Goal: Task Accomplishment & Management: Complete application form

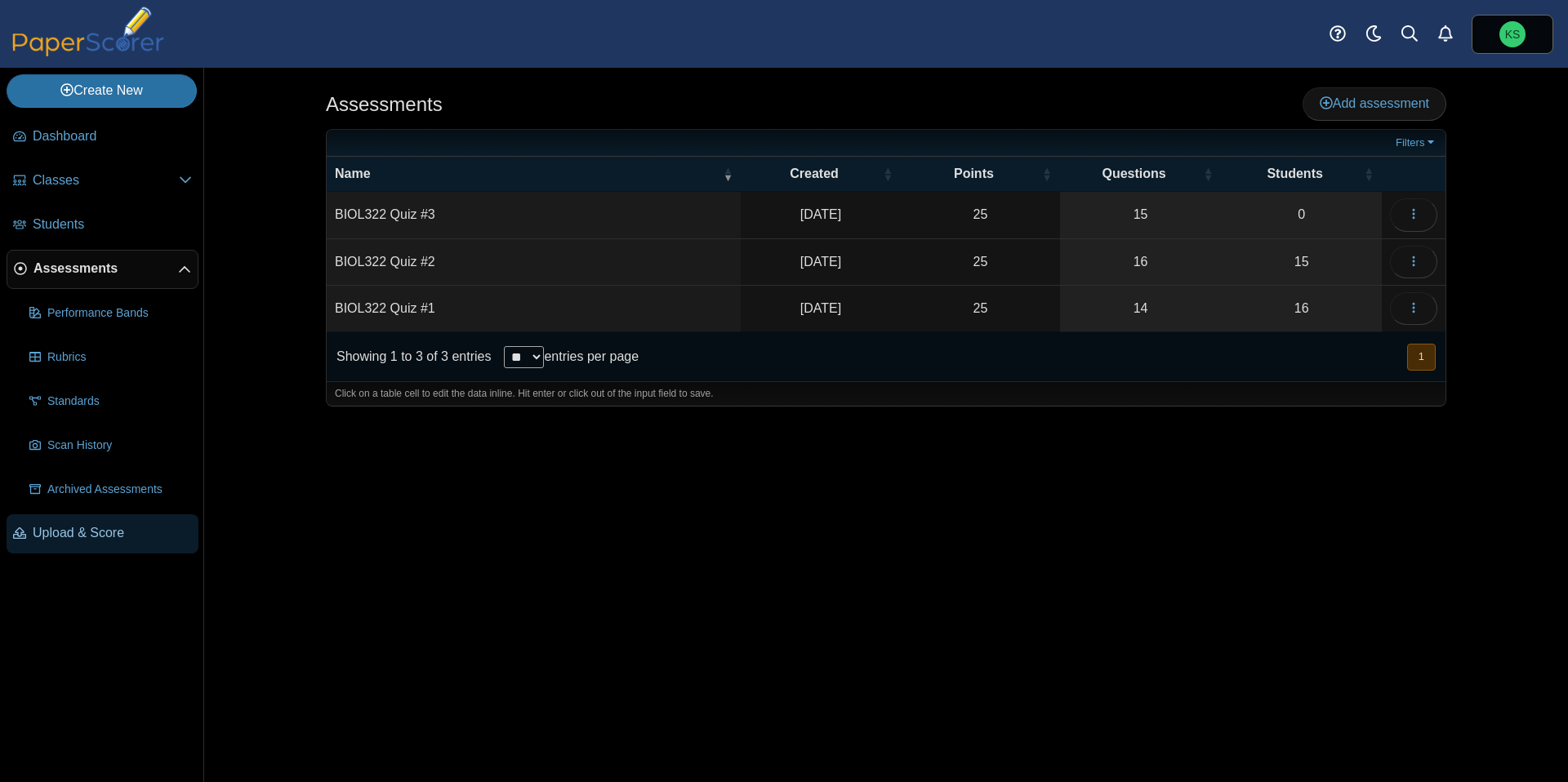
click at [81, 529] on span "Upload & Score" at bounding box center [112, 533] width 159 height 18
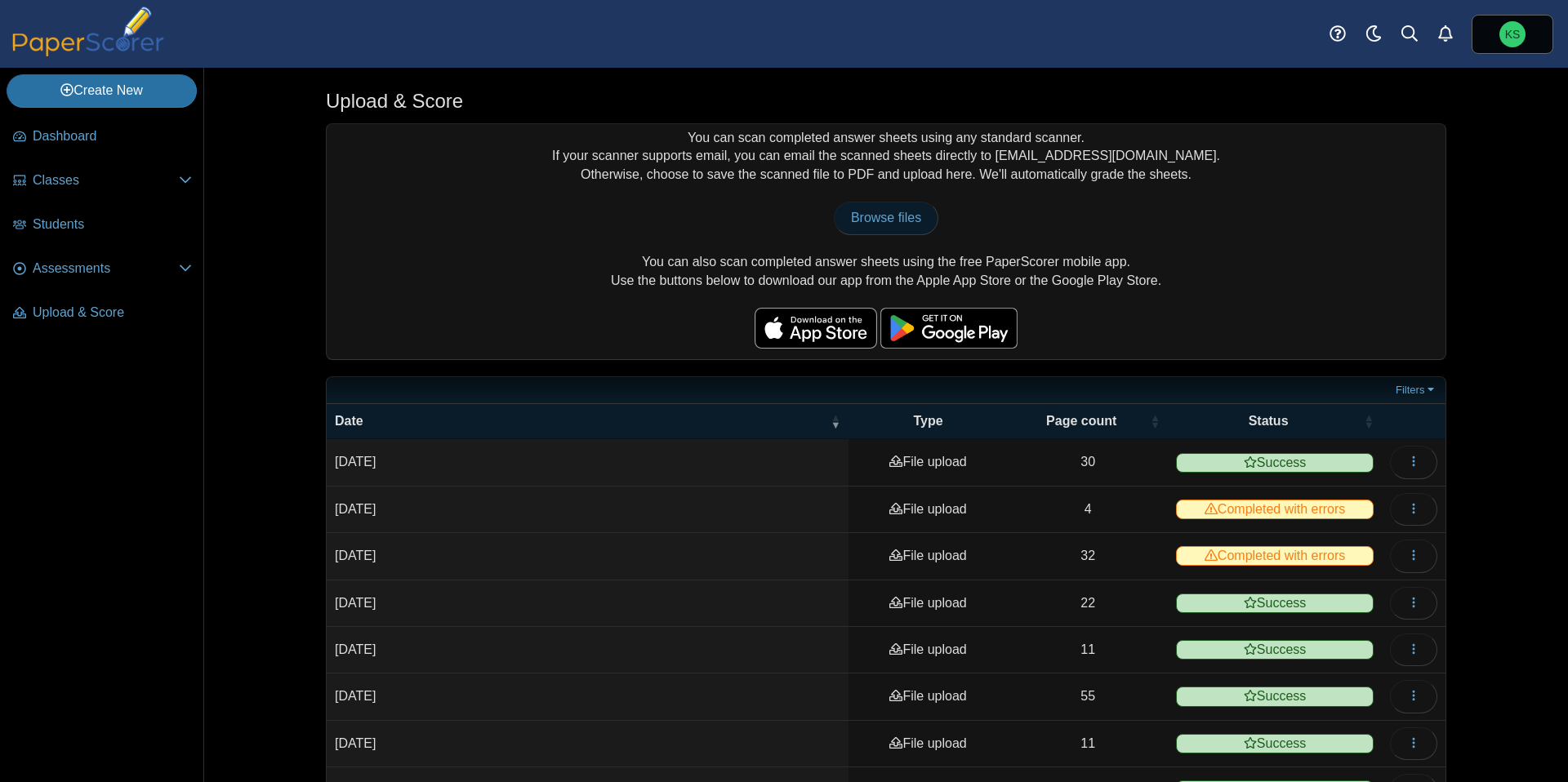
click at [891, 224] on span "Browse files" at bounding box center [886, 218] width 70 height 13
type input "**********"
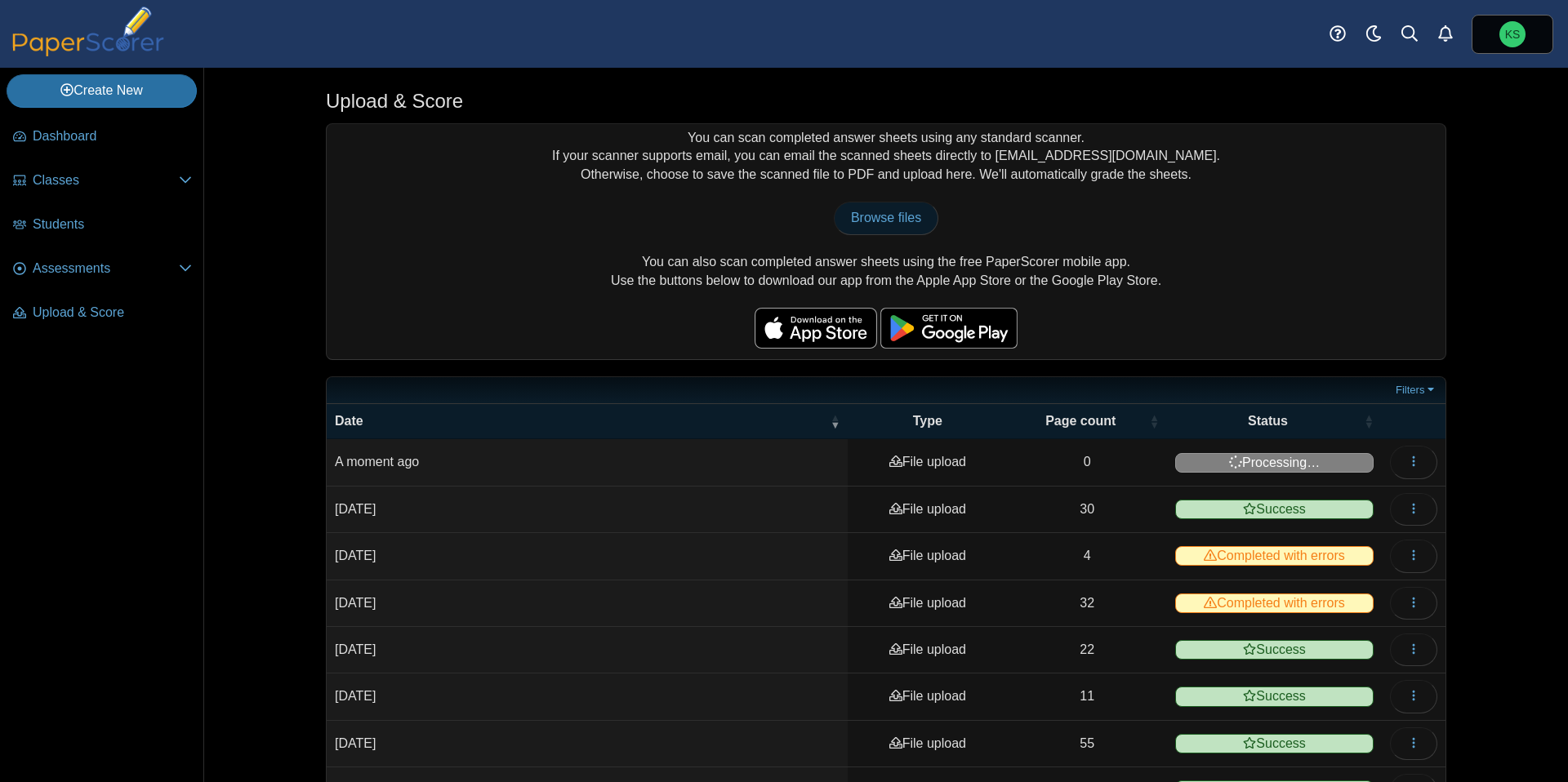
click at [910, 211] on span "Browse files" at bounding box center [886, 218] width 70 height 13
type input "**********"
click at [889, 219] on span "Browse files" at bounding box center [886, 218] width 70 height 13
type input "**********"
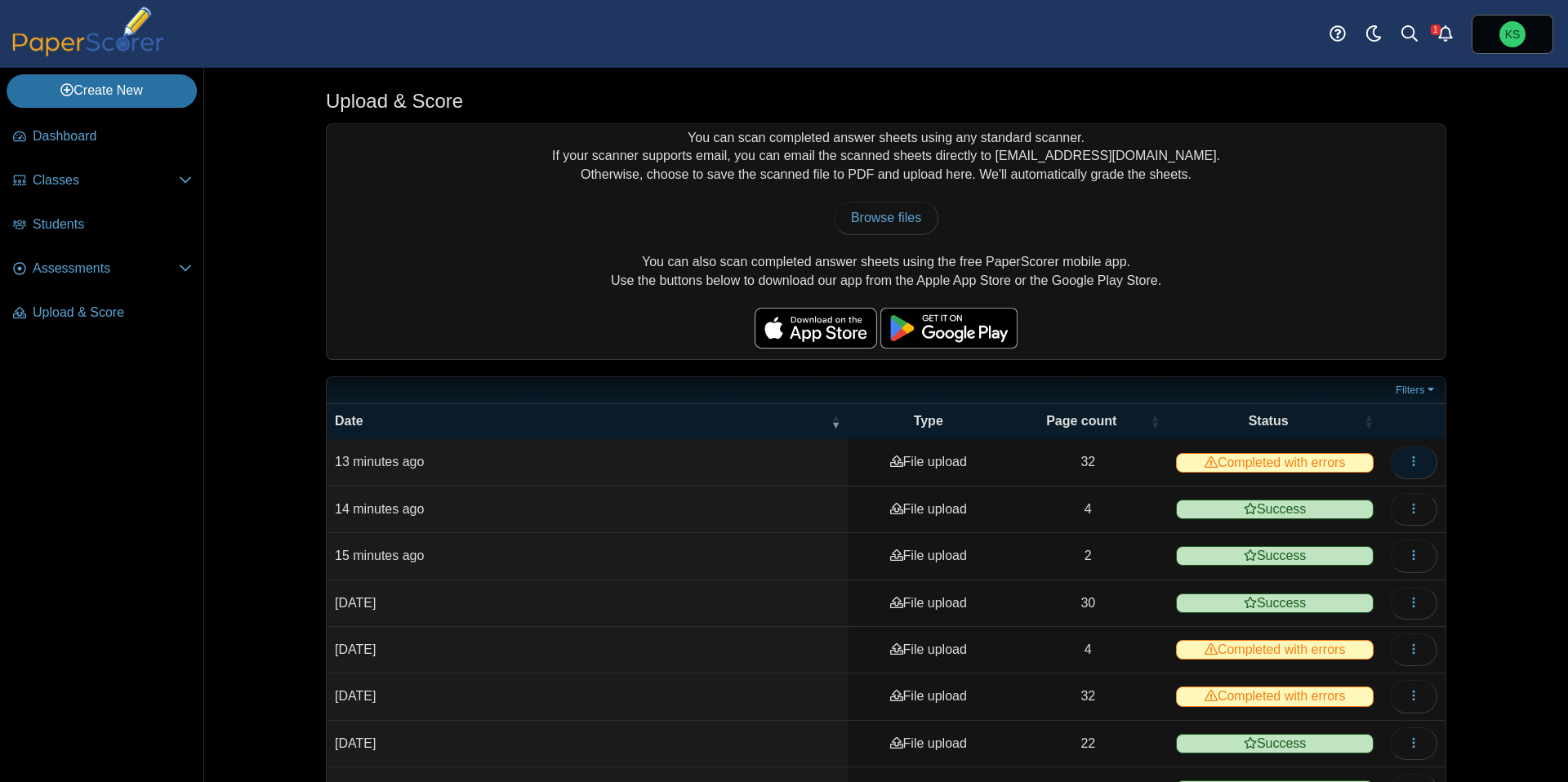
click at [1405, 468] on button "button" at bounding box center [1413, 462] width 47 height 33
click at [1345, 493] on link "View scanned pages" at bounding box center [1340, 498] width 196 height 25
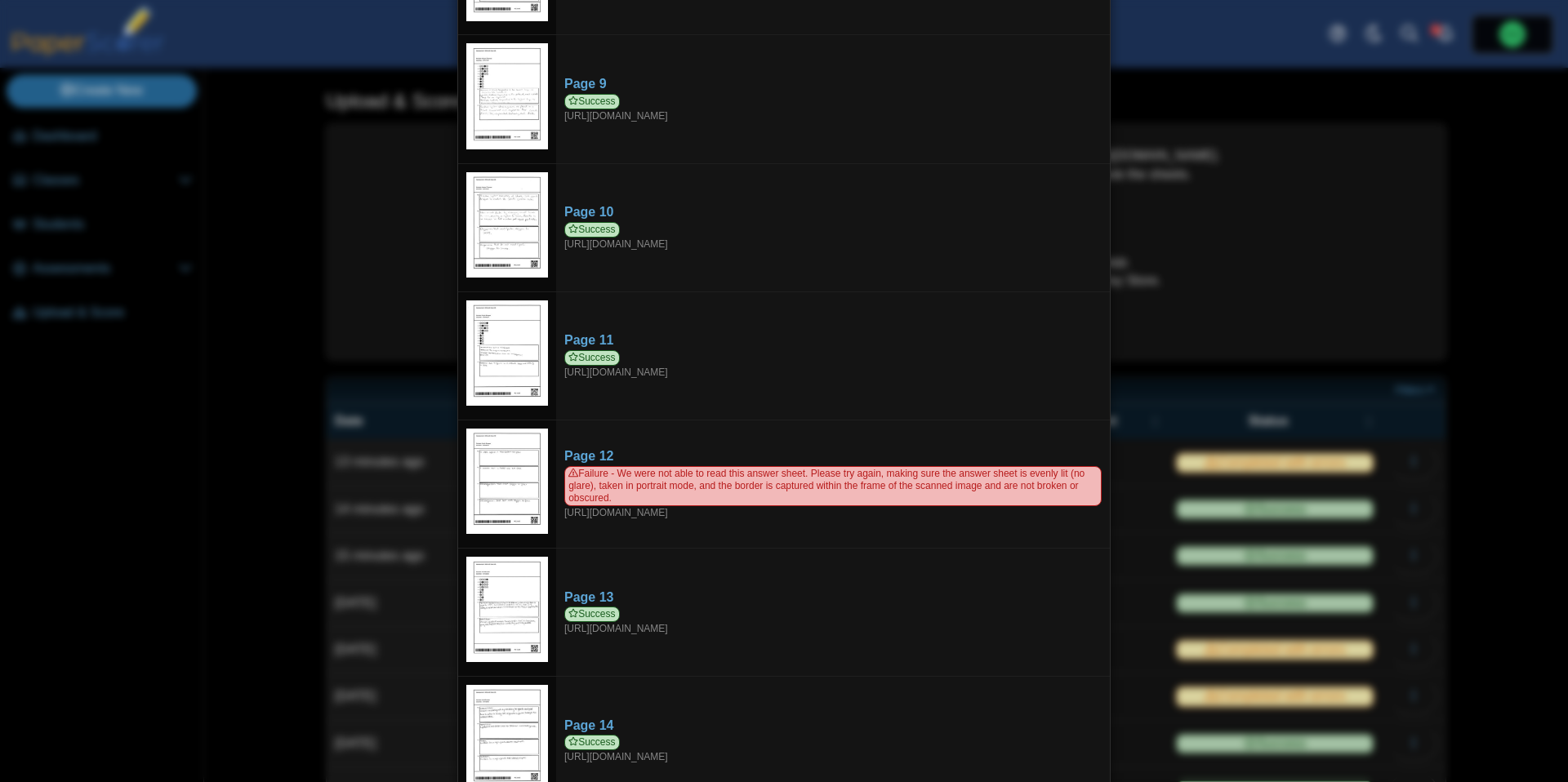
scroll to position [1088, 0]
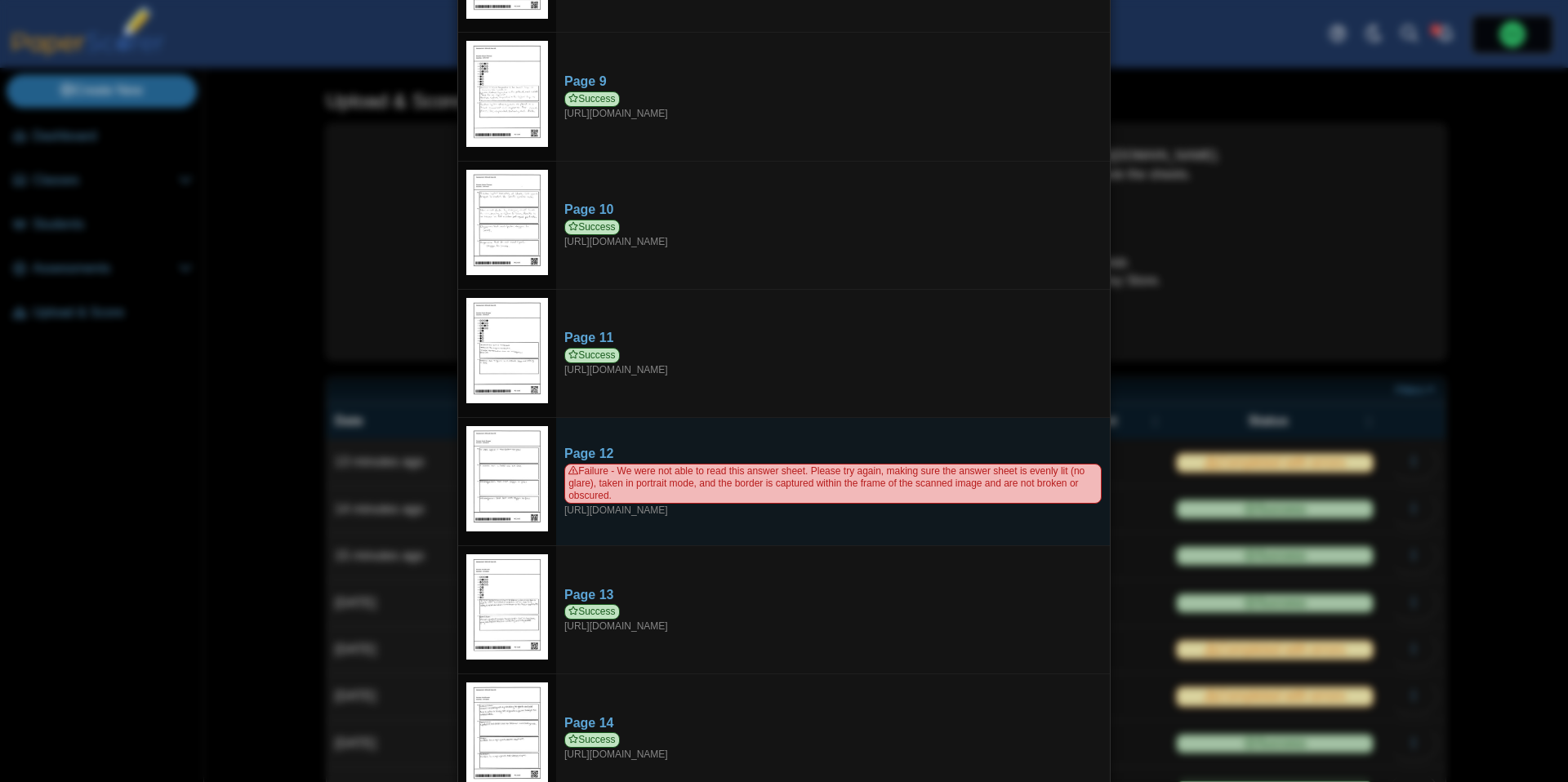
click at [524, 469] on img at bounding box center [507, 479] width 82 height 107
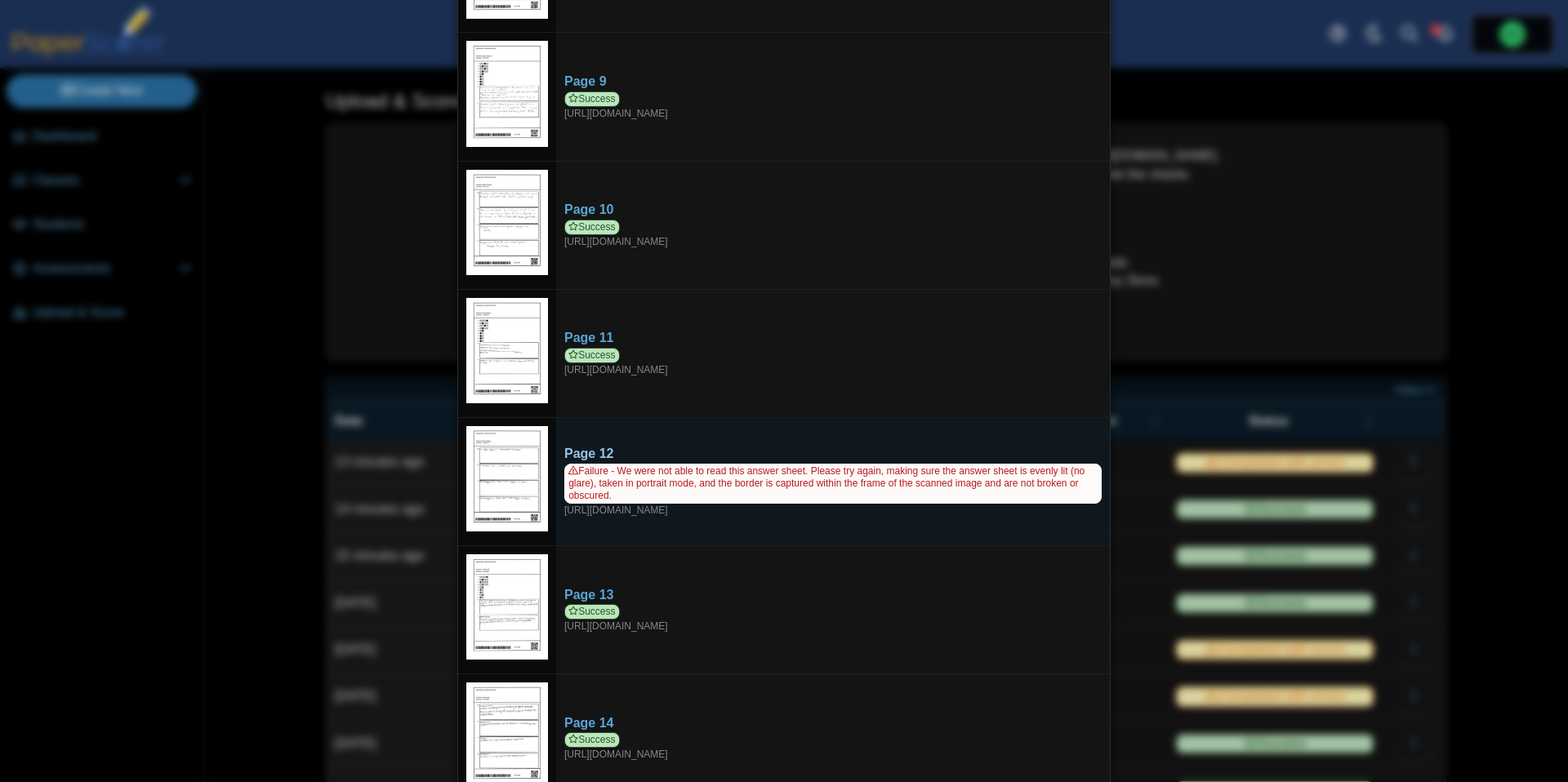
click at [593, 463] on span "Failure - We were not able to read this answer sheet. Please try again, making …" at bounding box center [833, 484] width 537 height 40
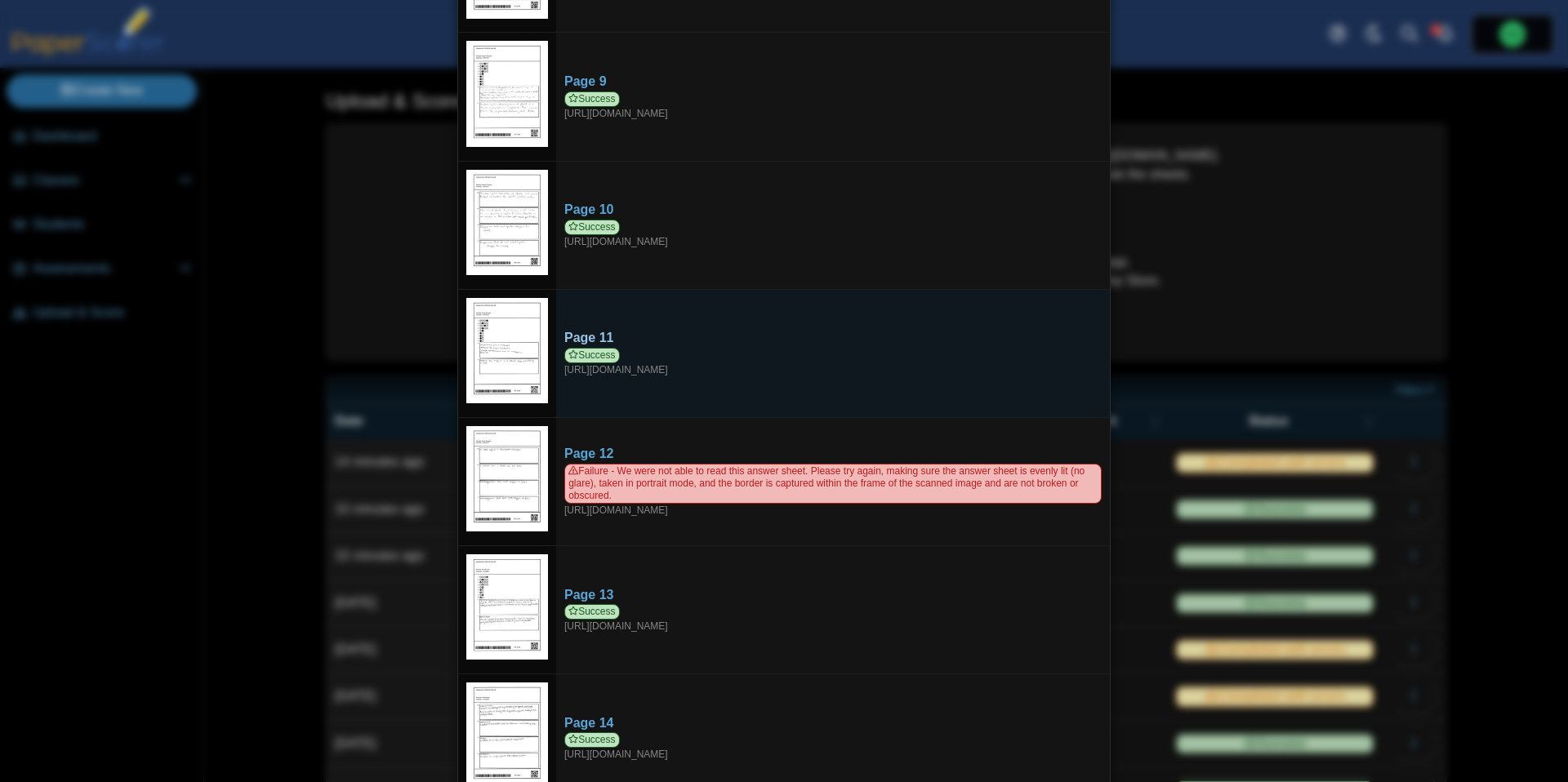
click at [652, 348] on div "Success https://forms.paperscorer.com/scans/10/5664/238932/3165034_SEPTEMBER_29…" at bounding box center [833, 363] width 537 height 30
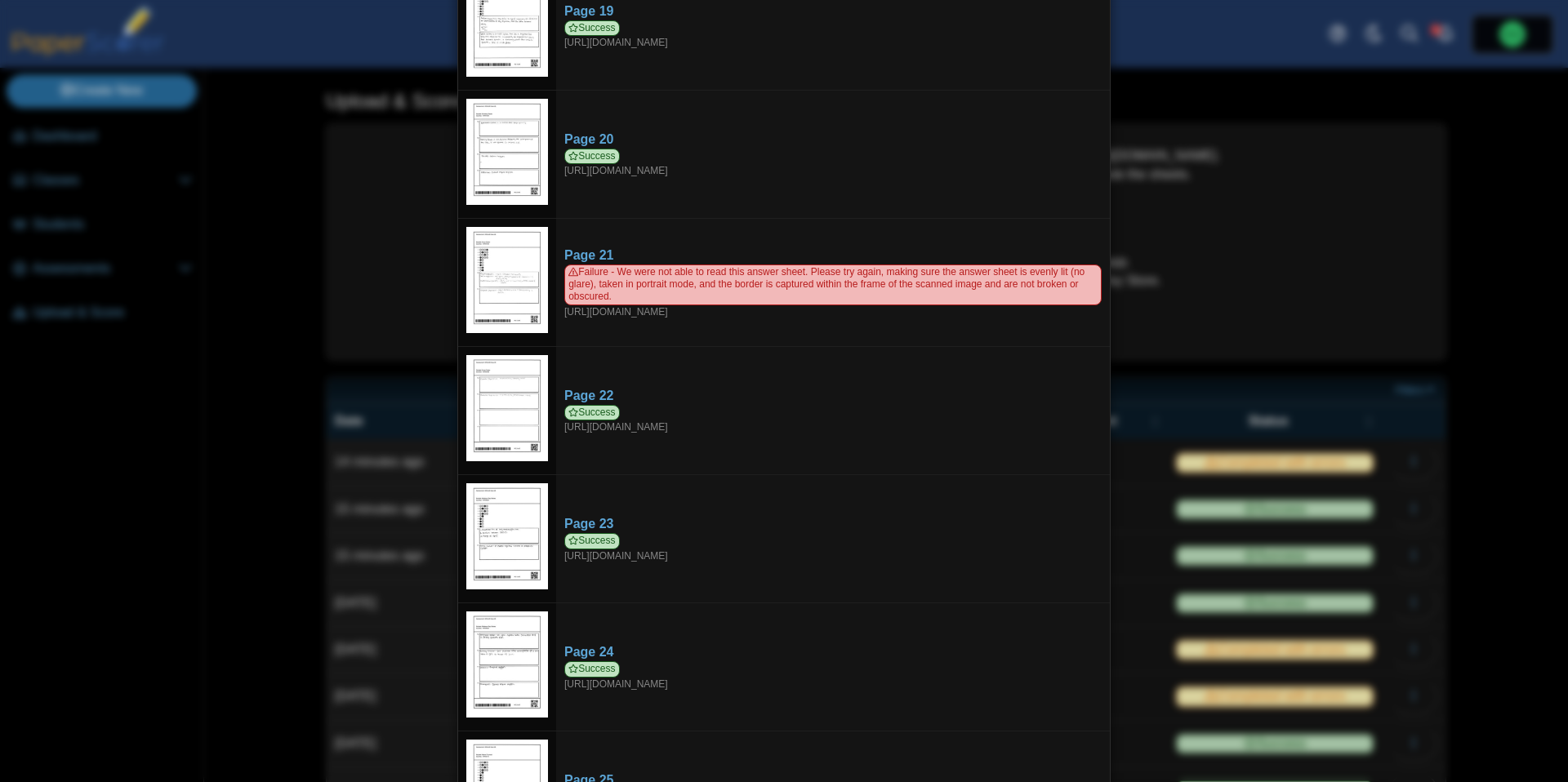
scroll to position [2471, 0]
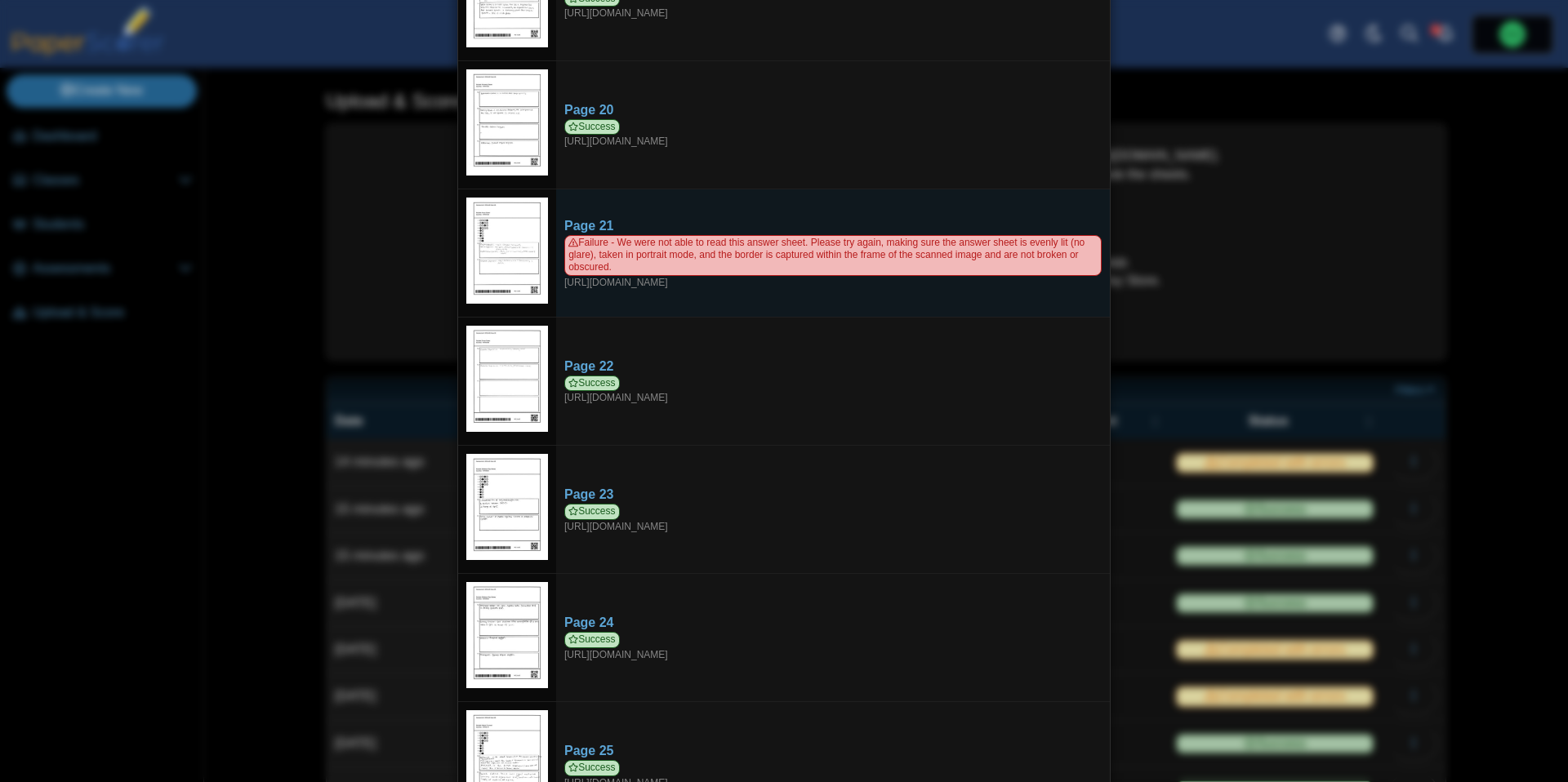
click at [530, 244] on img at bounding box center [507, 250] width 82 height 107
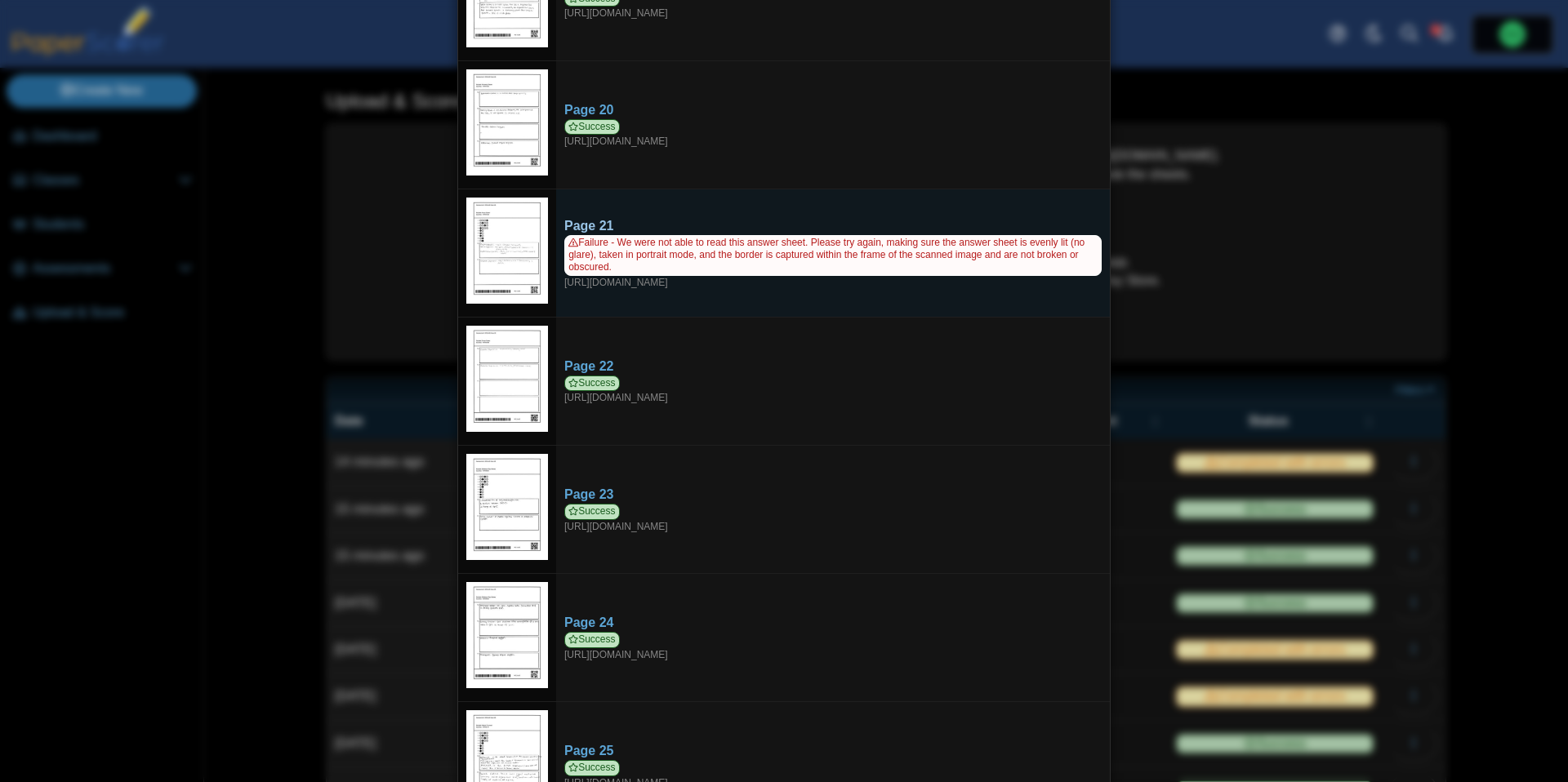
click at [612, 235] on span "Failure - We were not able to read this answer sheet. Please try again, making …" at bounding box center [833, 255] width 537 height 40
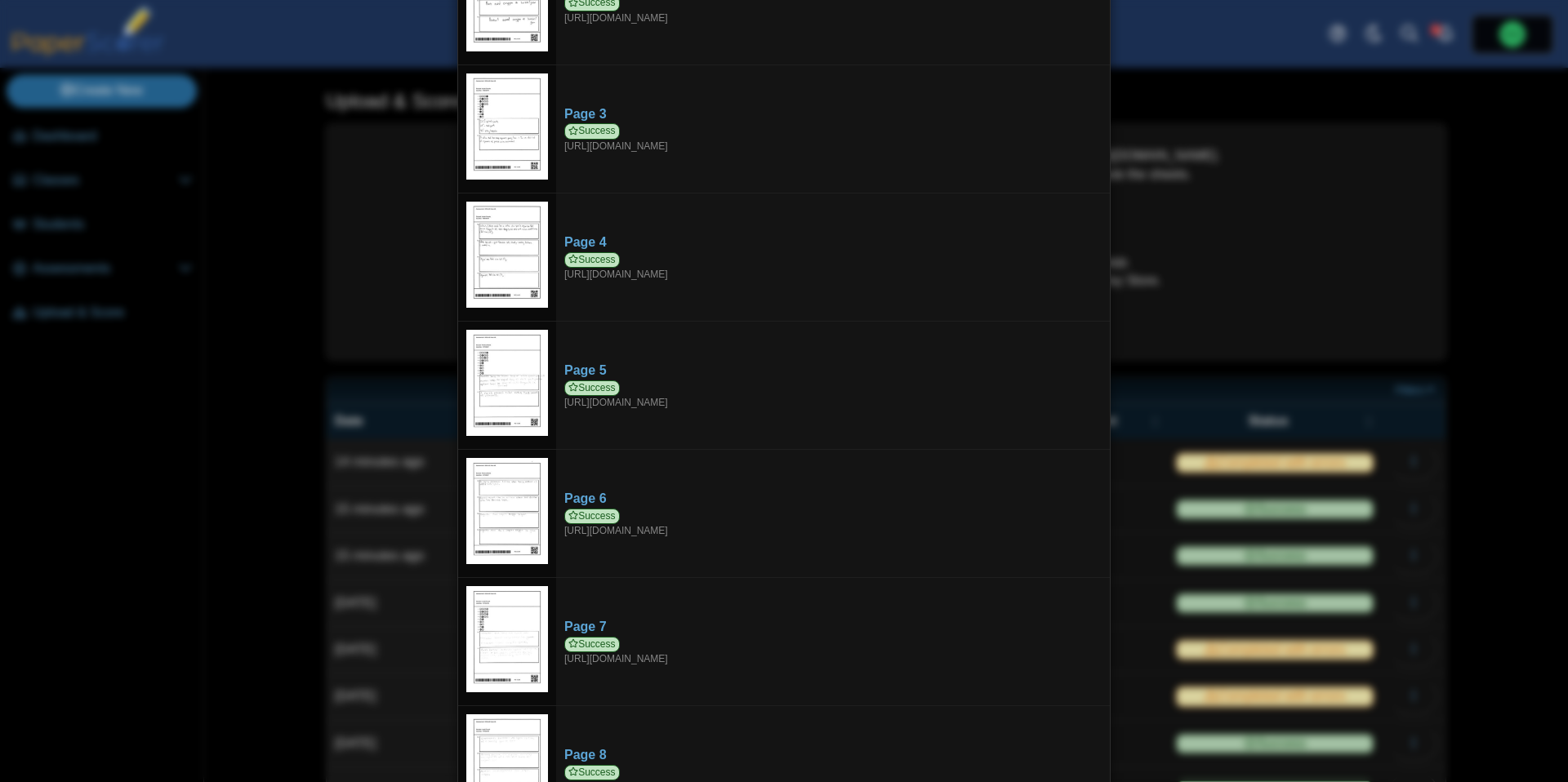
scroll to position [0, 0]
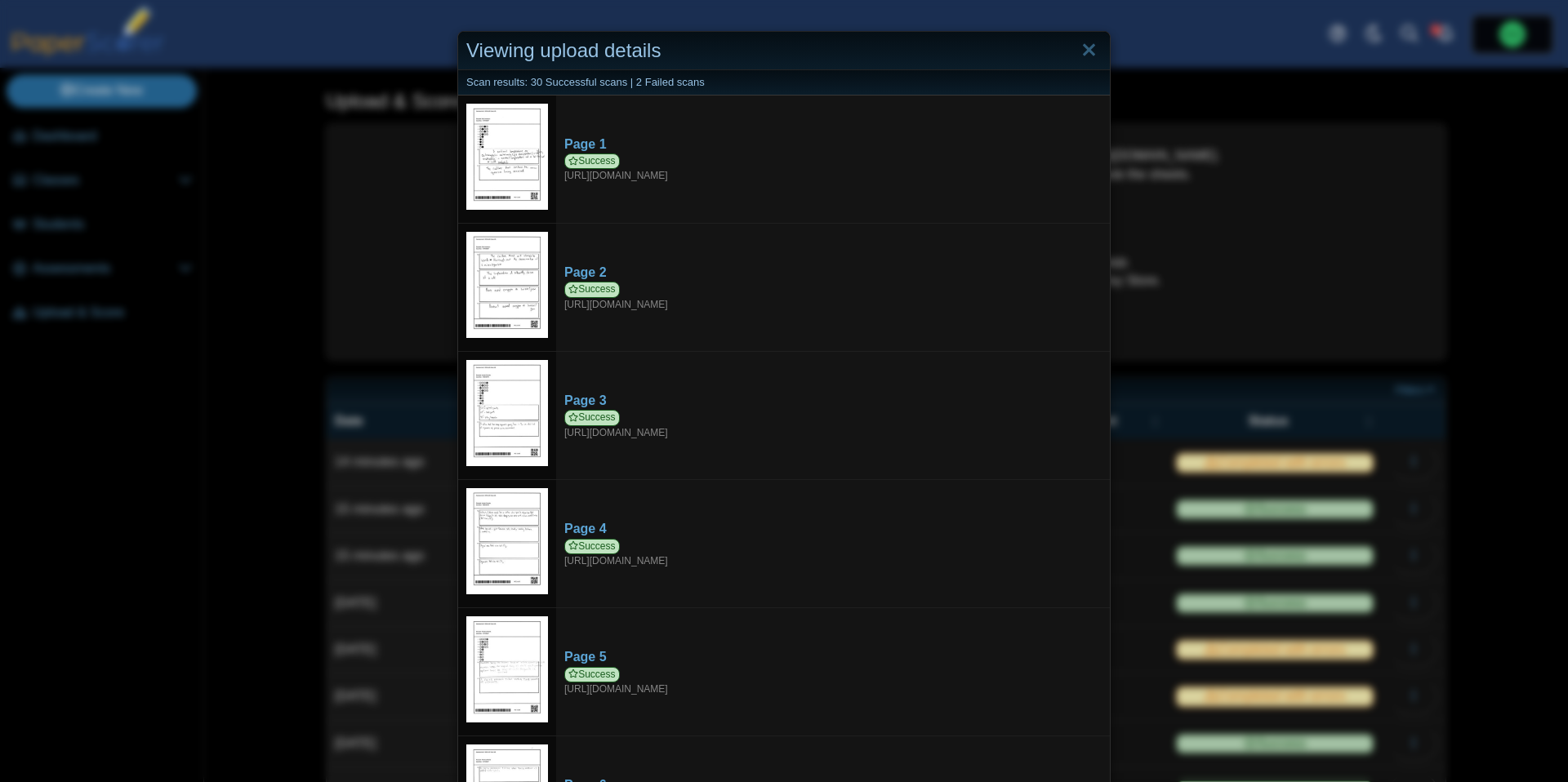
click at [1103, 56] on div "Viewing upload details" at bounding box center [783, 51] width 652 height 38
click at [1095, 52] on link "Close" at bounding box center [1089, 50] width 25 height 28
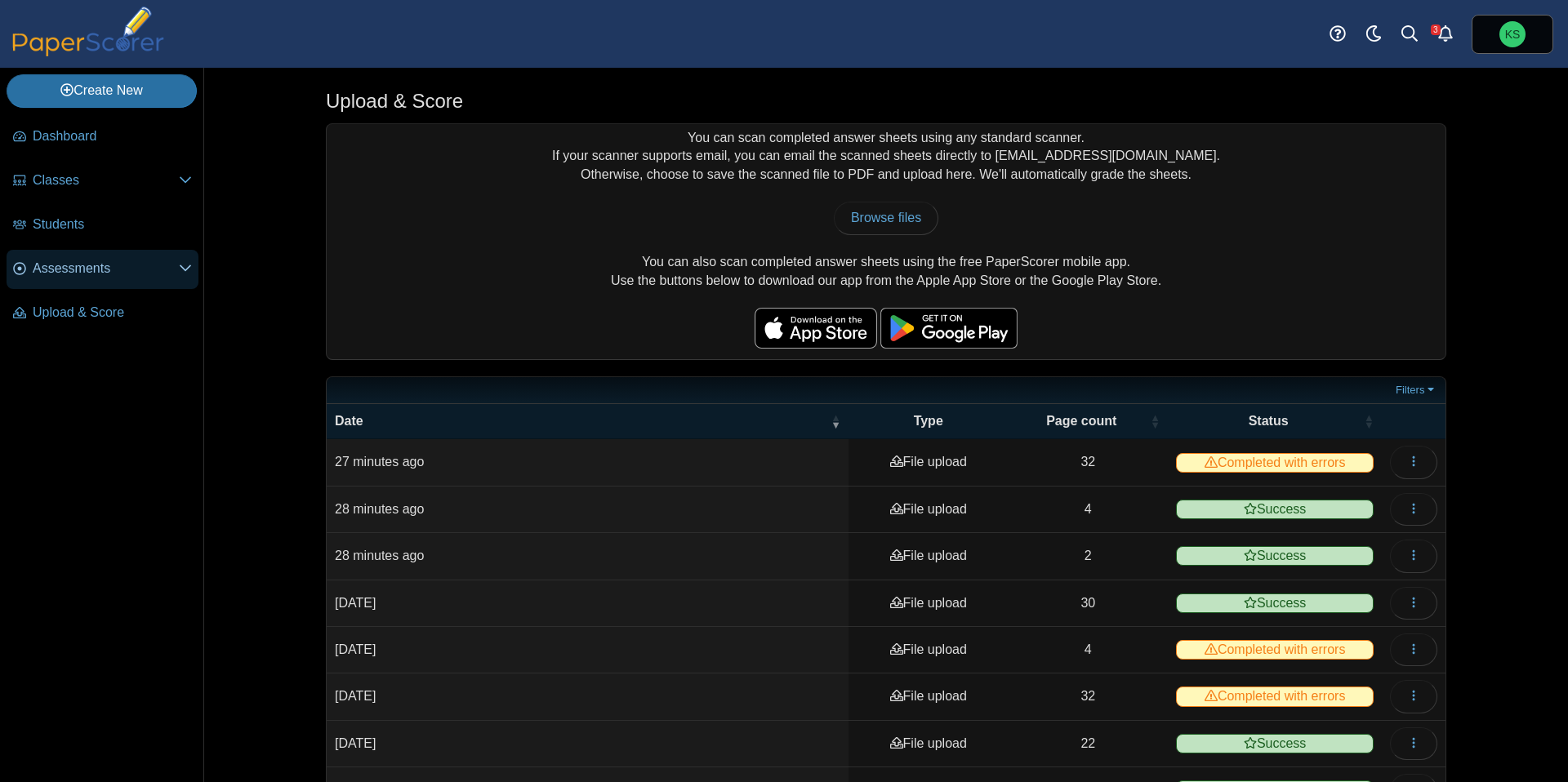
click at [81, 276] on span "Assessments" at bounding box center [106, 269] width 146 height 18
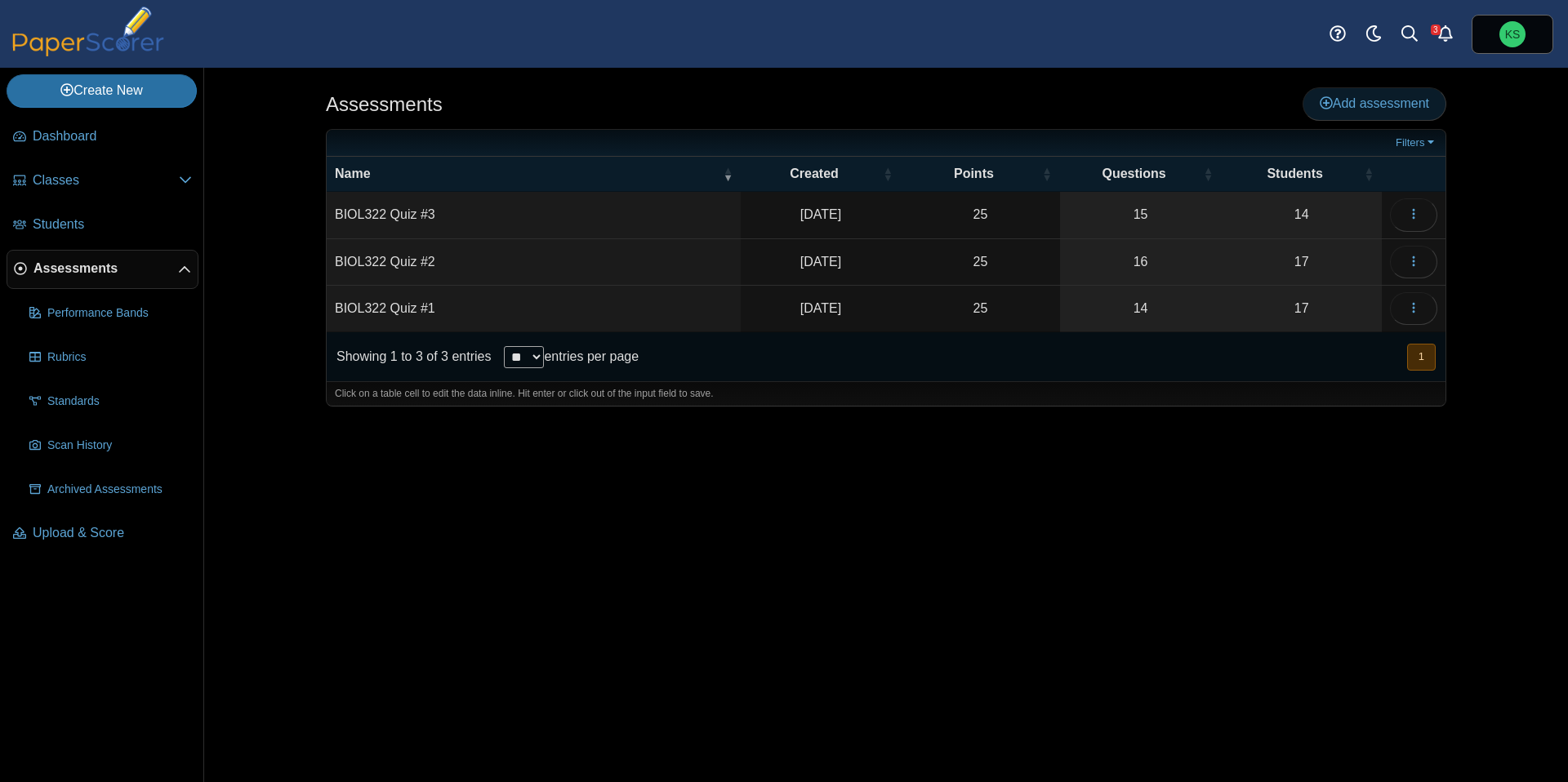
click at [1352, 99] on span "Add assessment" at bounding box center [1374, 103] width 109 height 13
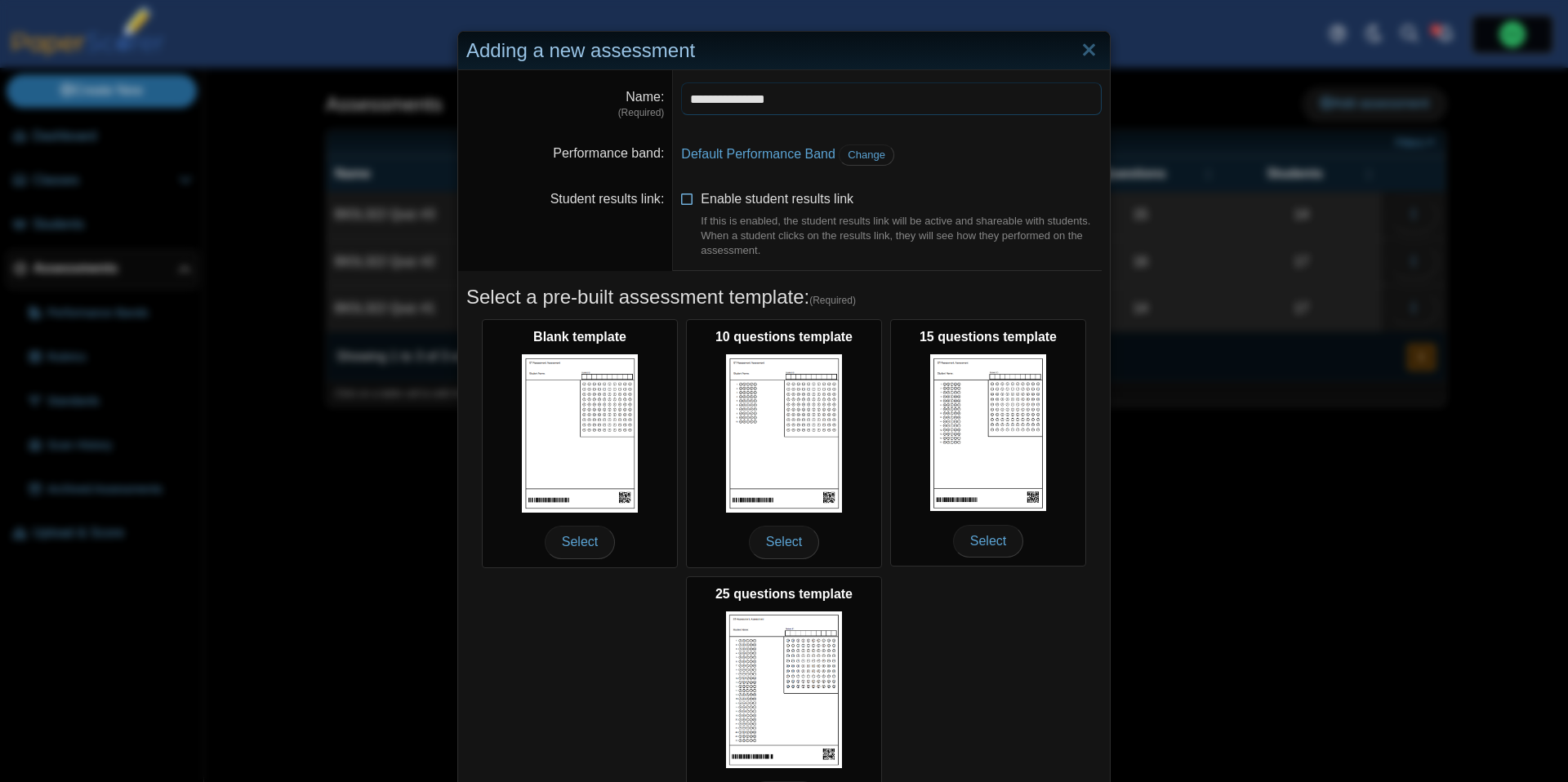
type input "**********"
click at [693, 201] on icon at bounding box center [688, 196] width 13 height 12
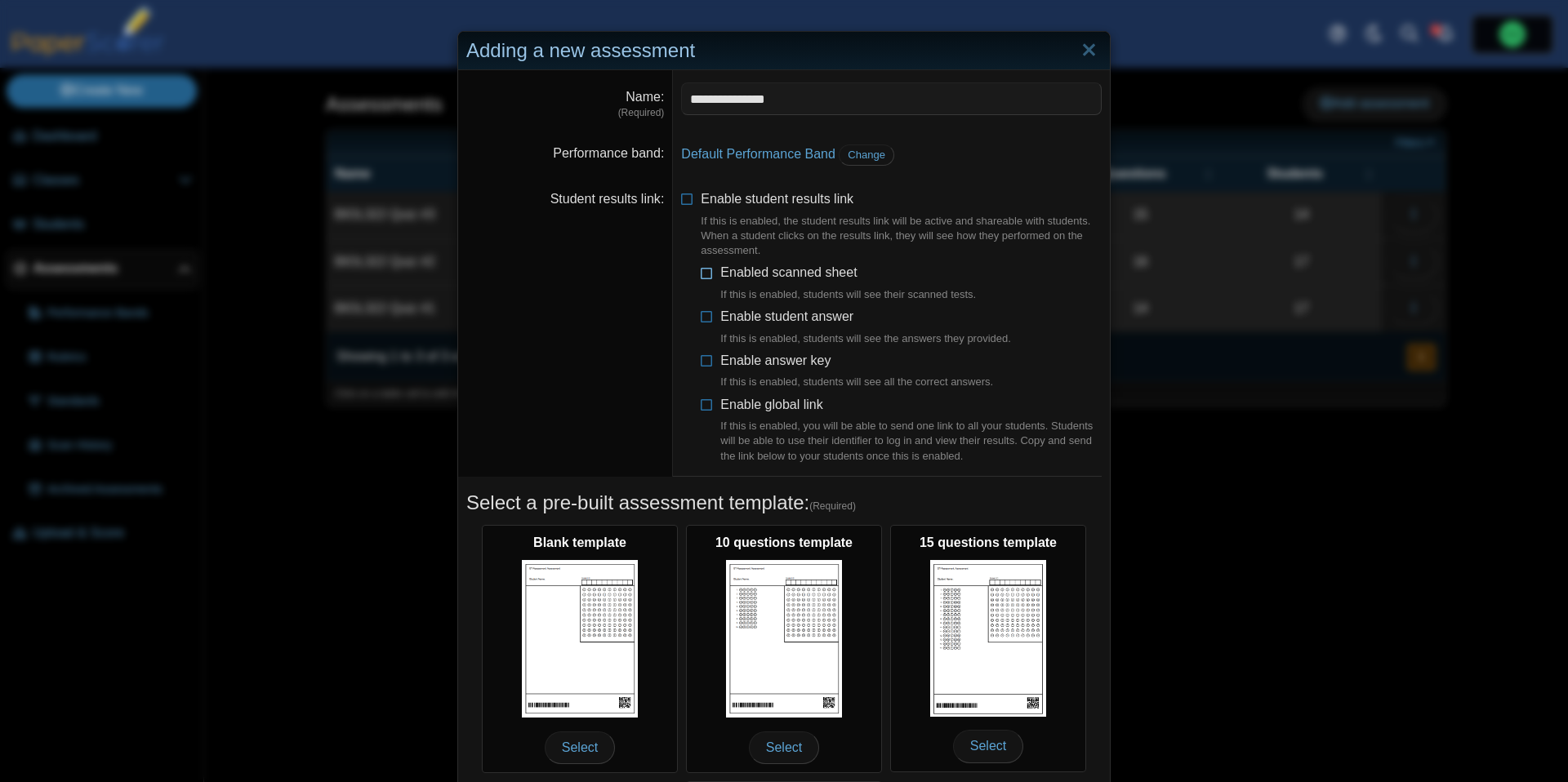
click at [765, 277] on span "Enabled scanned sheet If this is enabled, students will see their scanned tests." at bounding box center [848, 284] width 255 height 36
click at [753, 319] on span "Enable student answer If this is enabled, students will see the answers they pr…" at bounding box center [866, 328] width 291 height 36
click at [752, 356] on span "Enable answer key If this is enabled, students will see all the correct answers." at bounding box center [857, 371] width 273 height 36
click at [748, 398] on span "Enable global link If this is enabled, you will be able to send one link to all…" at bounding box center [911, 430] width 381 height 66
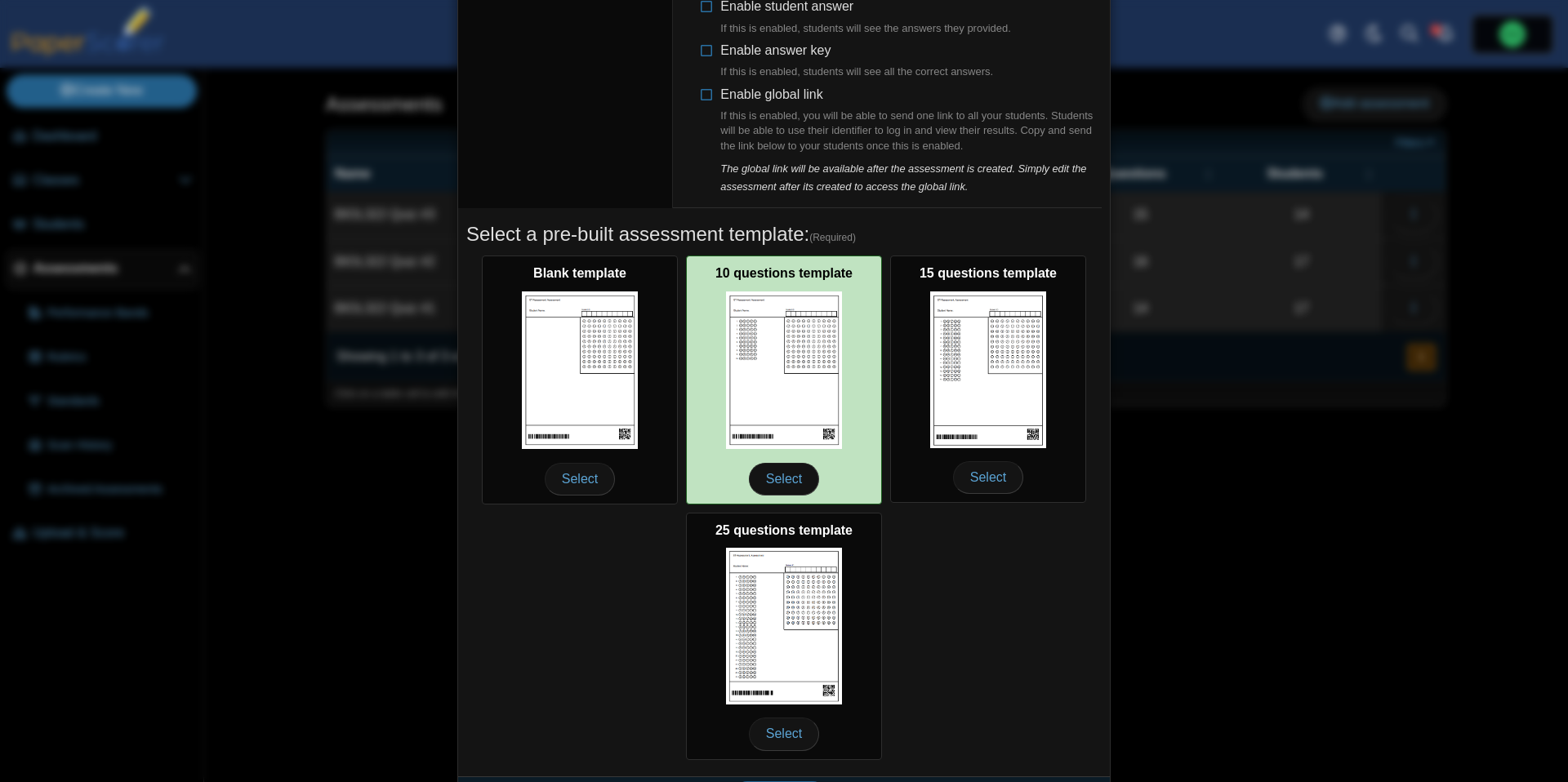
scroll to position [312, 0]
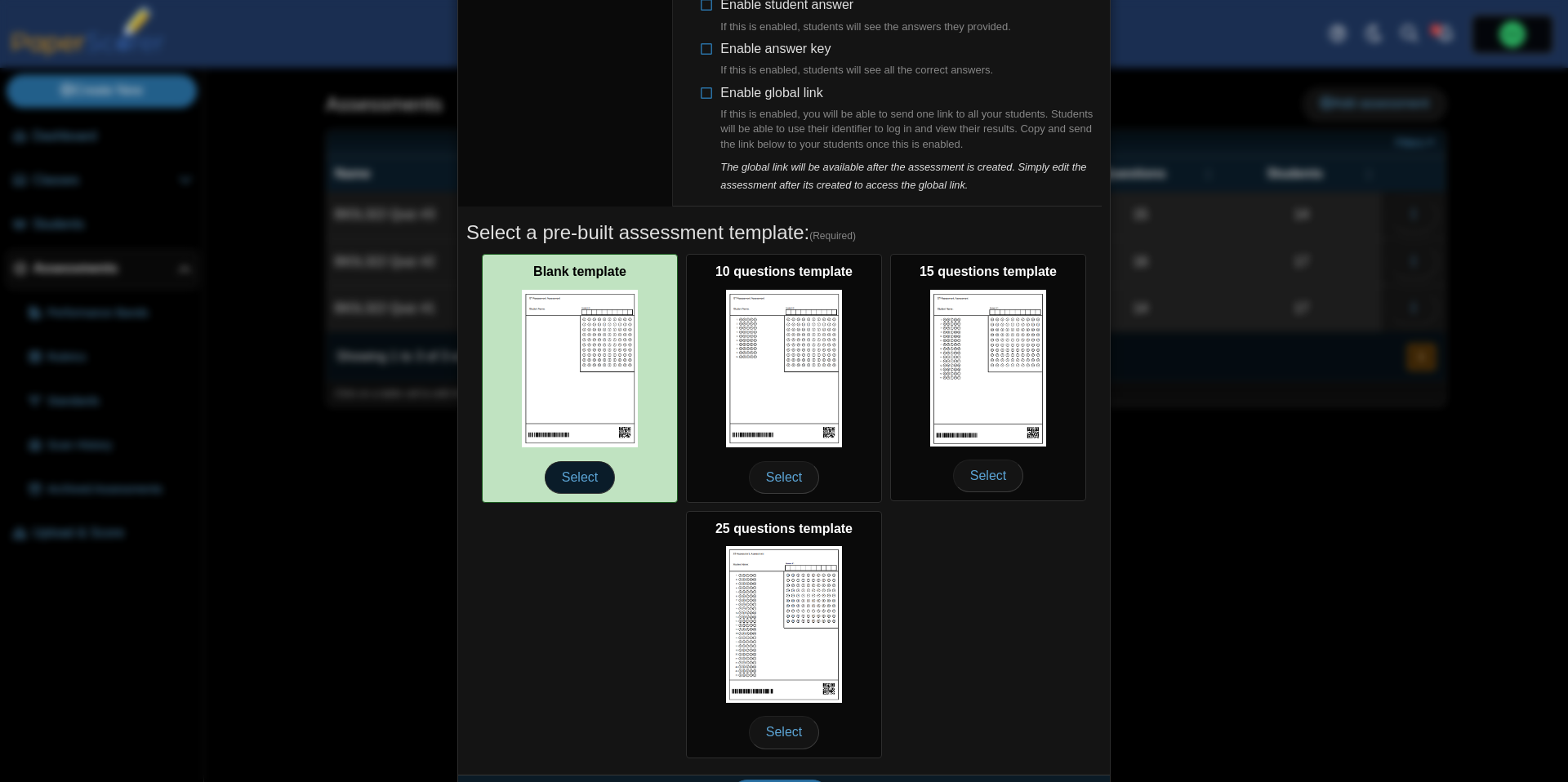
click at [602, 478] on span "Select" at bounding box center [580, 478] width 70 height 33
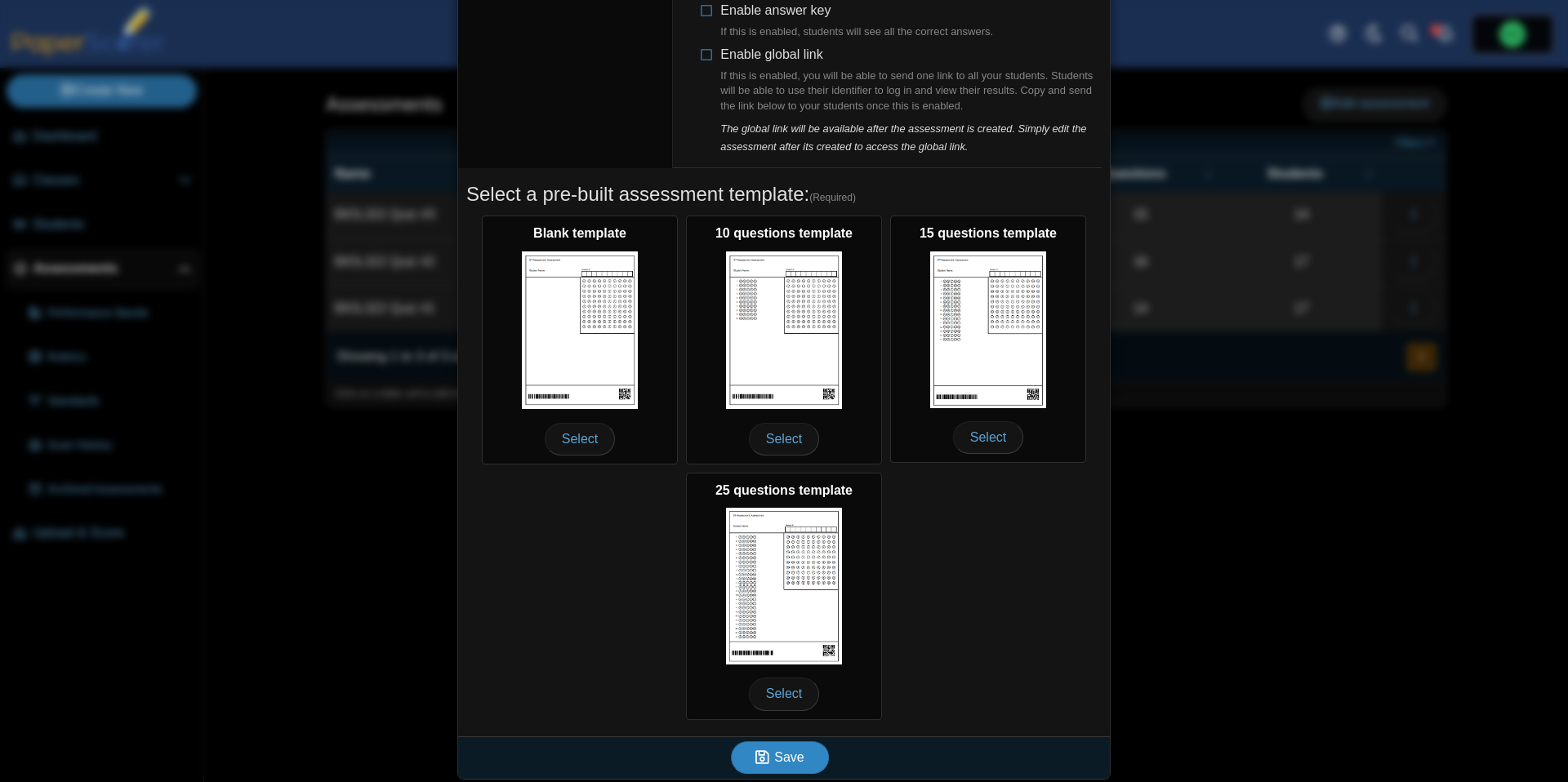
click at [755, 753] on icon "submit" at bounding box center [762, 757] width 13 height 15
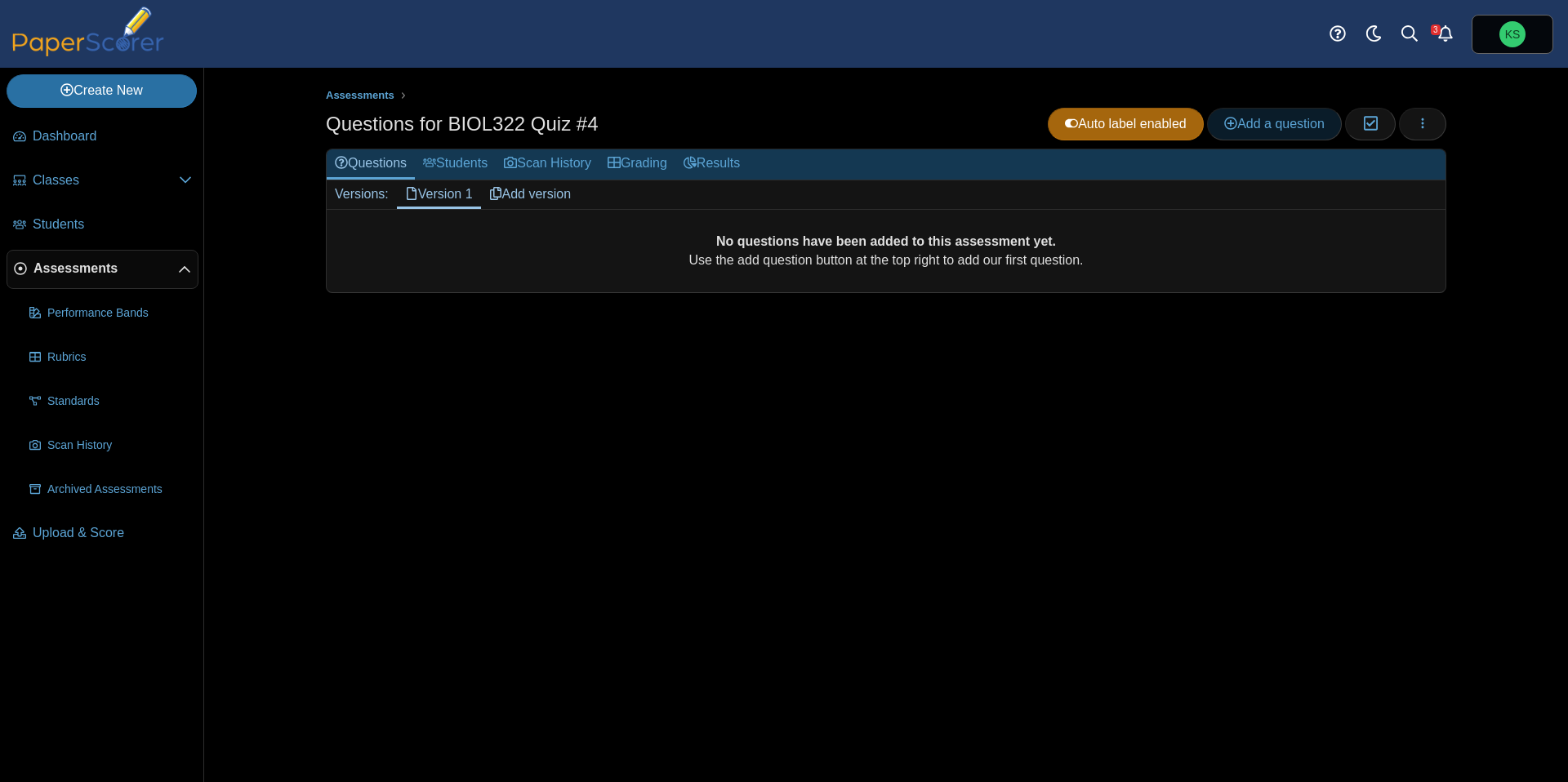
click at [1231, 122] on span "Add a question" at bounding box center [1274, 124] width 101 height 13
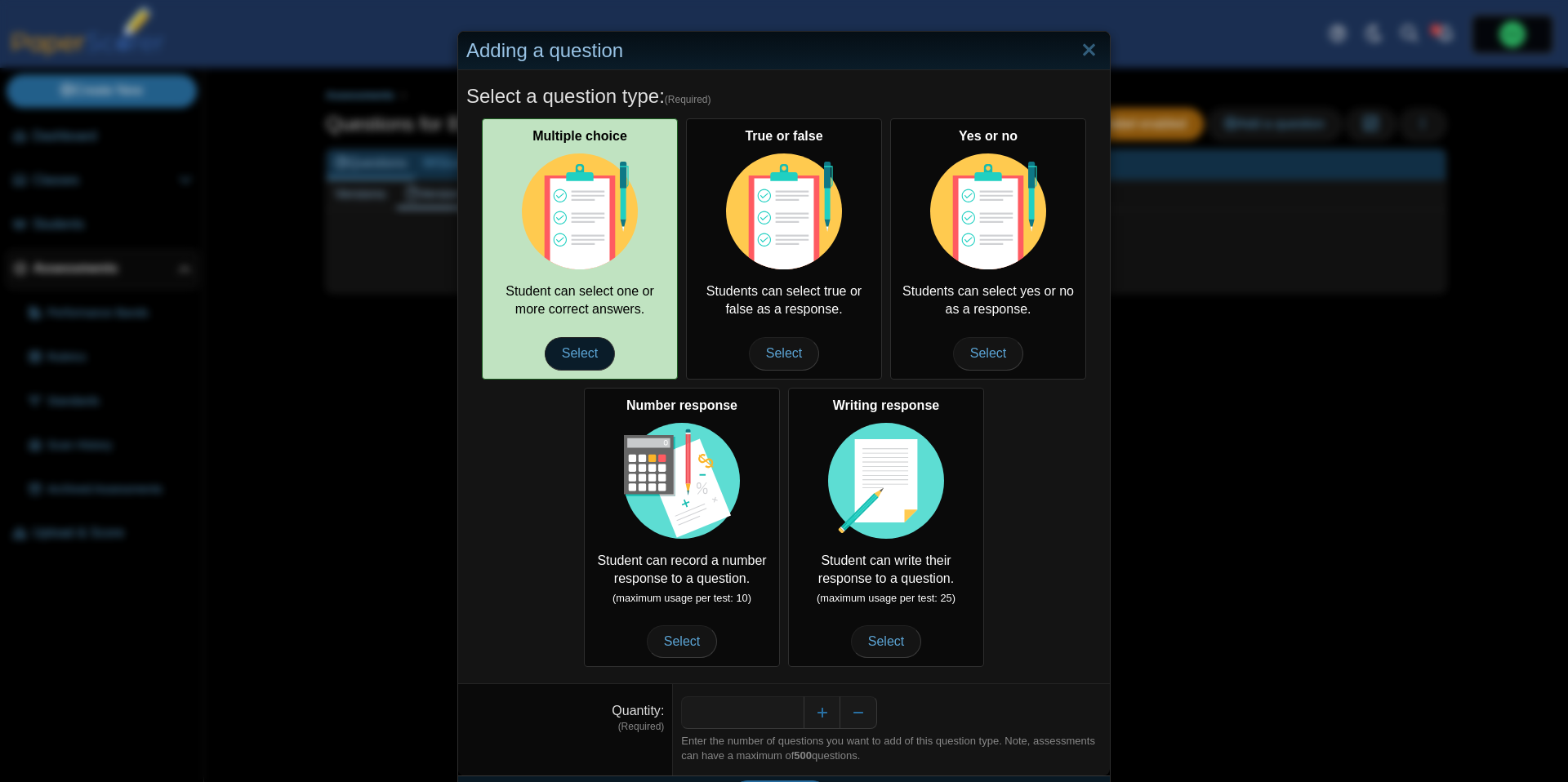
click at [562, 340] on span "Select" at bounding box center [580, 353] width 70 height 33
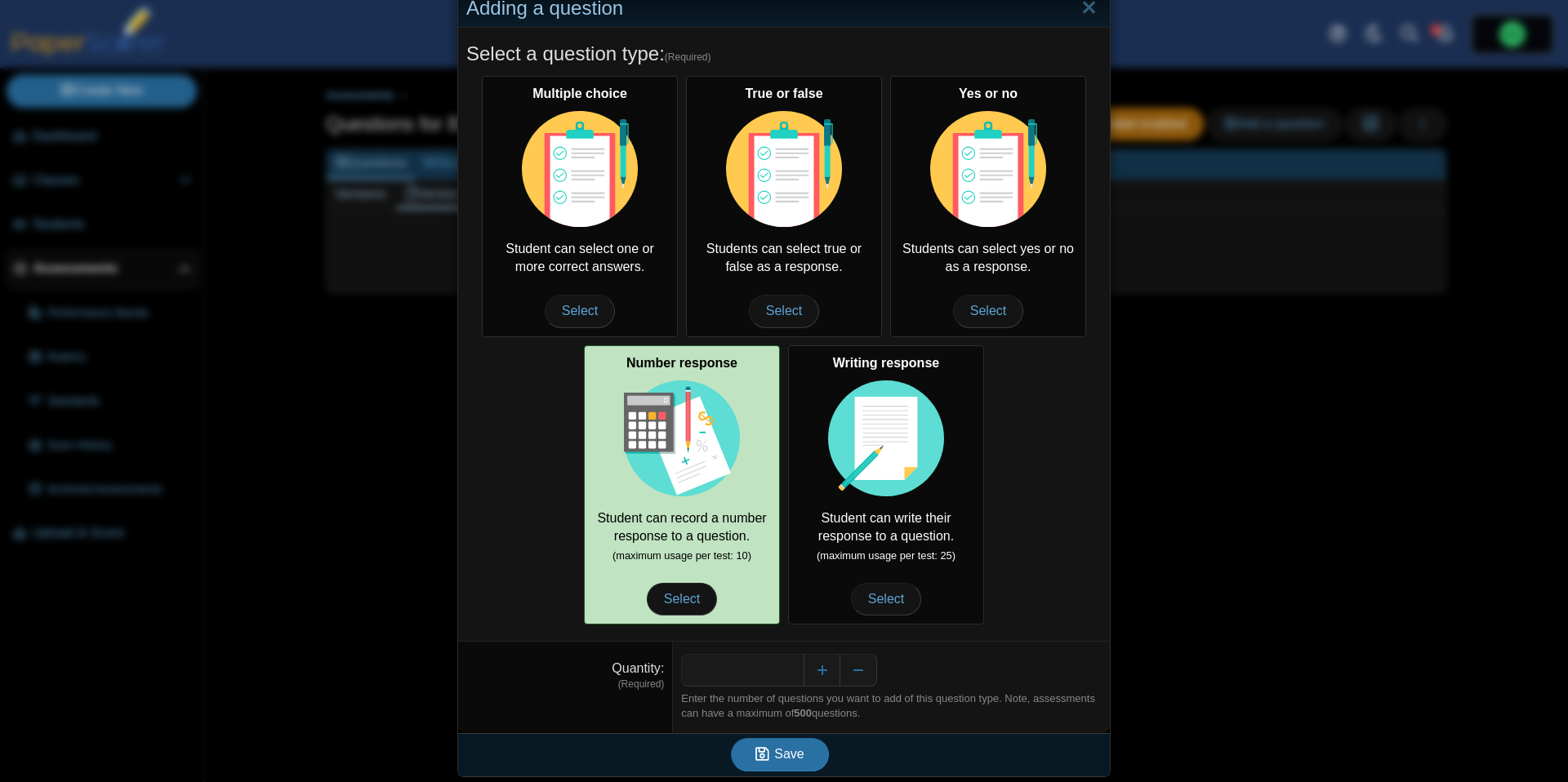
scroll to position [45, 0]
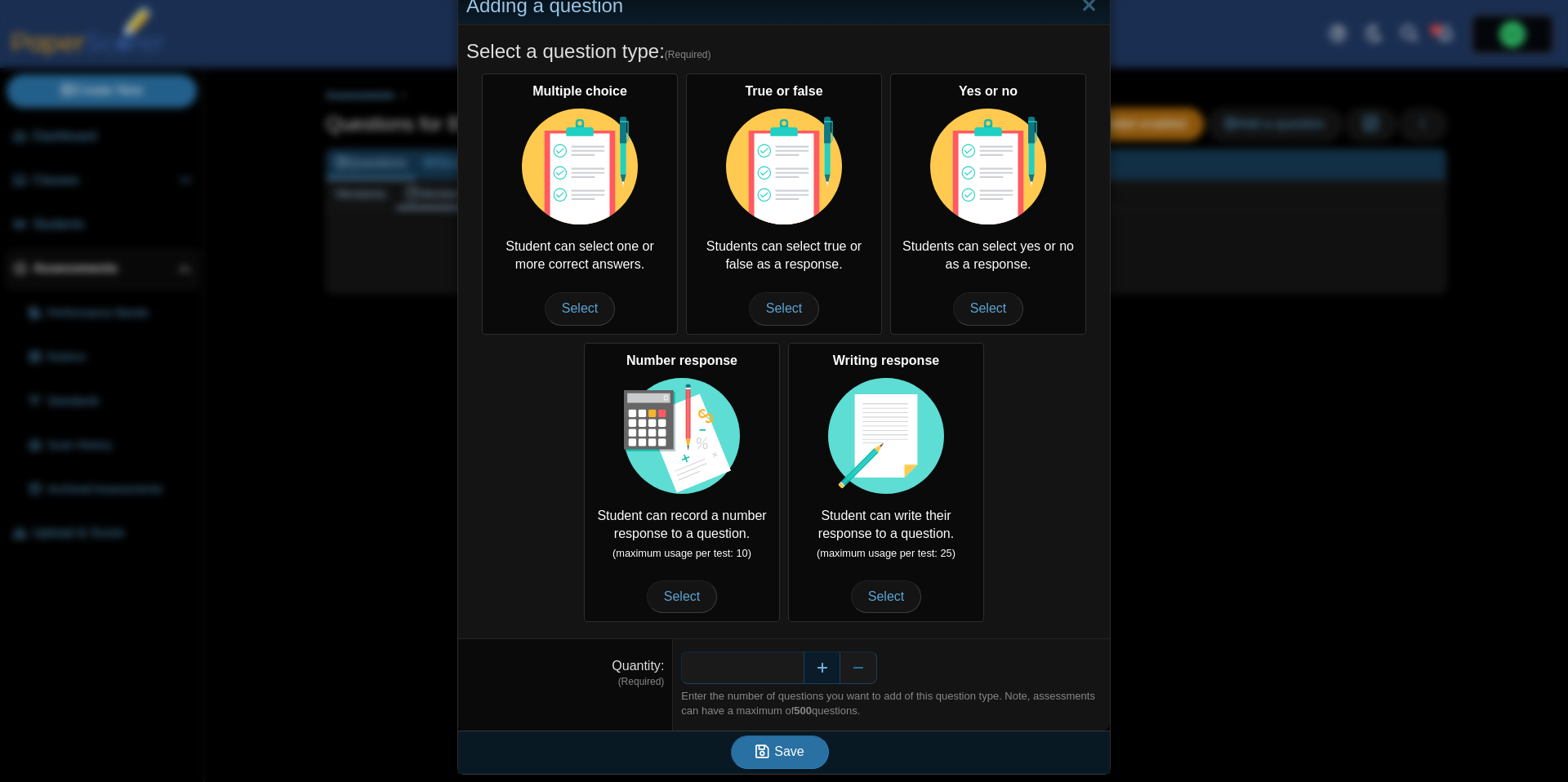
click at [830, 657] on button "Increase" at bounding box center [821, 668] width 36 height 33
click at [860, 669] on button "Decrease" at bounding box center [859, 668] width 36 height 33
click at [796, 736] on button "Save" at bounding box center [780, 752] width 98 height 33
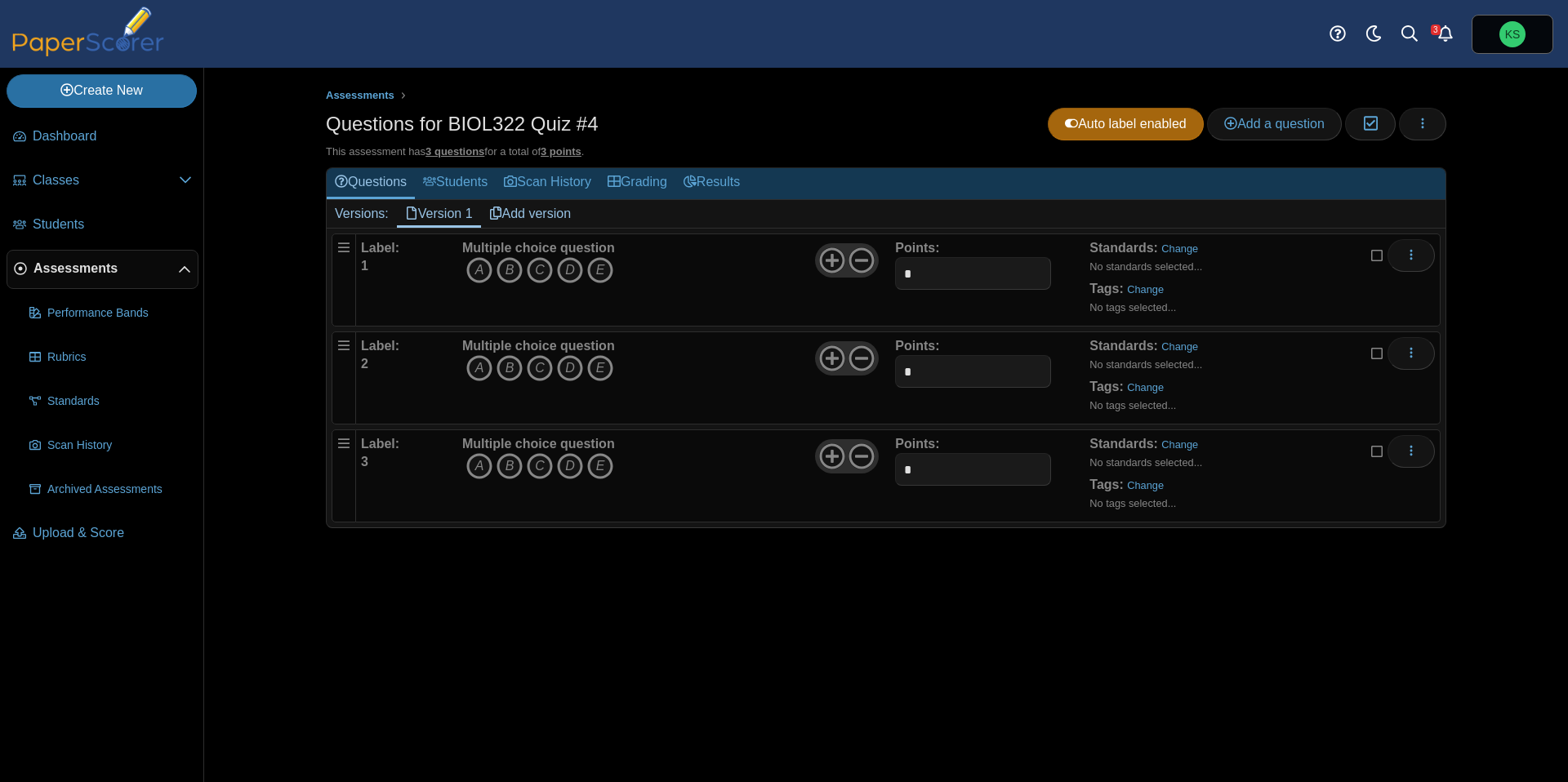
click at [863, 276] on div at bounding box center [846, 261] width 63 height 35
click at [863, 266] on icon at bounding box center [861, 260] width 26 height 26
click at [859, 359] on use at bounding box center [862, 359] width 25 height 25
click at [856, 441] on div at bounding box center [846, 457] width 63 height 35
click at [860, 455] on icon at bounding box center [861, 456] width 26 height 26
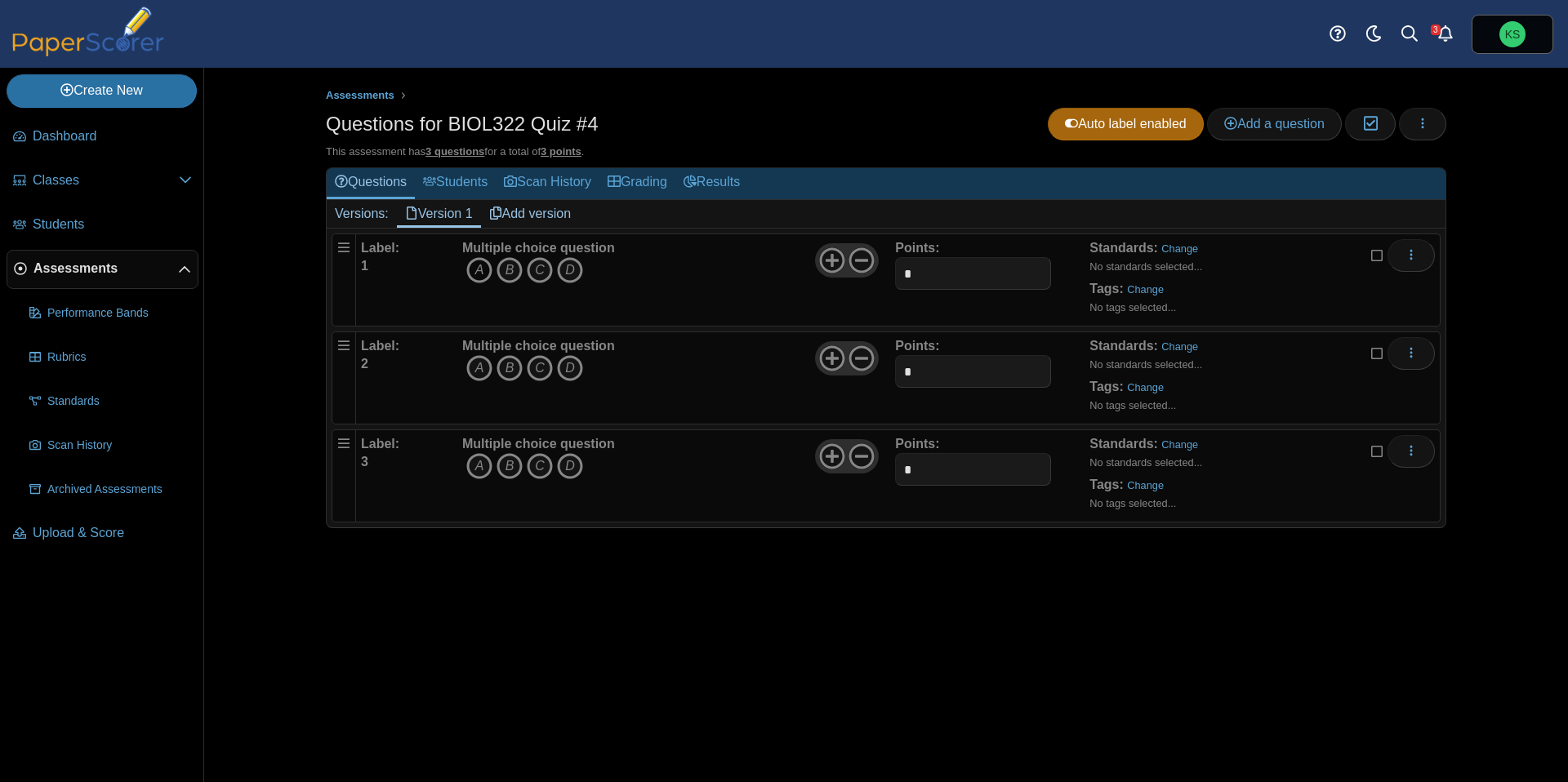
click at [484, 277] on icon "A" at bounding box center [479, 270] width 26 height 26
click at [1179, 253] on link "Change" at bounding box center [1179, 249] width 36 height 12
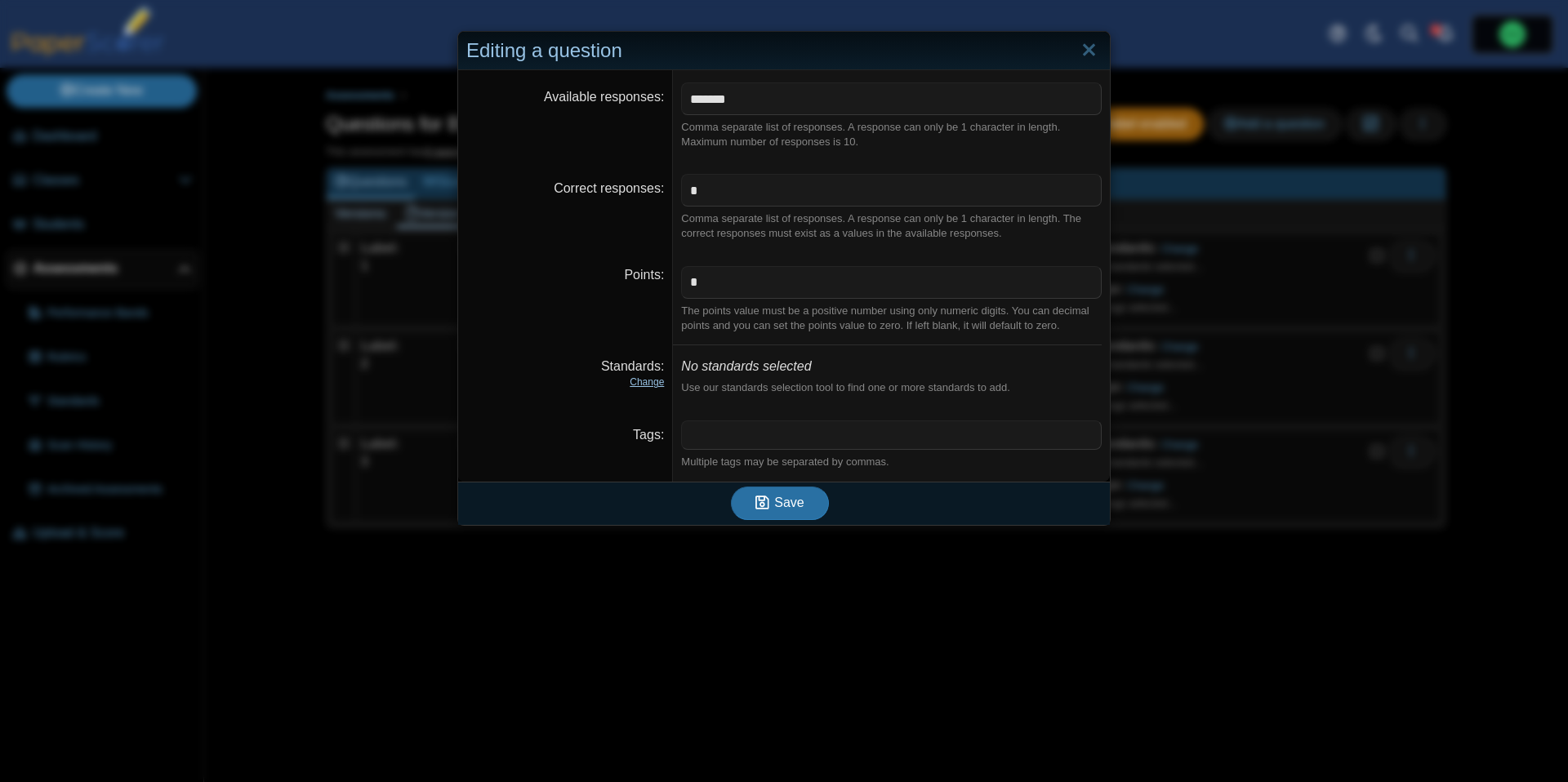
click at [652, 381] on link "Change" at bounding box center [647, 382] width 35 height 12
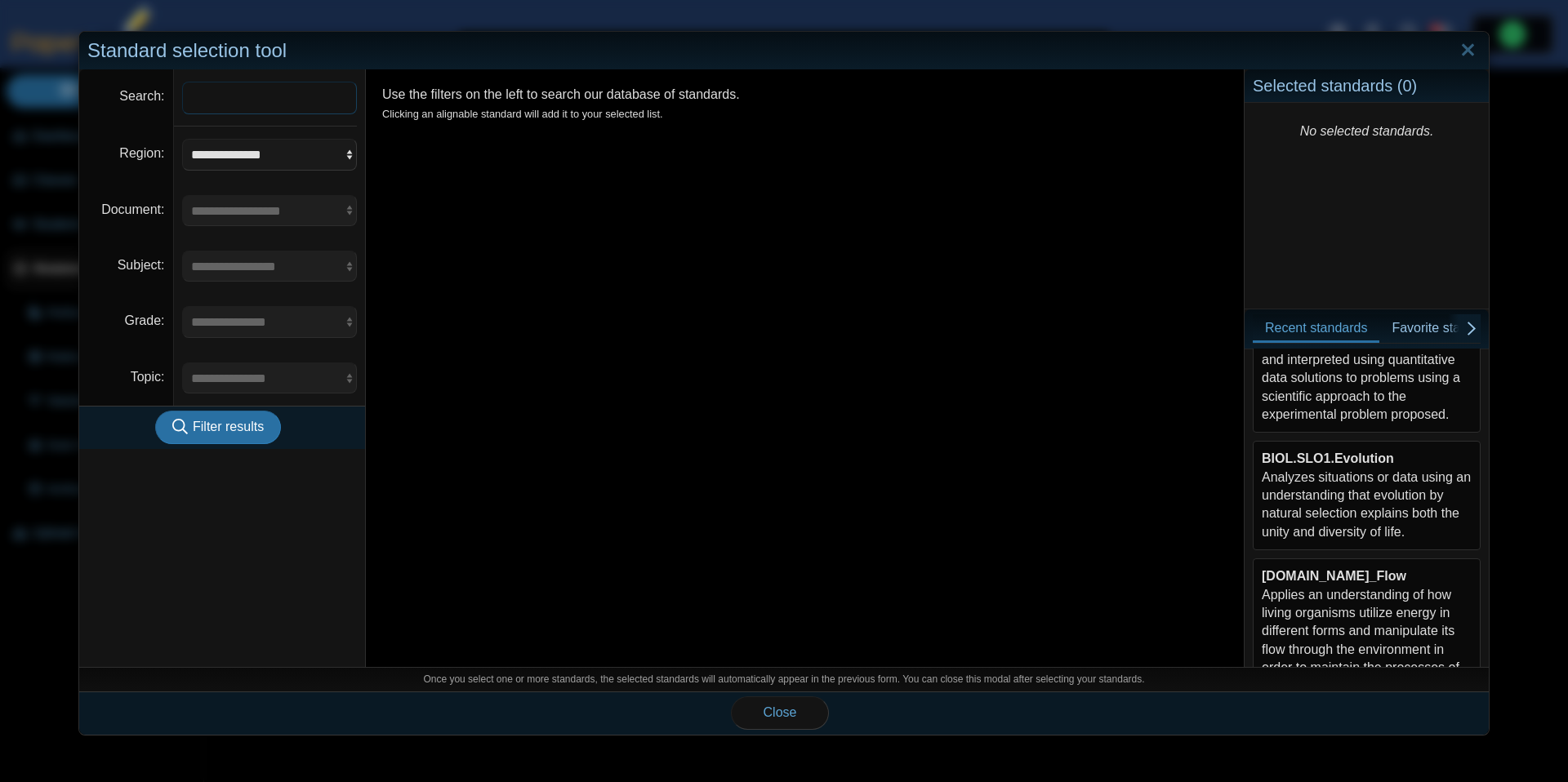
scroll to position [142, 0]
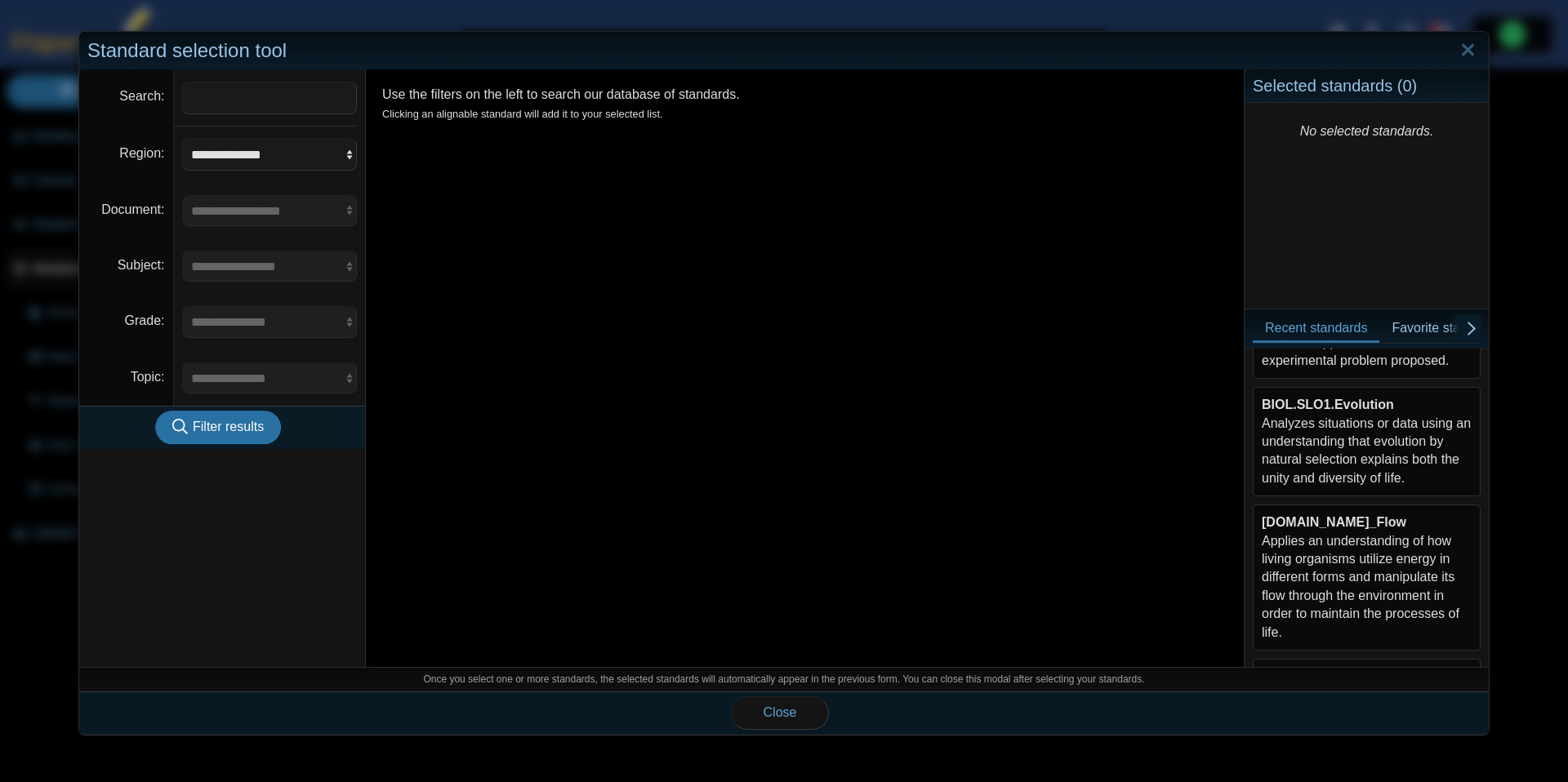
click at [1369, 463] on div "BIOL.SLO1.Evolution Analyzes situations or data using an understanding that evo…" at bounding box center [1366, 441] width 210 height 91
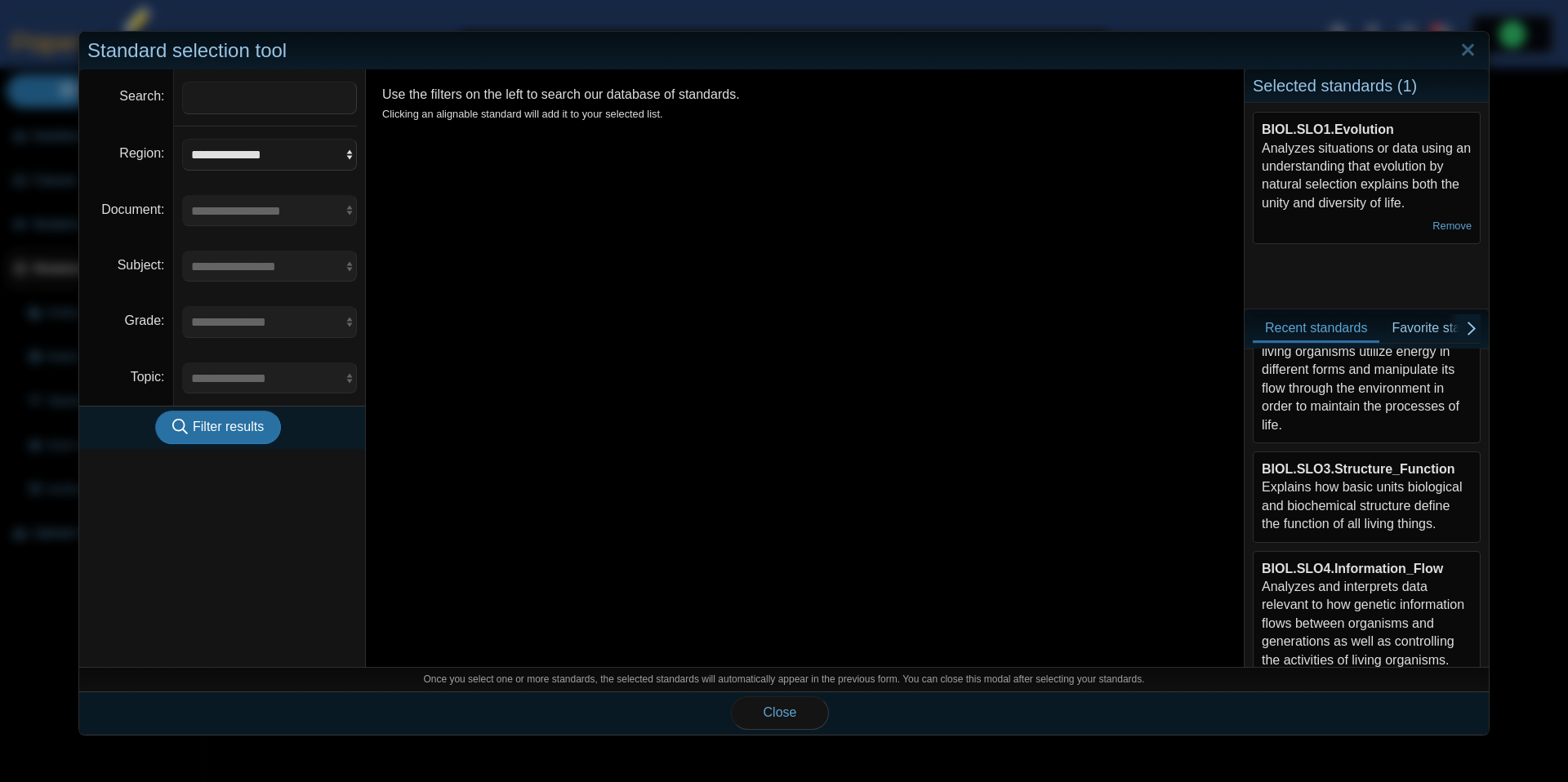
scroll to position [368, 0]
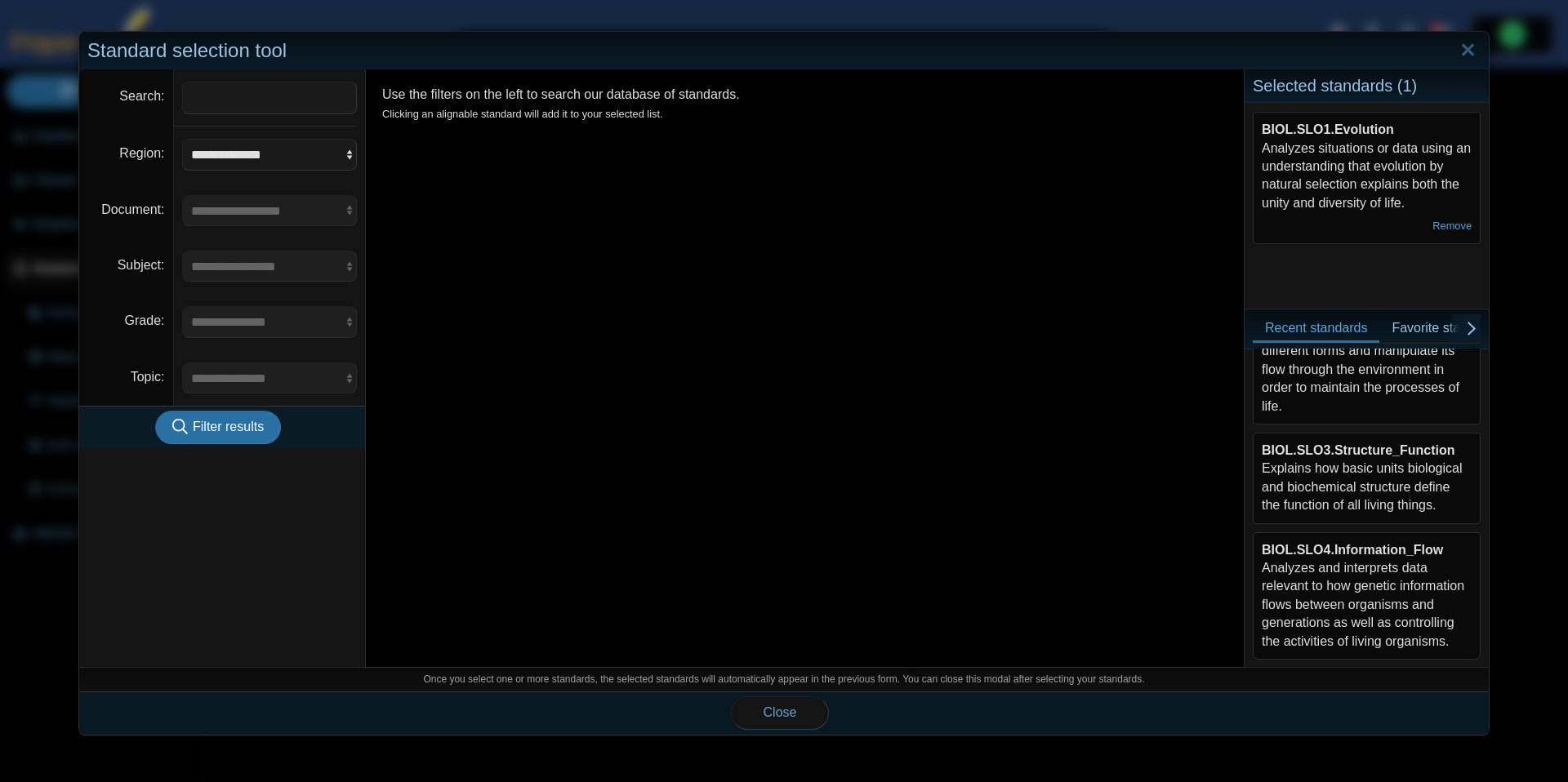
click at [1379, 486] on div "BIOL.SLO3.Structure_Function Explains how basic units biological and biochemica…" at bounding box center [1366, 478] width 210 height 74
click at [792, 708] on span "Close" at bounding box center [780, 712] width 34 height 13
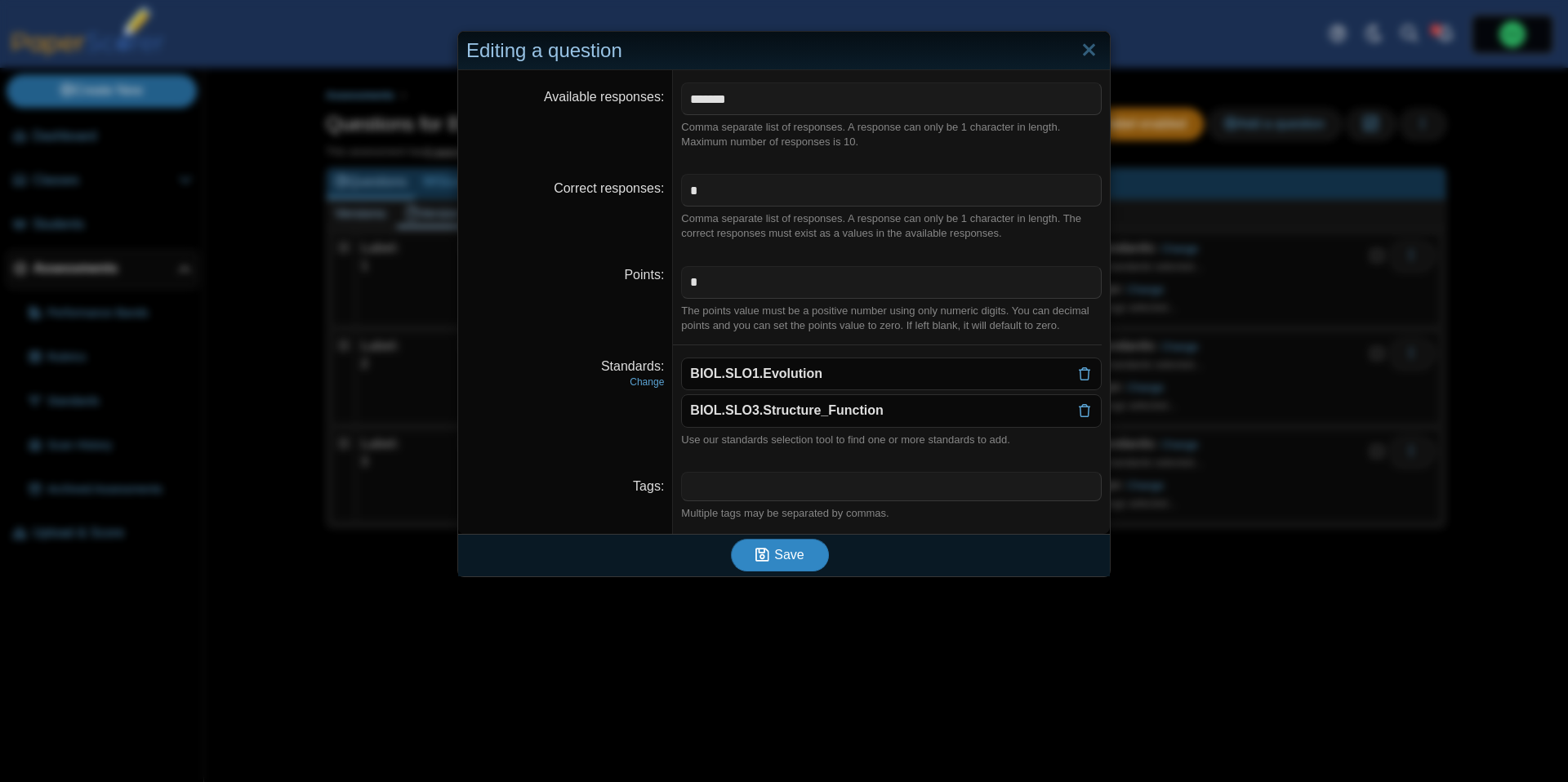
click at [786, 564] on button "Save" at bounding box center [780, 556] width 98 height 33
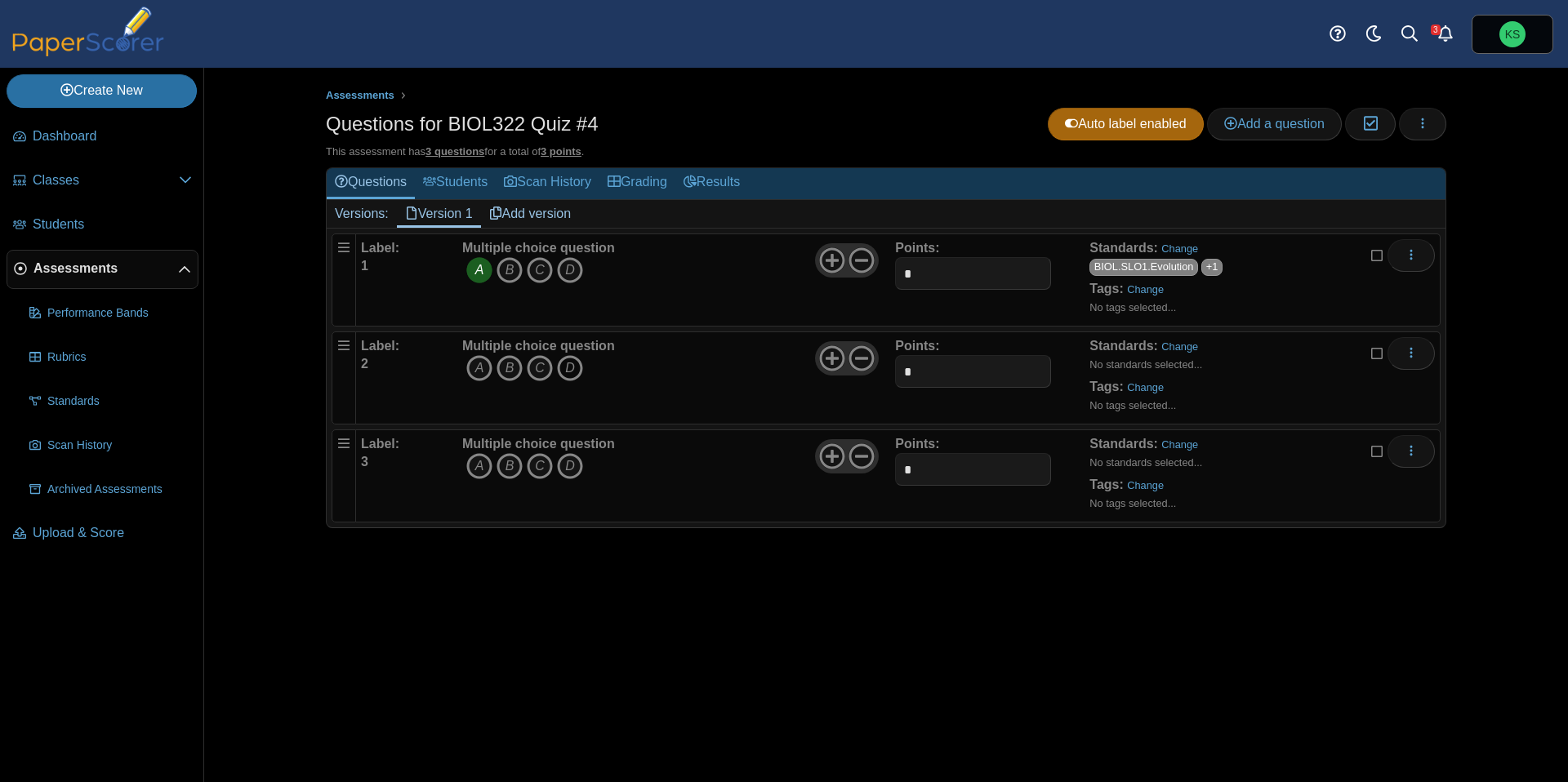
click at [575, 372] on icon "D" at bounding box center [569, 367] width 26 height 26
click at [1191, 347] on link "Change" at bounding box center [1179, 346] width 36 height 12
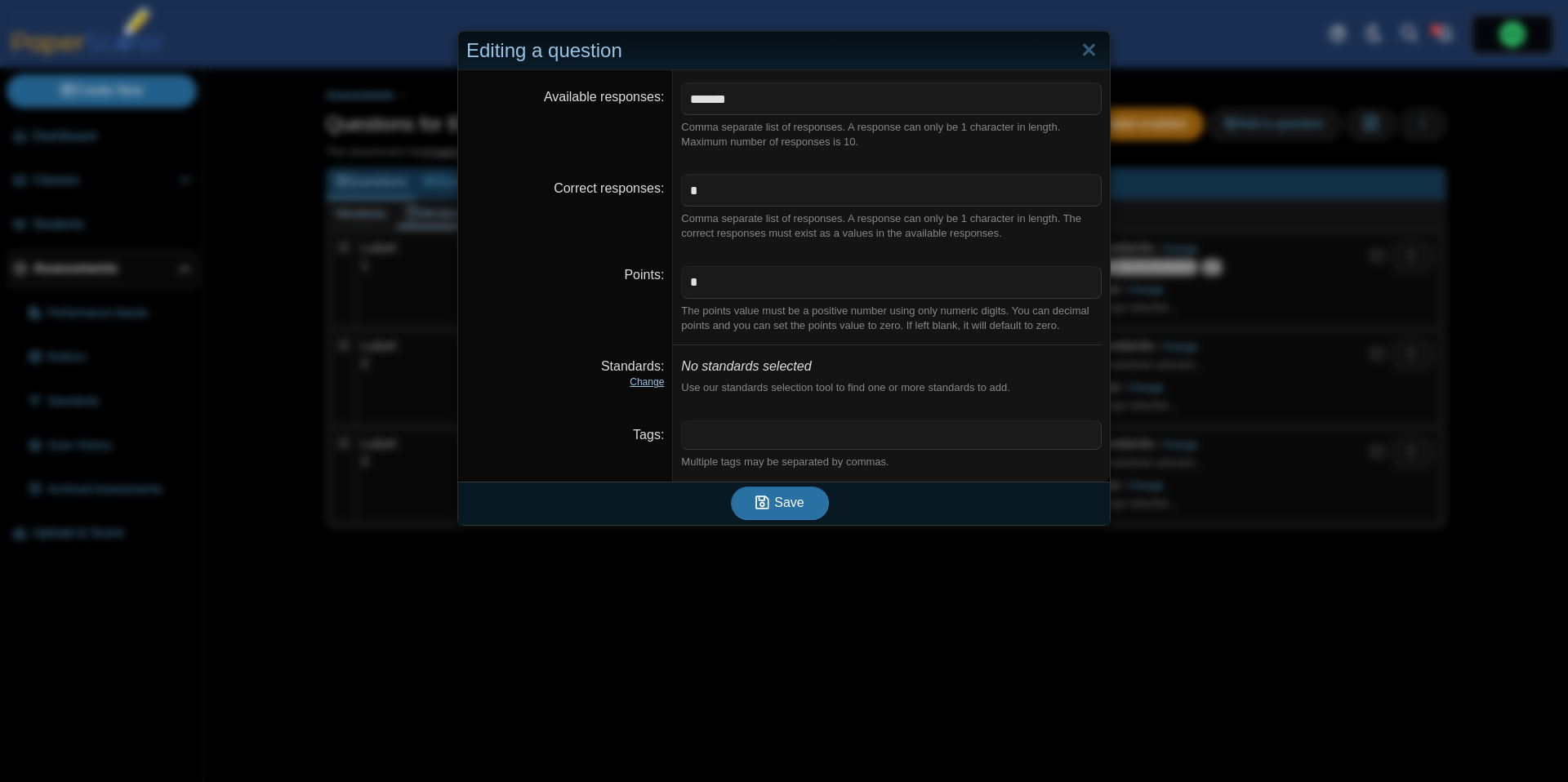
click at [656, 385] on link "Change" at bounding box center [647, 382] width 35 height 12
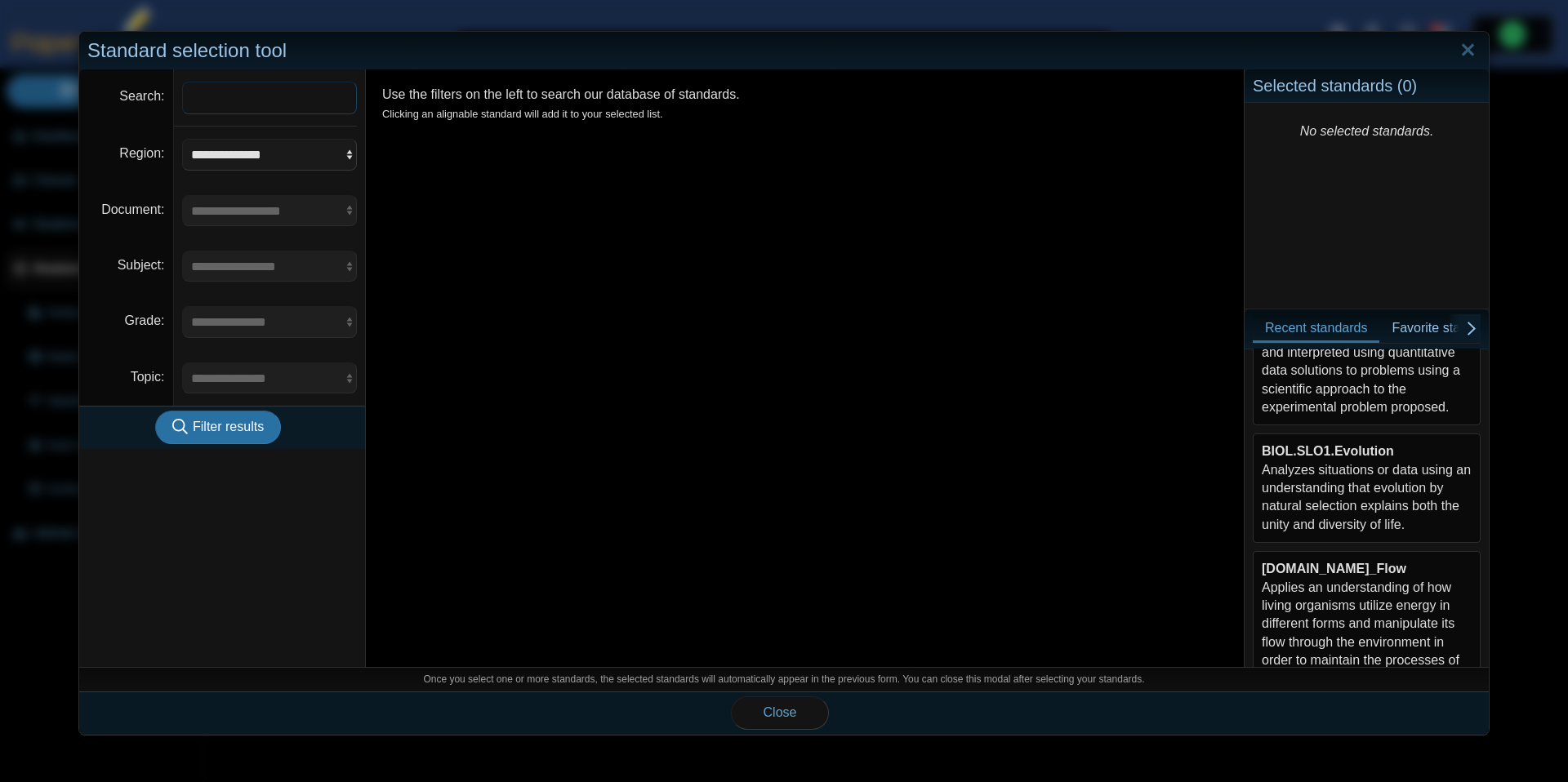
scroll to position [134, 0]
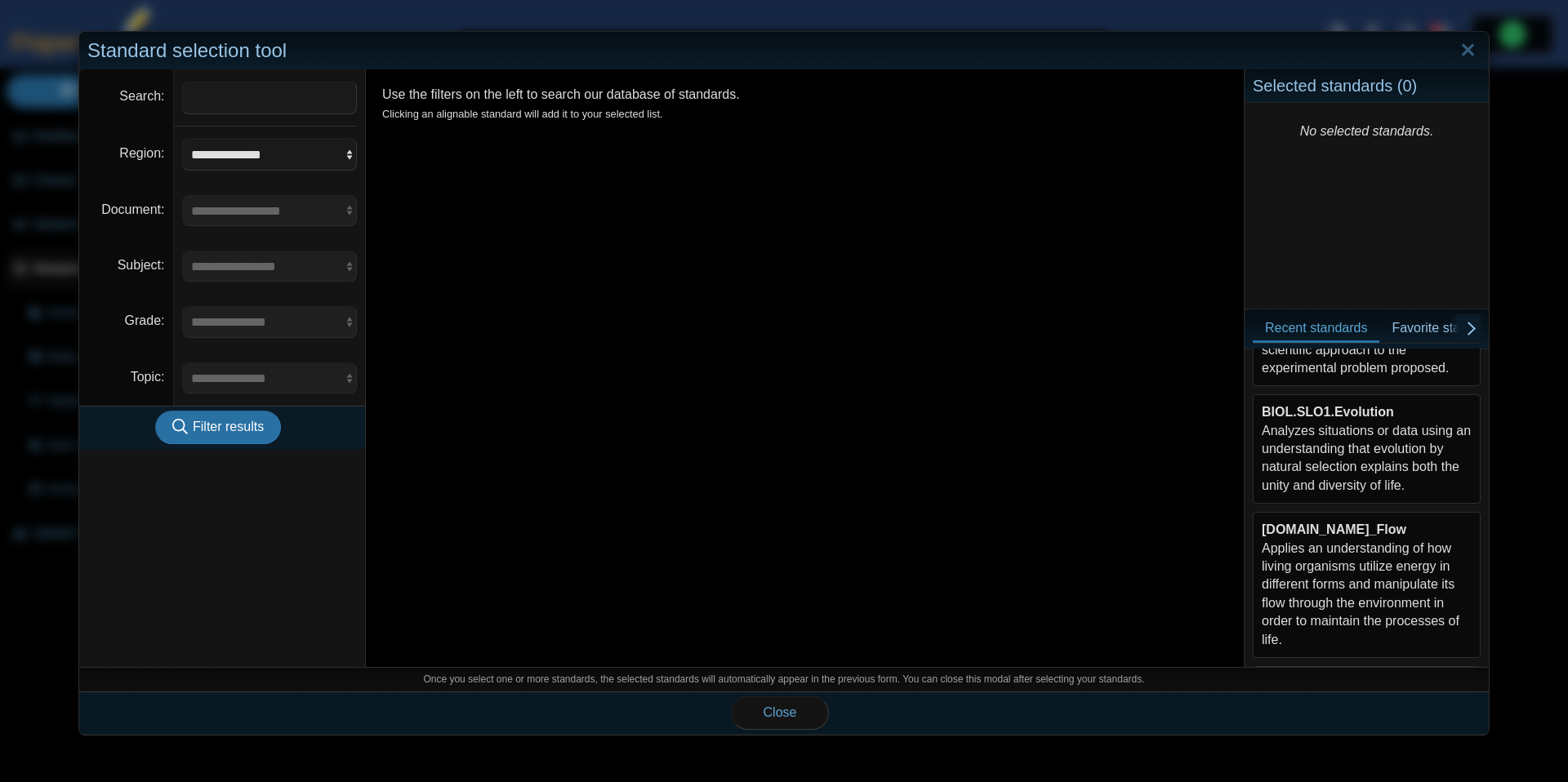
click at [1368, 445] on div "BIOL.SLO1.Evolution Analyzes situations or data using an understanding that evo…" at bounding box center [1366, 448] width 210 height 91
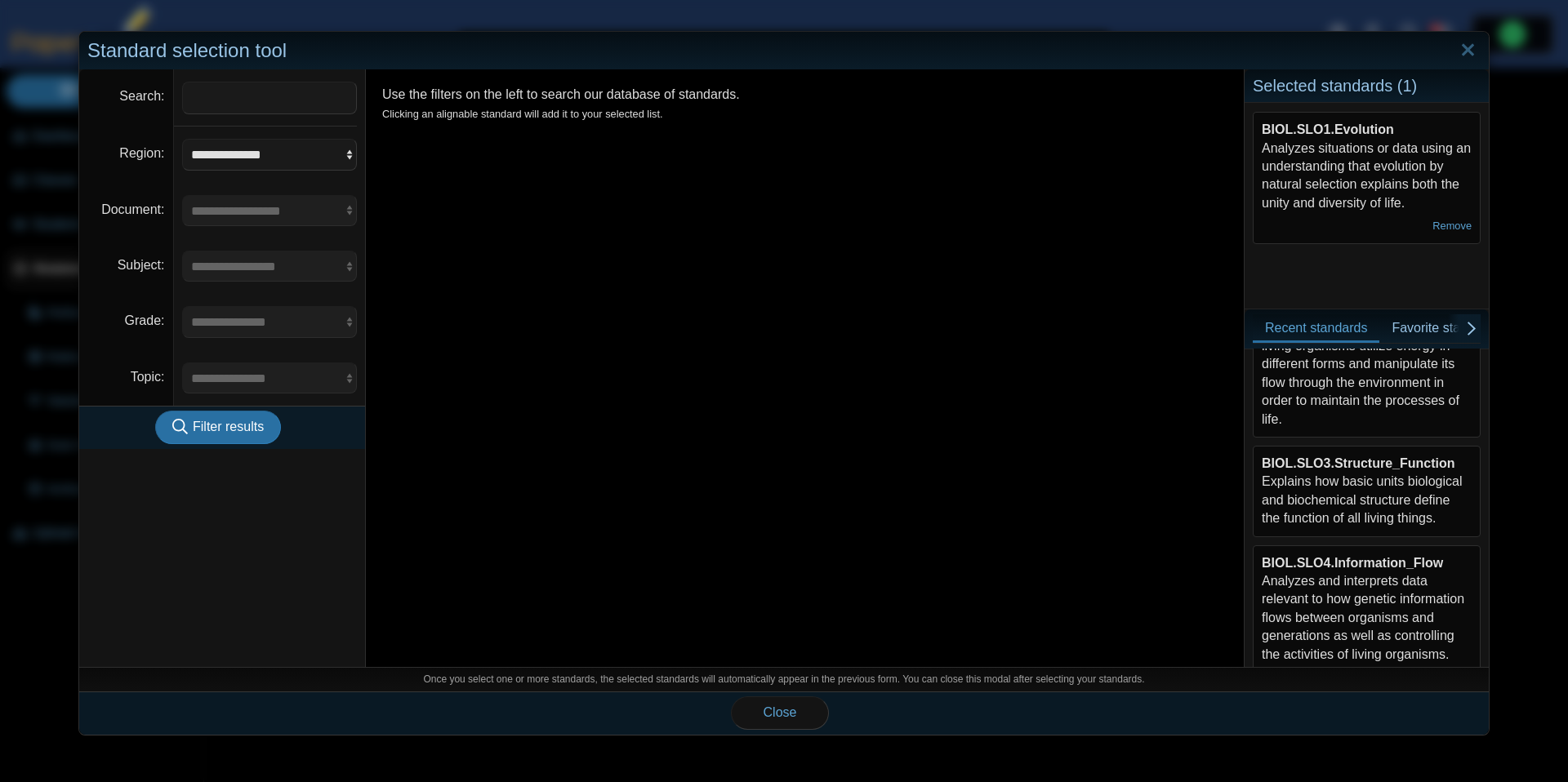
scroll to position [368, 0]
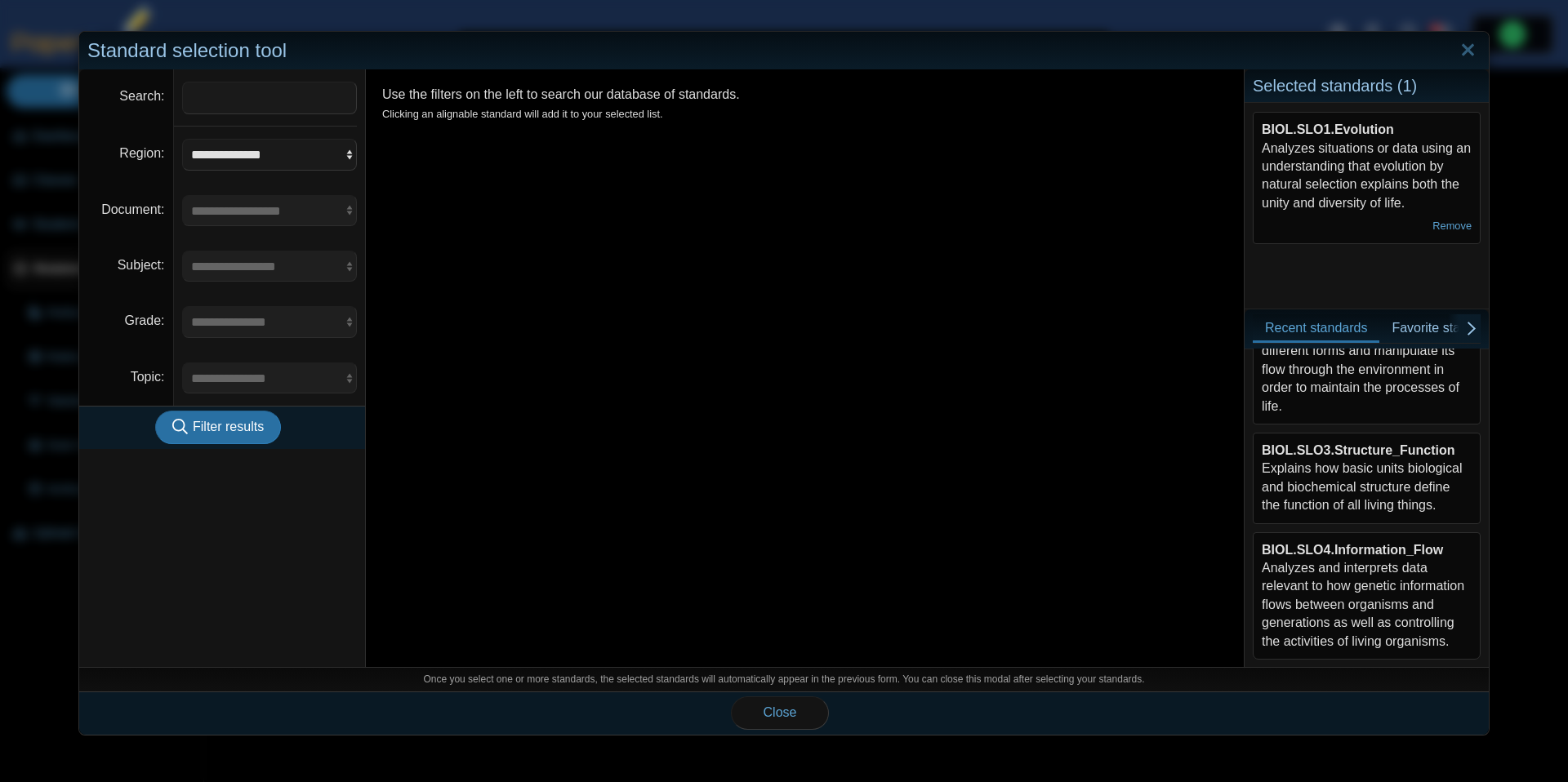
click at [1379, 487] on div "BIOL.SLO3.Structure_Function Explains how basic units biological and biochemica…" at bounding box center [1366, 478] width 210 height 74
click at [786, 710] on span "Close" at bounding box center [780, 712] width 34 height 13
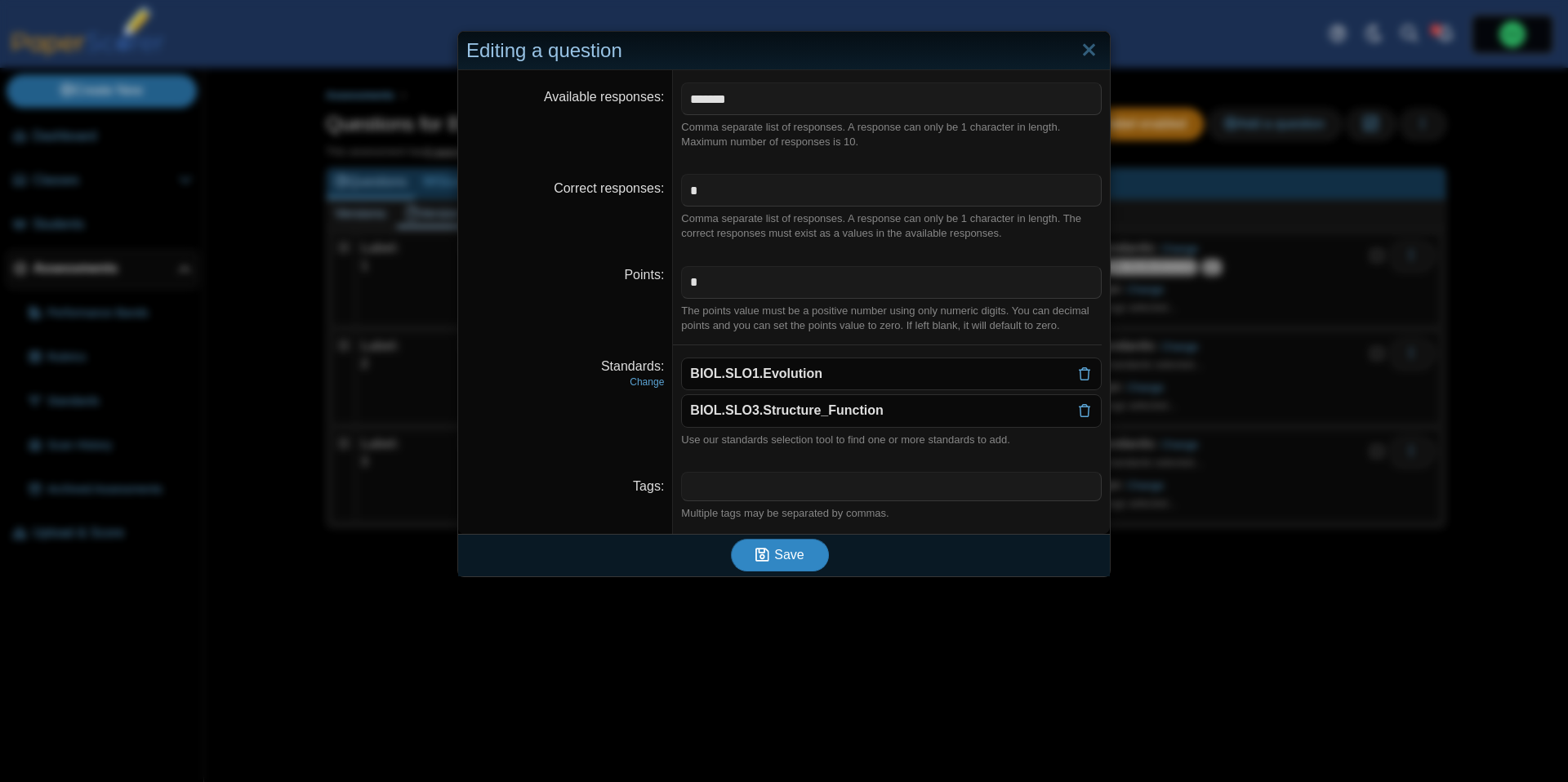
click at [797, 557] on span "Save" at bounding box center [789, 555] width 30 height 13
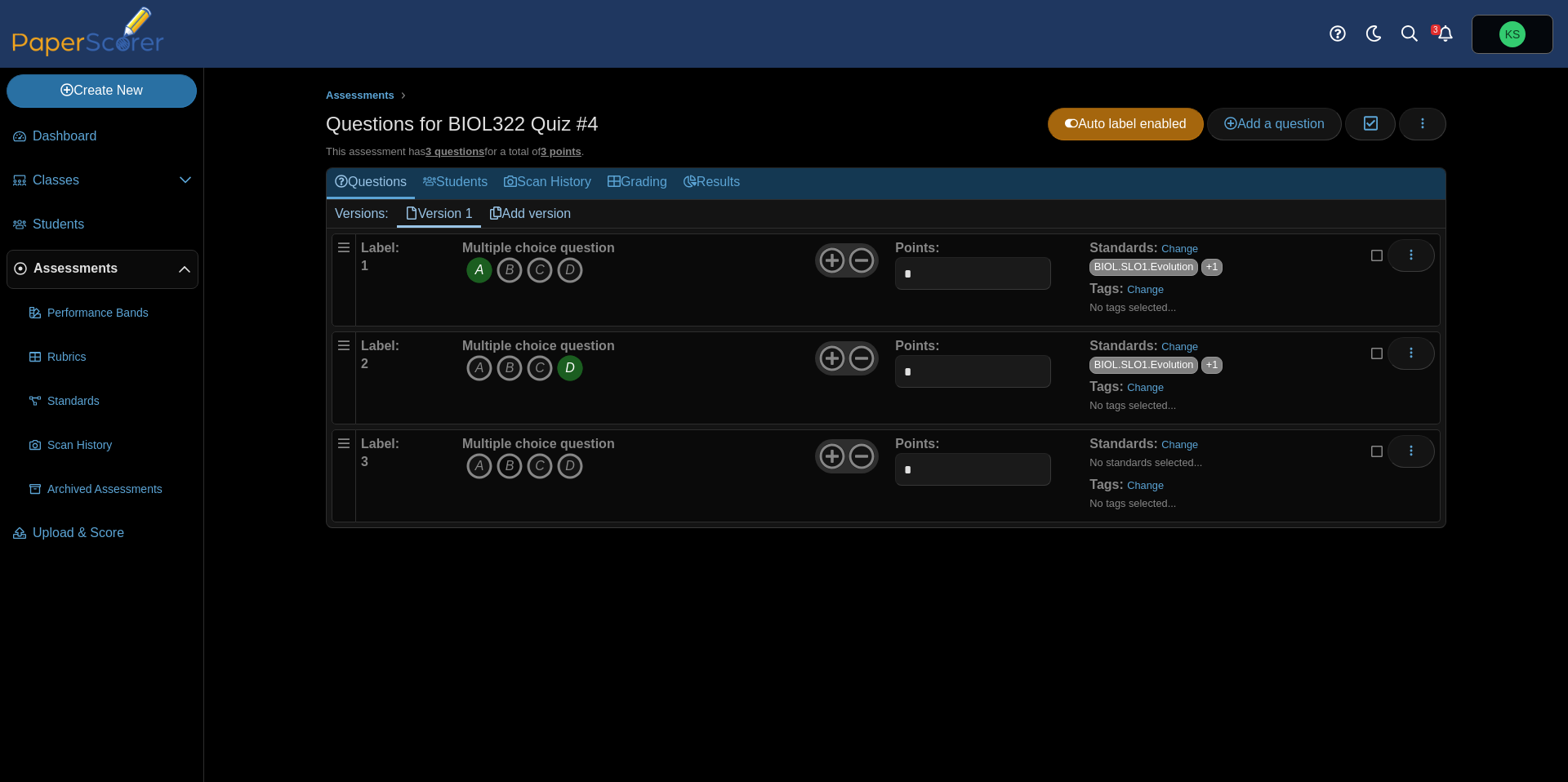
click at [507, 469] on icon "B" at bounding box center [509, 465] width 26 height 26
click at [1181, 448] on link "Change" at bounding box center [1179, 444] width 36 height 12
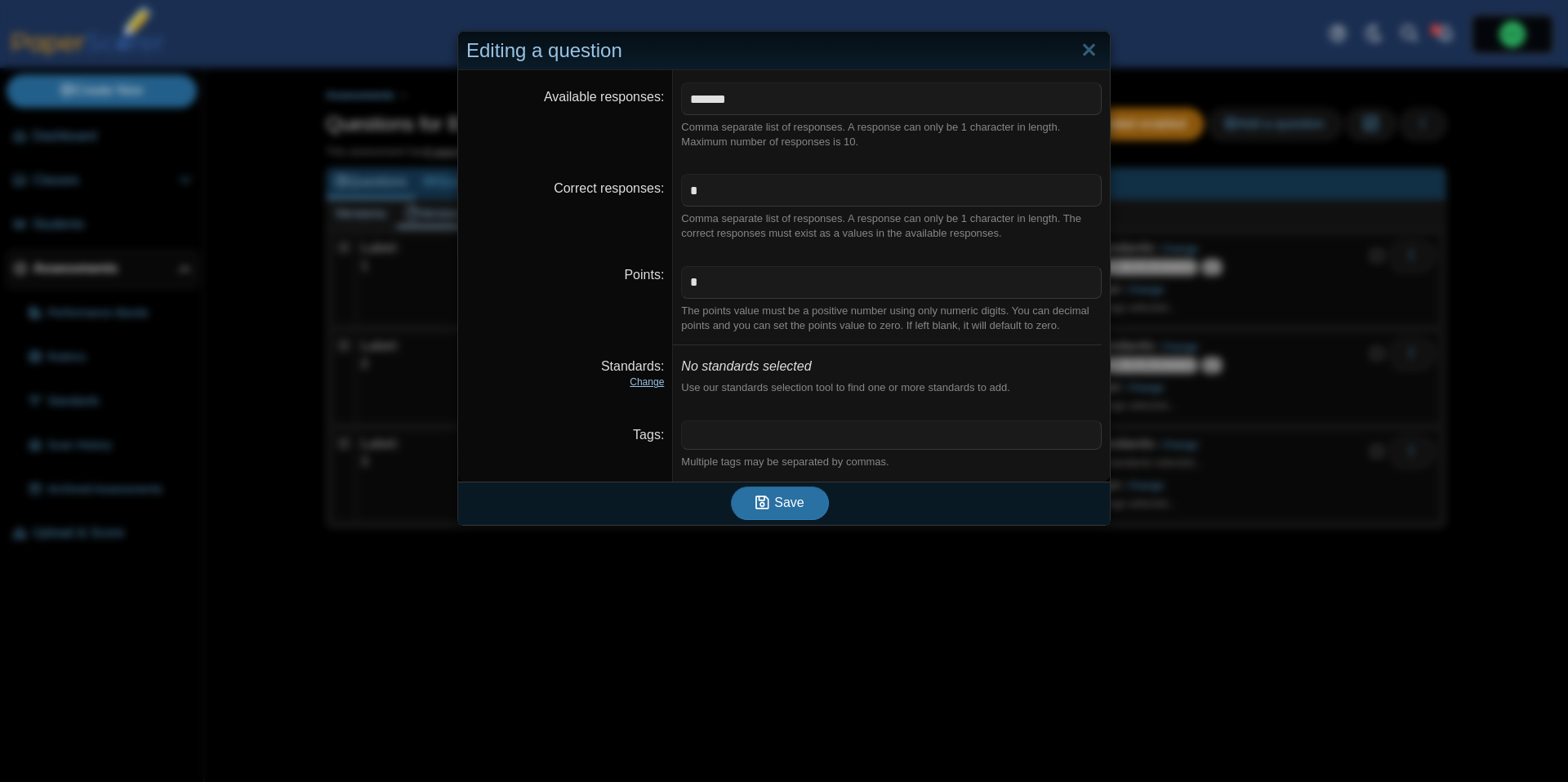
click at [650, 377] on link "Change" at bounding box center [647, 382] width 35 height 12
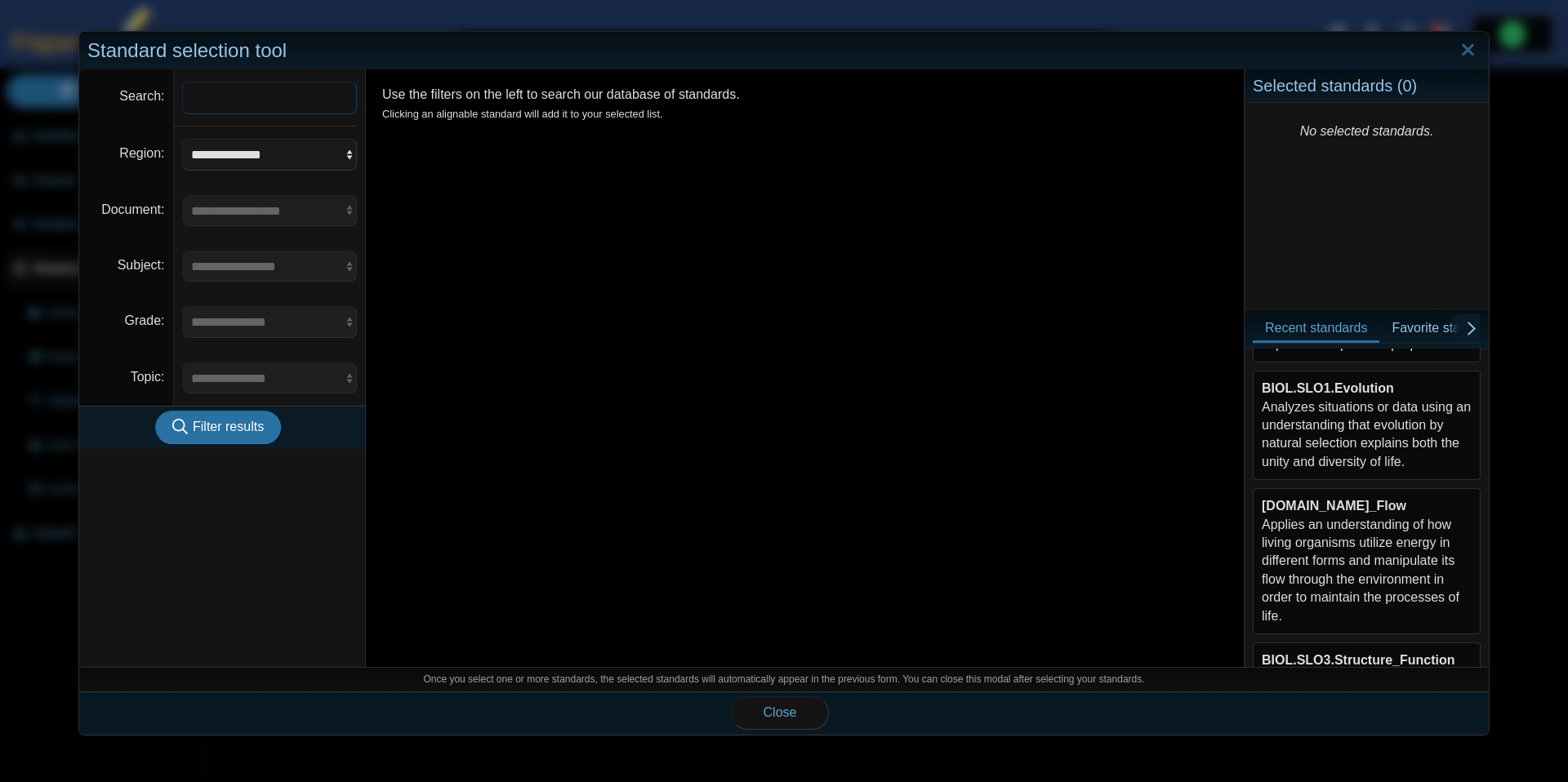
scroll to position [200, 0]
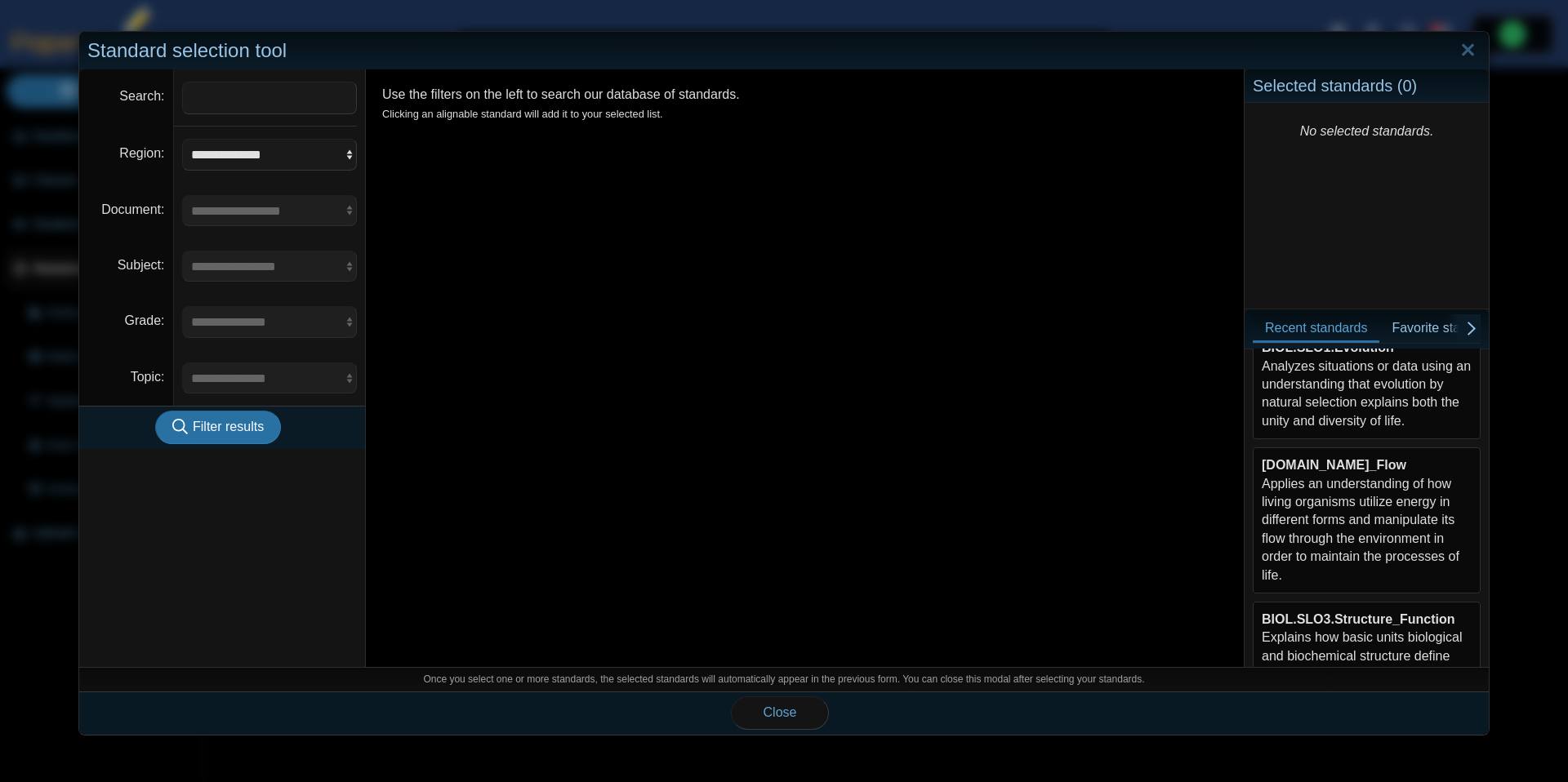
click at [1337, 410] on div "BIOL.SLO1.Evolution Analyzes situations or data using an understanding that evo…" at bounding box center [1366, 384] width 210 height 91
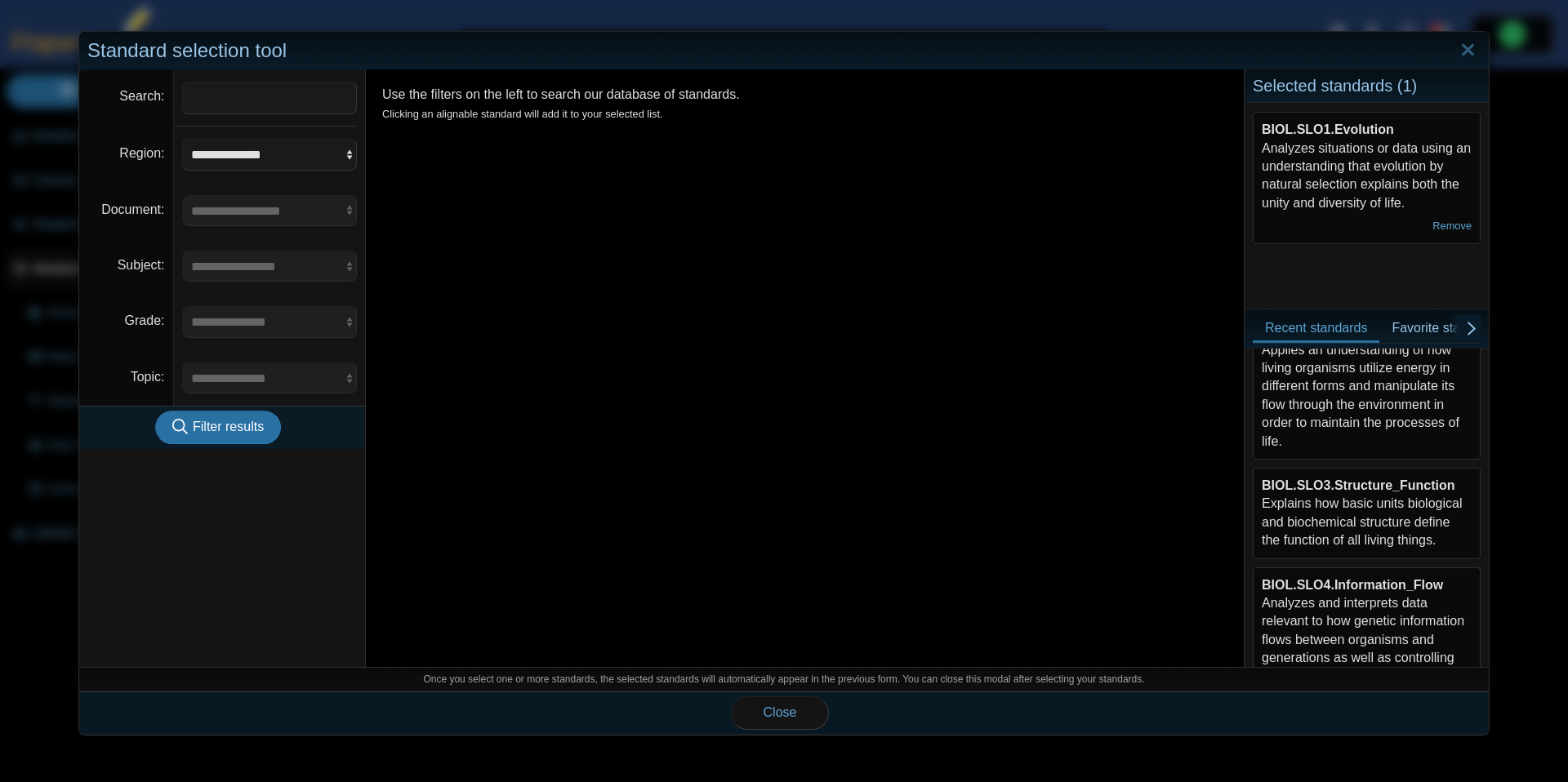
scroll to position [368, 0]
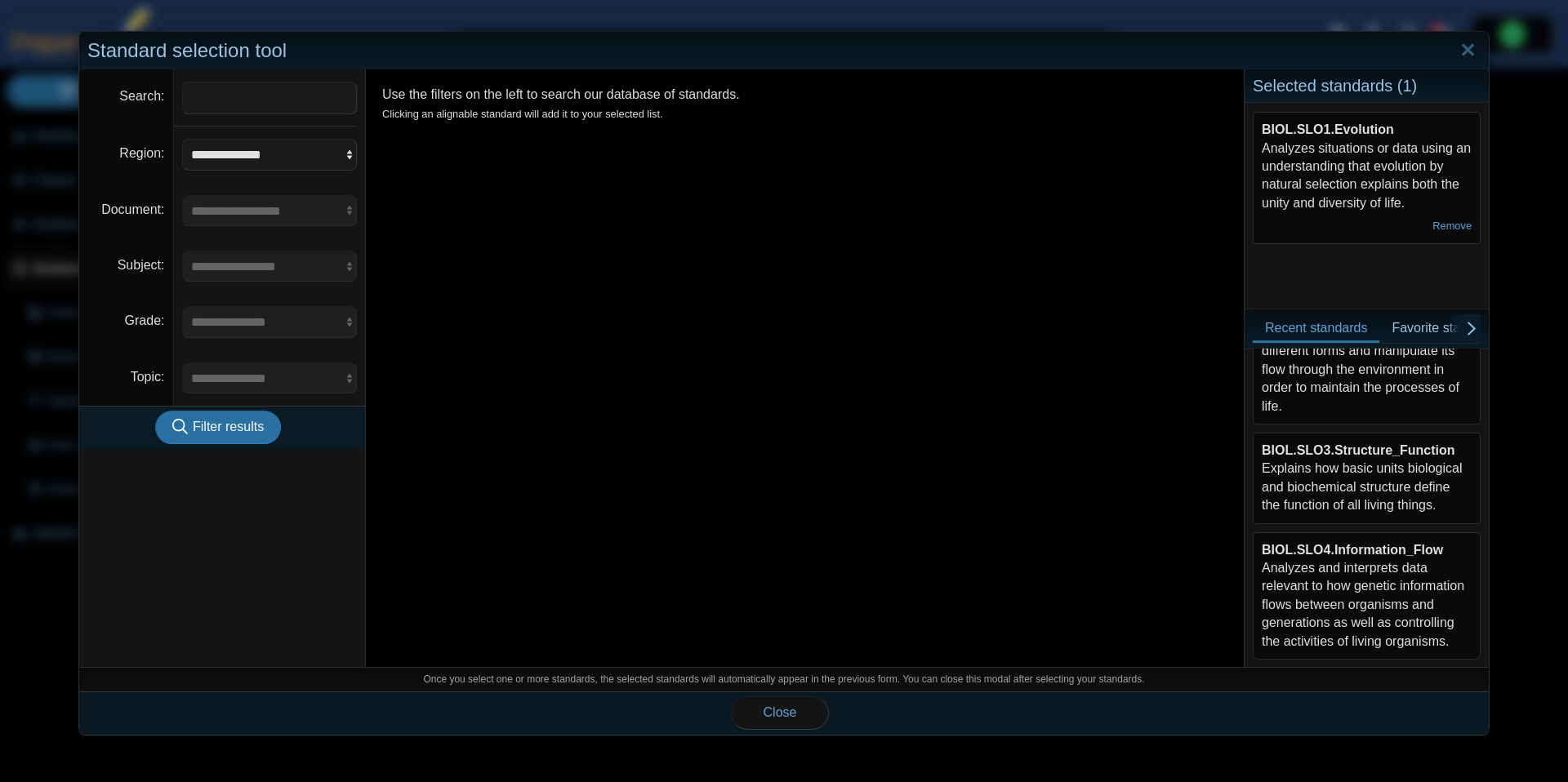
click at [1374, 460] on div "BIOL.SLO3.Structure_Function Explains how basic units biological and biochemica…" at bounding box center [1366, 478] width 210 height 74
click at [773, 708] on span "Close" at bounding box center [780, 712] width 34 height 13
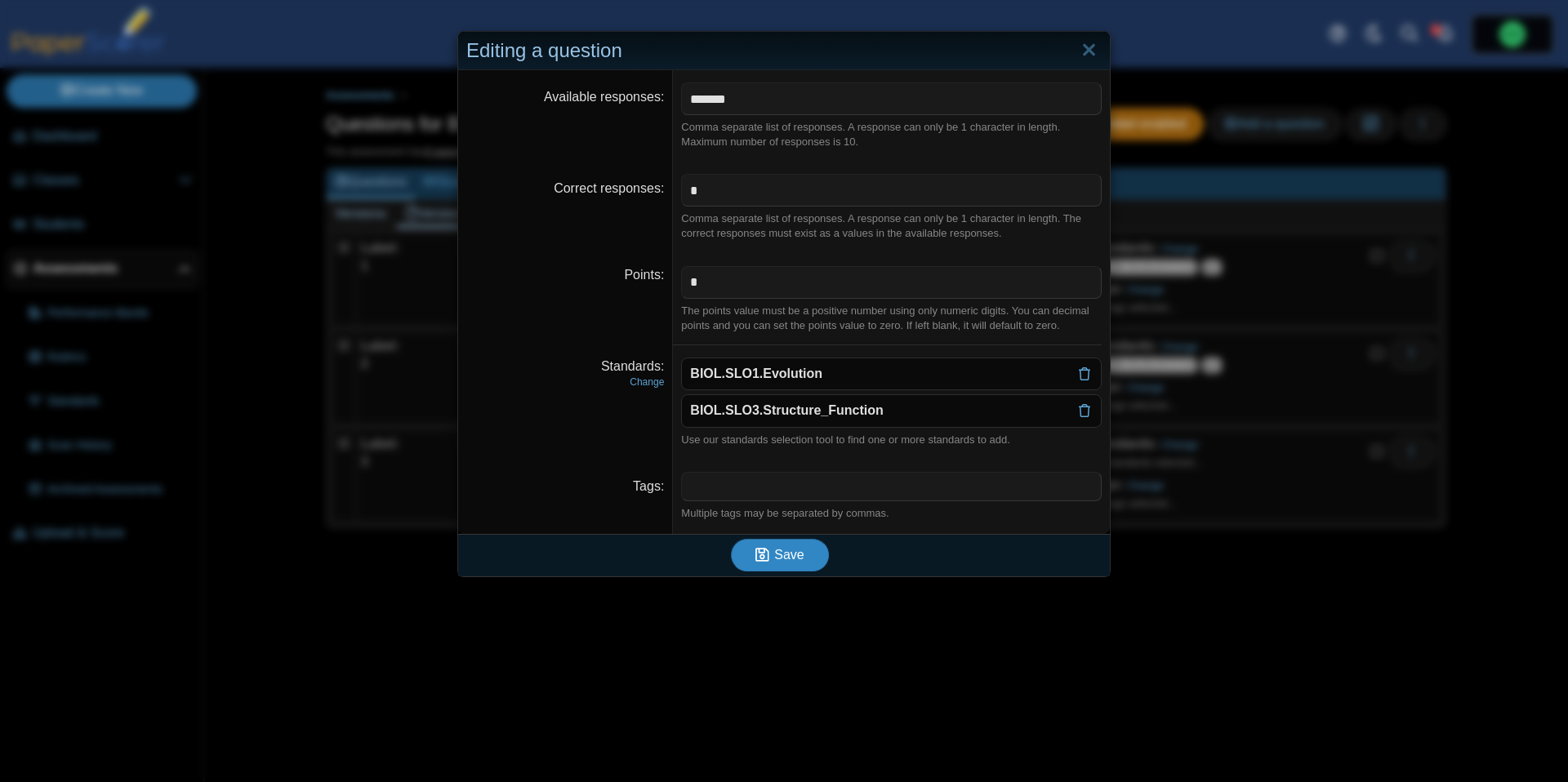
click at [776, 563] on button "Save" at bounding box center [780, 556] width 98 height 33
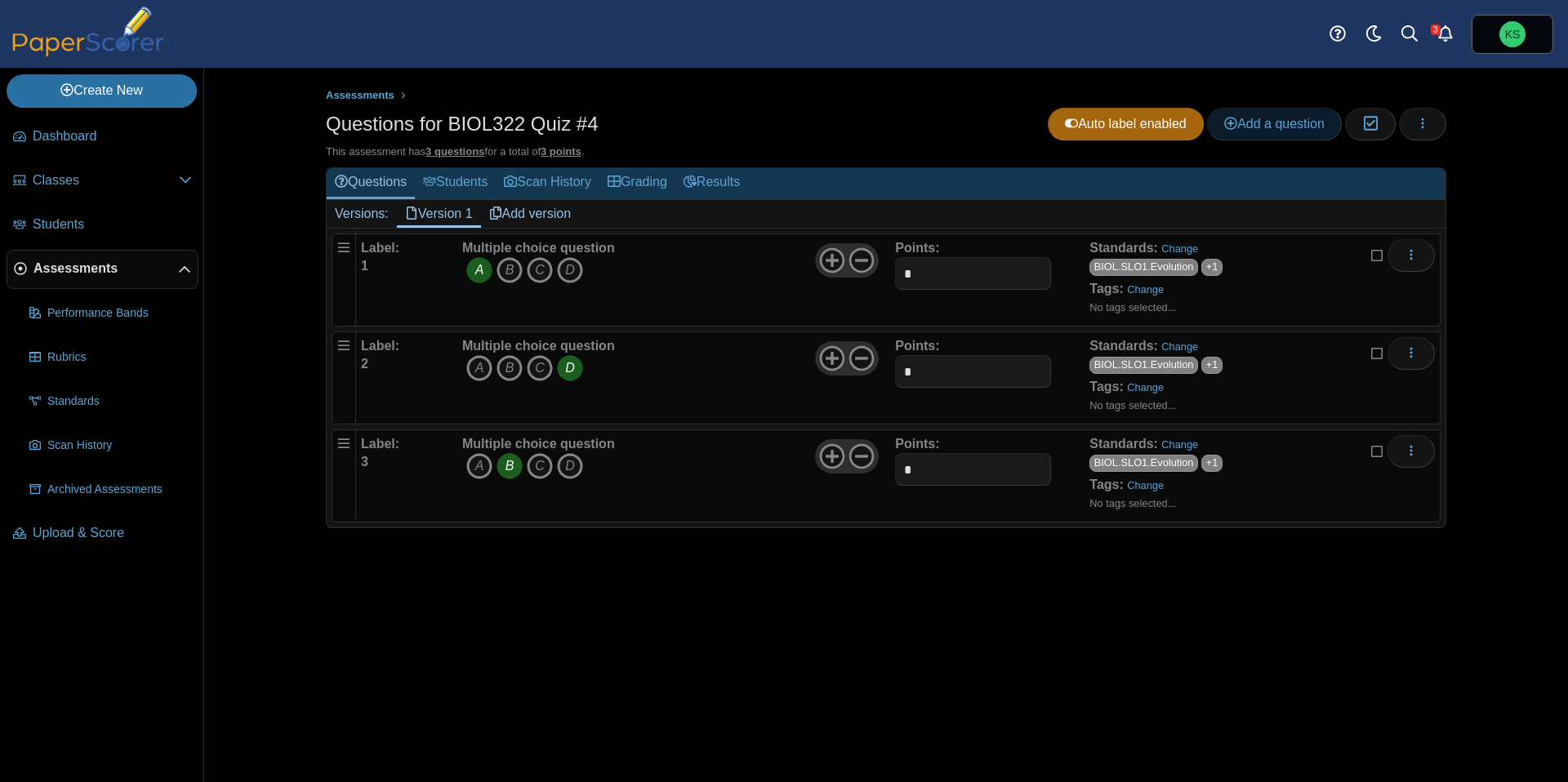
click at [1224, 121] on icon at bounding box center [1231, 124] width 13 height 13
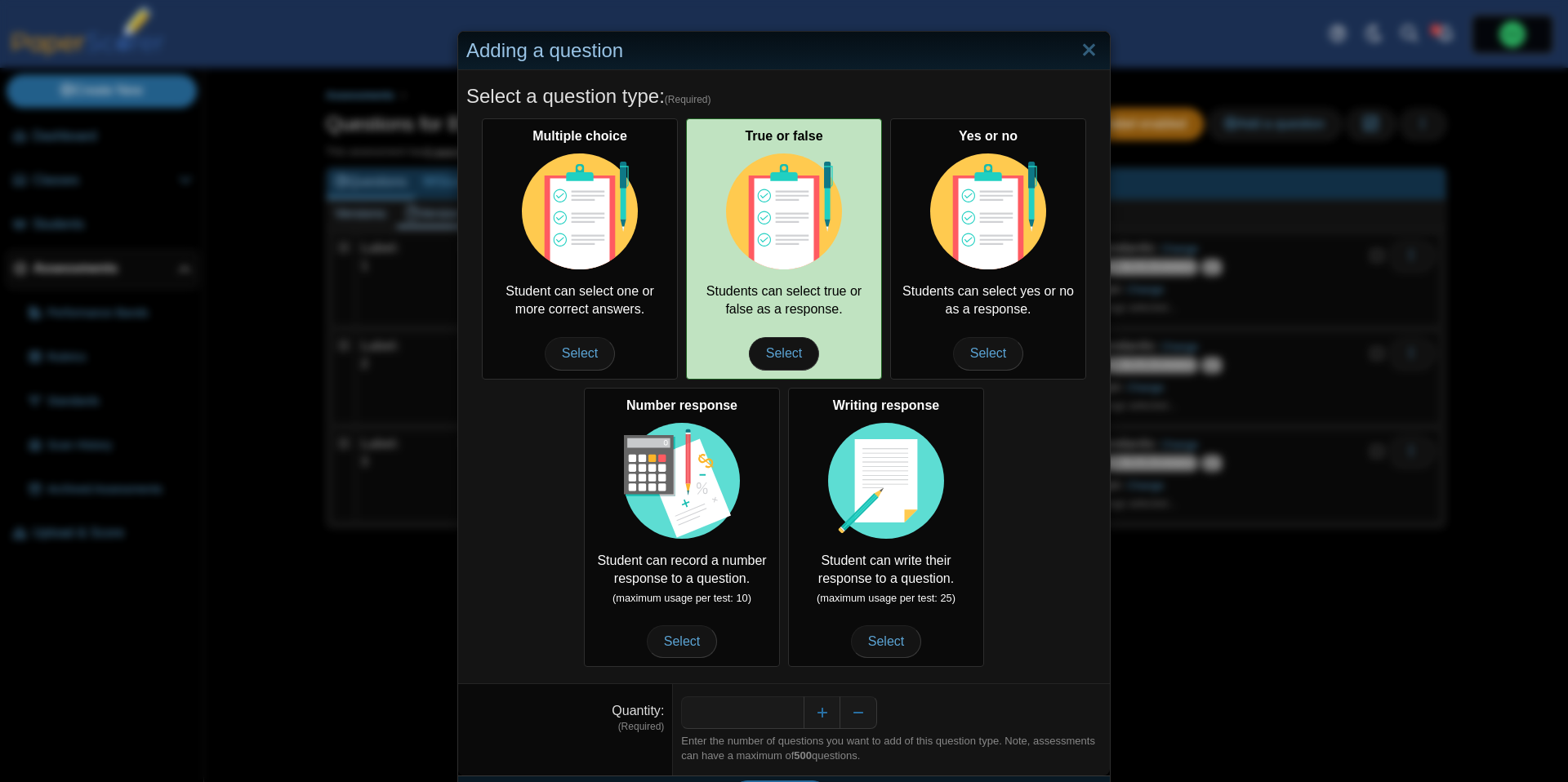
click at [811, 184] on img at bounding box center [784, 211] width 116 height 116
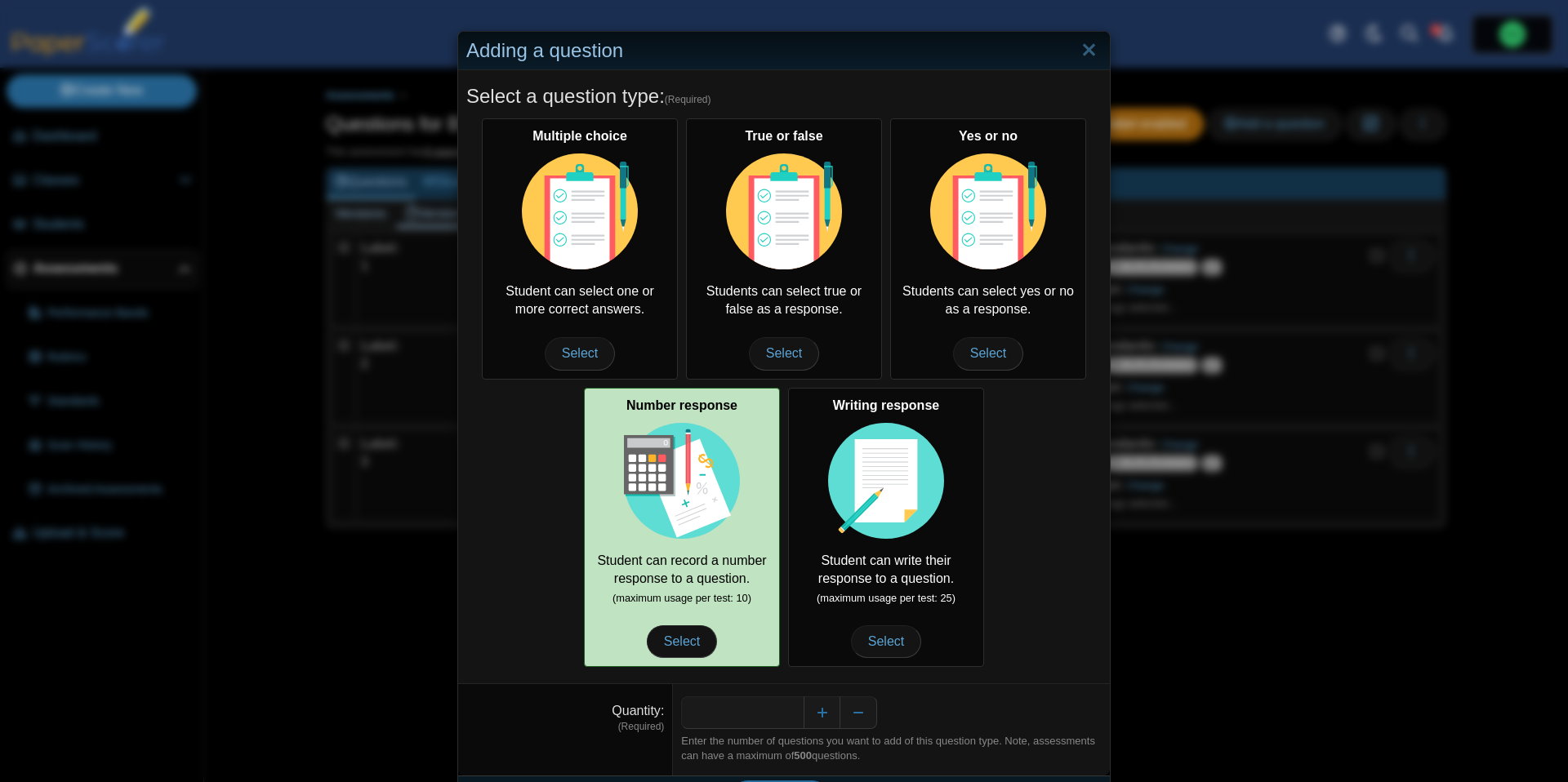
scroll to position [45, 0]
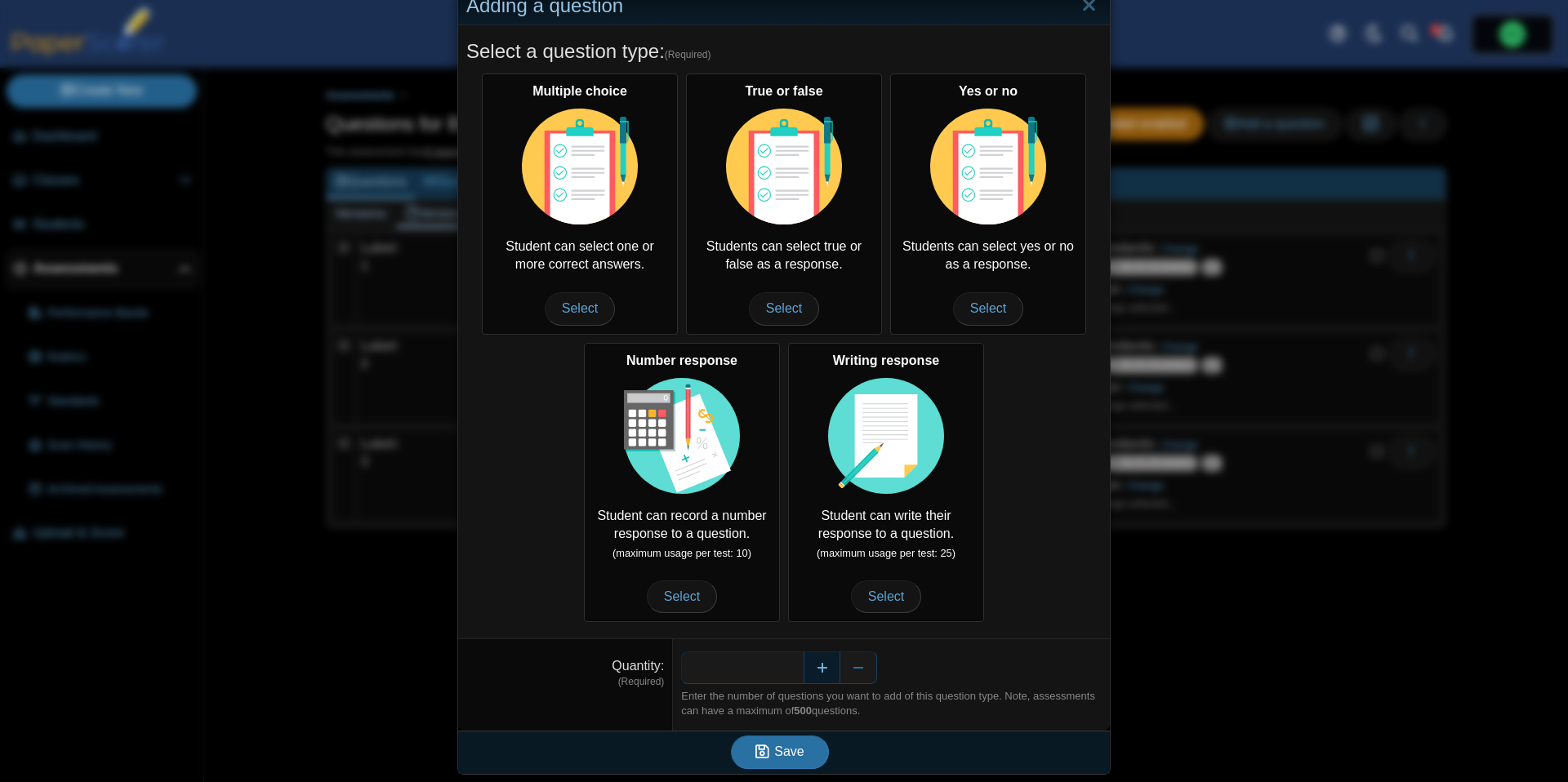
click at [820, 657] on button "Increase" at bounding box center [821, 668] width 36 height 33
type input "*"
click at [801, 737] on button "Save" at bounding box center [780, 752] width 98 height 33
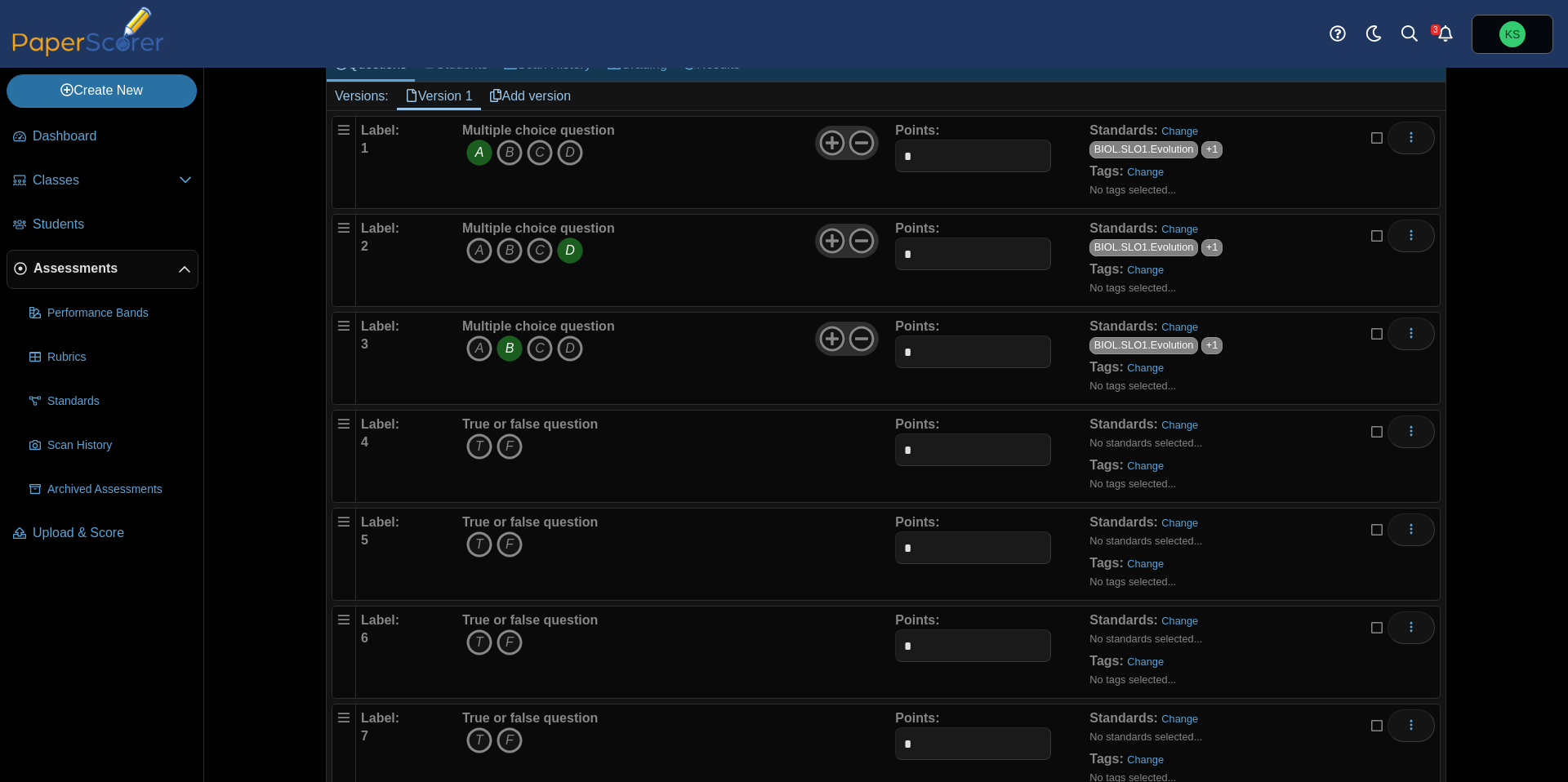
scroll to position [171, 0]
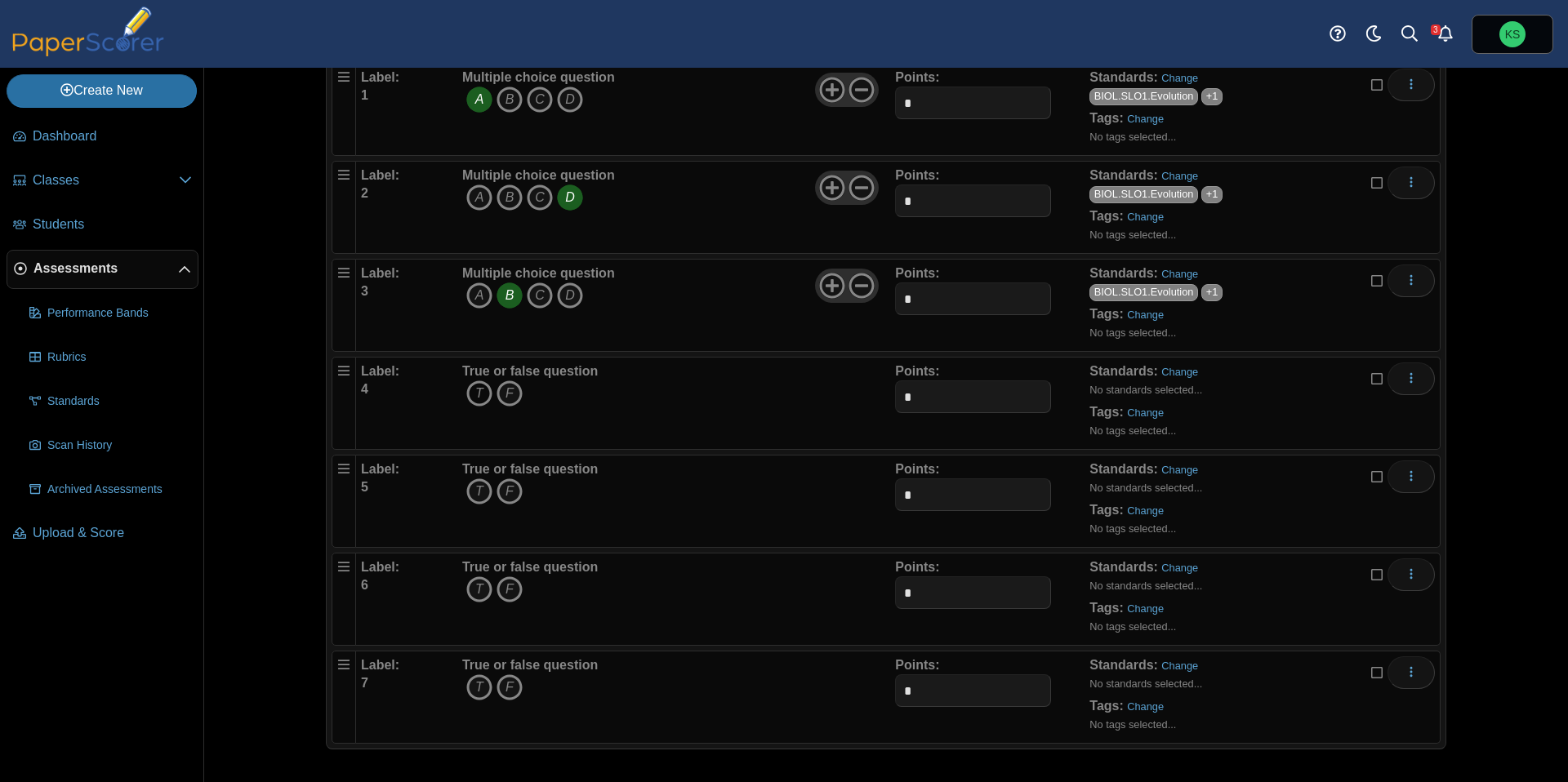
click at [490, 390] on icon "T" at bounding box center [479, 393] width 26 height 26
click at [1185, 370] on link "Change" at bounding box center [1179, 371] width 36 height 12
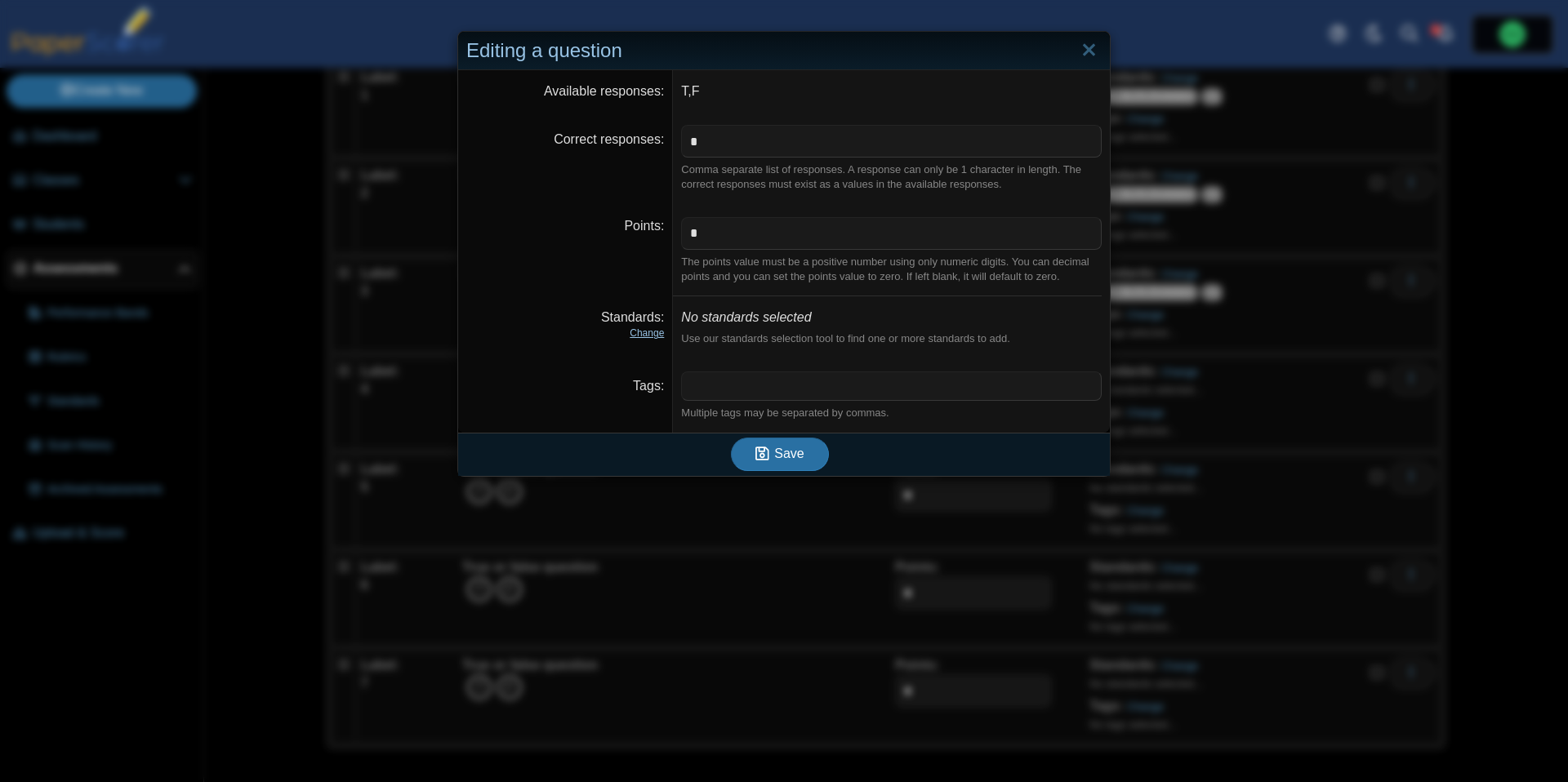
click at [643, 337] on link "Change" at bounding box center [647, 333] width 35 height 12
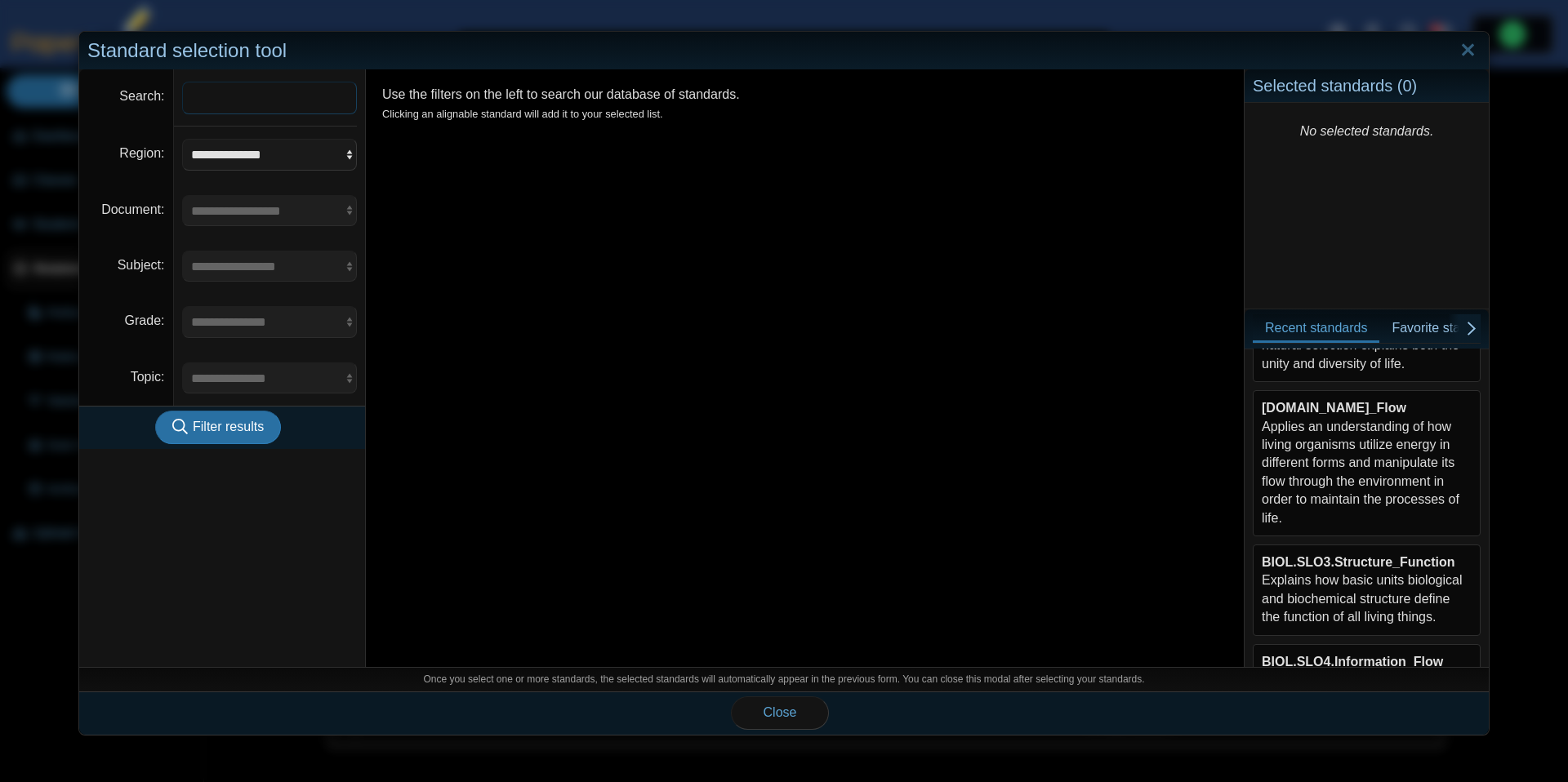
scroll to position [316, 0]
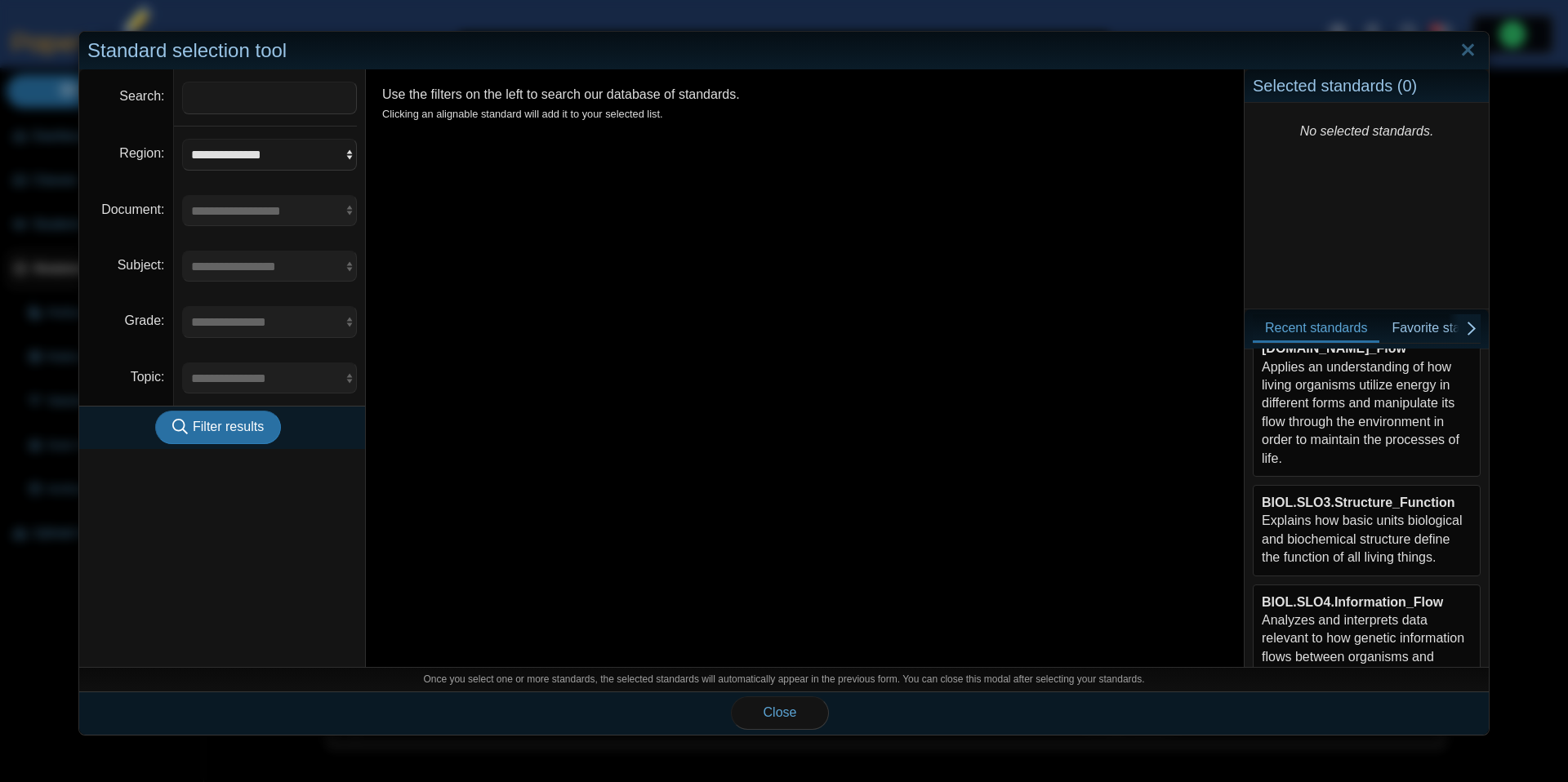
click at [1408, 535] on div "BIOL.SLO3.Structure_Function Explains how basic units biological and biochemica…" at bounding box center [1366, 531] width 210 height 74
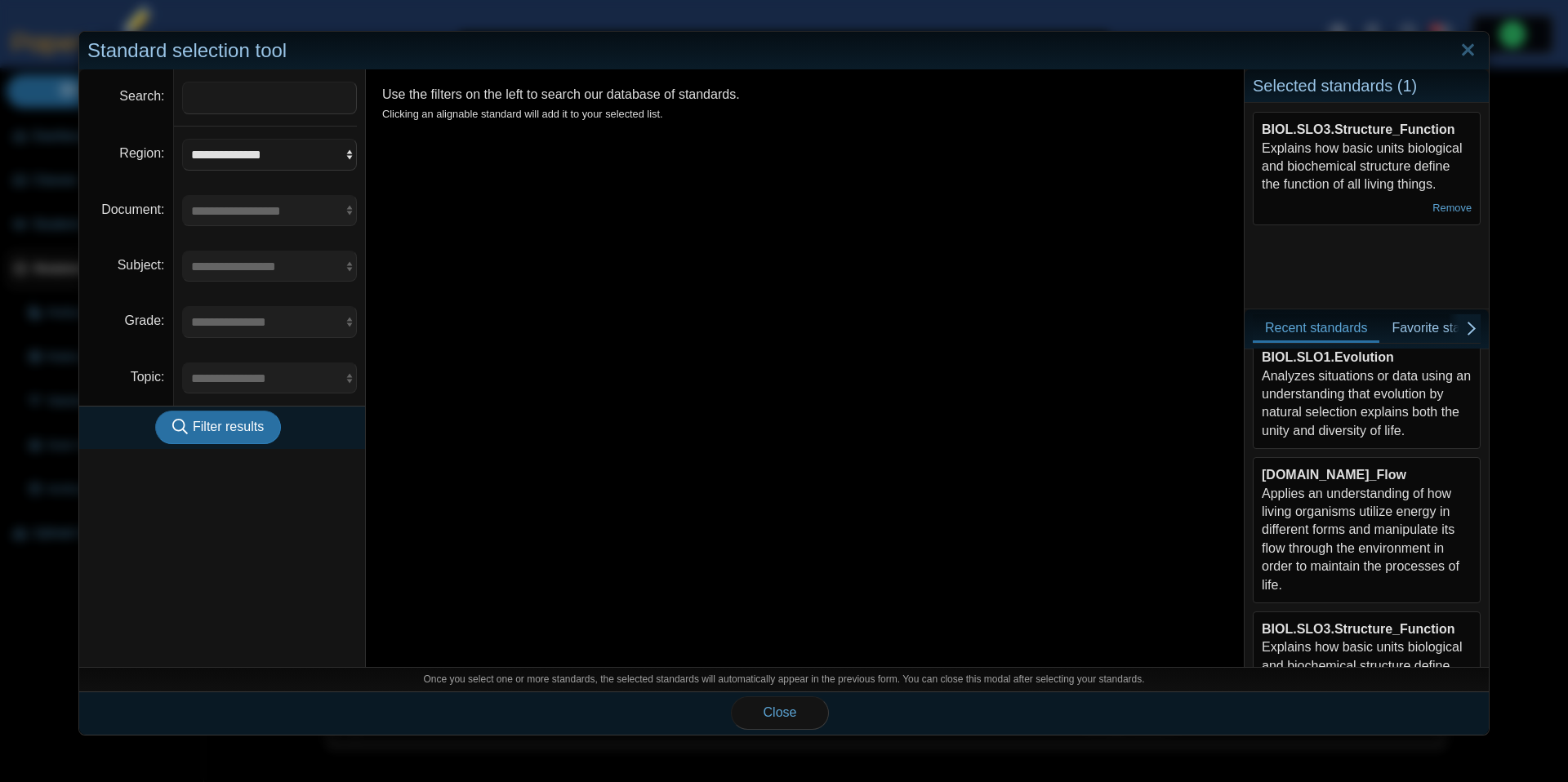
scroll to position [0, 0]
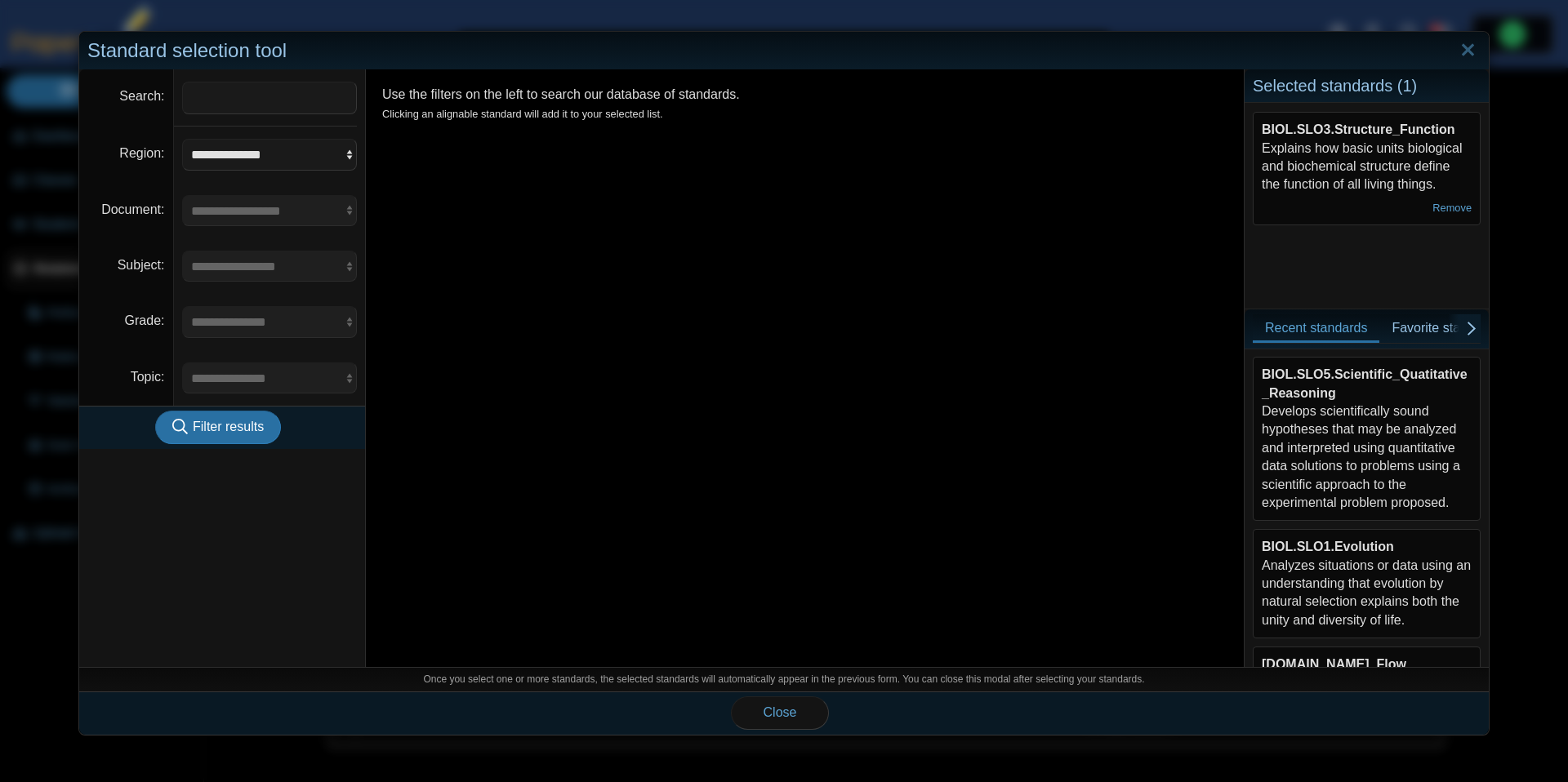
click at [1391, 461] on div "BIOL.SLO5.Scientific_Quatitative_Reasoning Develops scientifically sound hypoth…" at bounding box center [1366, 438] width 210 height 146
click at [765, 712] on span "Close" at bounding box center [780, 712] width 34 height 13
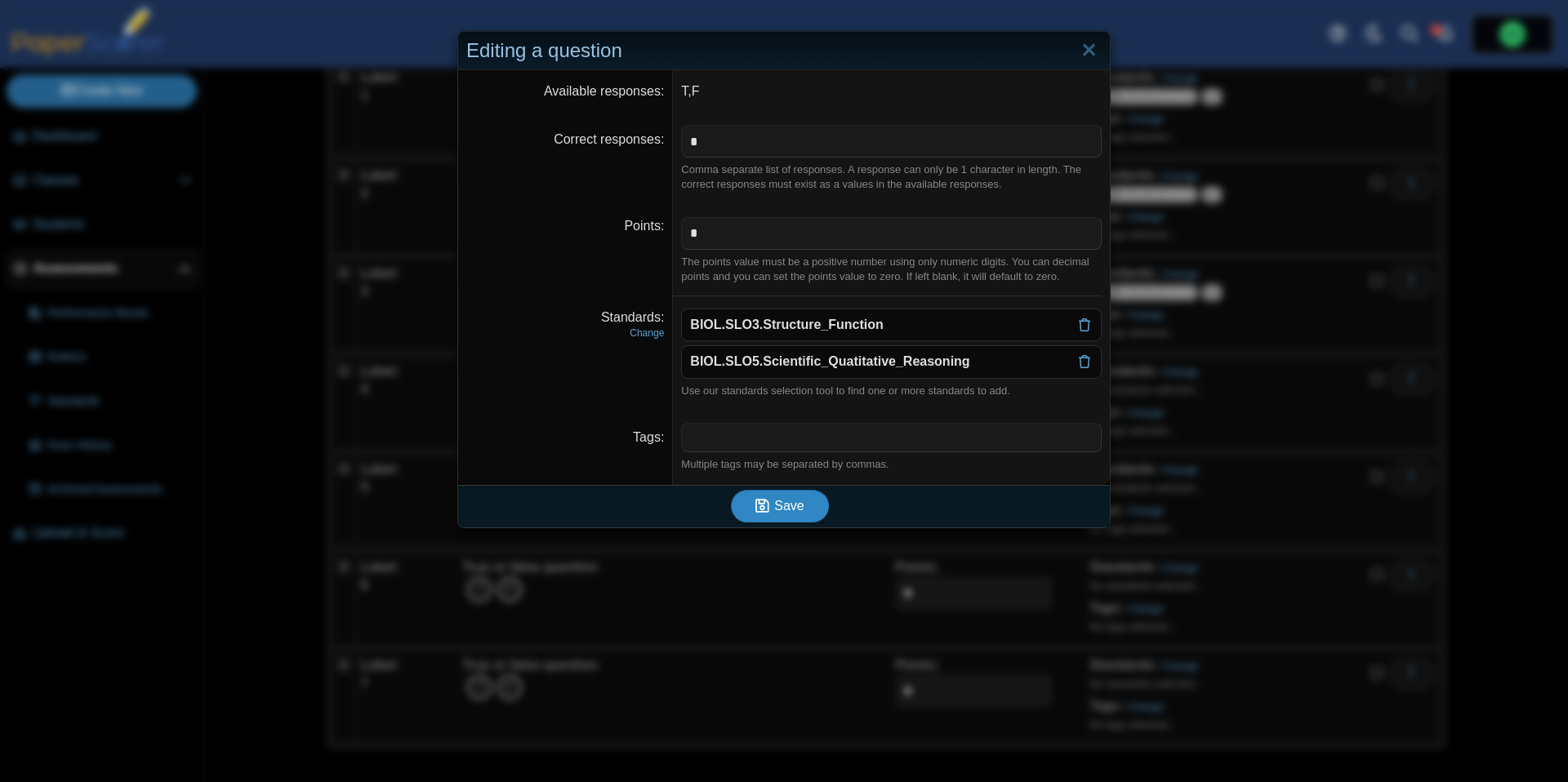
click at [794, 515] on button "Save" at bounding box center [780, 507] width 98 height 33
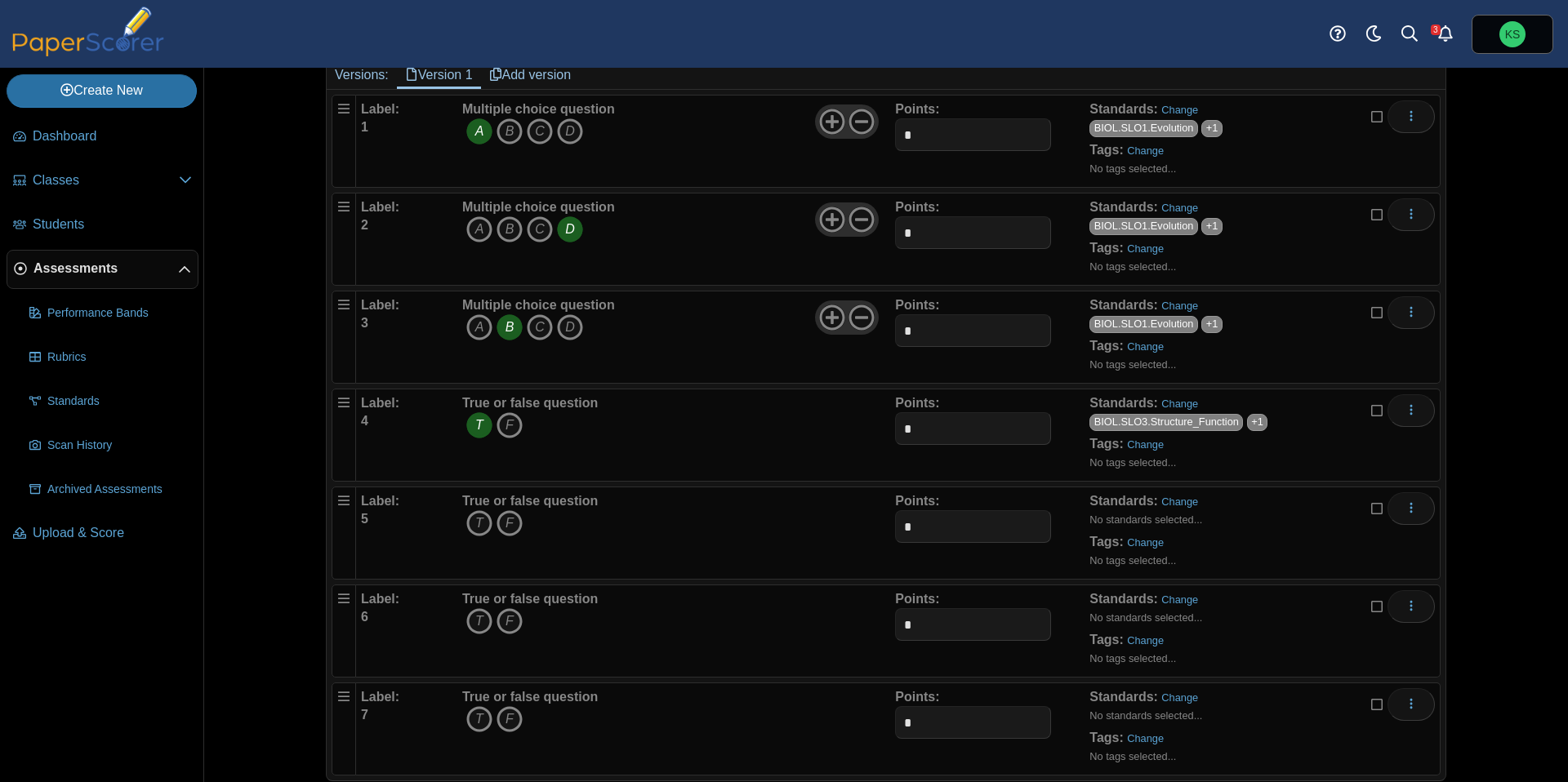
scroll to position [171, 0]
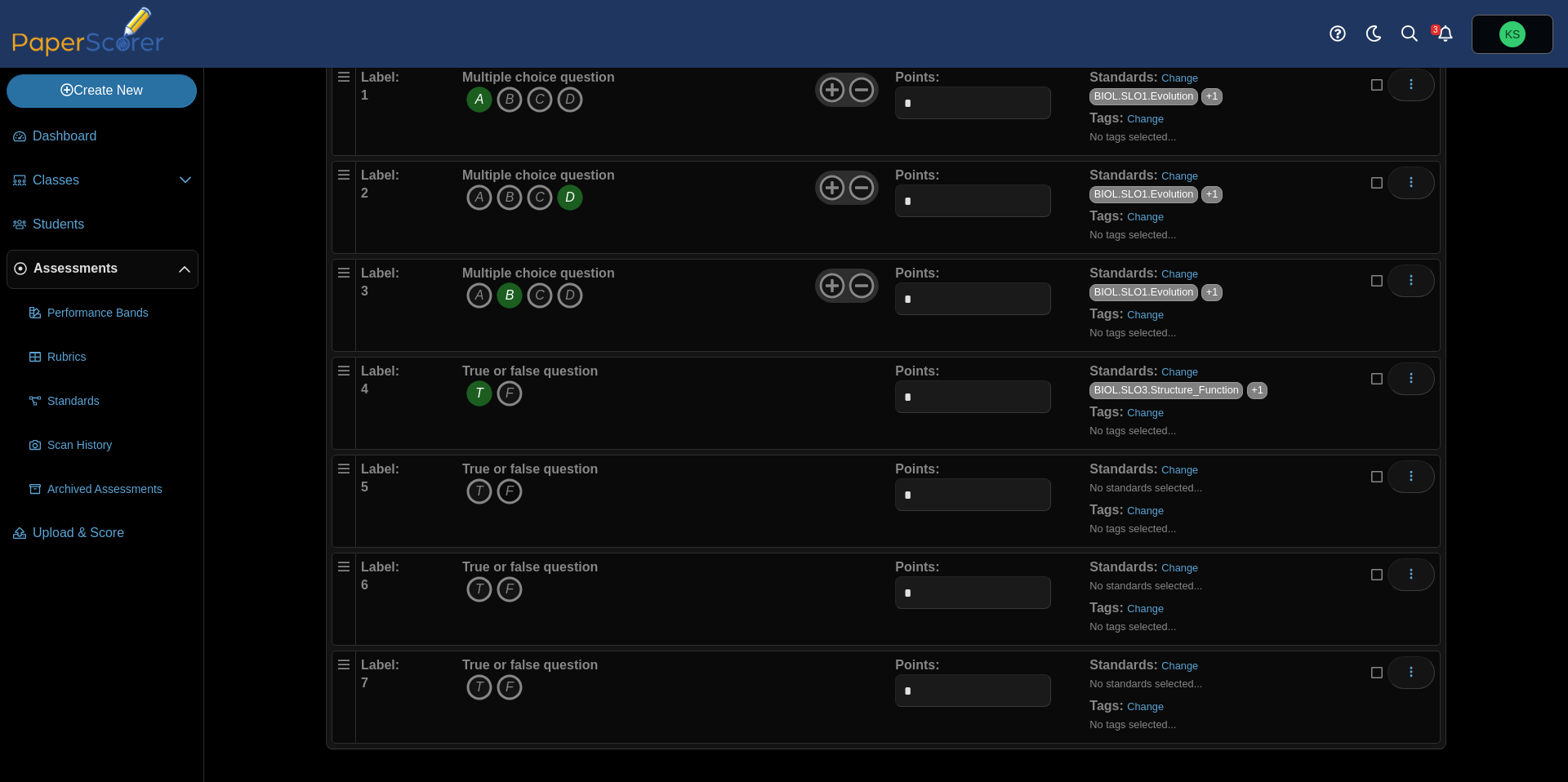
click at [510, 491] on icon "F" at bounding box center [509, 491] width 26 height 26
click at [1188, 479] on div "Standards: Change No standards selected... Tags: Change No tags selected..." at bounding box center [1235, 501] width 292 height 82
click at [1188, 471] on link "Change" at bounding box center [1179, 469] width 36 height 12
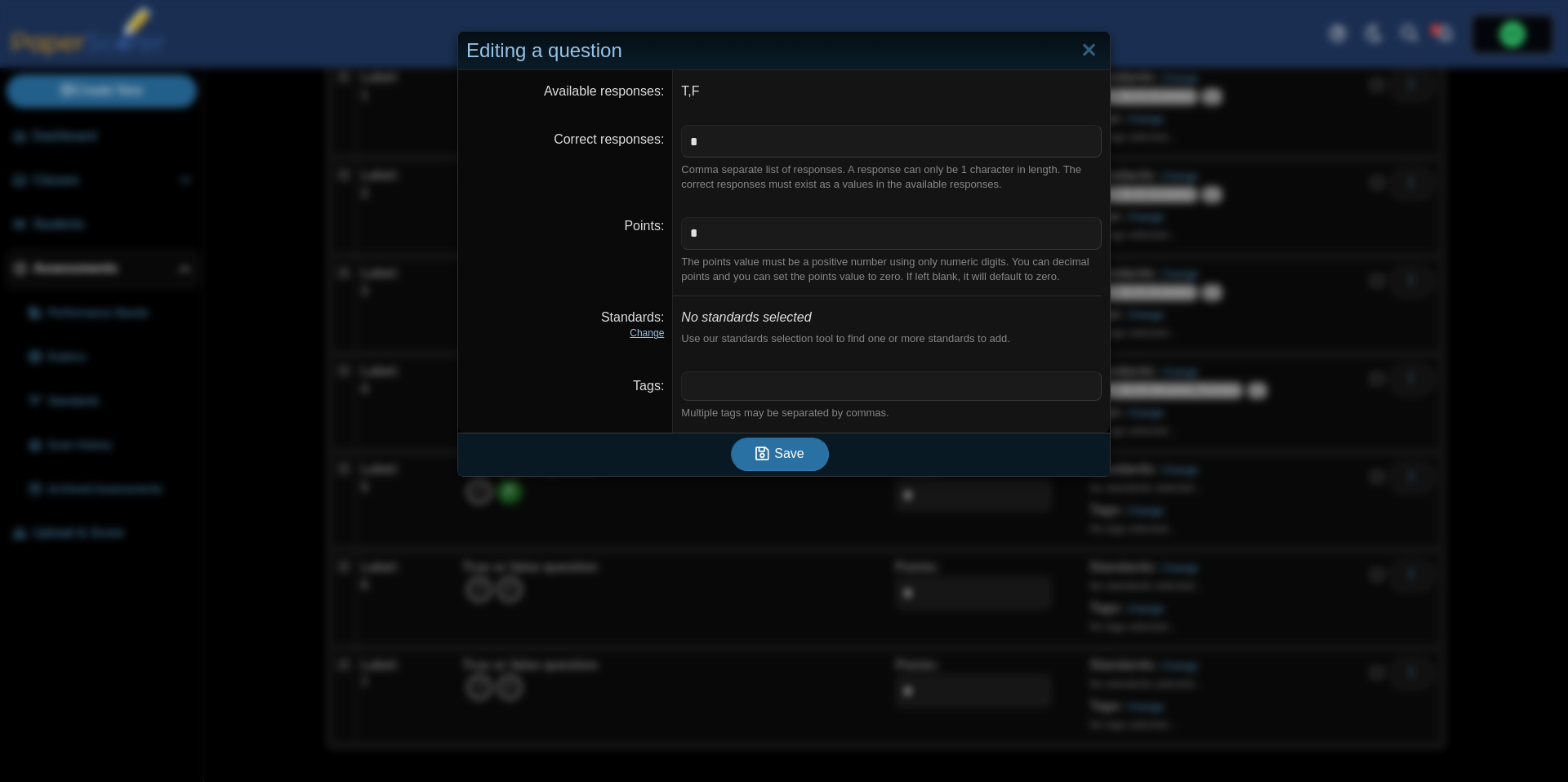
click at [644, 338] on link "Change" at bounding box center [647, 333] width 35 height 12
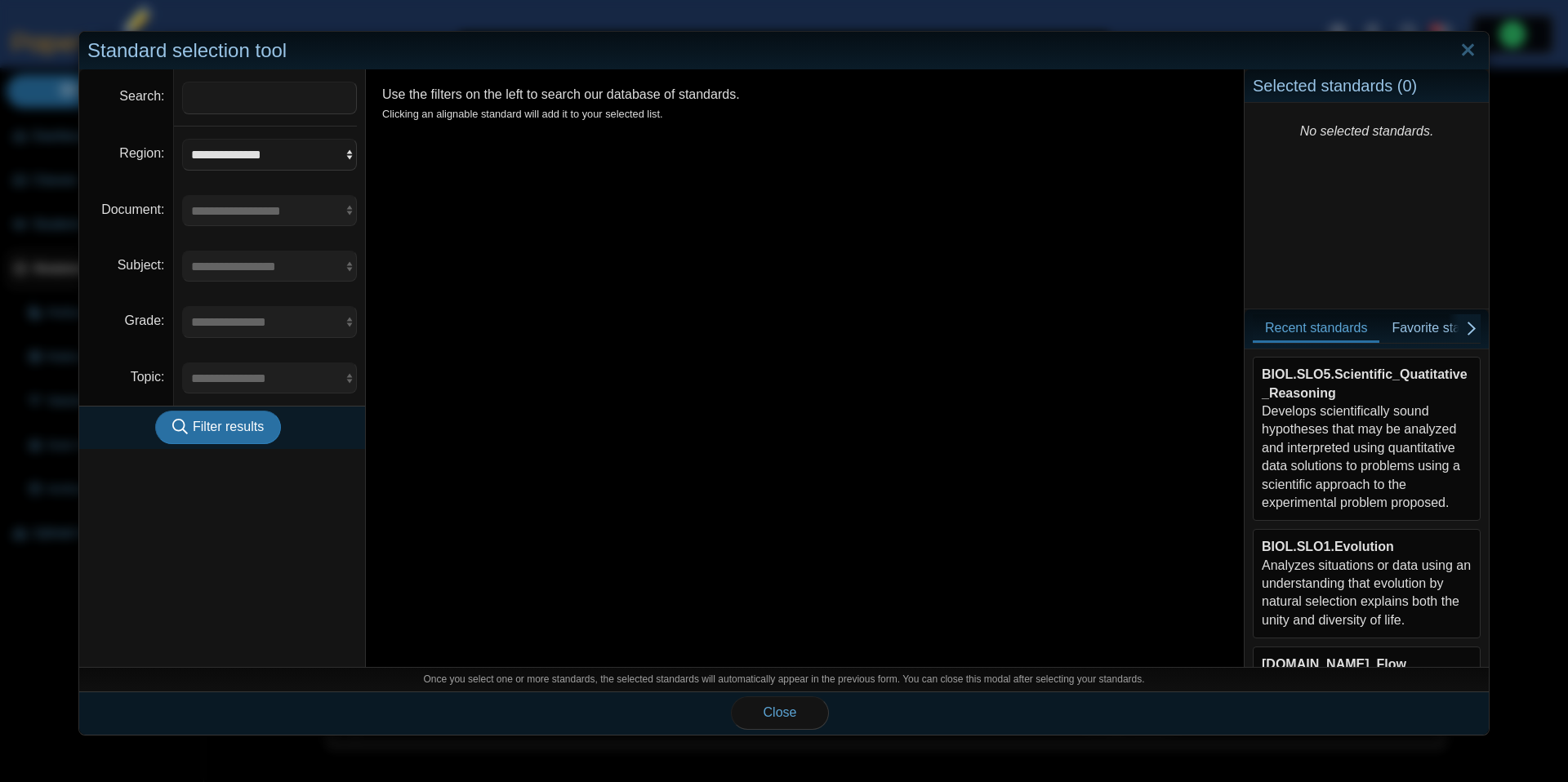
click at [1351, 450] on div "BIOL.SLO5.Scientific_Quatitative_Reasoning Develops scientifically sound hypoth…" at bounding box center [1366, 438] width 210 height 146
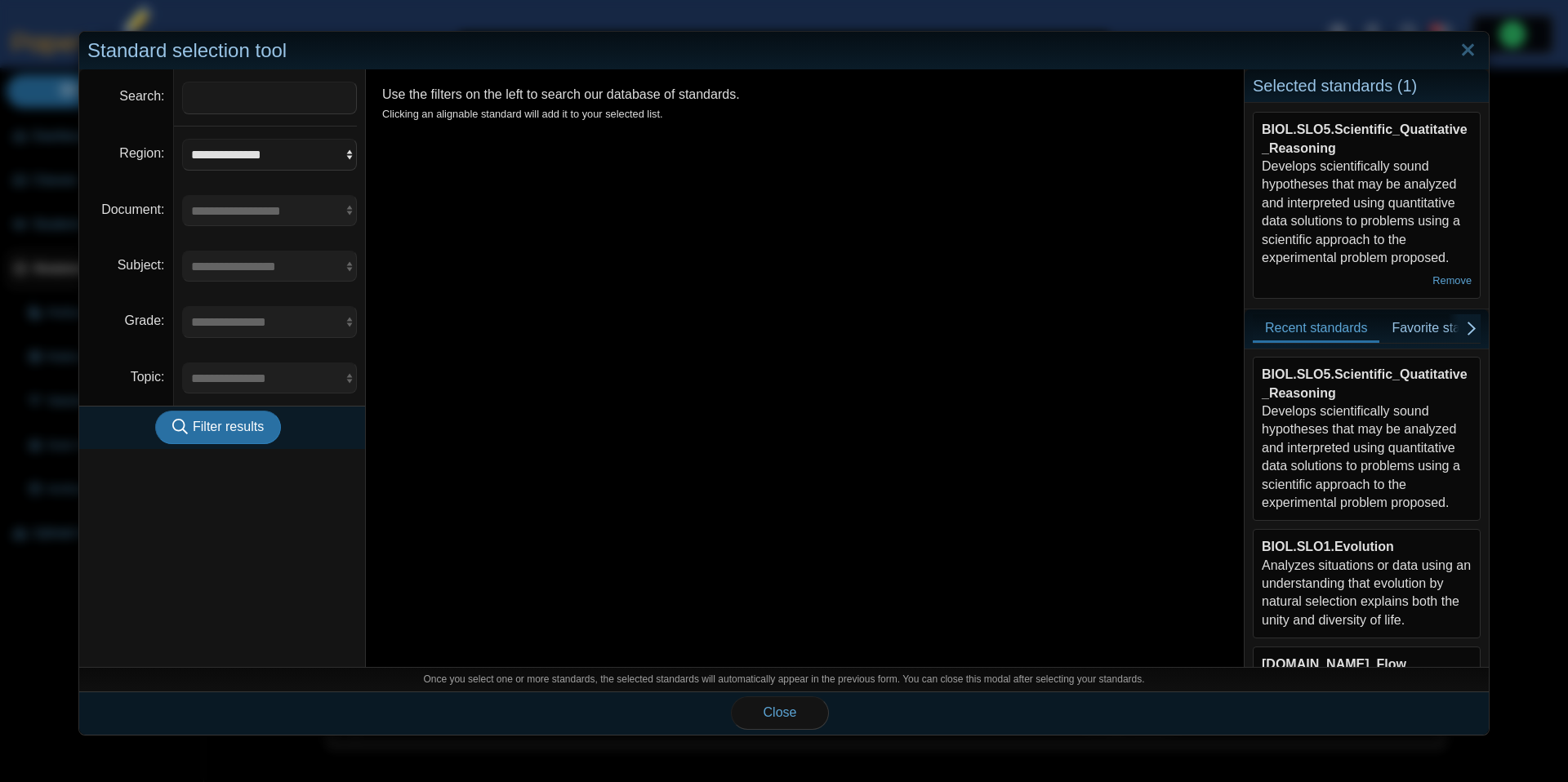
click at [1351, 450] on div "BIOL.SLO5.Scientific_Quatitative_Reasoning Develops scientifically sound hypoth…" at bounding box center [1366, 438] width 210 height 146
click at [1449, 276] on link "Remove" at bounding box center [1452, 280] width 39 height 12
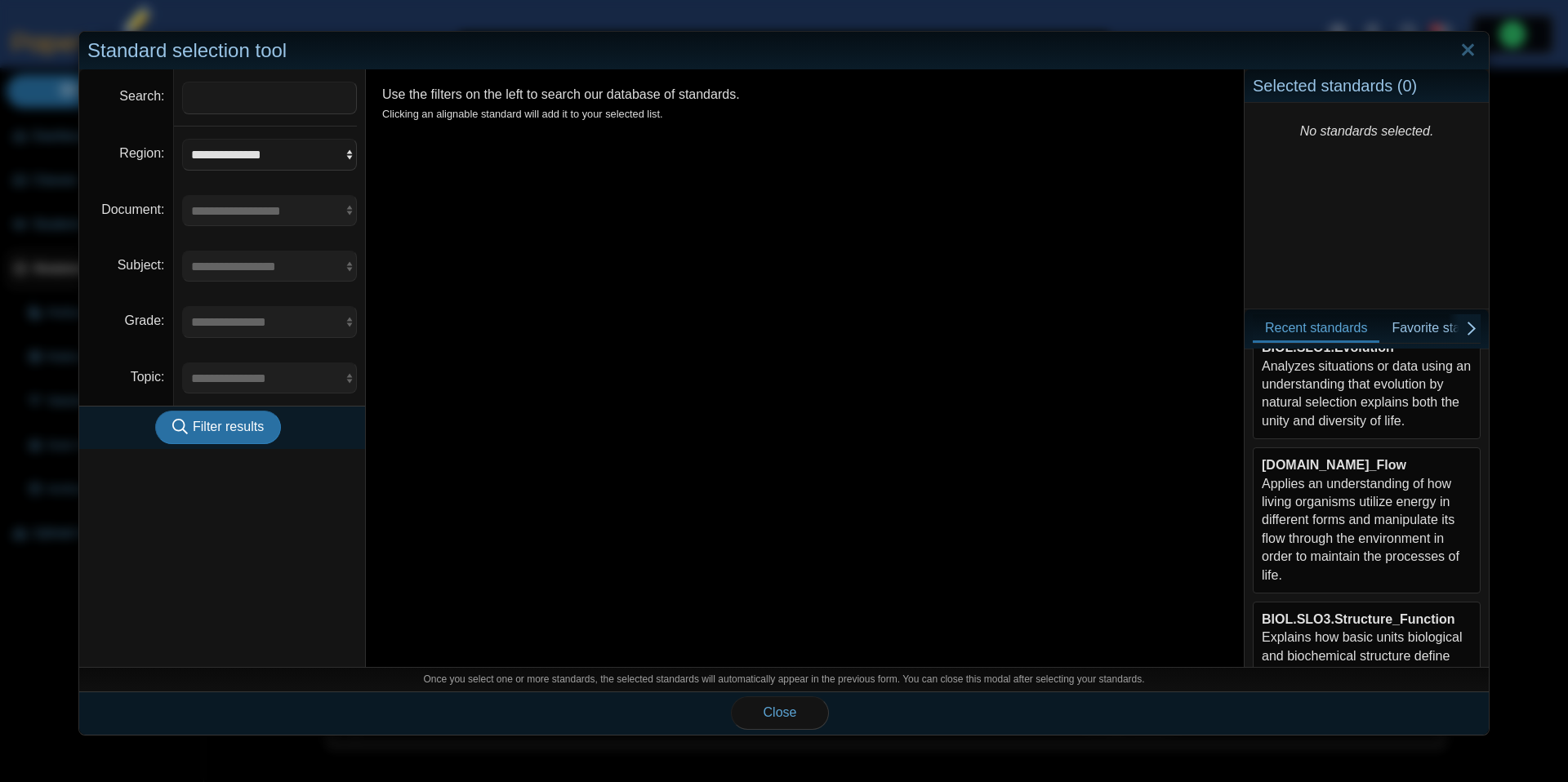
scroll to position [333, 0]
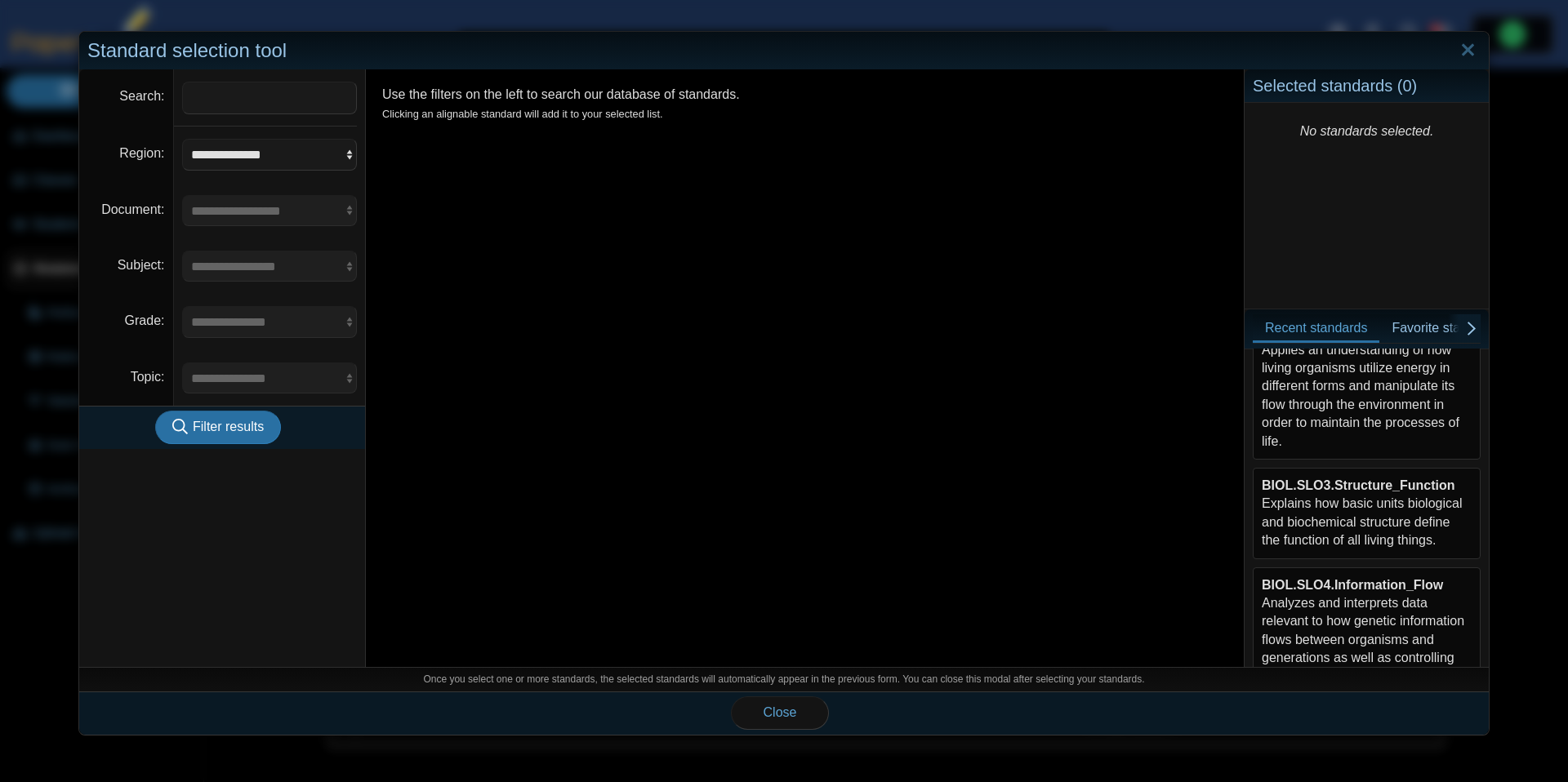
click at [1351, 528] on div "BIOL.SLO3.Structure_Function Explains how basic units biological and biochemica…" at bounding box center [1366, 513] width 210 height 74
click at [784, 712] on span "Close" at bounding box center [780, 712] width 34 height 13
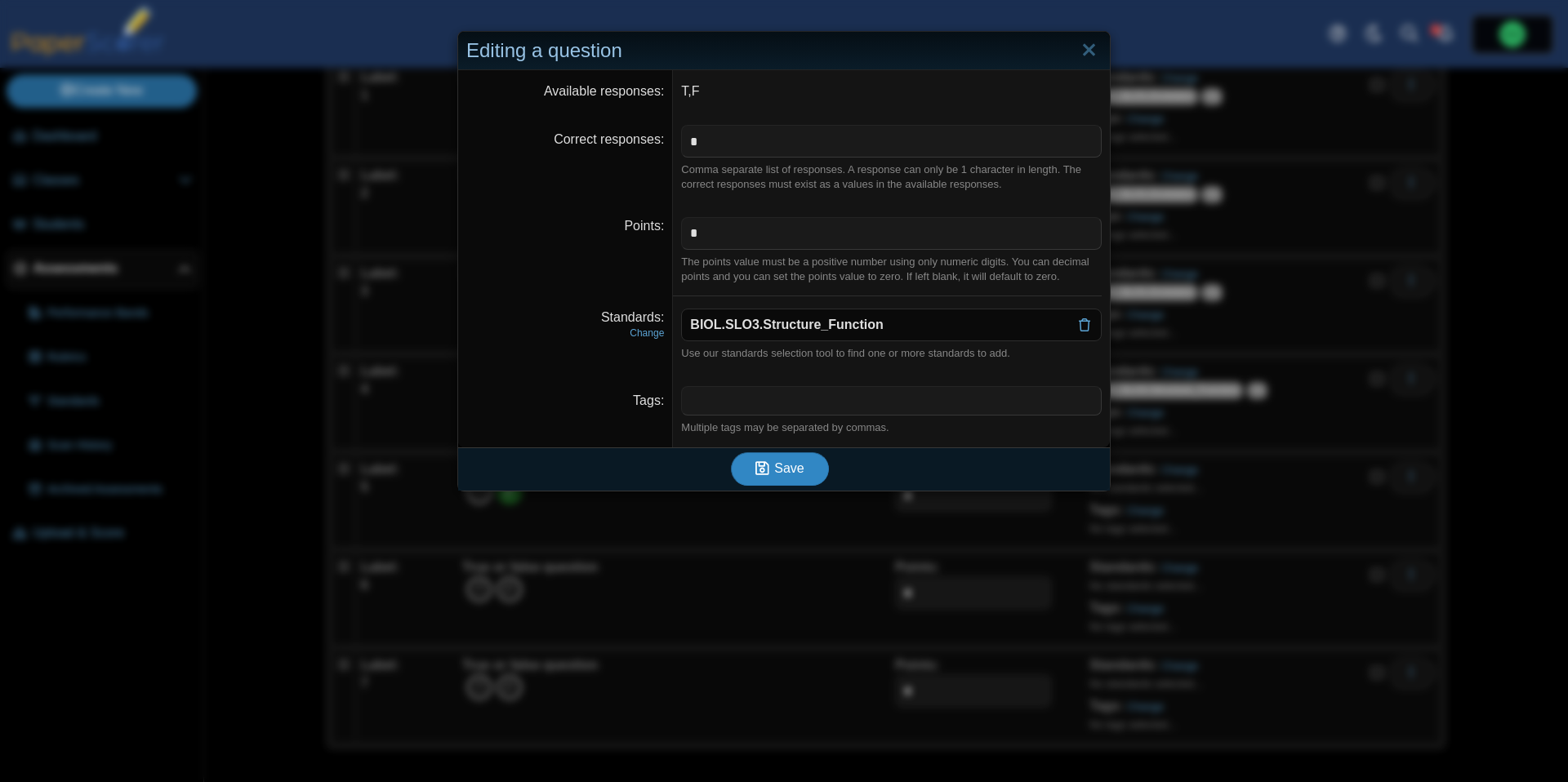
click at [799, 481] on button "Save" at bounding box center [780, 468] width 98 height 33
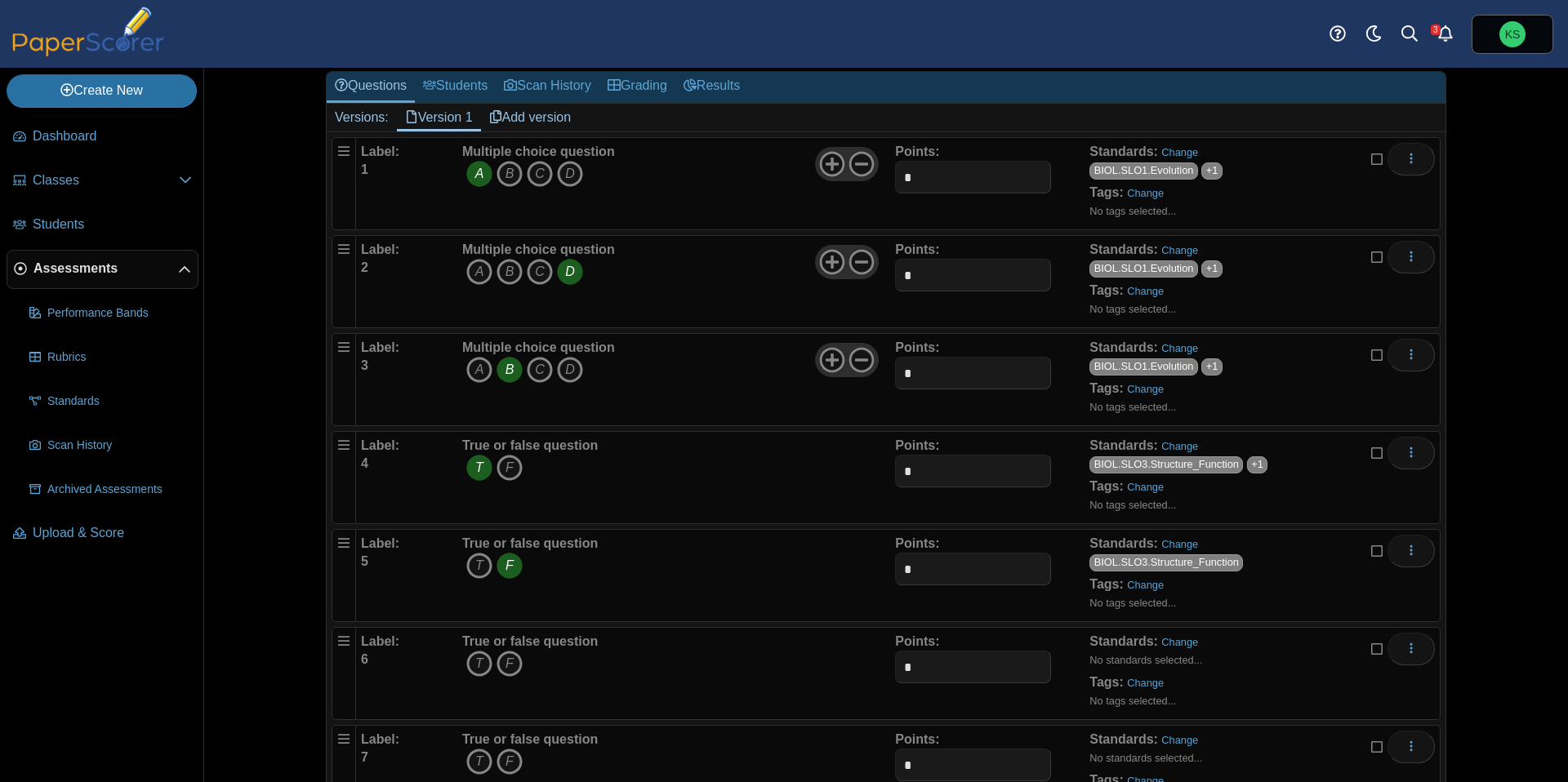
scroll to position [171, 0]
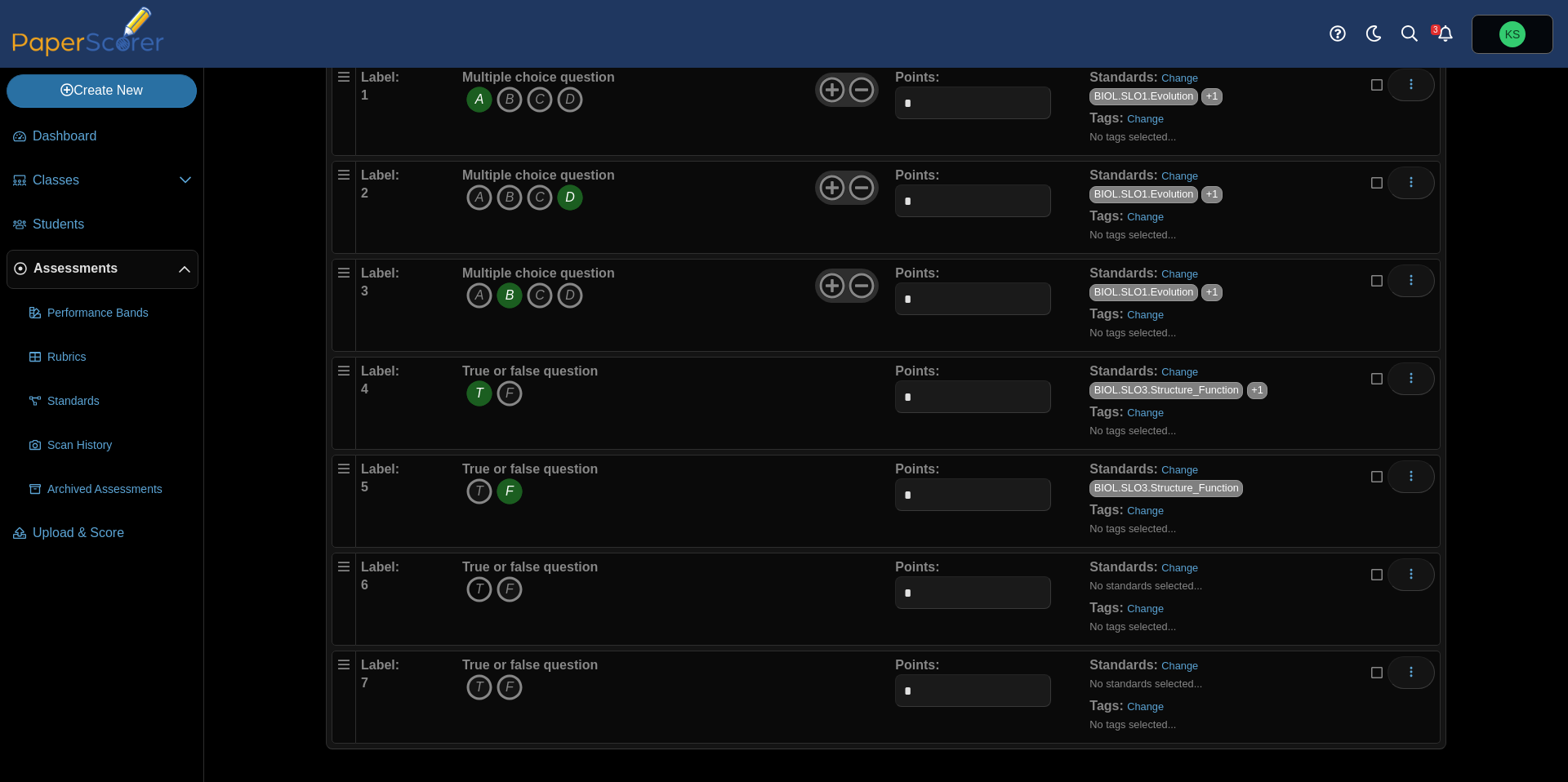
click at [476, 593] on icon "T" at bounding box center [479, 589] width 26 height 26
click at [1190, 574] on link "Change" at bounding box center [1179, 567] width 36 height 12
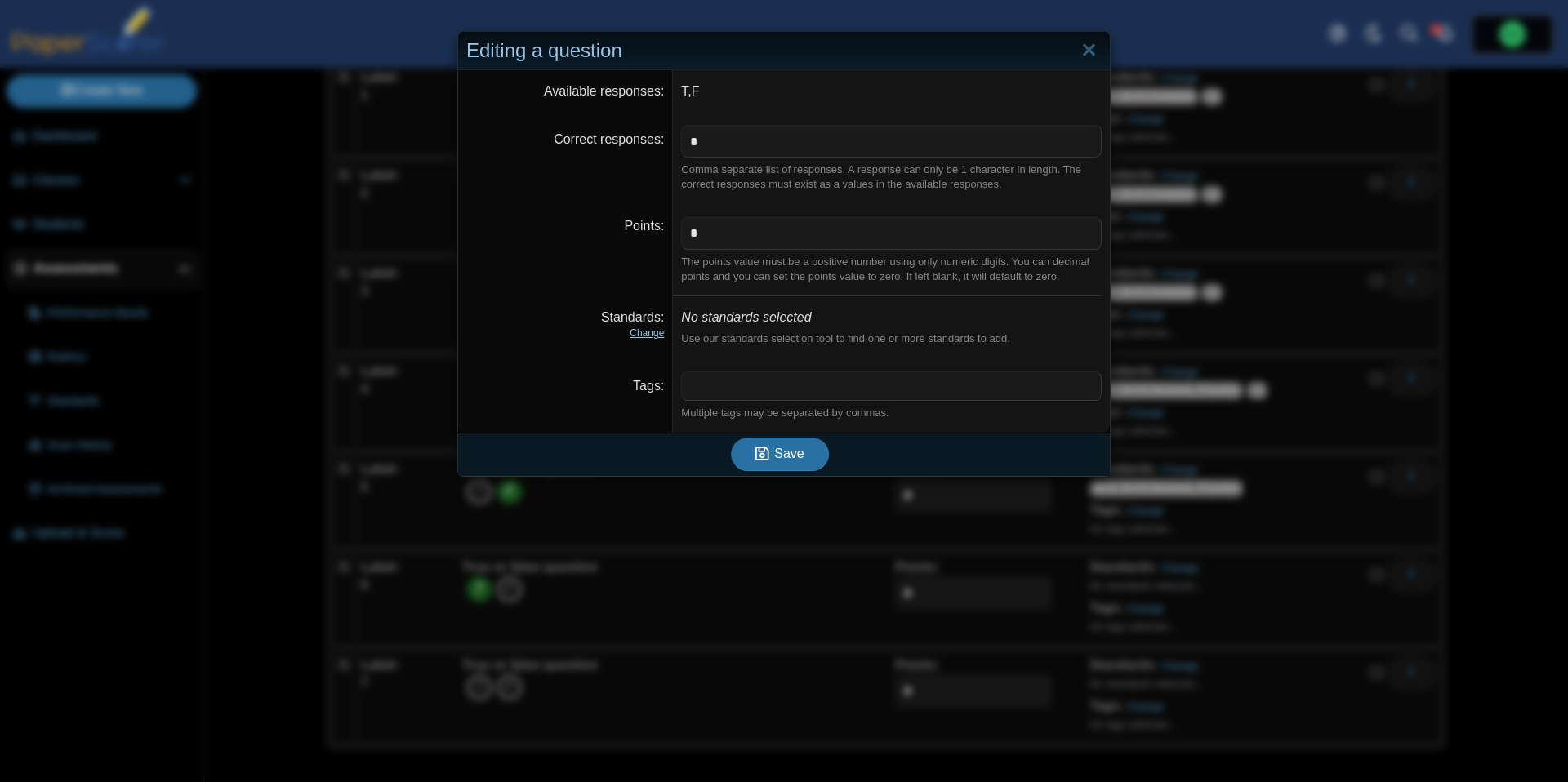
click at [655, 332] on link "Change" at bounding box center [647, 333] width 35 height 12
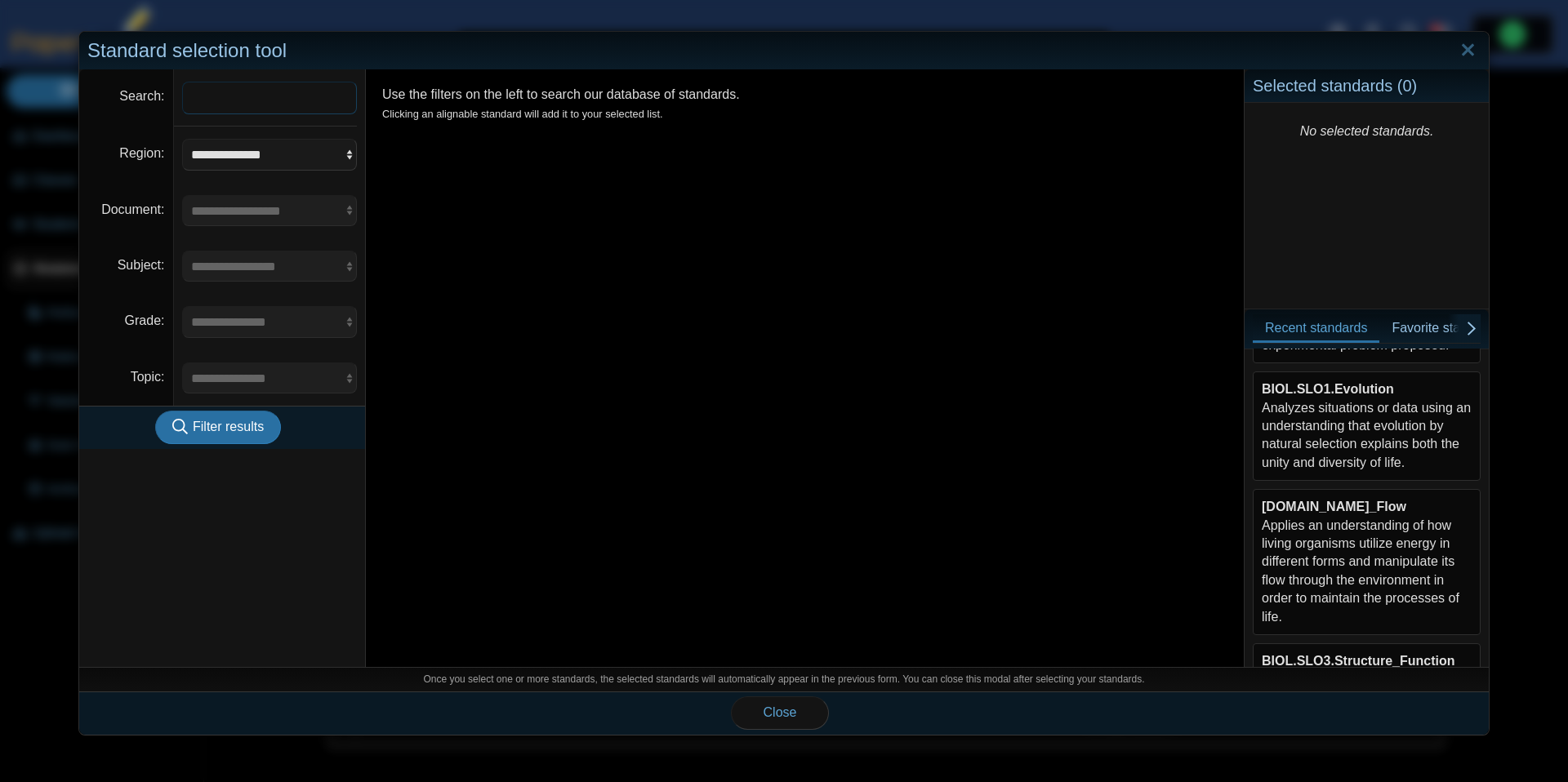
scroll to position [155, 0]
click at [1363, 438] on div "BIOL.SLO1.Evolution Analyzes situations or data using an understanding that evo…" at bounding box center [1366, 428] width 210 height 91
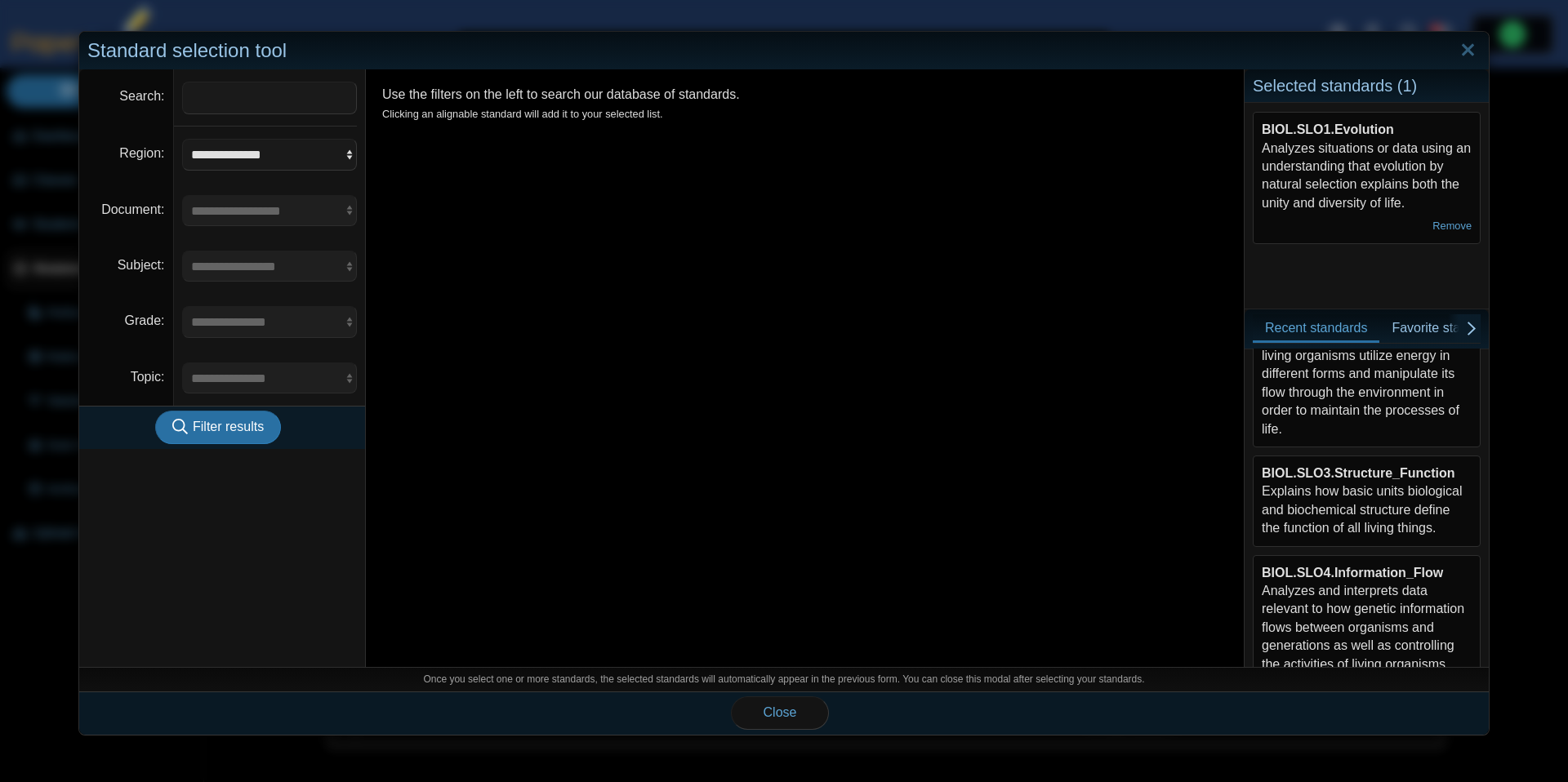
scroll to position [368, 0]
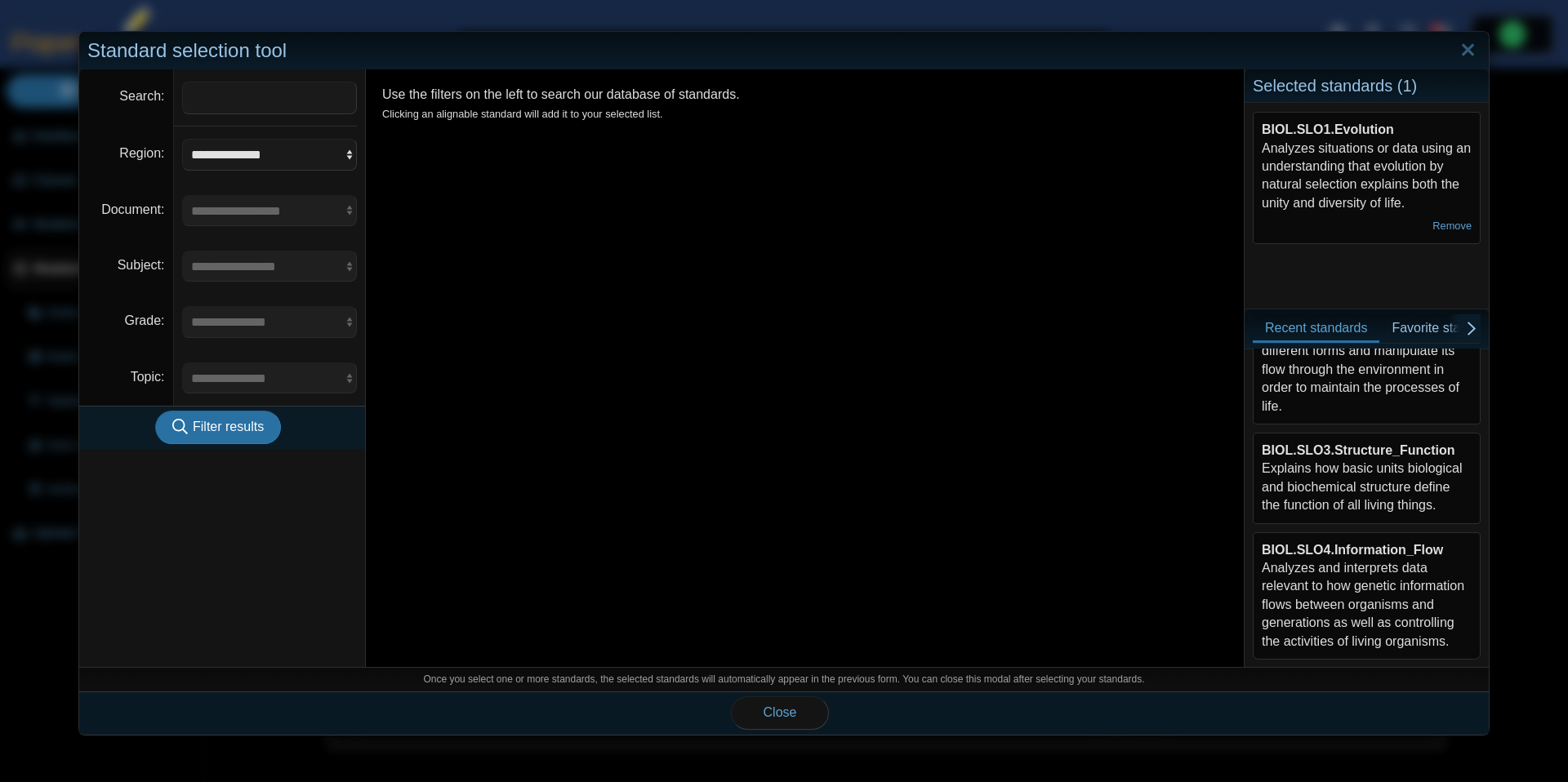
click at [1406, 478] on div "BIOL.SLO3.Structure_Function Explains how basic units biological and biochemica…" at bounding box center [1366, 478] width 210 height 74
click at [781, 718] on span "Close" at bounding box center [780, 712] width 34 height 13
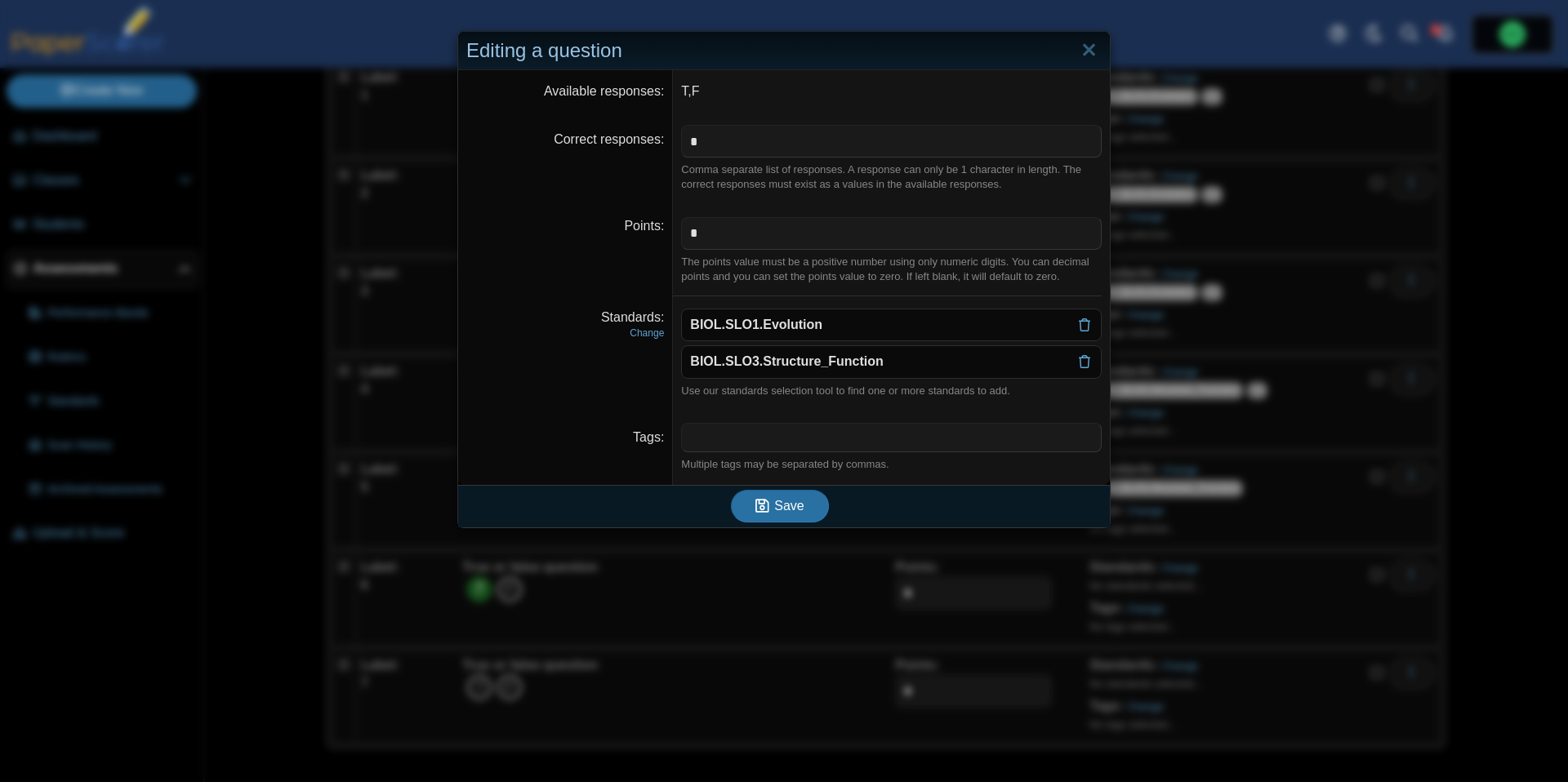
click at [794, 523] on div "Save" at bounding box center [779, 507] width 644 height 42
click at [797, 512] on span "Save" at bounding box center [789, 506] width 30 height 13
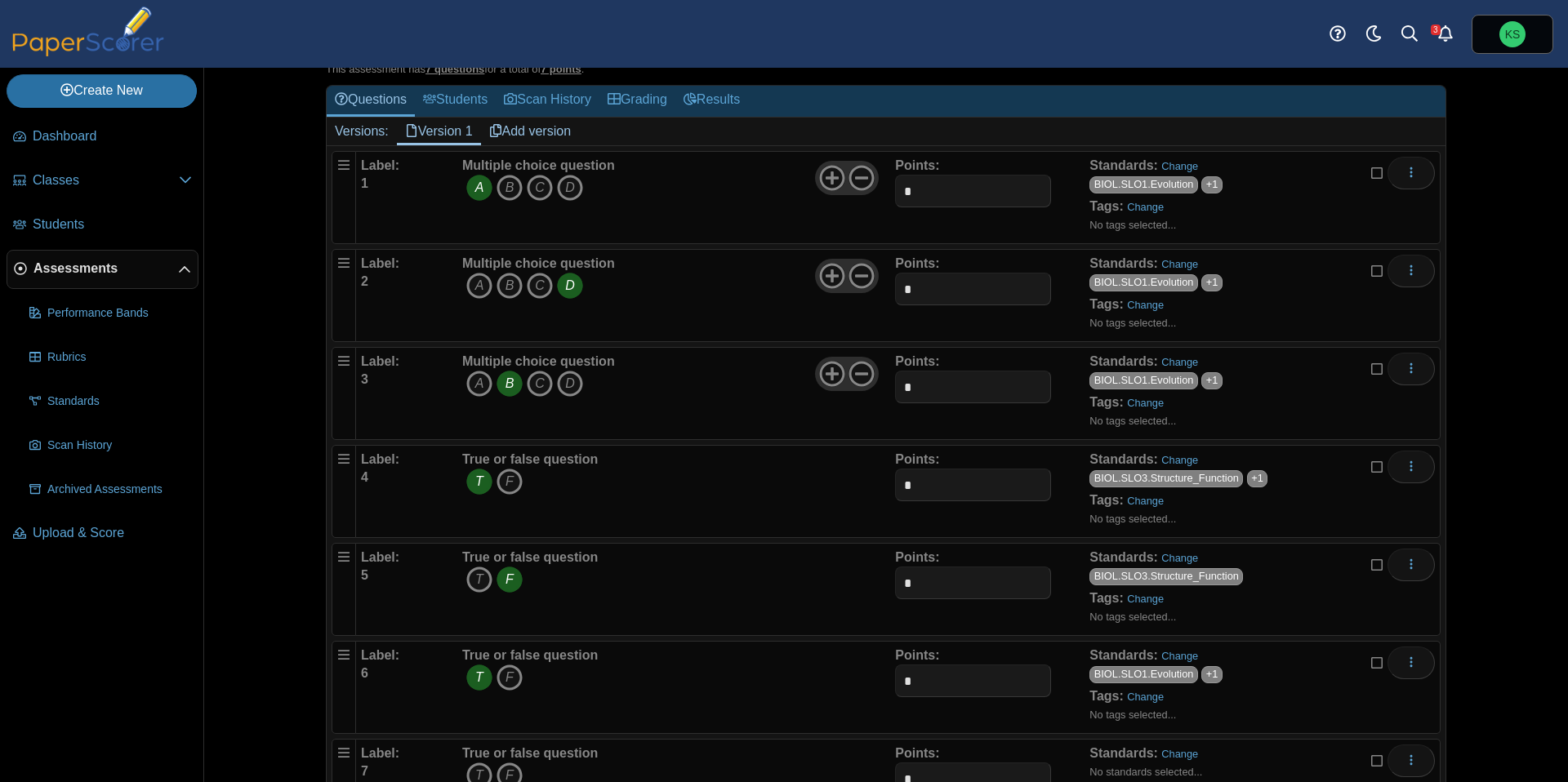
scroll to position [171, 0]
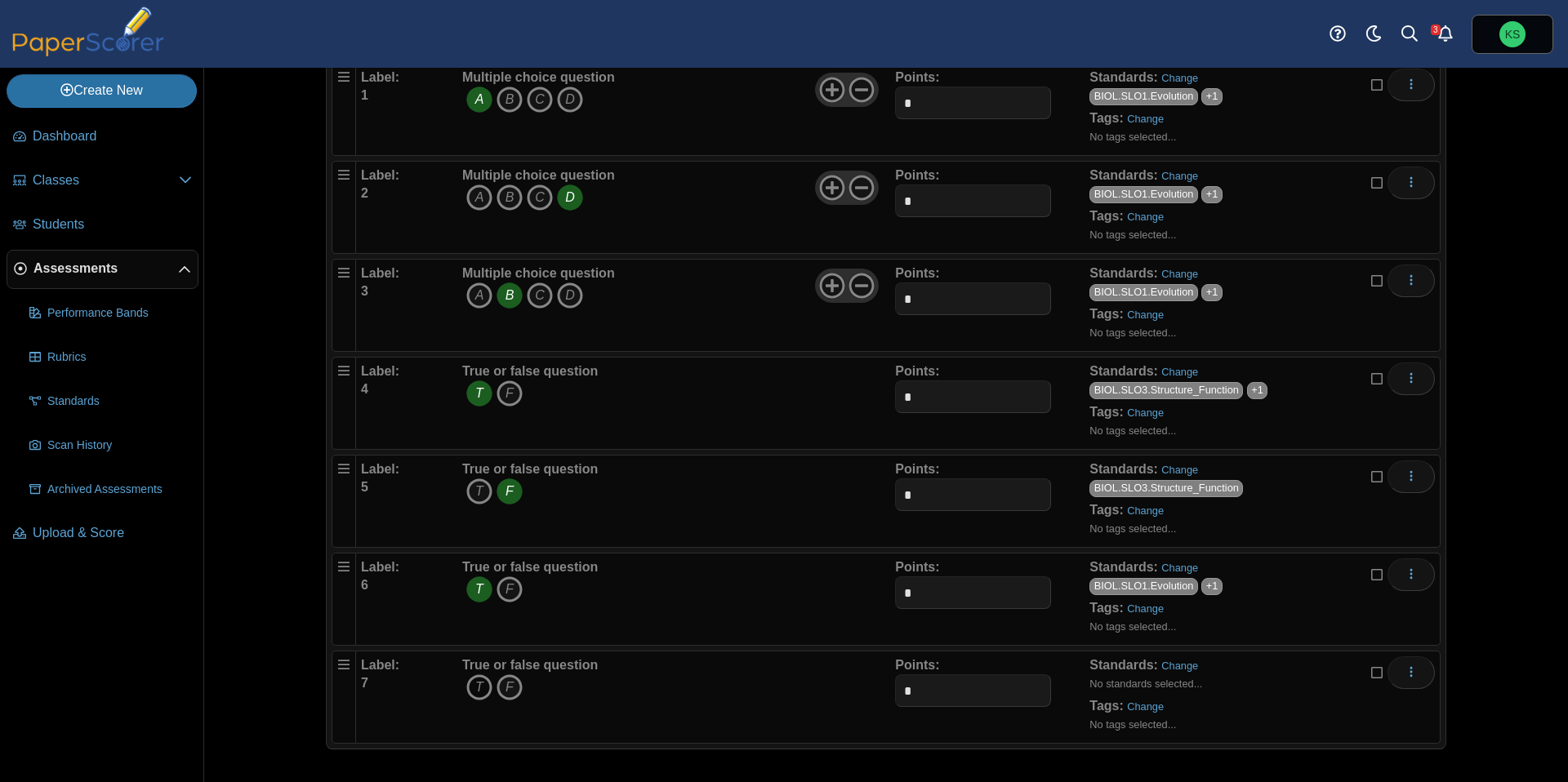
click at [486, 691] on icon "T" at bounding box center [479, 687] width 26 height 26
click at [1190, 666] on link "Change" at bounding box center [1179, 666] width 36 height 12
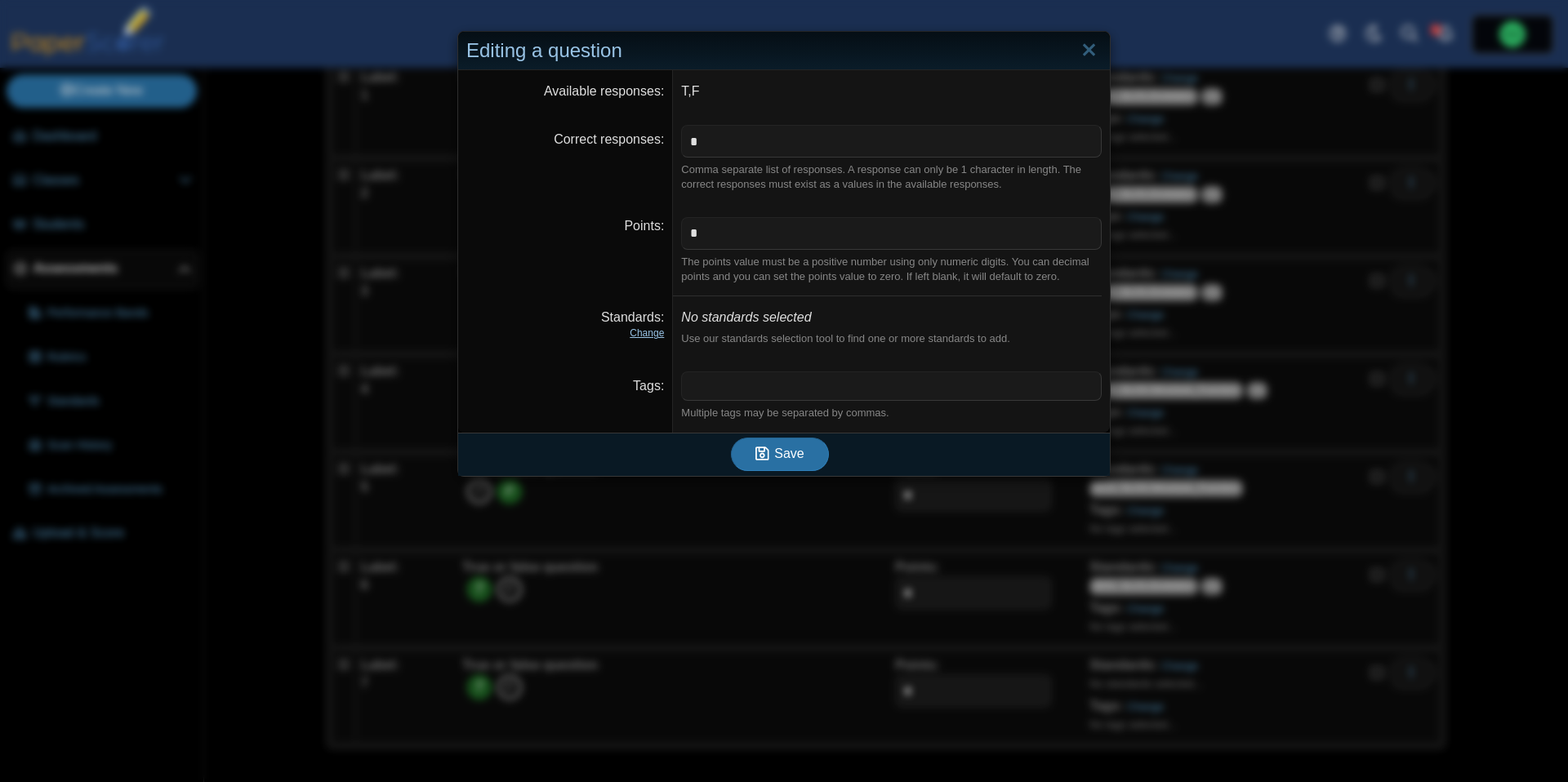
click at [657, 337] on link "Change" at bounding box center [647, 333] width 35 height 12
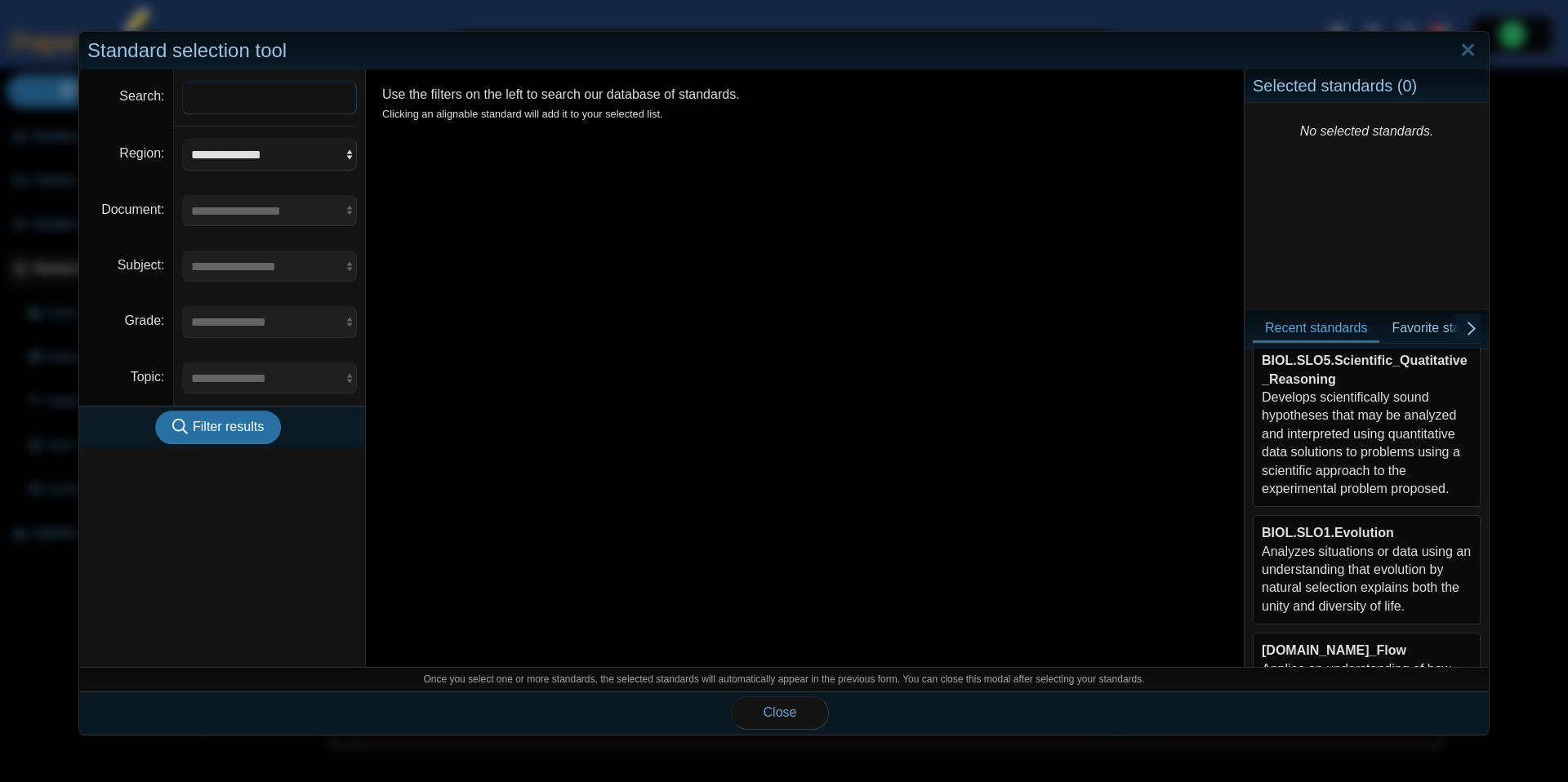
scroll to position [0, 0]
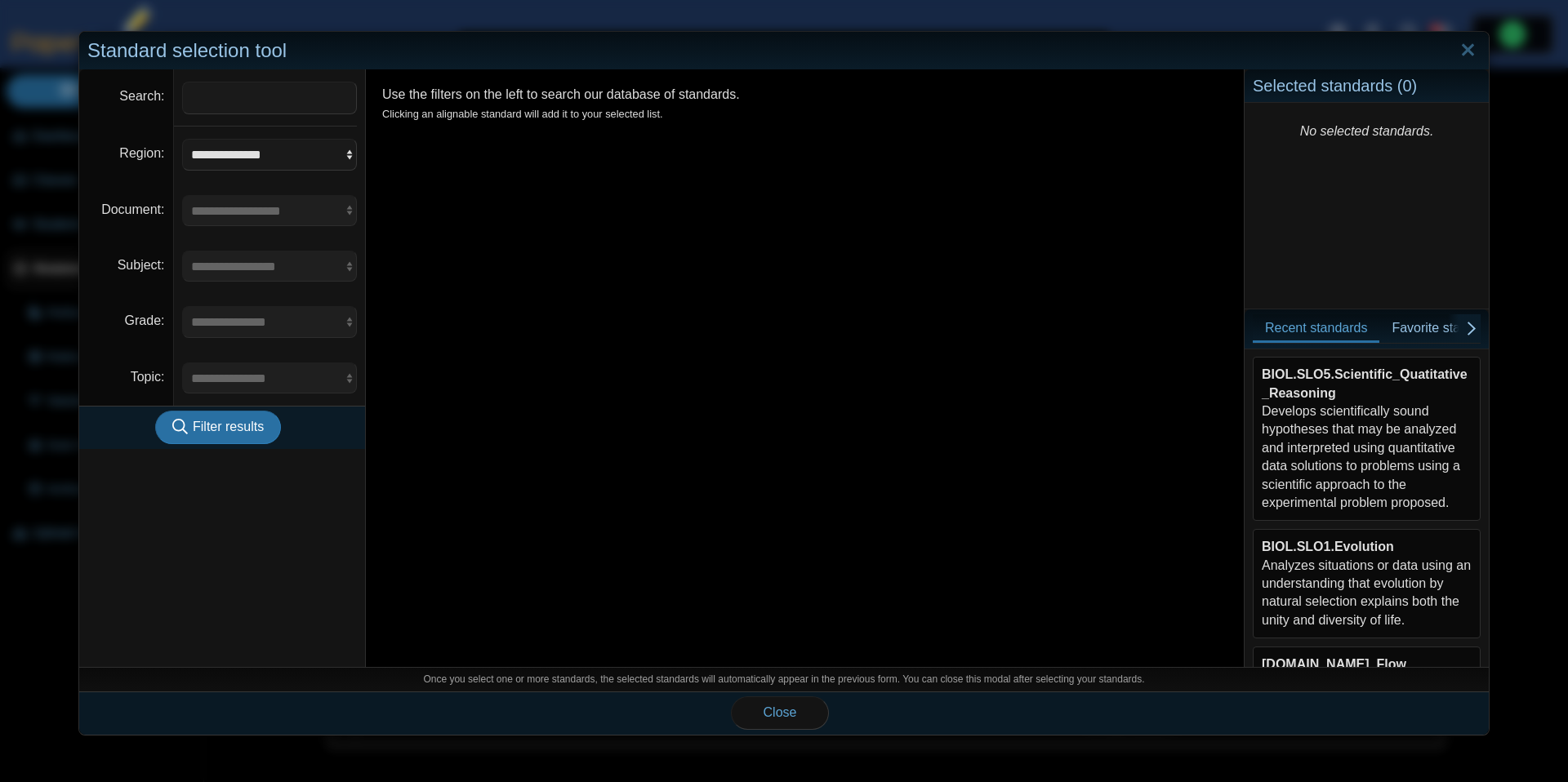
click at [1390, 451] on div "BIOL.SLO5.Scientific_Quatitative_Reasoning Develops scientifically sound hypoth…" at bounding box center [1366, 438] width 210 height 146
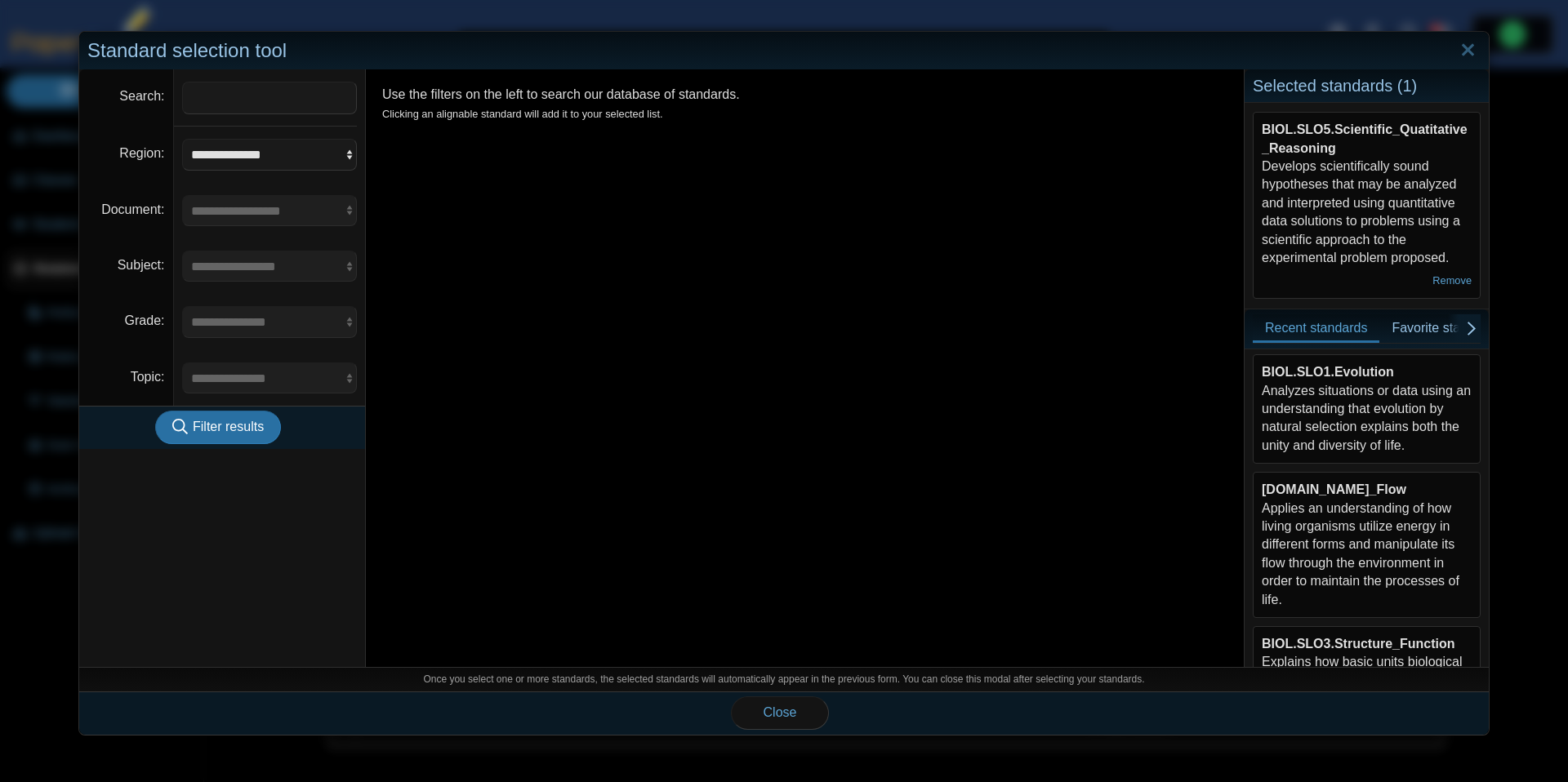
click at [1398, 410] on div "BIOL.SLO1.Evolution Analyzes situations or data using an understanding that evo…" at bounding box center [1366, 409] width 210 height 91
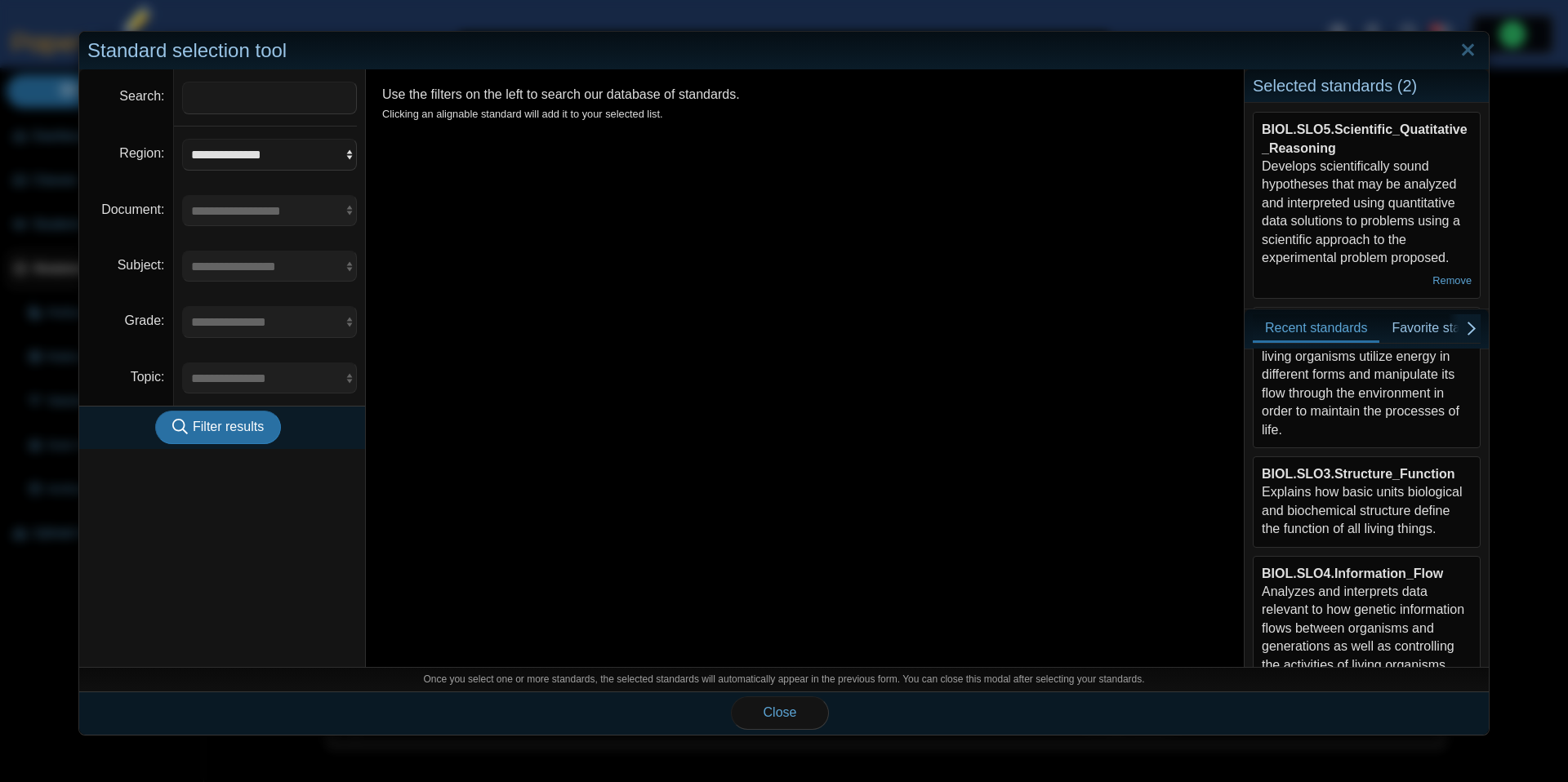
scroll to position [368, 0]
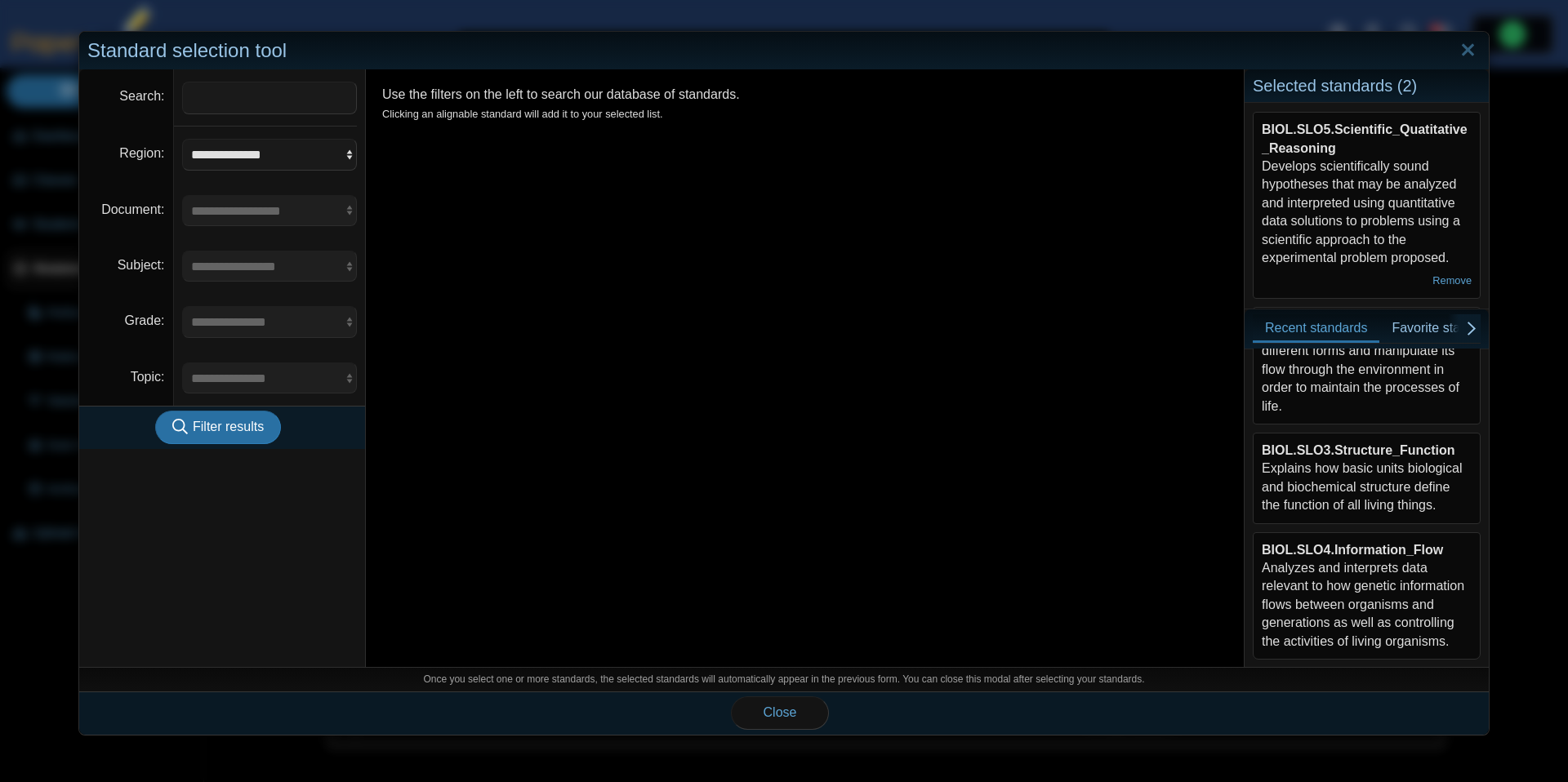
click at [1382, 474] on div "BIOL.SLO3.Structure_Function Explains how basic units biological and biochemica…" at bounding box center [1366, 478] width 210 height 74
click at [777, 711] on span "Close" at bounding box center [780, 712] width 34 height 13
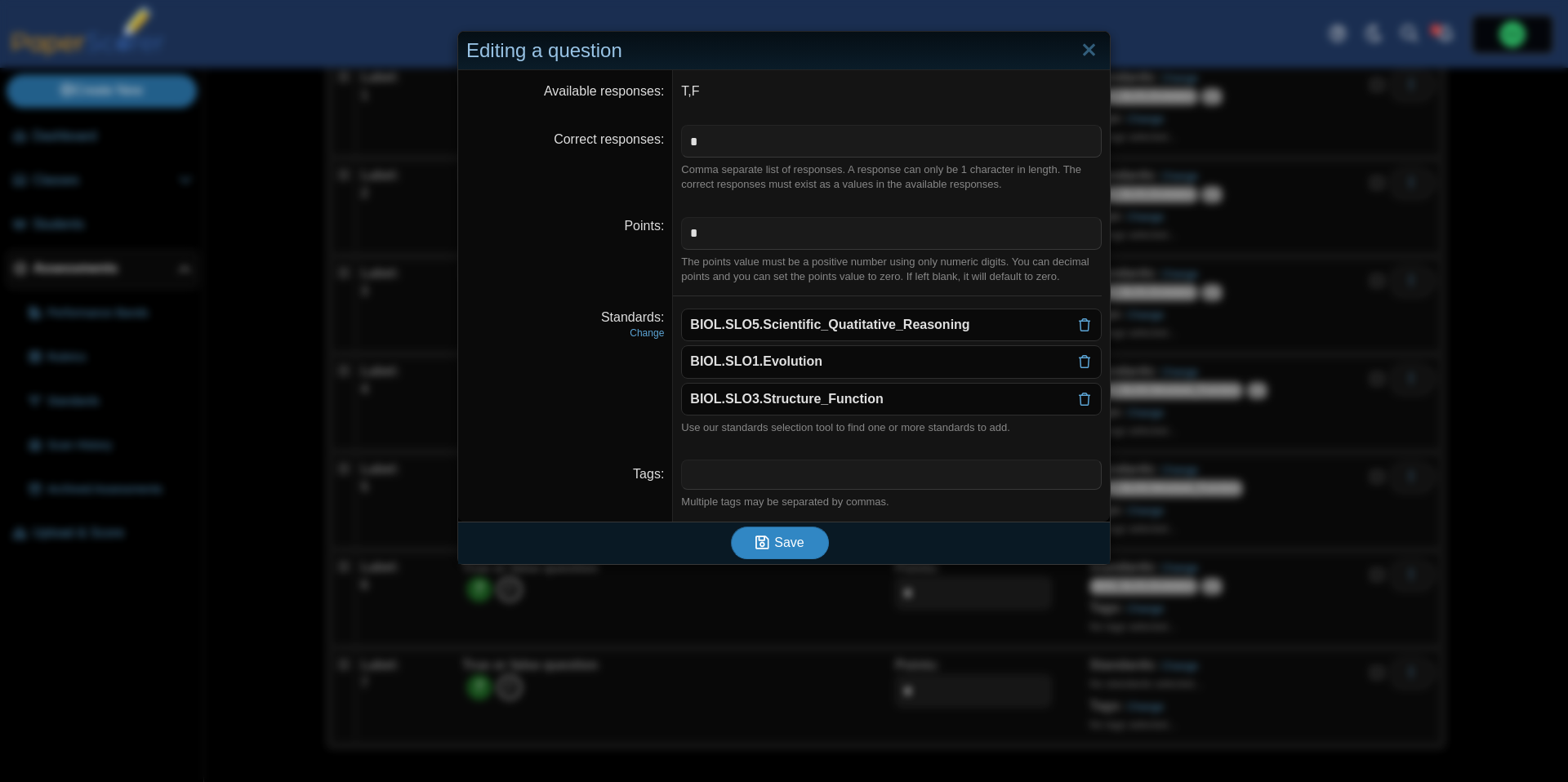
click at [816, 543] on button "Save" at bounding box center [780, 543] width 98 height 33
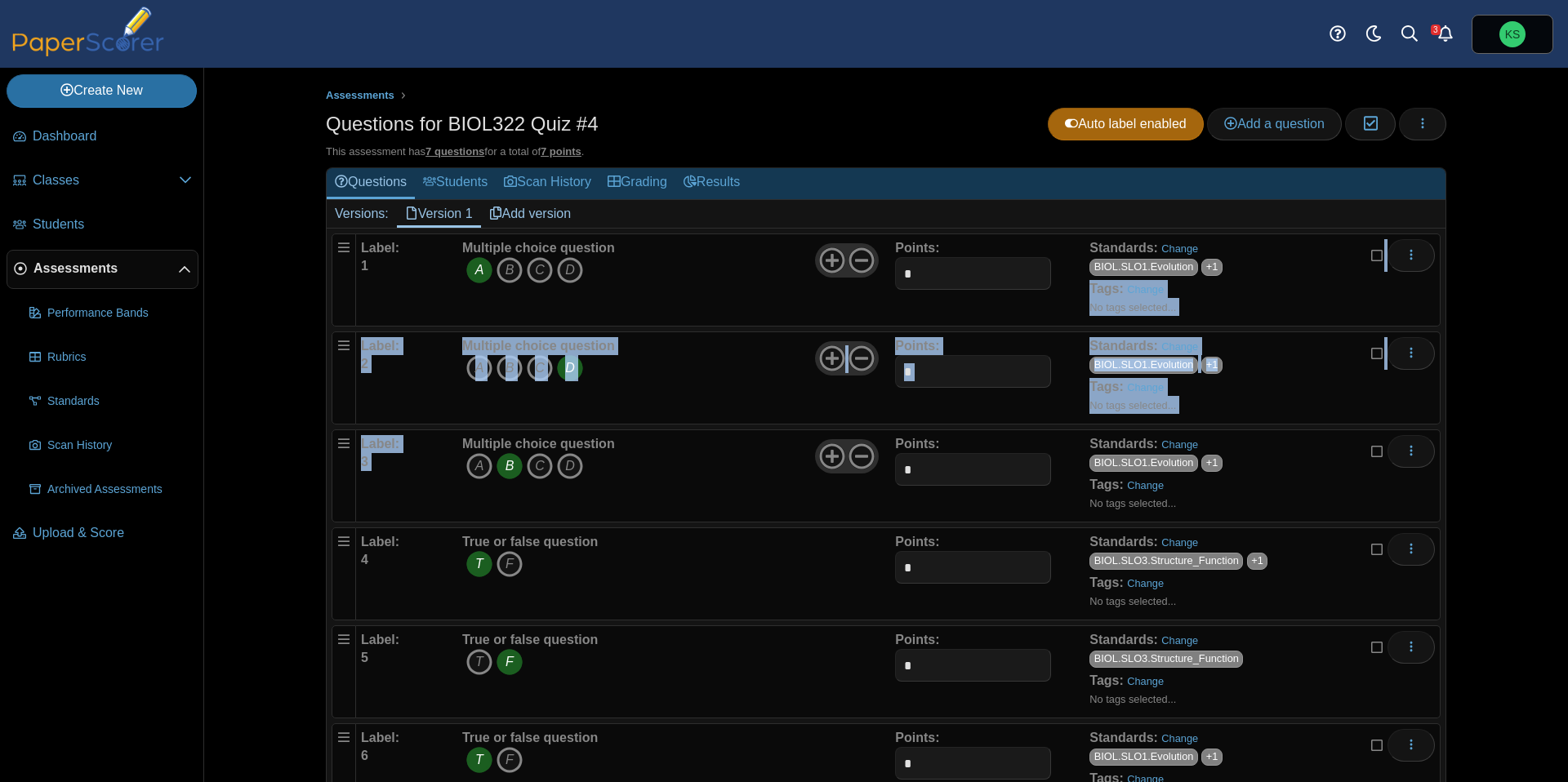
drag, startPoint x: 781, startPoint y: 431, endPoint x: 1262, endPoint y: 275, distance: 505.7
click at [1262, 275] on ol "Label: 1 Multiple choice question A B C D Points: * +1 2" at bounding box center [887, 574] width 1109 height 681
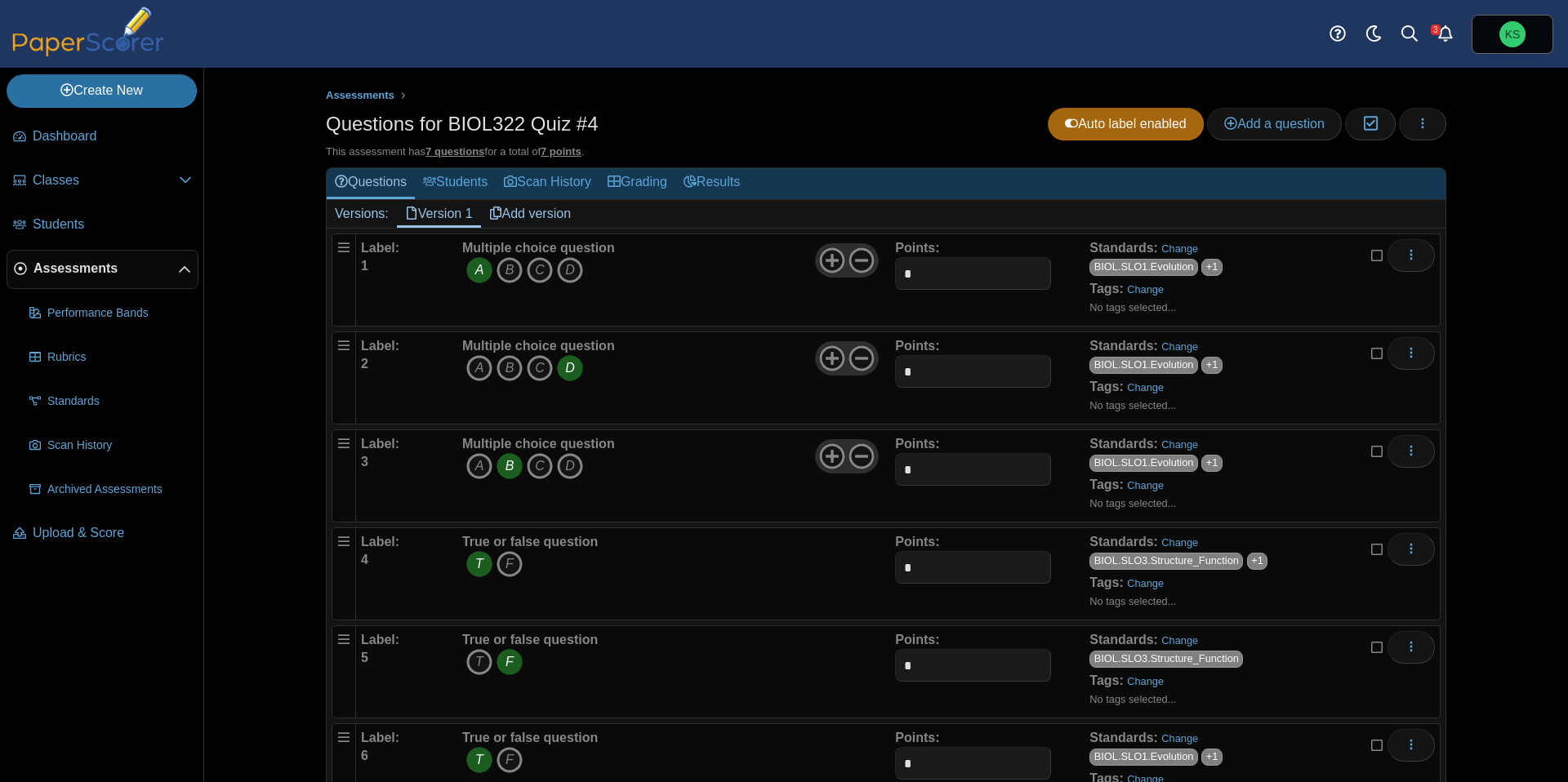
click at [1269, 232] on div "Label: 1 Multiple choice question A B C D Points: *" at bounding box center [886, 574] width 1119 height 691
click at [1262, 126] on span "Add a question" at bounding box center [1274, 124] width 101 height 13
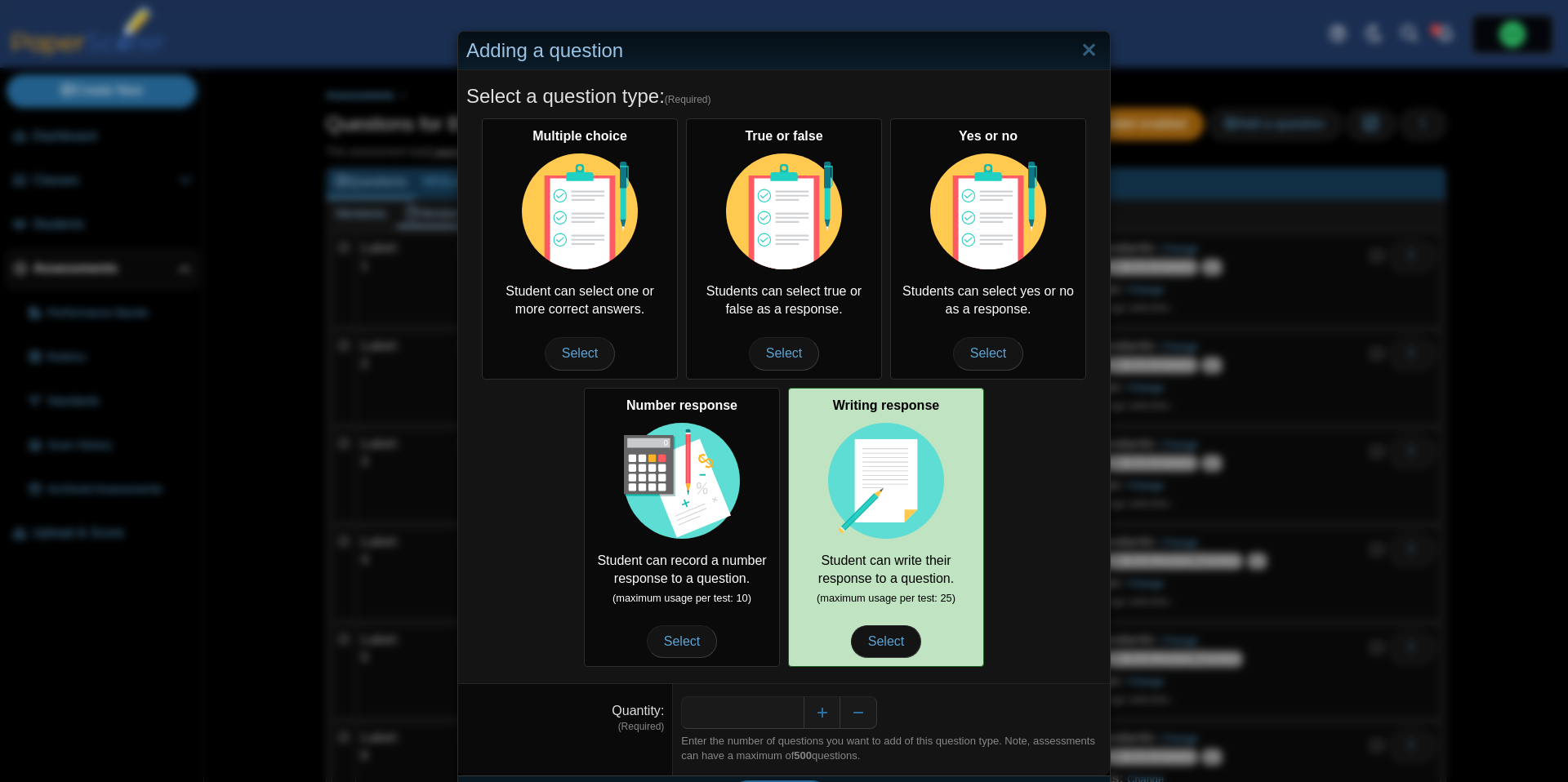
click at [807, 428] on div "Writing response Student can write their response to a question. (maximum usage…" at bounding box center [886, 527] width 196 height 279
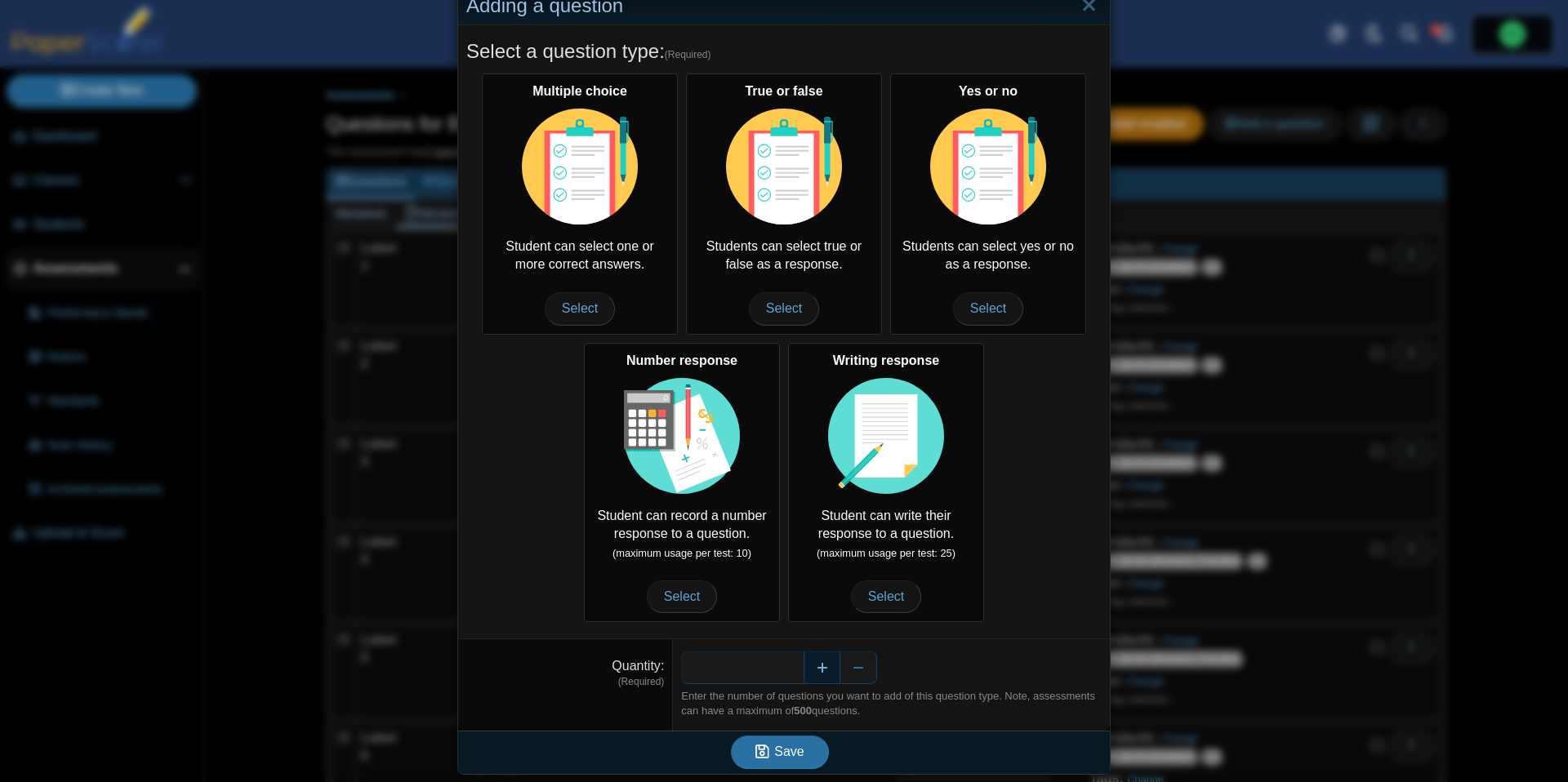
click at [824, 664] on button "Increase" at bounding box center [821, 668] width 36 height 33
click at [851, 666] on button "Decrease" at bounding box center [859, 668] width 36 height 33
type input "*"
click at [799, 745] on span "Save" at bounding box center [789, 751] width 30 height 13
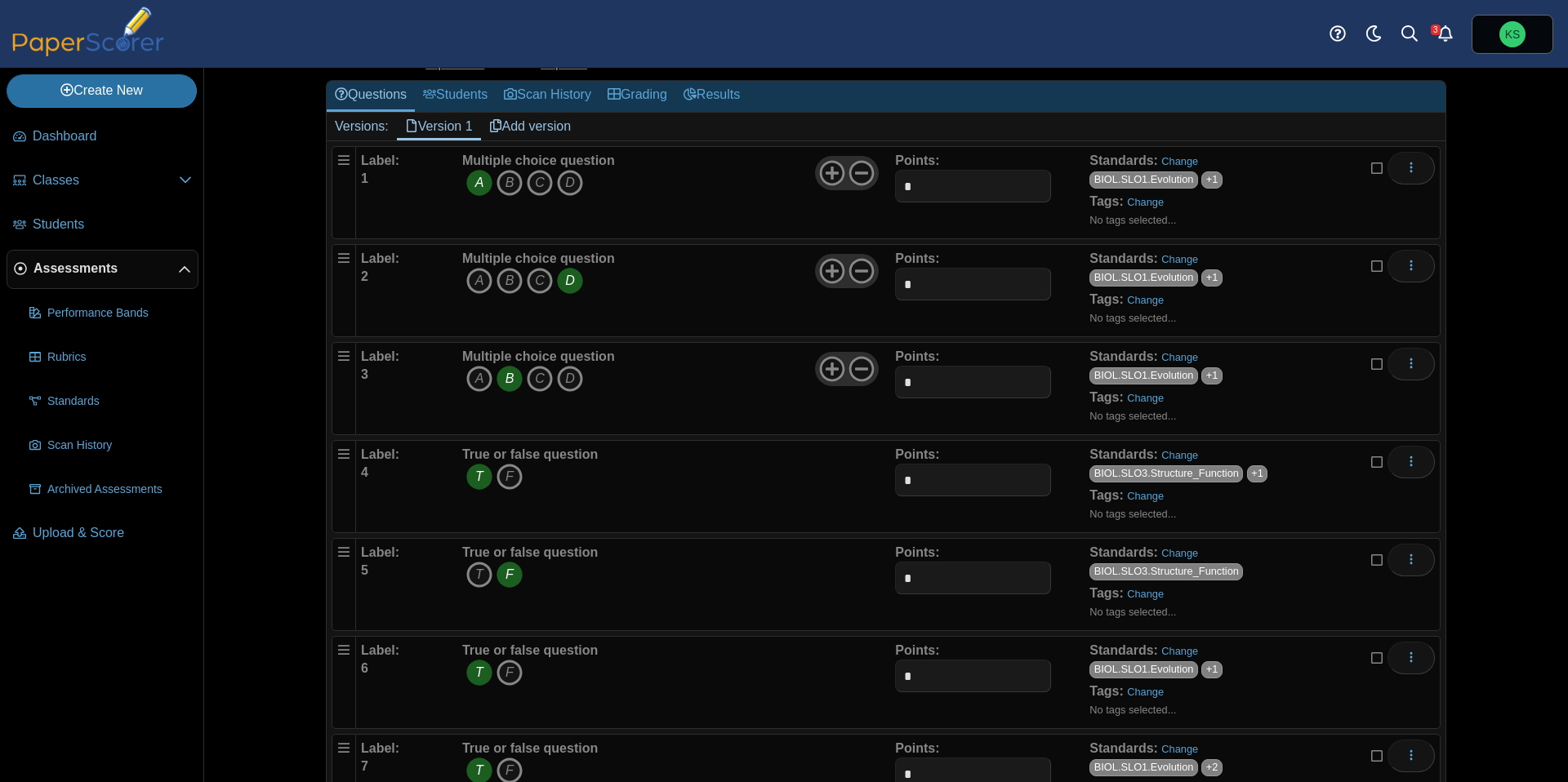
scroll to position [269, 0]
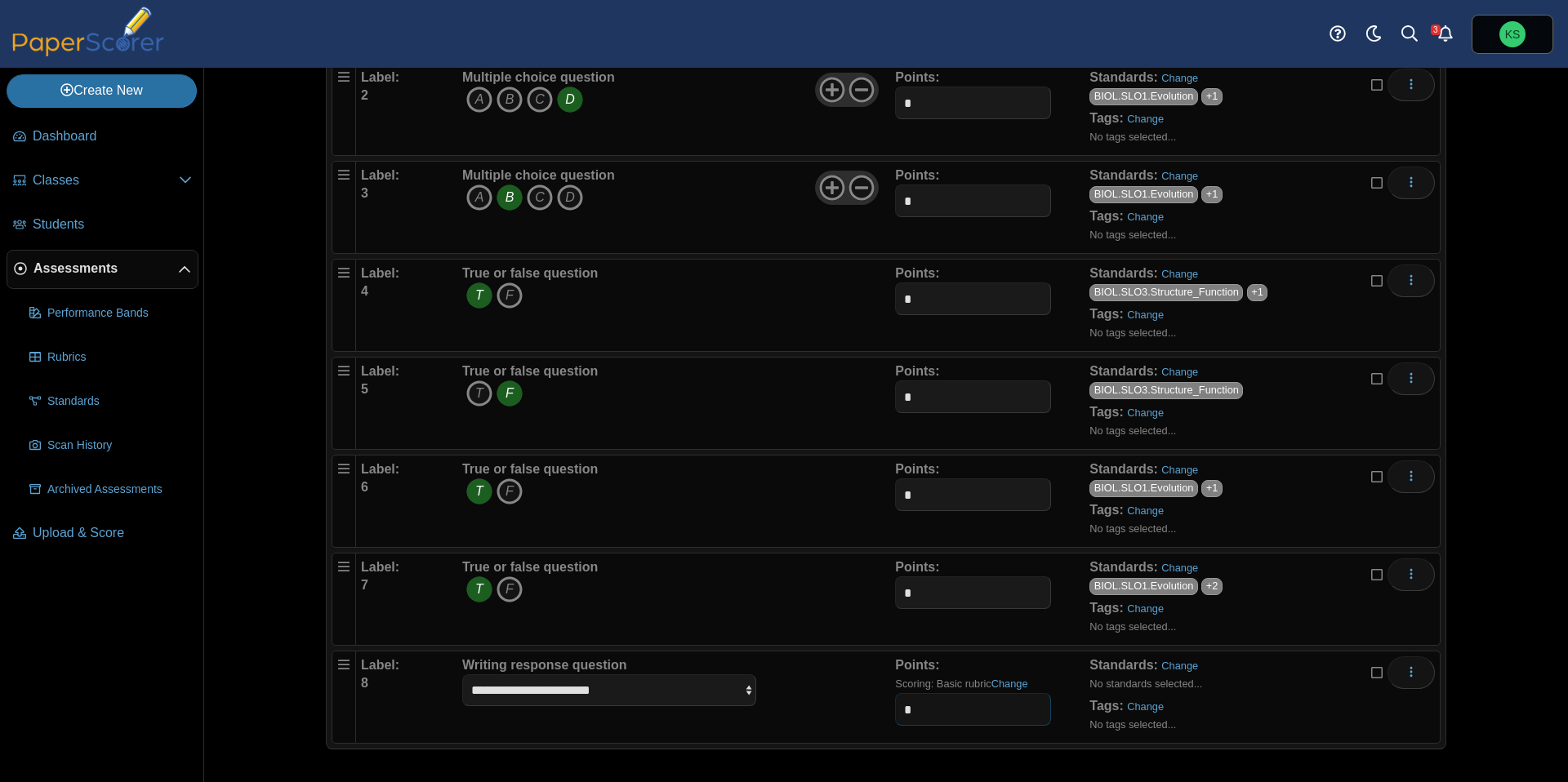
click at [929, 713] on input "*" at bounding box center [973, 710] width 155 height 33
type input "*"
click at [1178, 669] on link "Change" at bounding box center [1179, 666] width 36 height 12
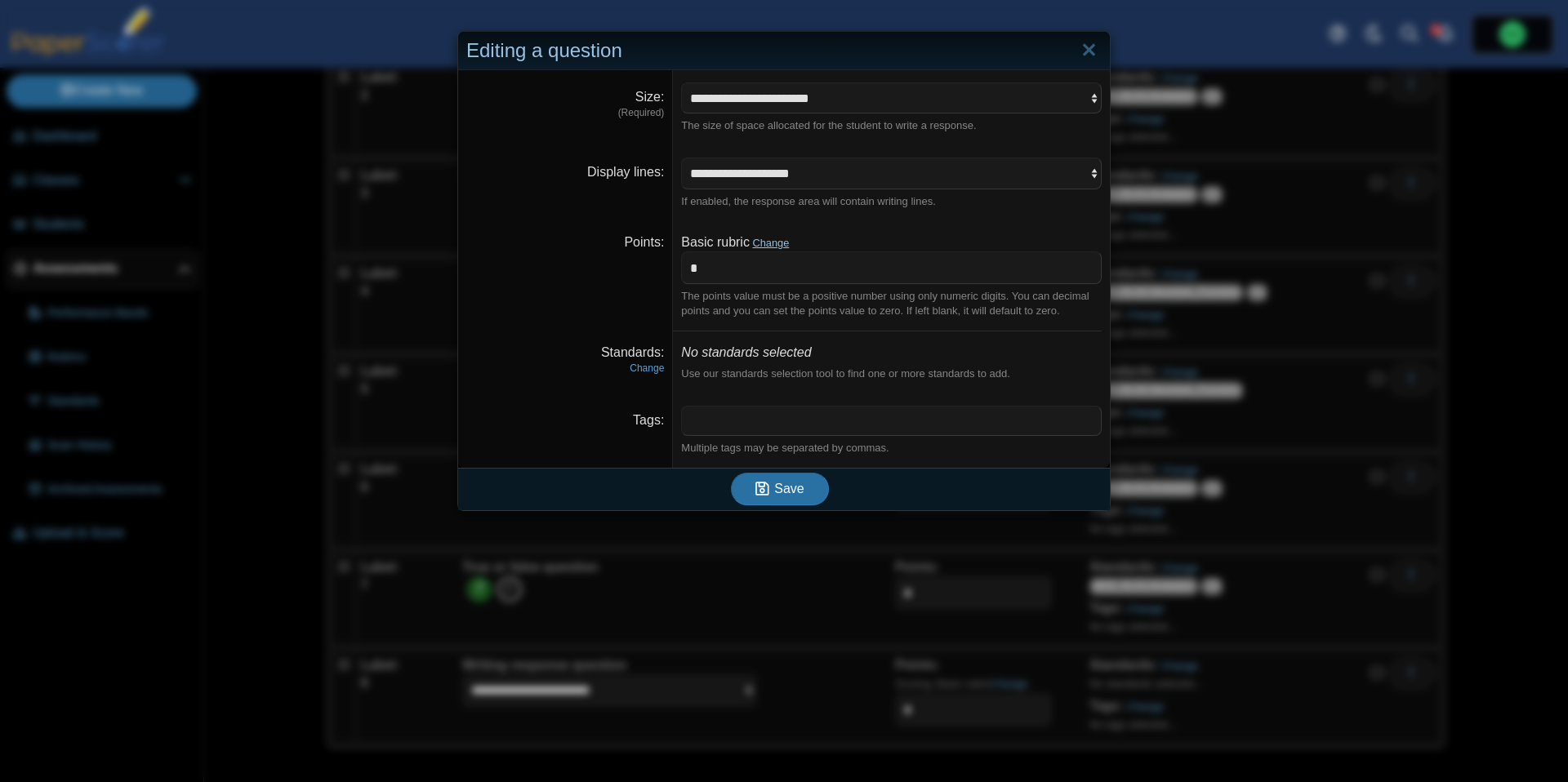
click at [763, 248] on link "Change" at bounding box center [771, 243] width 36 height 12
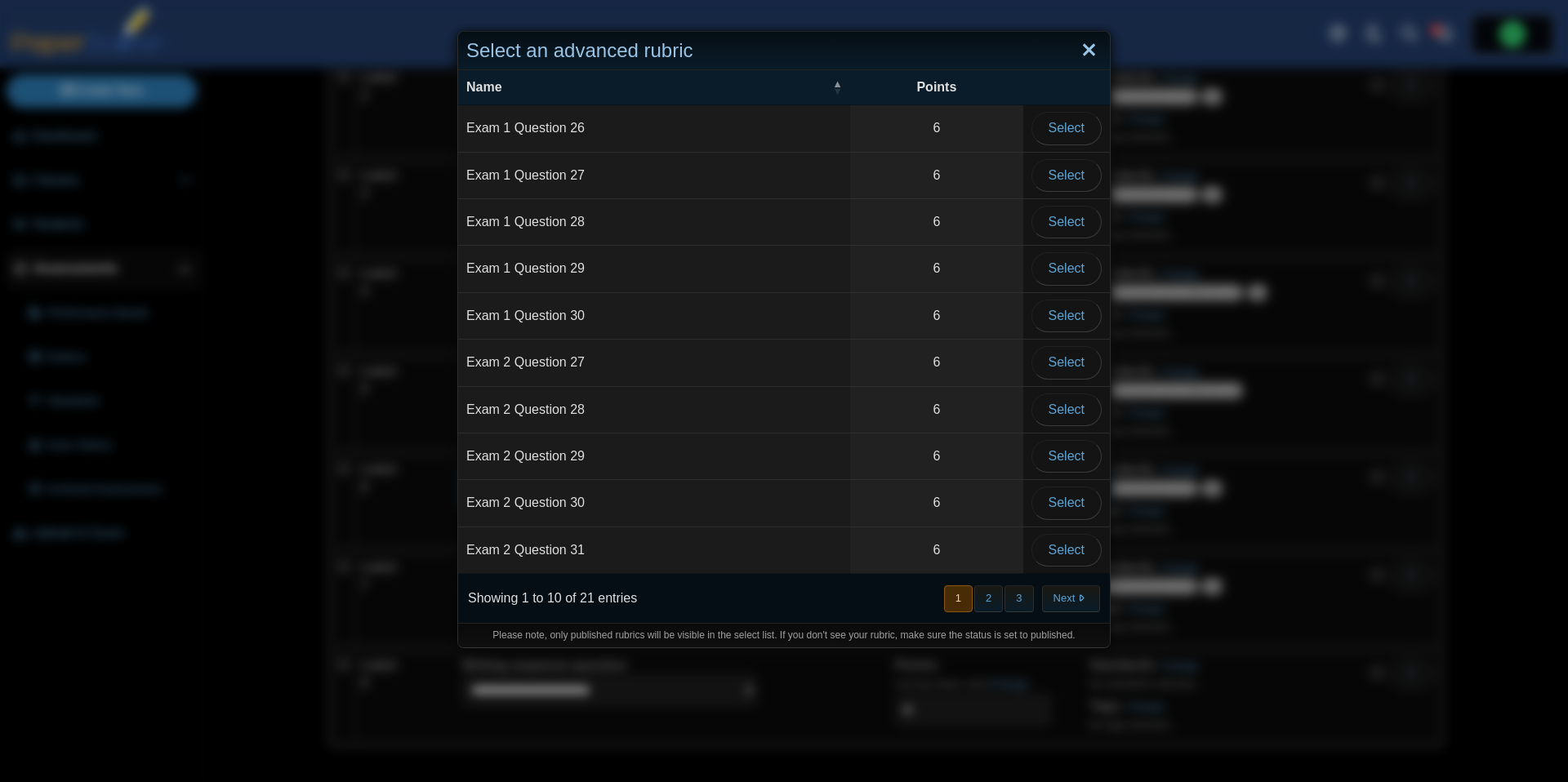
click at [1092, 52] on link "Close" at bounding box center [1089, 50] width 25 height 28
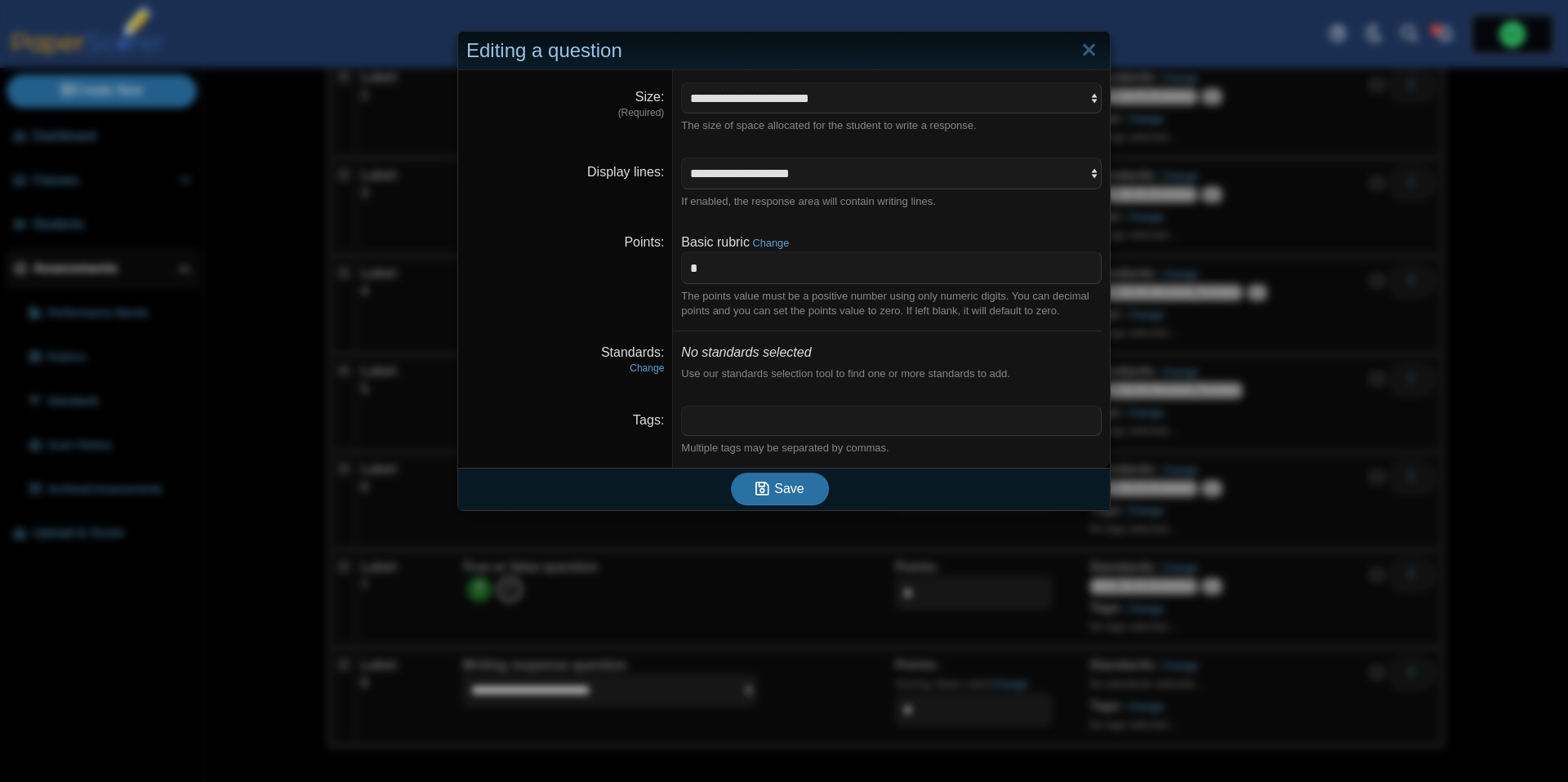
click at [665, 363] on dt "Standards Change" at bounding box center [565, 364] width 215 height 63
click at [656, 367] on link "Change" at bounding box center [647, 368] width 35 height 12
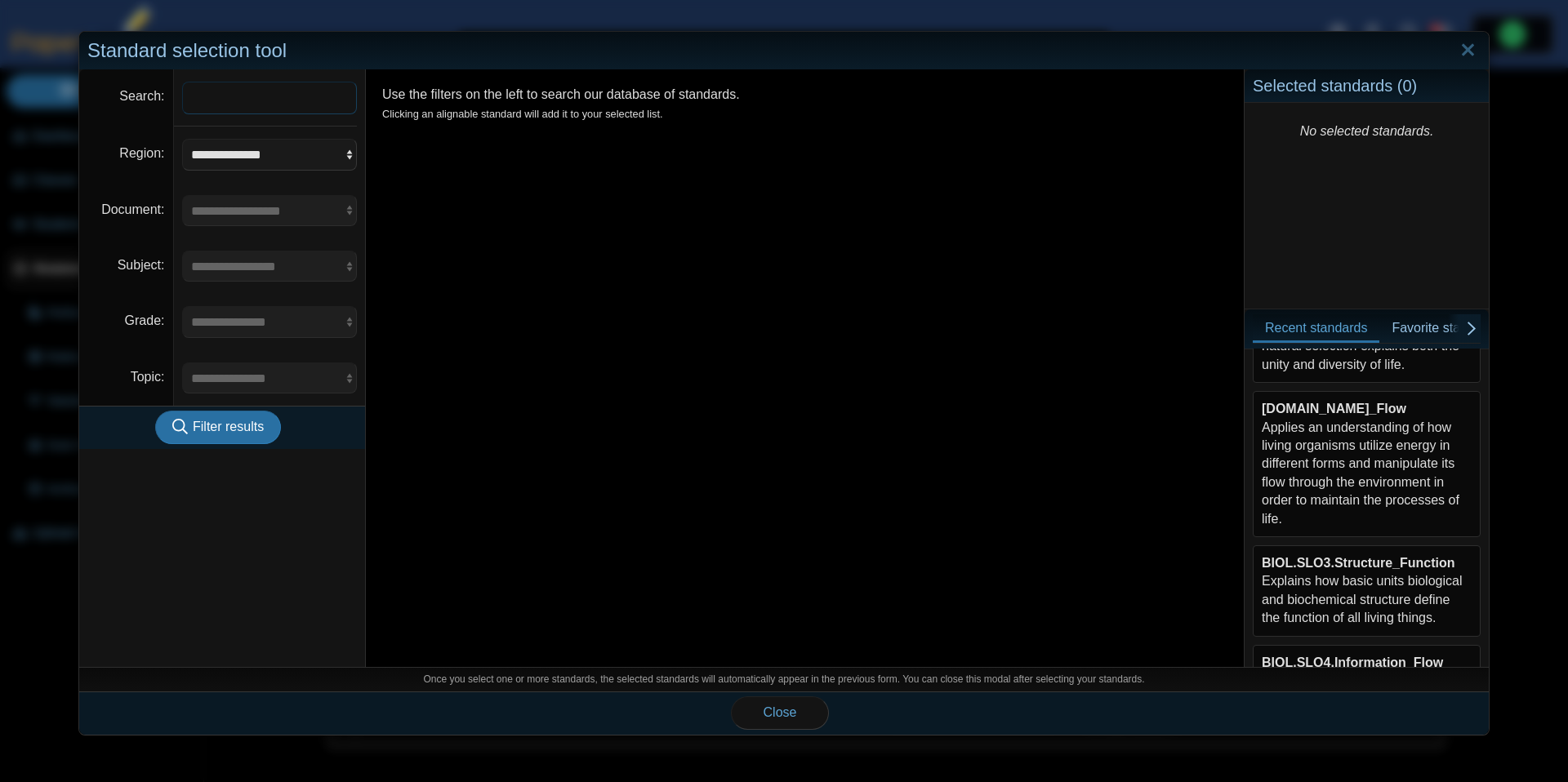
scroll to position [259, 0]
click at [1382, 475] on div "BIOL.SLO2.Energy_Flow Applies an understanding of how living organisms utilize …" at bounding box center [1366, 462] width 210 height 129
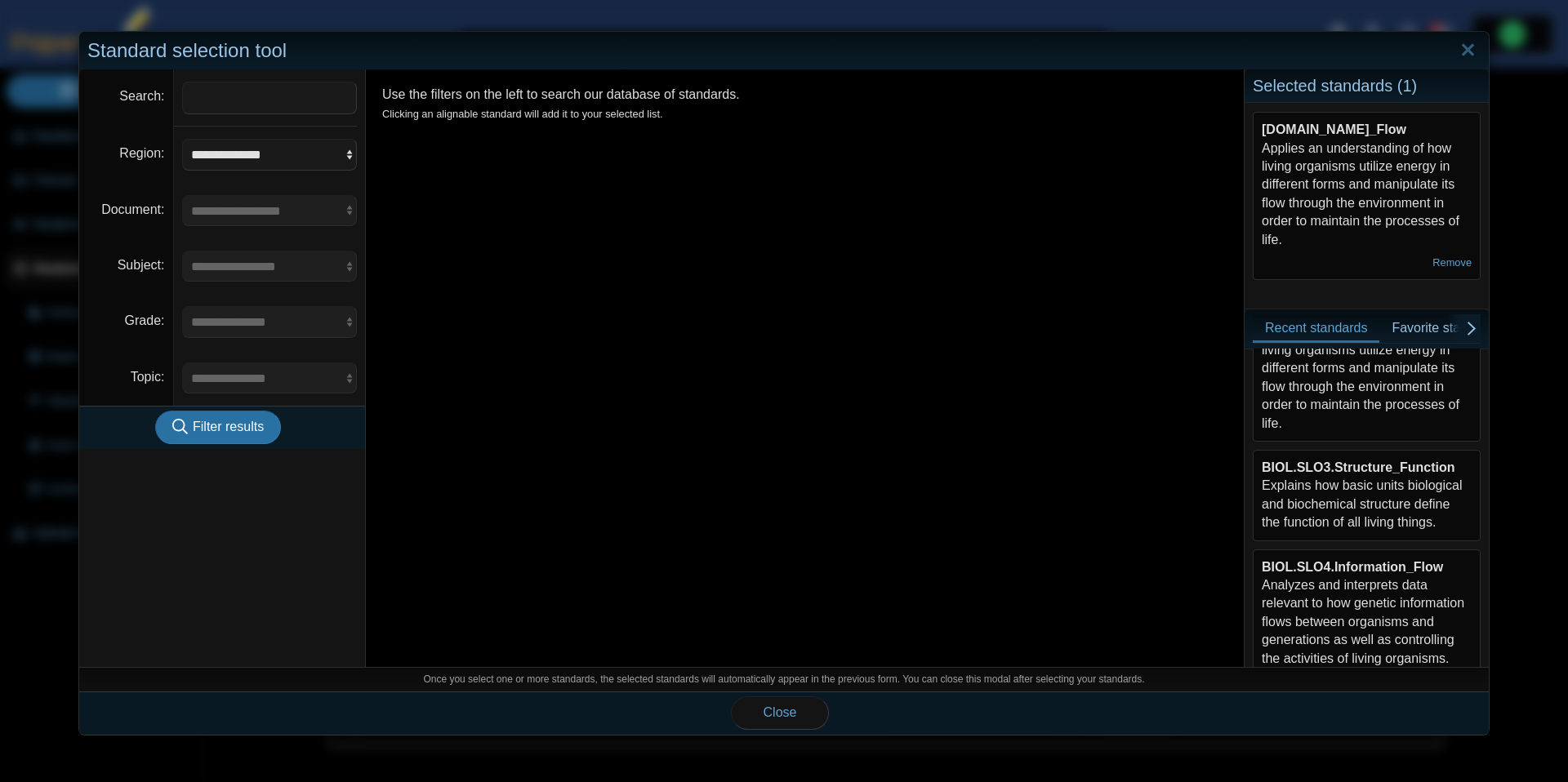
scroll to position [368, 0]
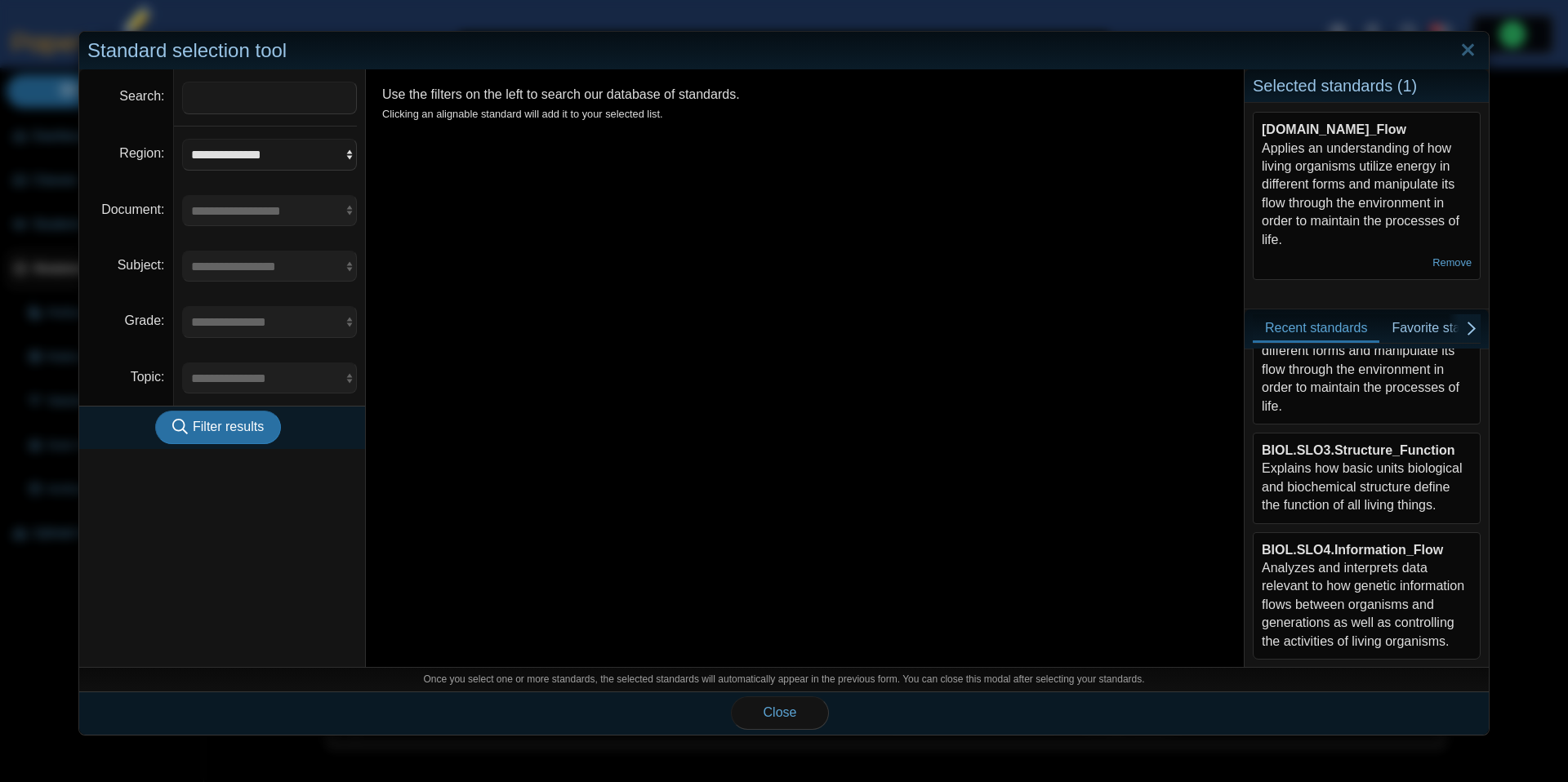
click at [1410, 478] on div "BIOL.SLO3.Structure_Function Explains how basic units biological and biochemica…" at bounding box center [1366, 478] width 210 height 74
click at [772, 709] on span "Close" at bounding box center [780, 712] width 34 height 13
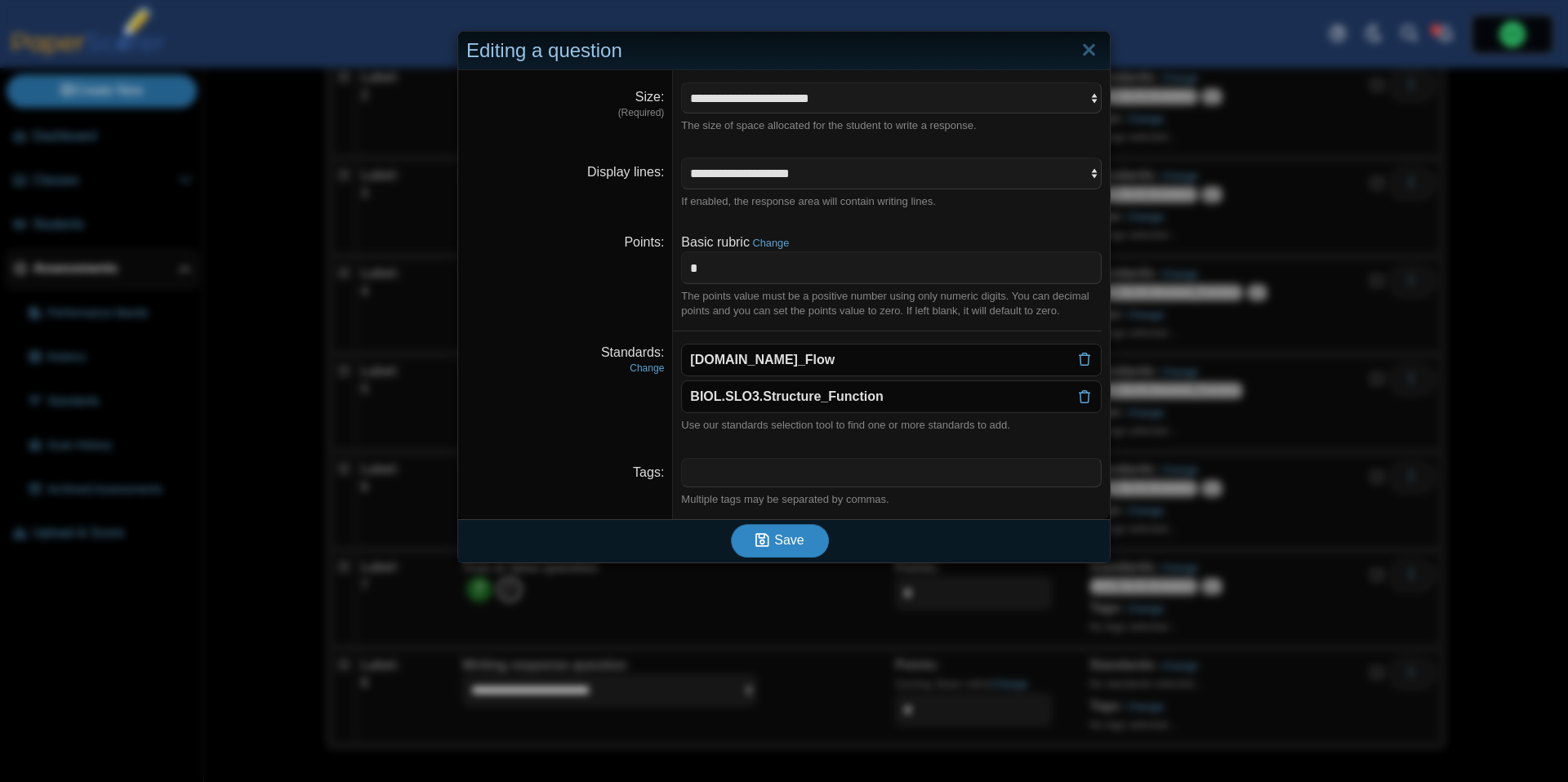
click at [792, 533] on span "Save" at bounding box center [789, 540] width 30 height 13
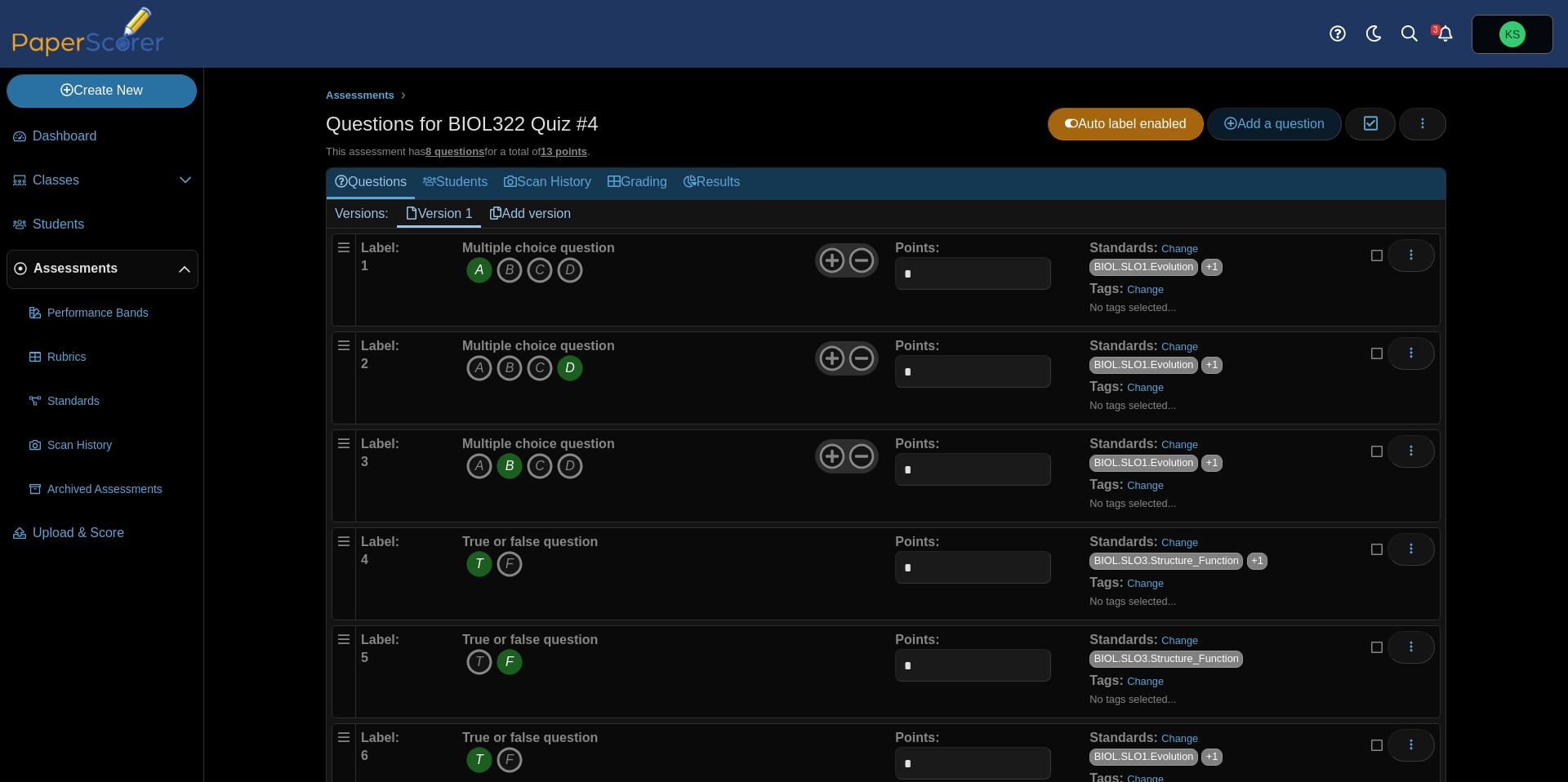
click at [1258, 128] on span "Add a question" at bounding box center [1274, 124] width 101 height 13
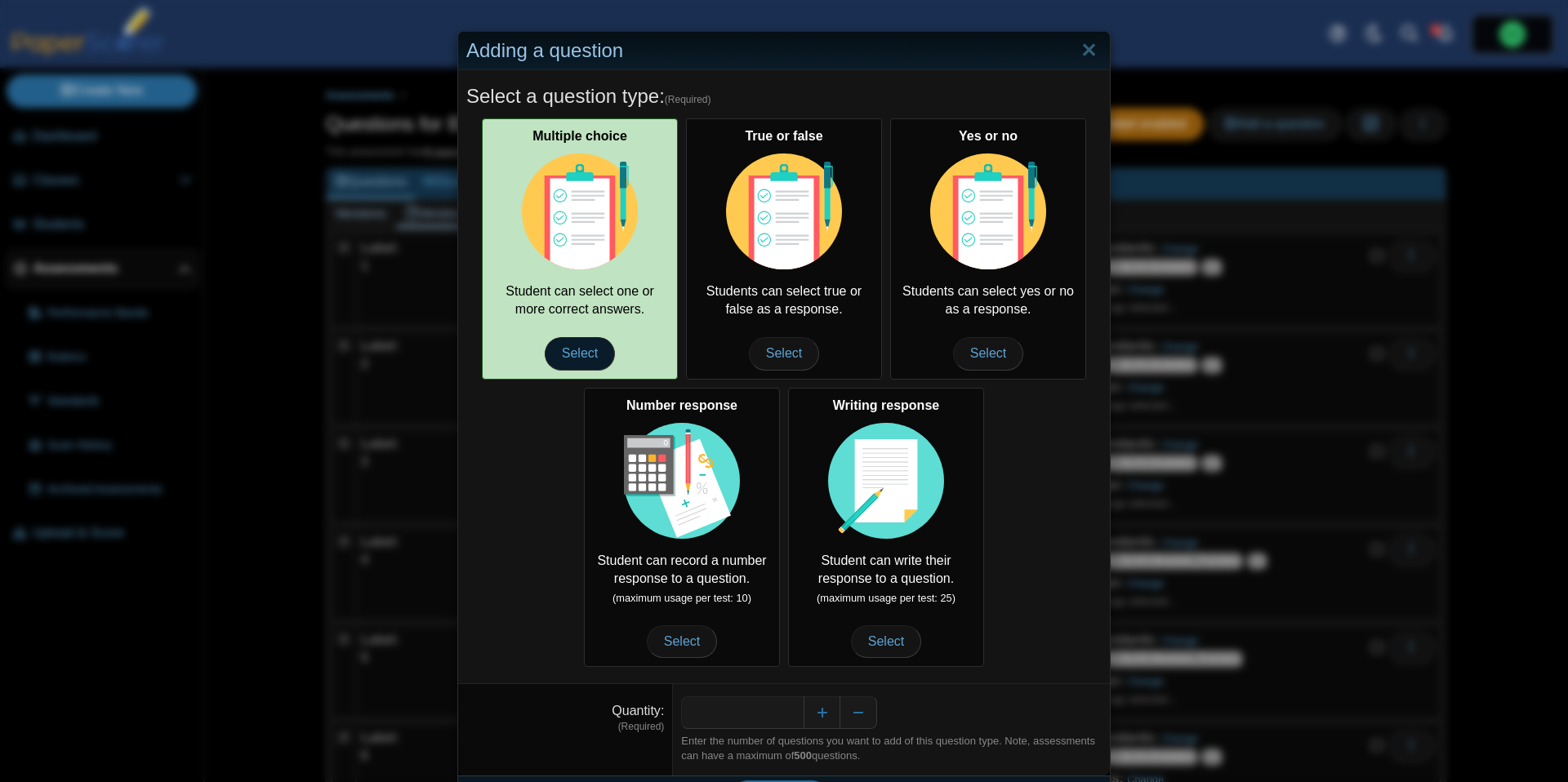
click at [571, 344] on span "Select" at bounding box center [580, 353] width 70 height 33
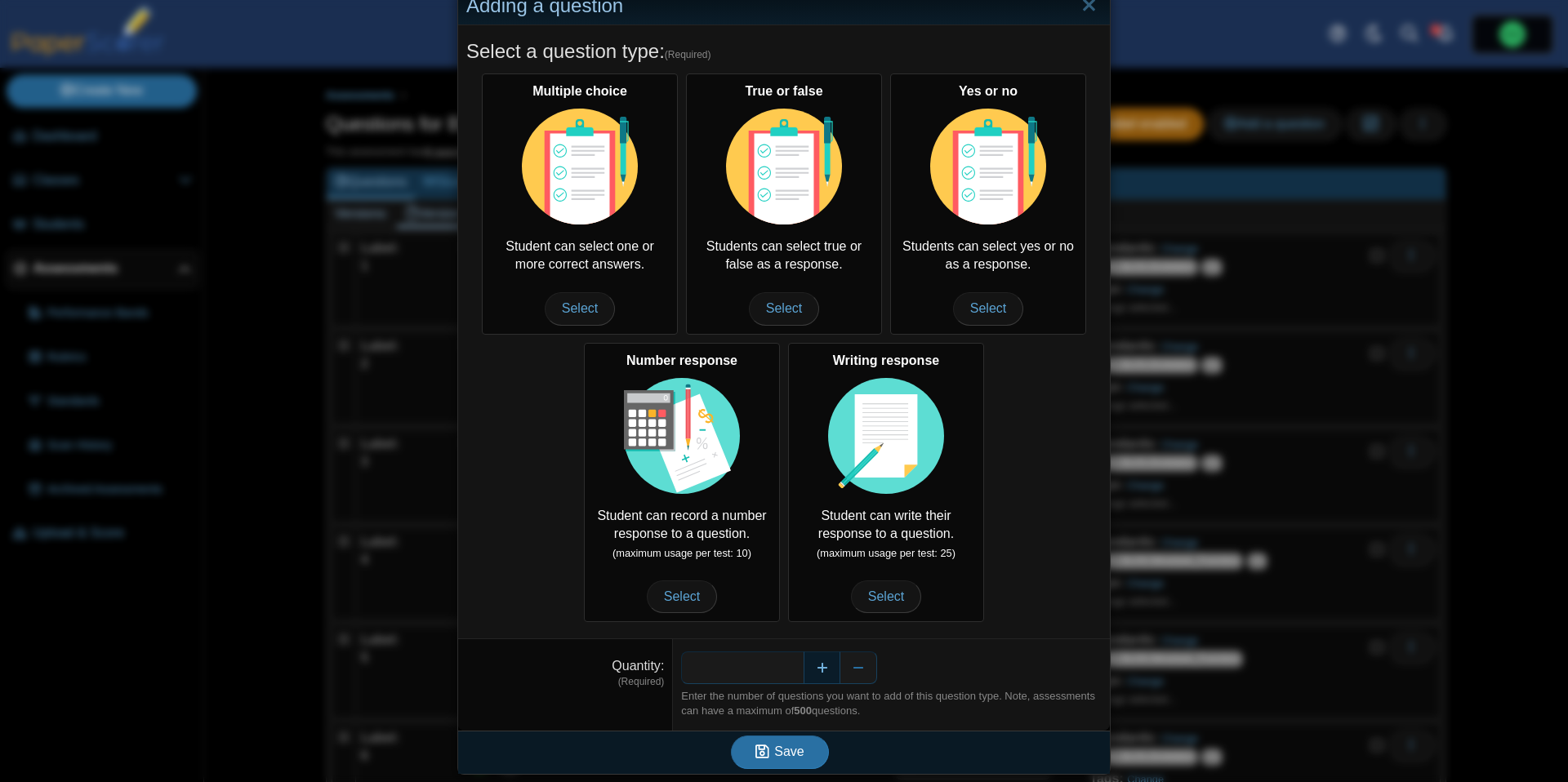
click at [830, 672] on button "Increase" at bounding box center [821, 668] width 36 height 33
type input "*"
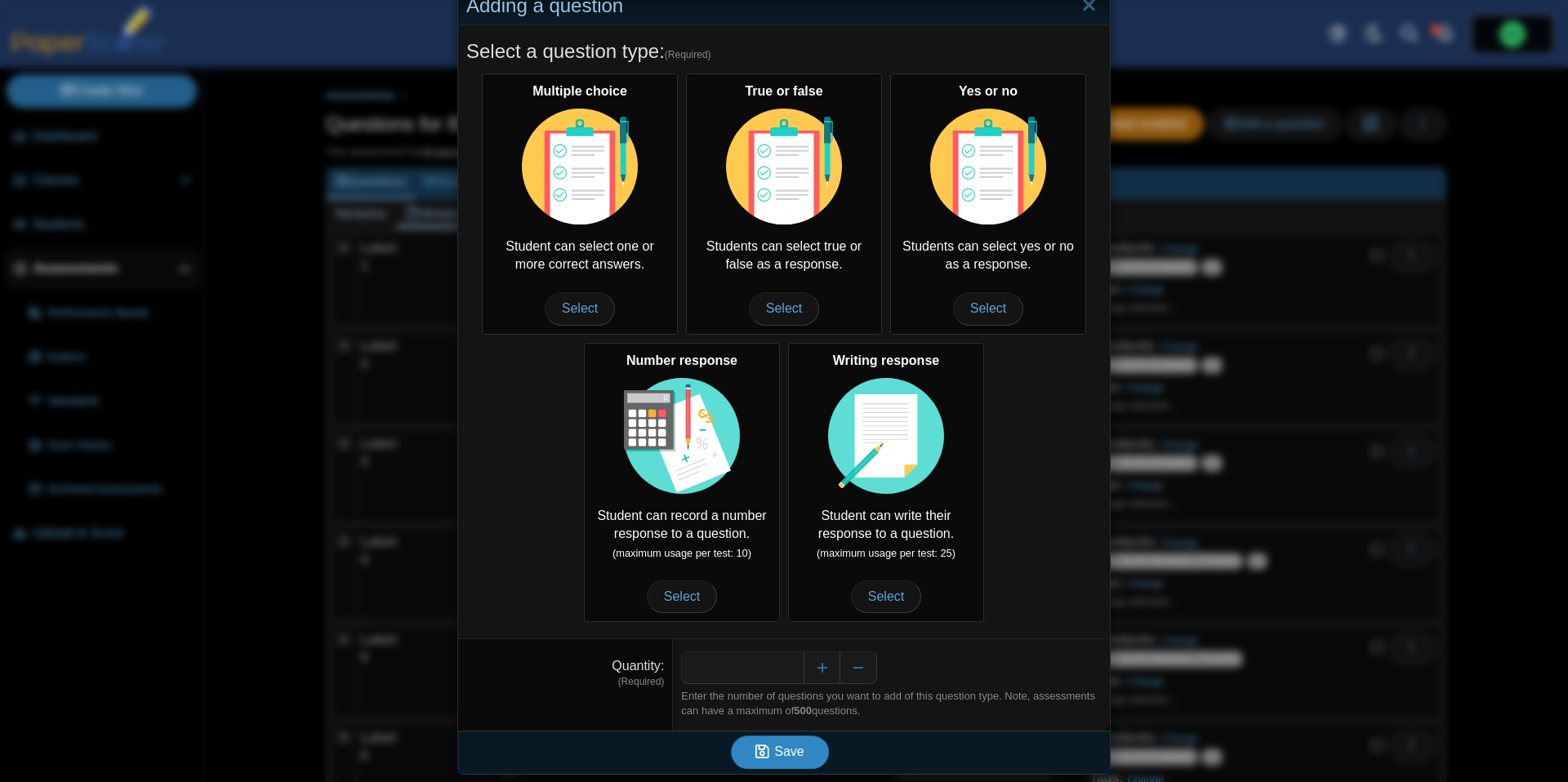
click at [803, 746] on button "Save" at bounding box center [780, 752] width 98 height 33
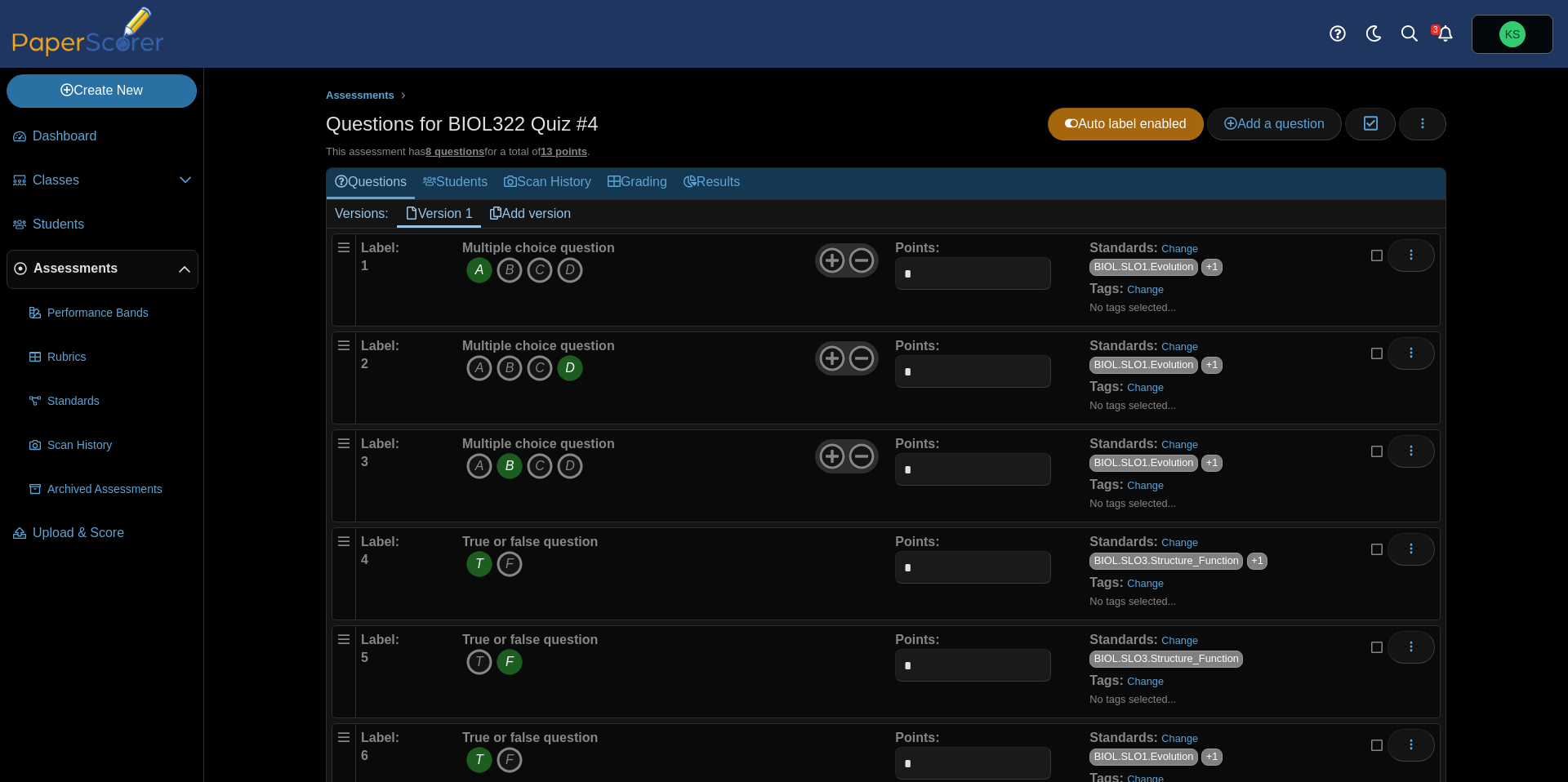
scroll to position [261, 0]
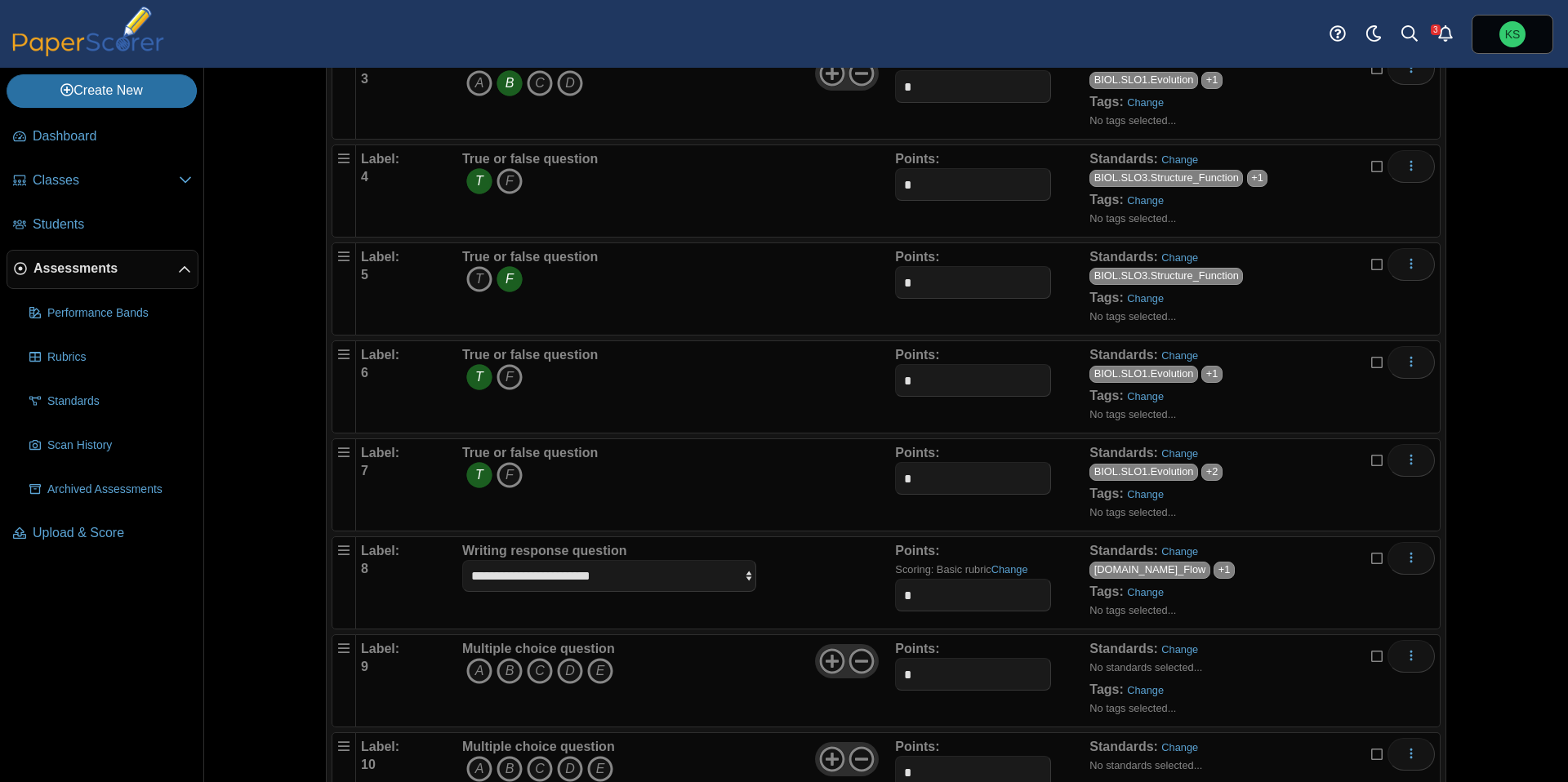
scroll to position [759, 0]
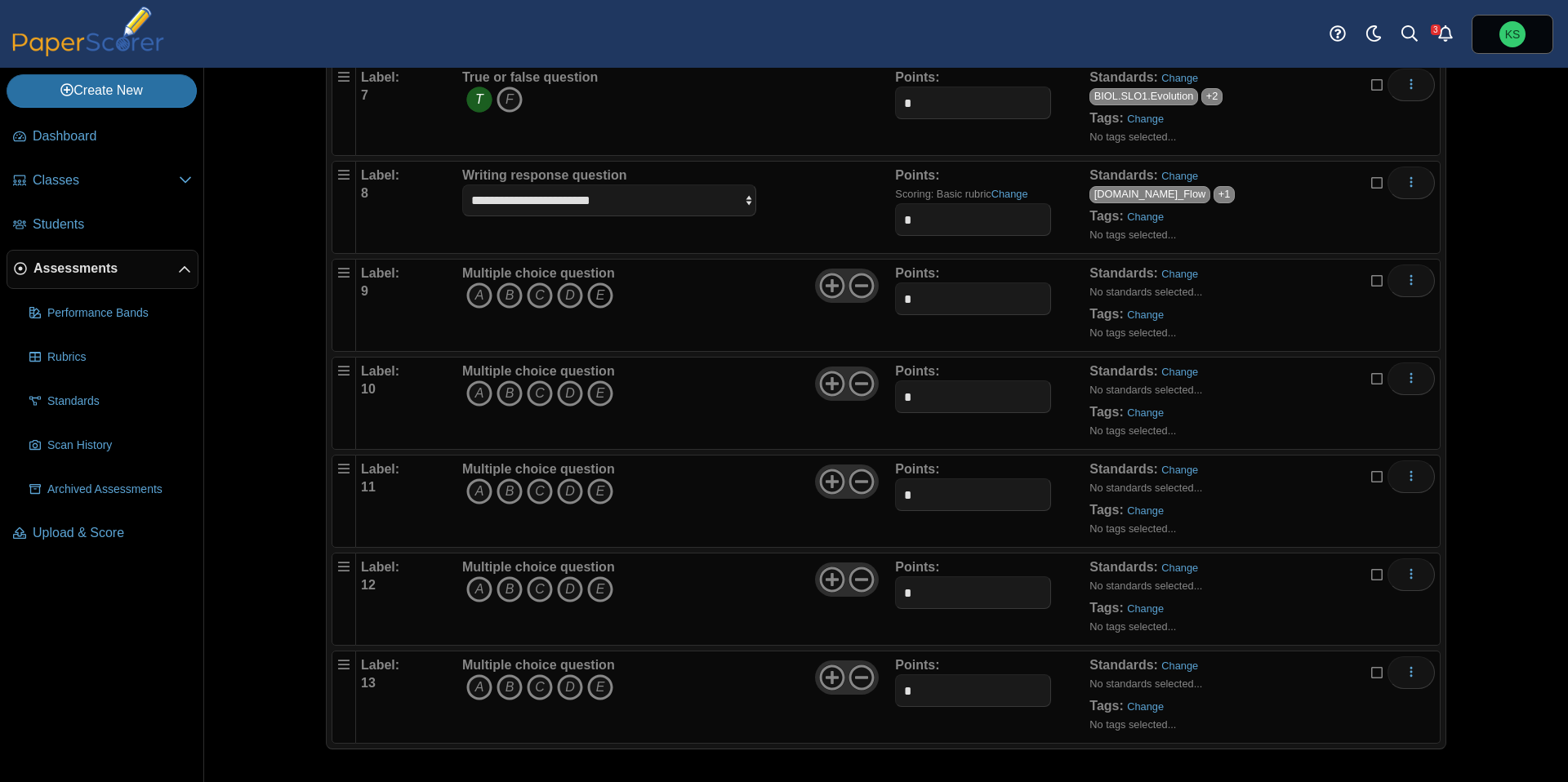
click at [601, 297] on icon "E" at bounding box center [600, 295] width 26 height 26
click at [483, 392] on icon "A" at bounding box center [479, 393] width 26 height 26
click at [540, 494] on icon "C" at bounding box center [539, 491] width 26 height 26
click at [511, 589] on icon "B" at bounding box center [509, 589] width 26 height 26
click at [572, 684] on icon "D" at bounding box center [569, 687] width 26 height 26
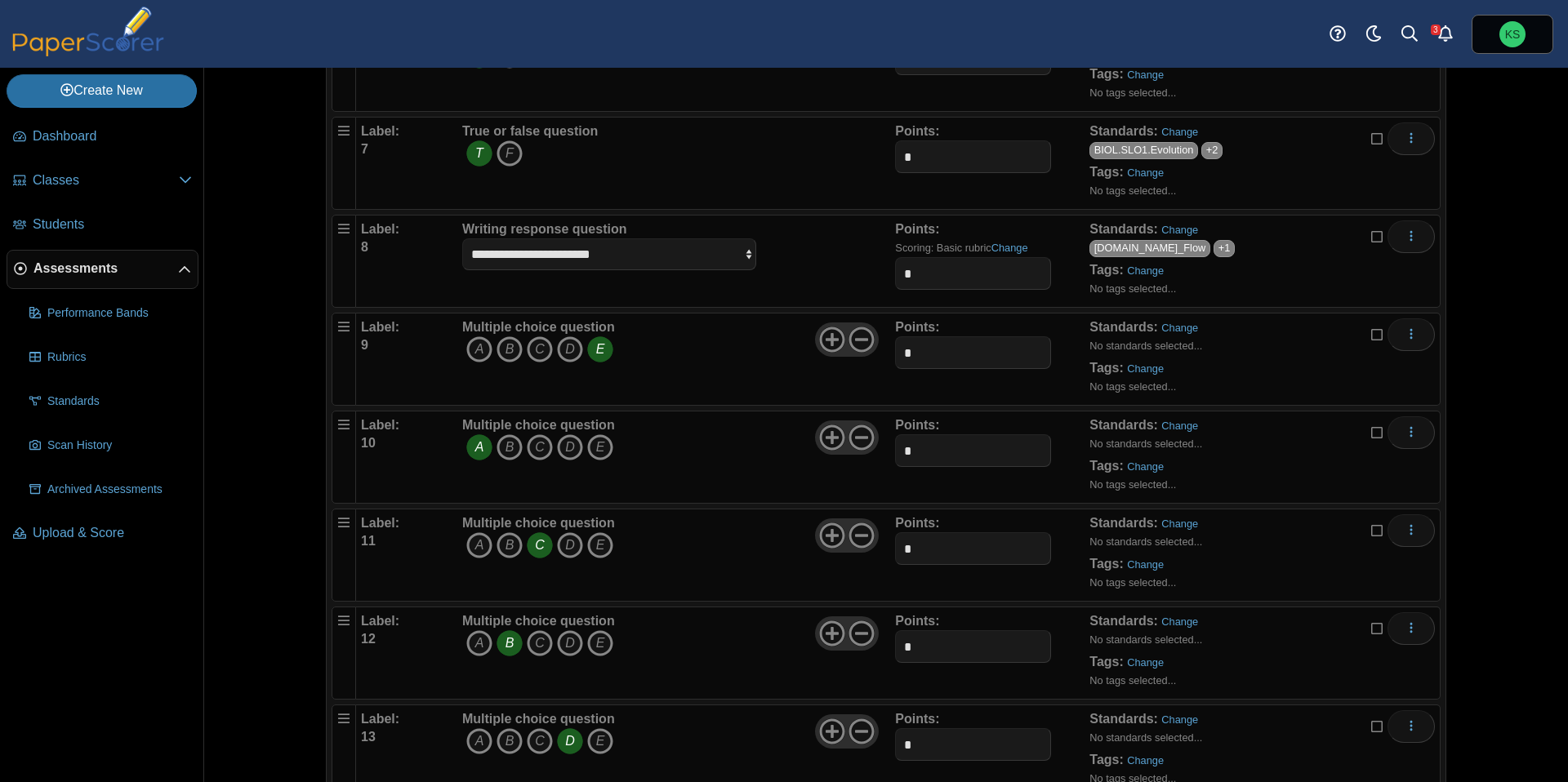
scroll to position [702, 0]
click at [1187, 332] on link "Change" at bounding box center [1179, 330] width 36 height 12
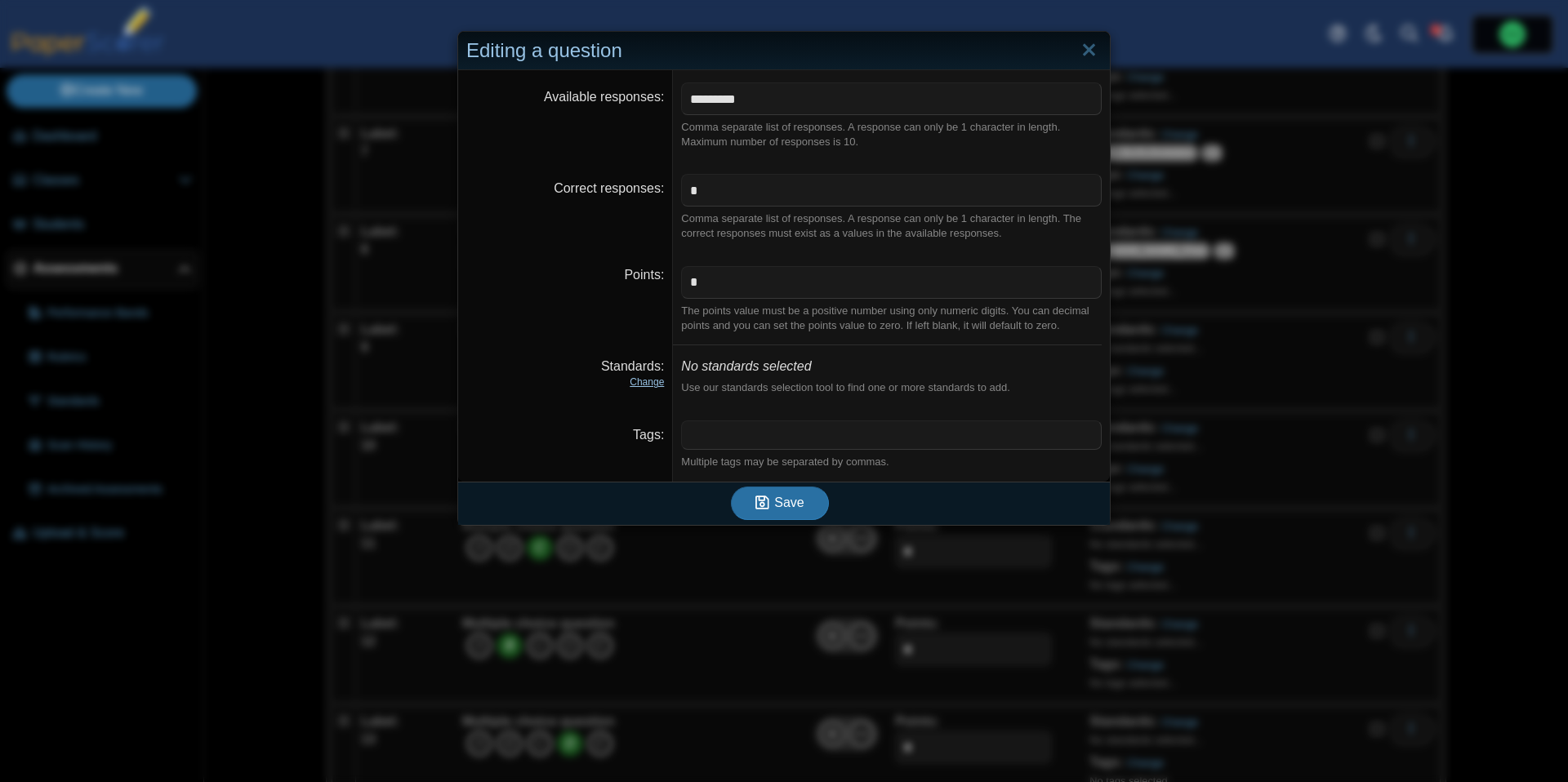
click at [657, 381] on link "Change" at bounding box center [647, 382] width 35 height 12
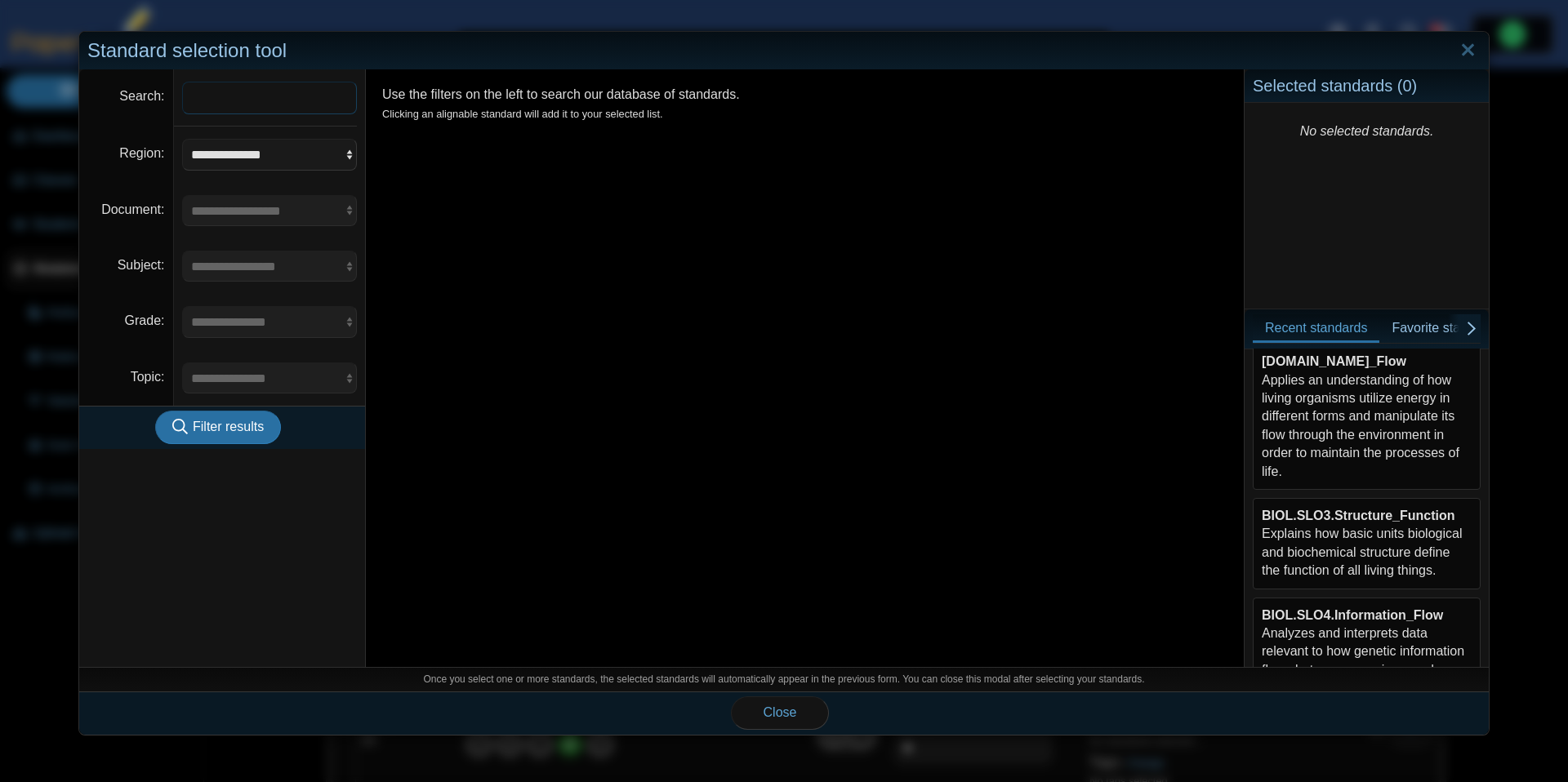
scroll to position [318, 0]
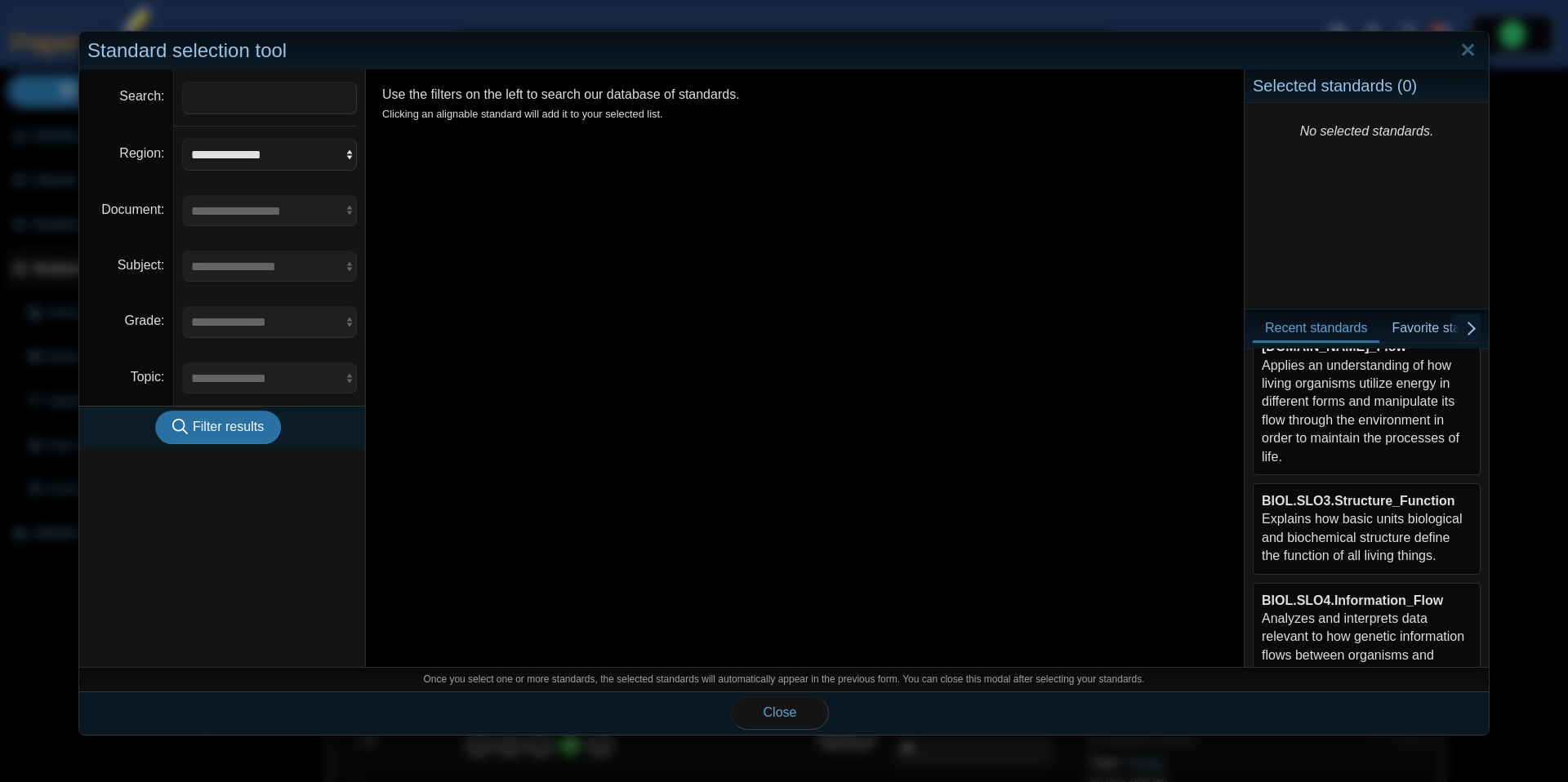
click at [1388, 512] on div "BIOL.SLO3.Structure_Function Explains how basic units biological and biochemica…" at bounding box center [1366, 529] width 210 height 74
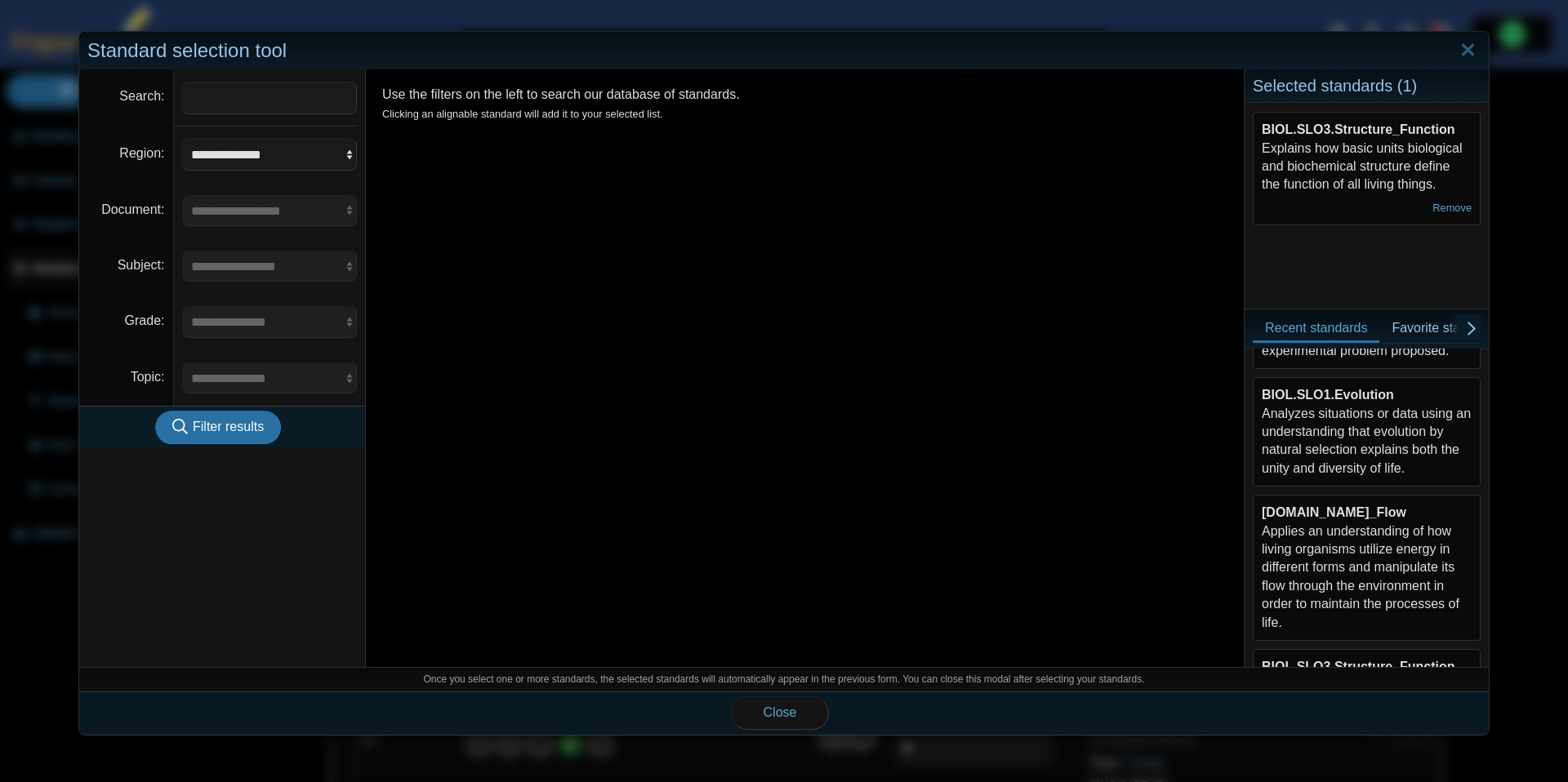
scroll to position [143, 0]
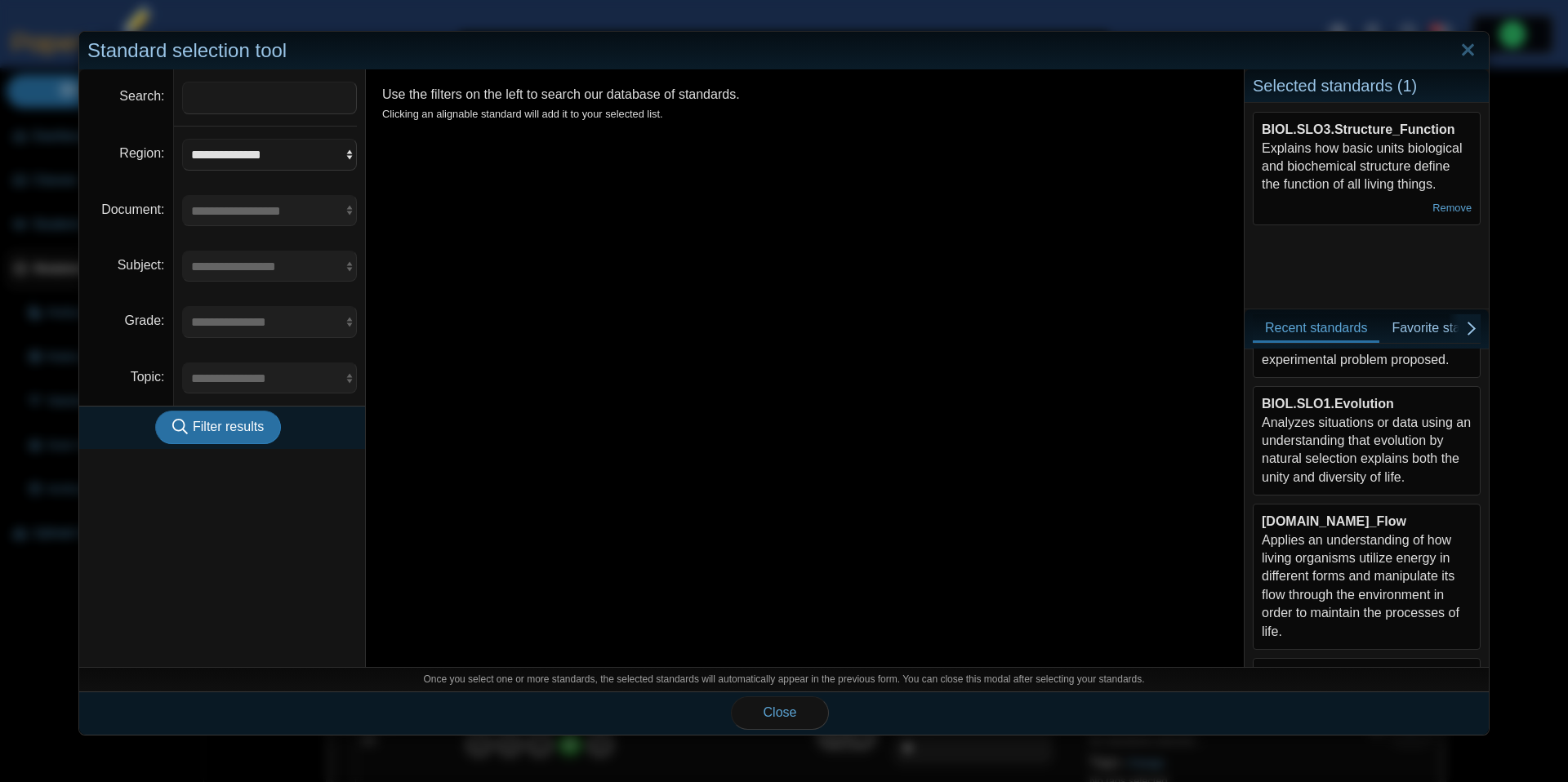
click at [1378, 458] on div "BIOL.SLO1.Evolution Analyzes situations or data using an understanding that evo…" at bounding box center [1366, 440] width 210 height 91
click at [760, 710] on button "Close" at bounding box center [780, 713] width 98 height 33
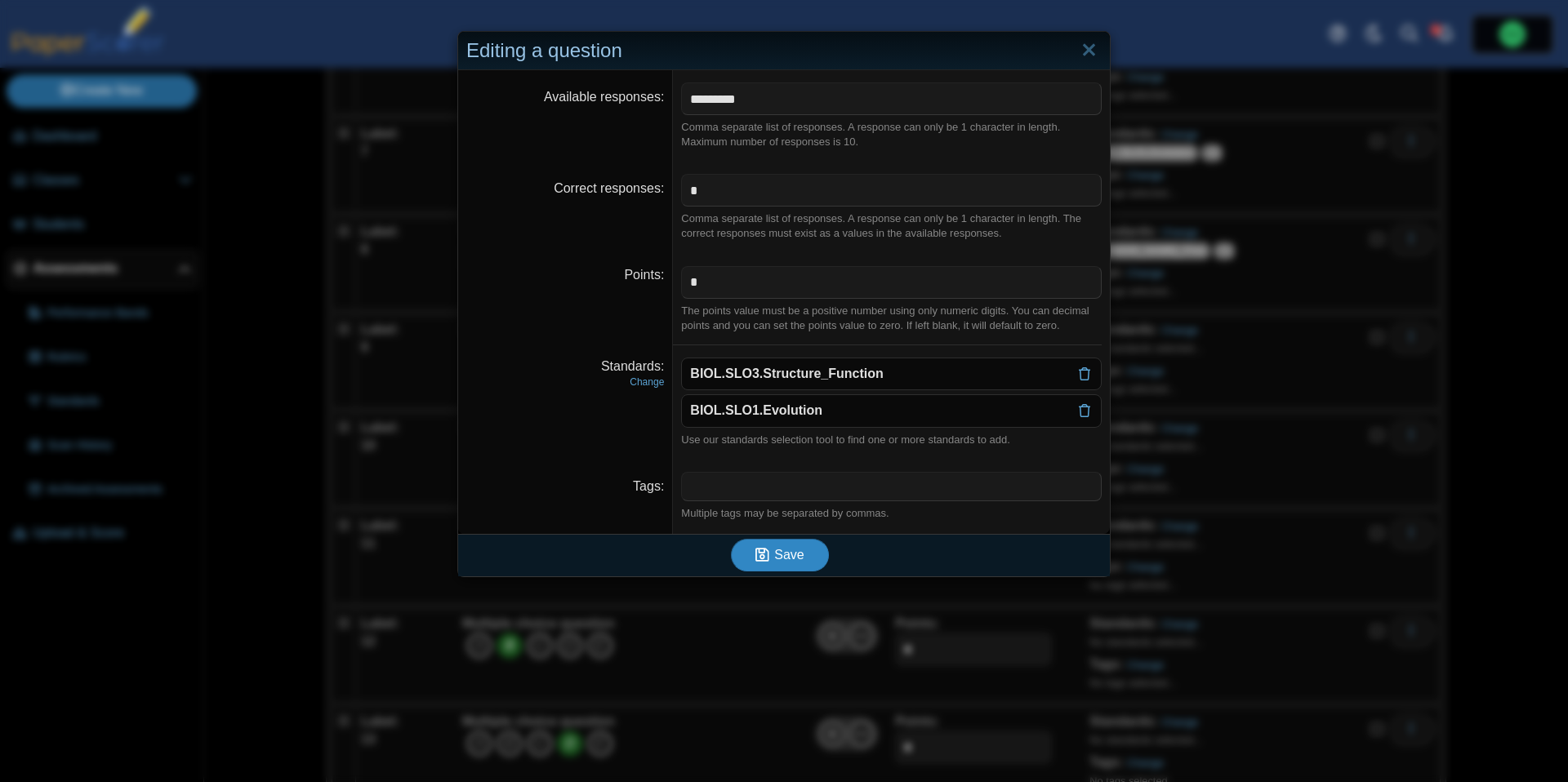
click at [781, 551] on span "Save" at bounding box center [789, 555] width 30 height 13
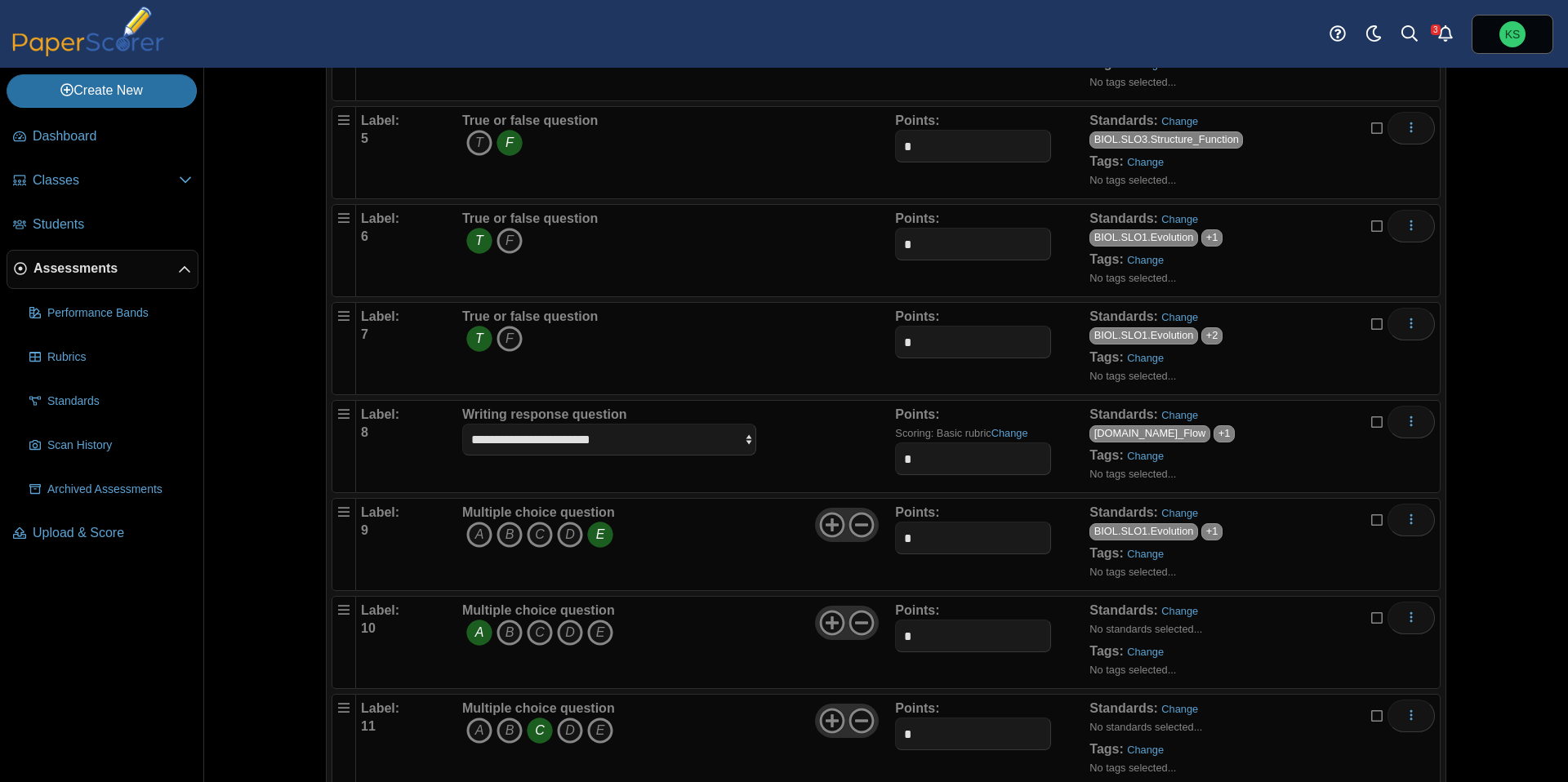
scroll to position [759, 0]
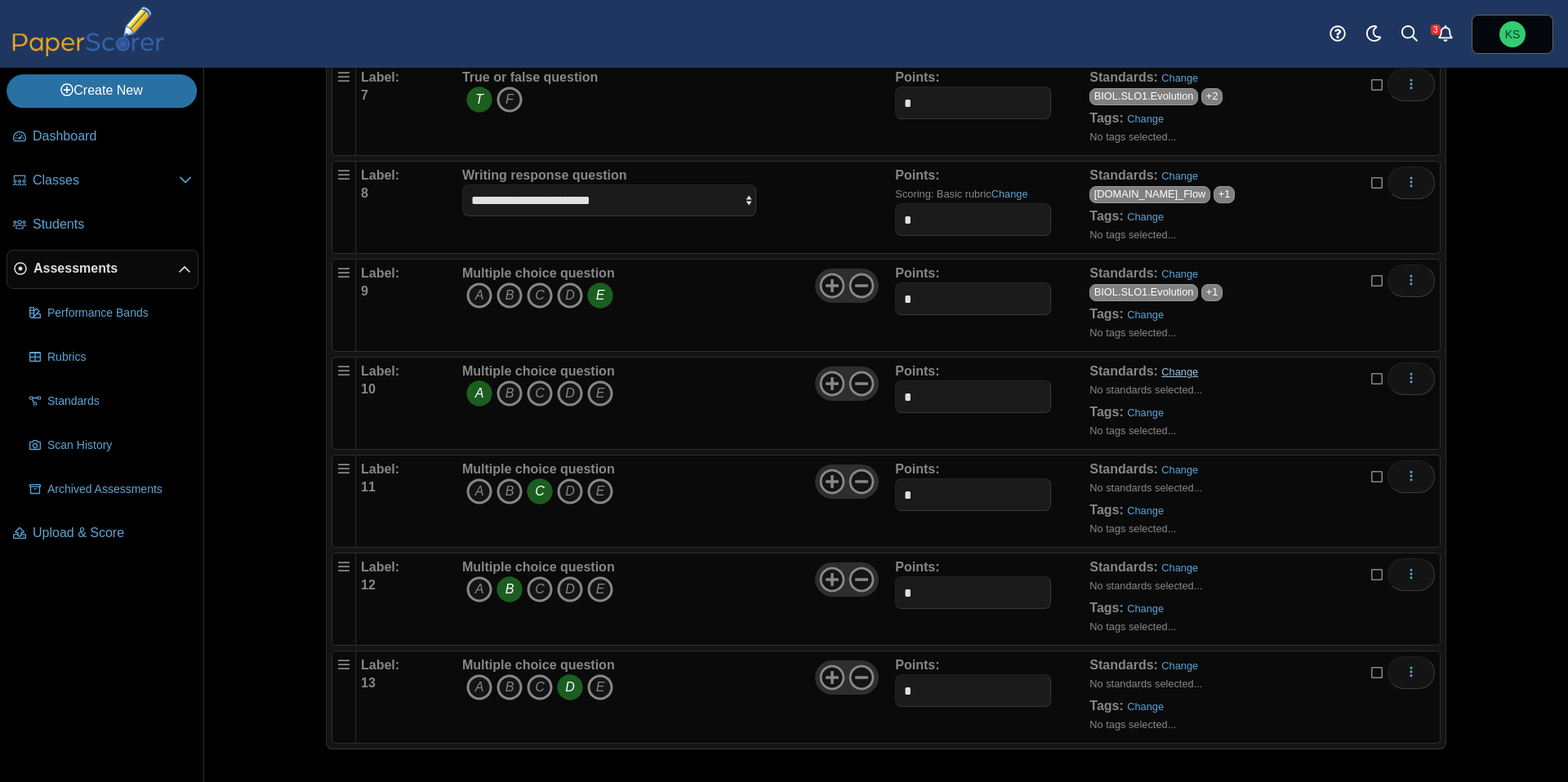
click at [1179, 375] on link "Change" at bounding box center [1179, 371] width 36 height 12
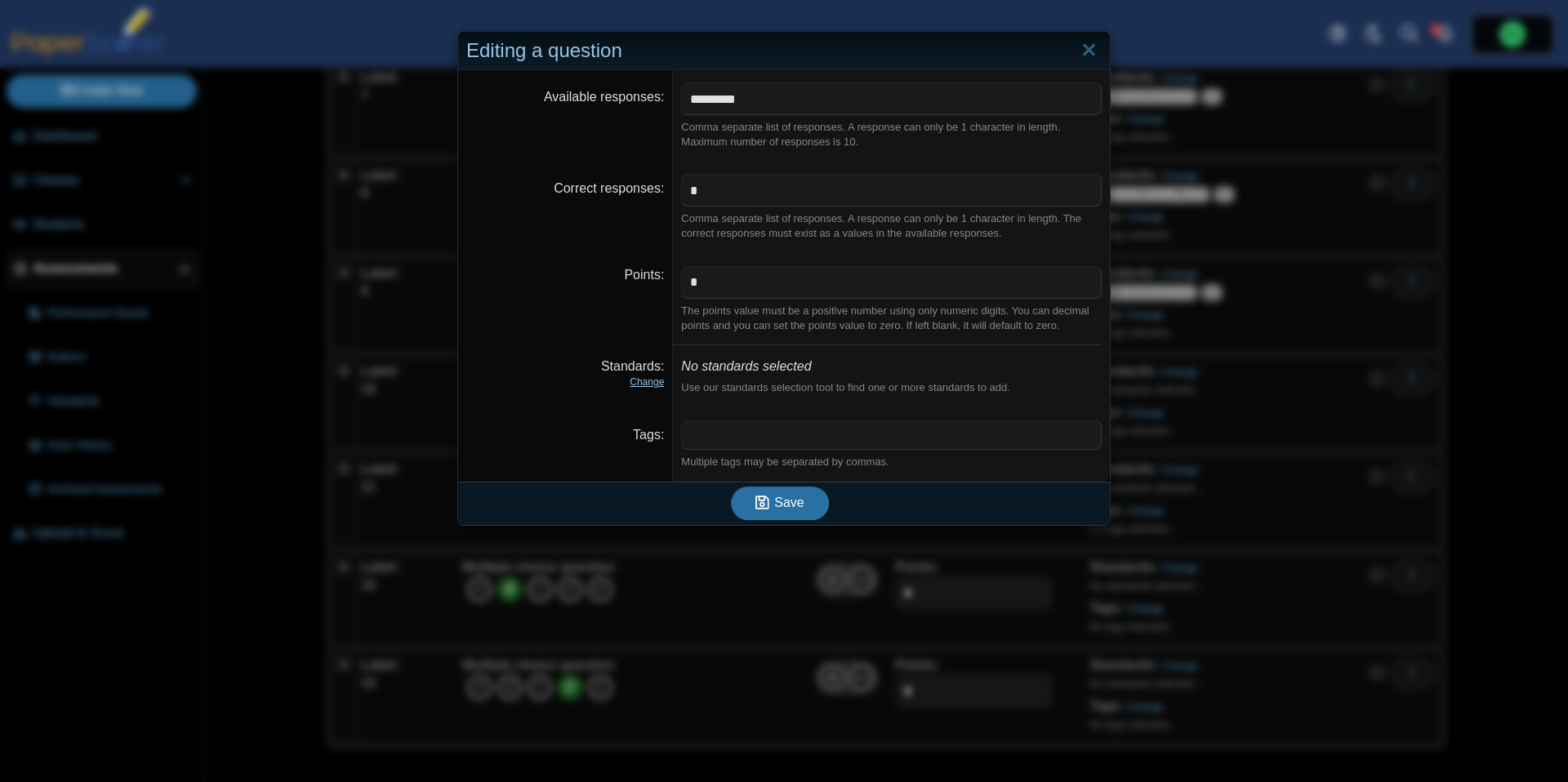
click at [653, 378] on link "Change" at bounding box center [647, 382] width 35 height 12
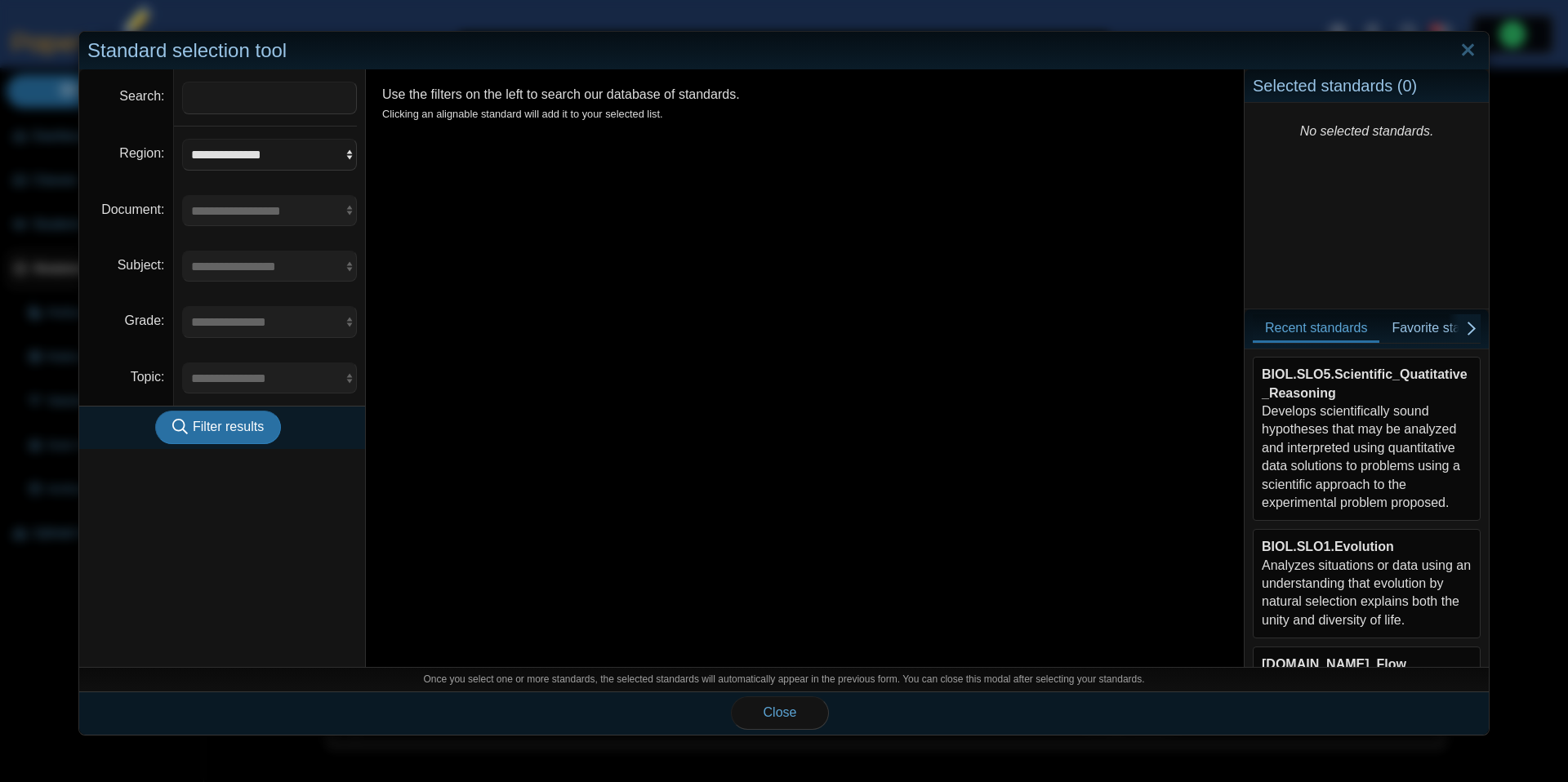
click at [1339, 555] on div "BIOL.SLO1.Evolution Analyzes situations or data using an understanding that evo…" at bounding box center [1366, 583] width 210 height 91
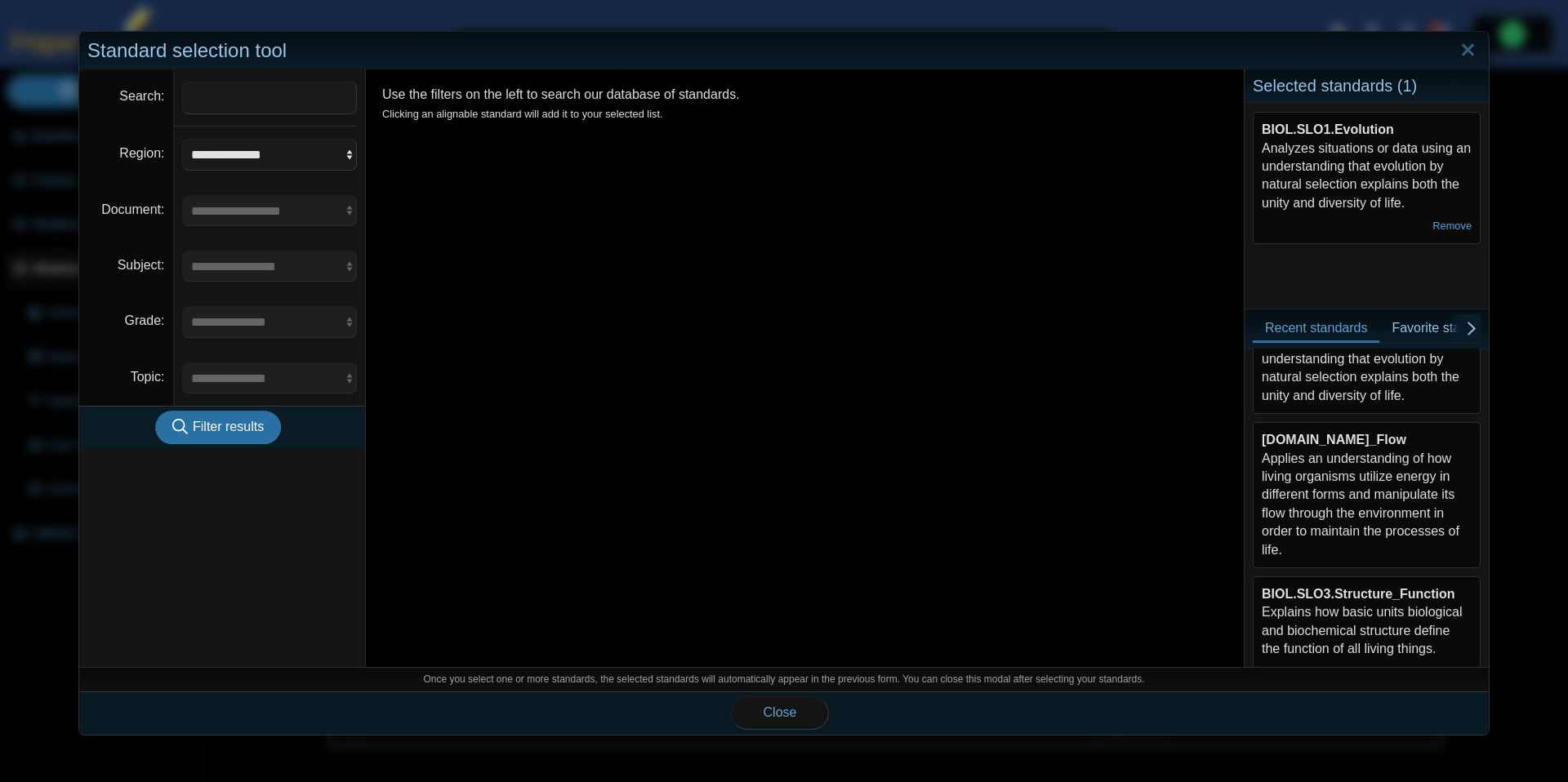
scroll to position [368, 0]
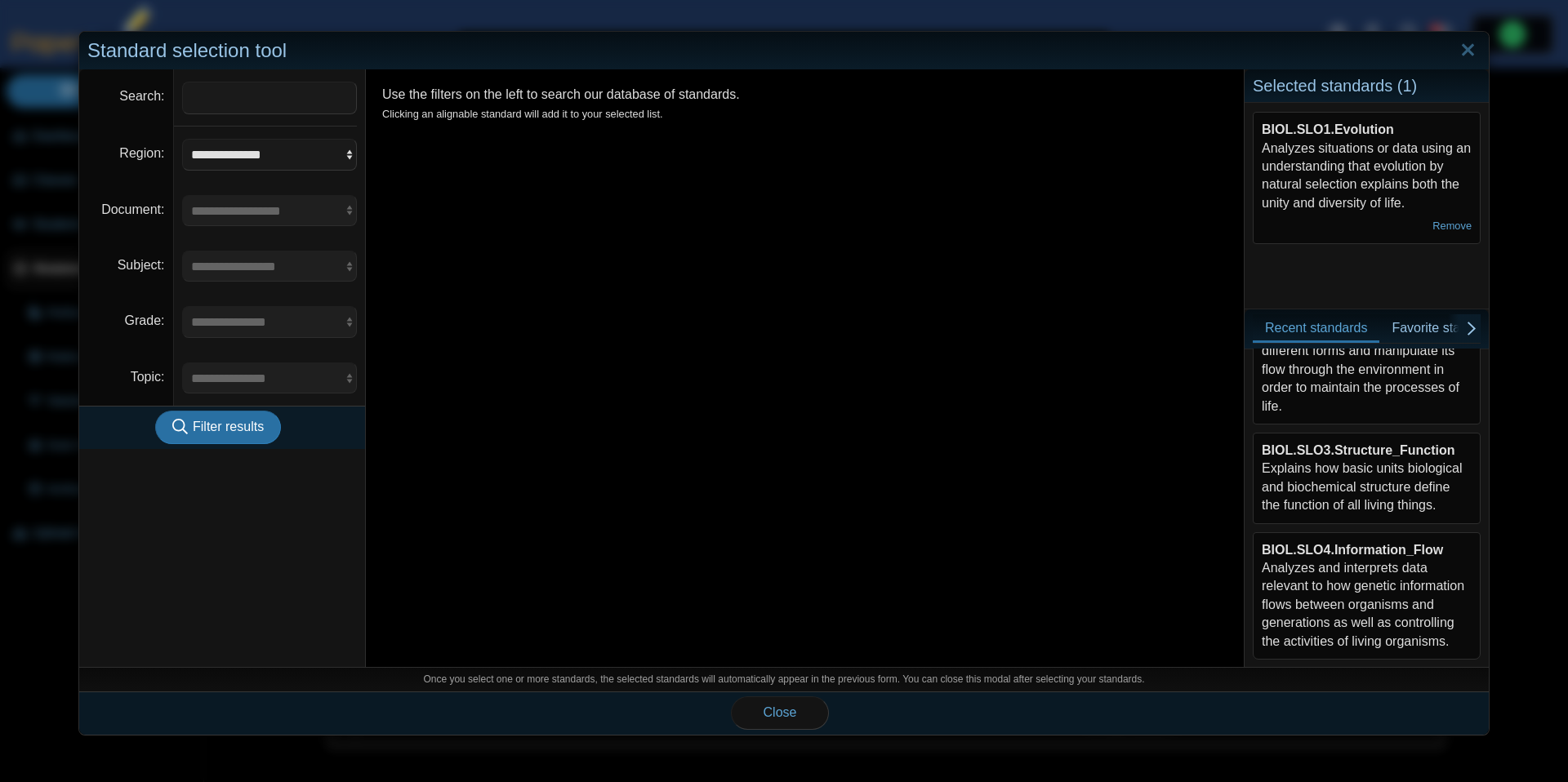
click at [1352, 486] on div "BIOL.SLO3.Structure_Function Explains how basic units biological and biochemica…" at bounding box center [1366, 478] width 210 height 74
click at [803, 703] on button "Close" at bounding box center [780, 713] width 98 height 33
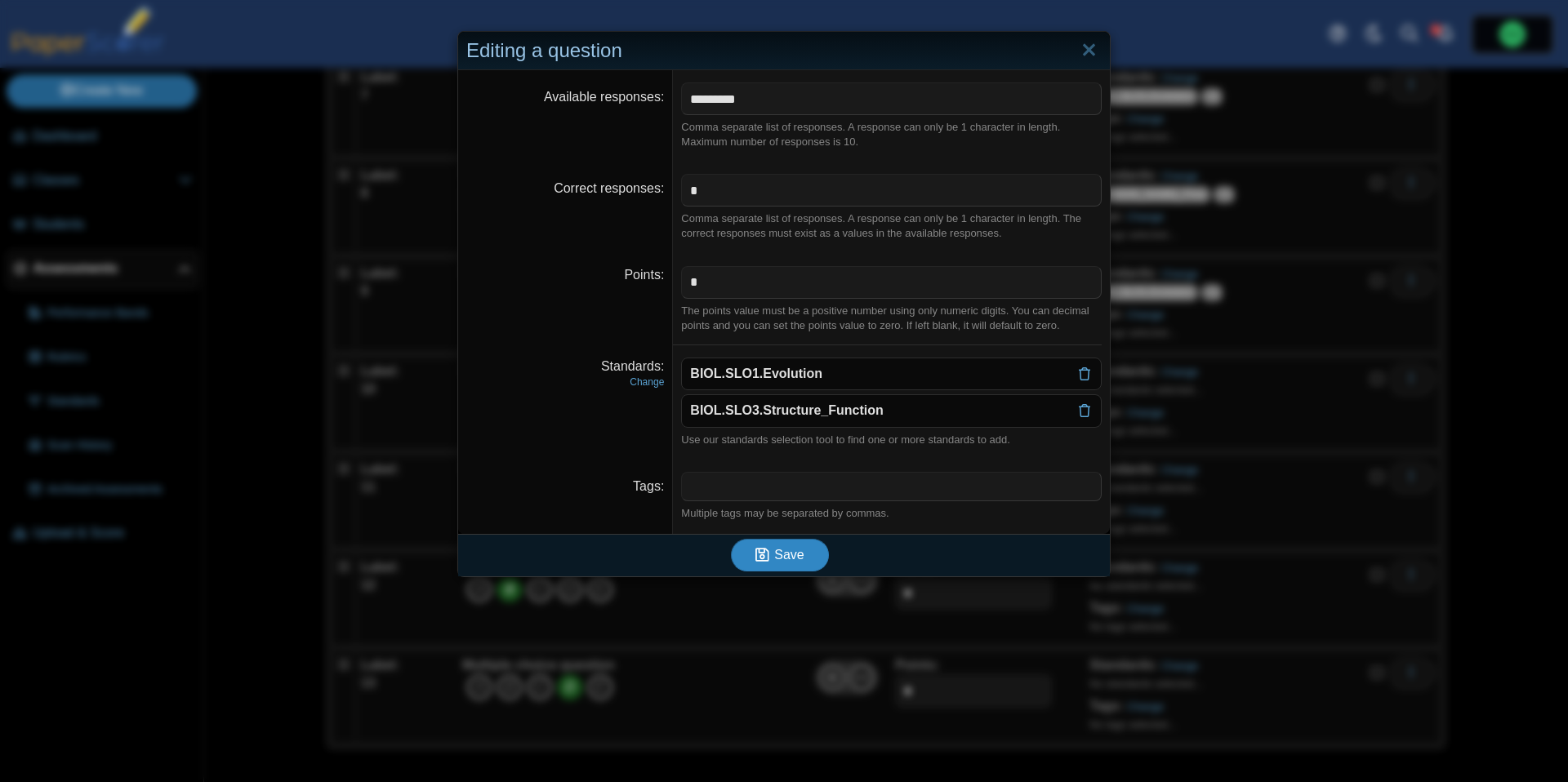
click at [795, 563] on button "Save" at bounding box center [780, 556] width 98 height 33
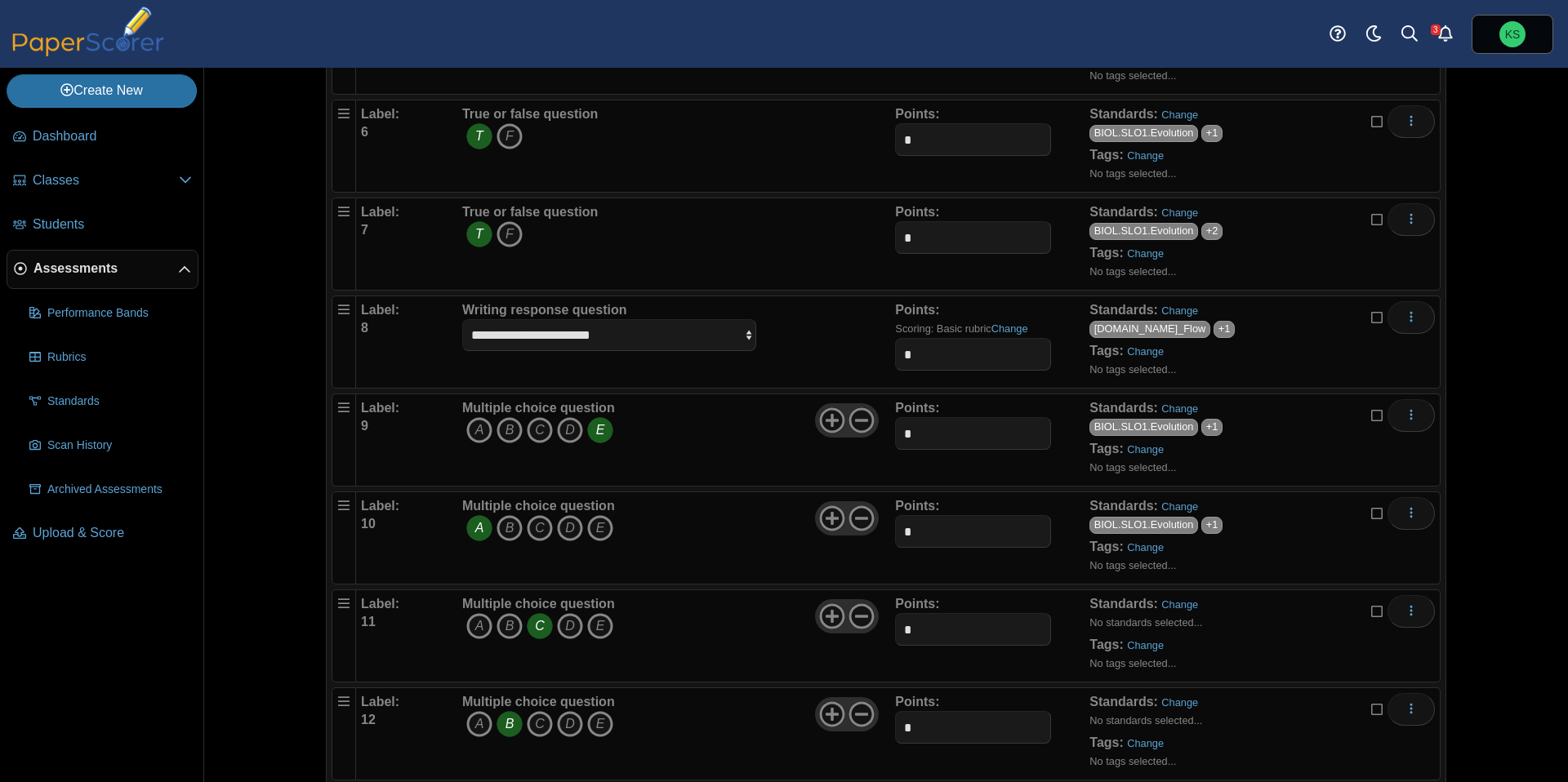
scroll to position [759, 0]
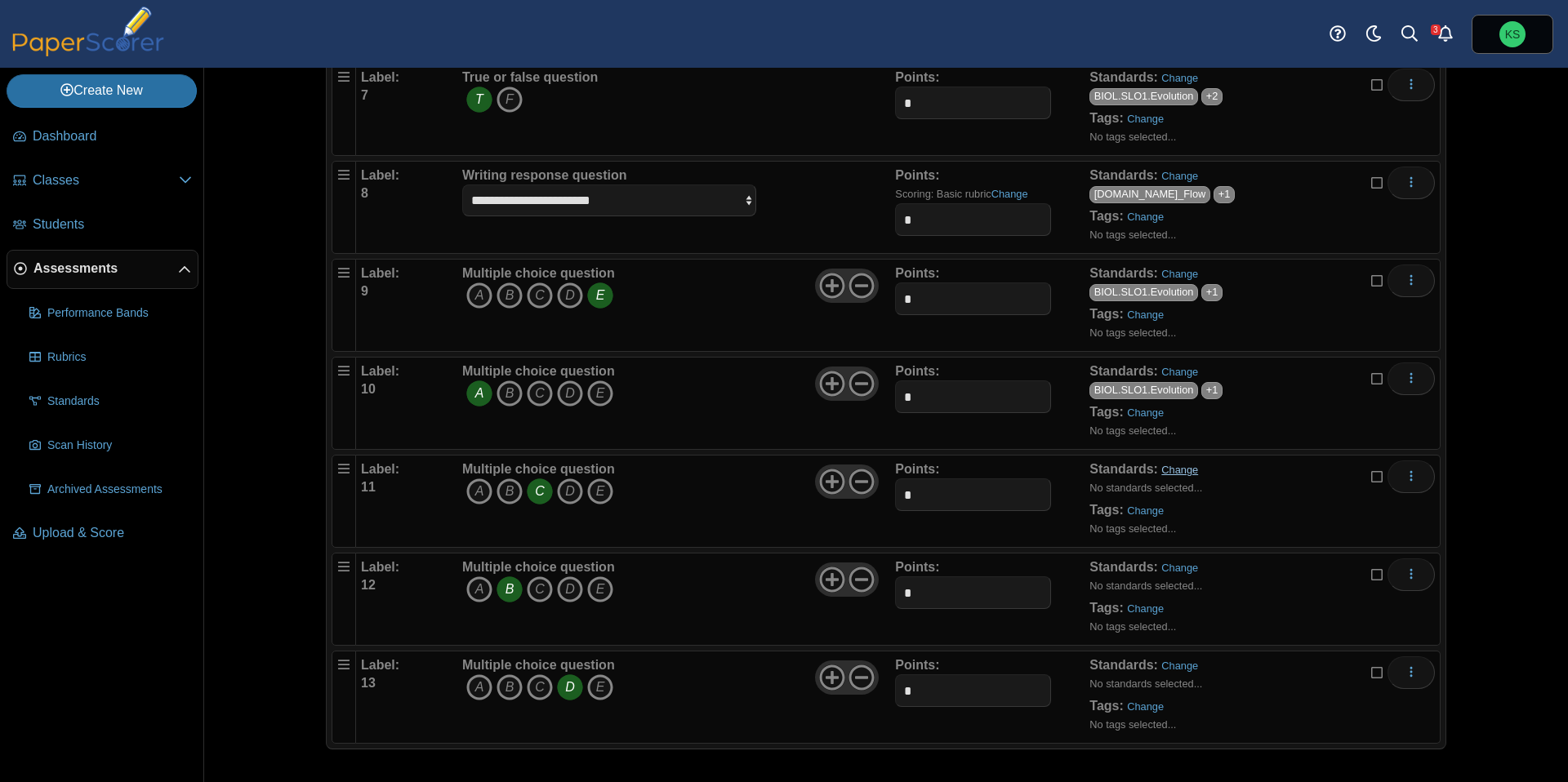
click at [1179, 473] on link "Change" at bounding box center [1179, 469] width 36 height 12
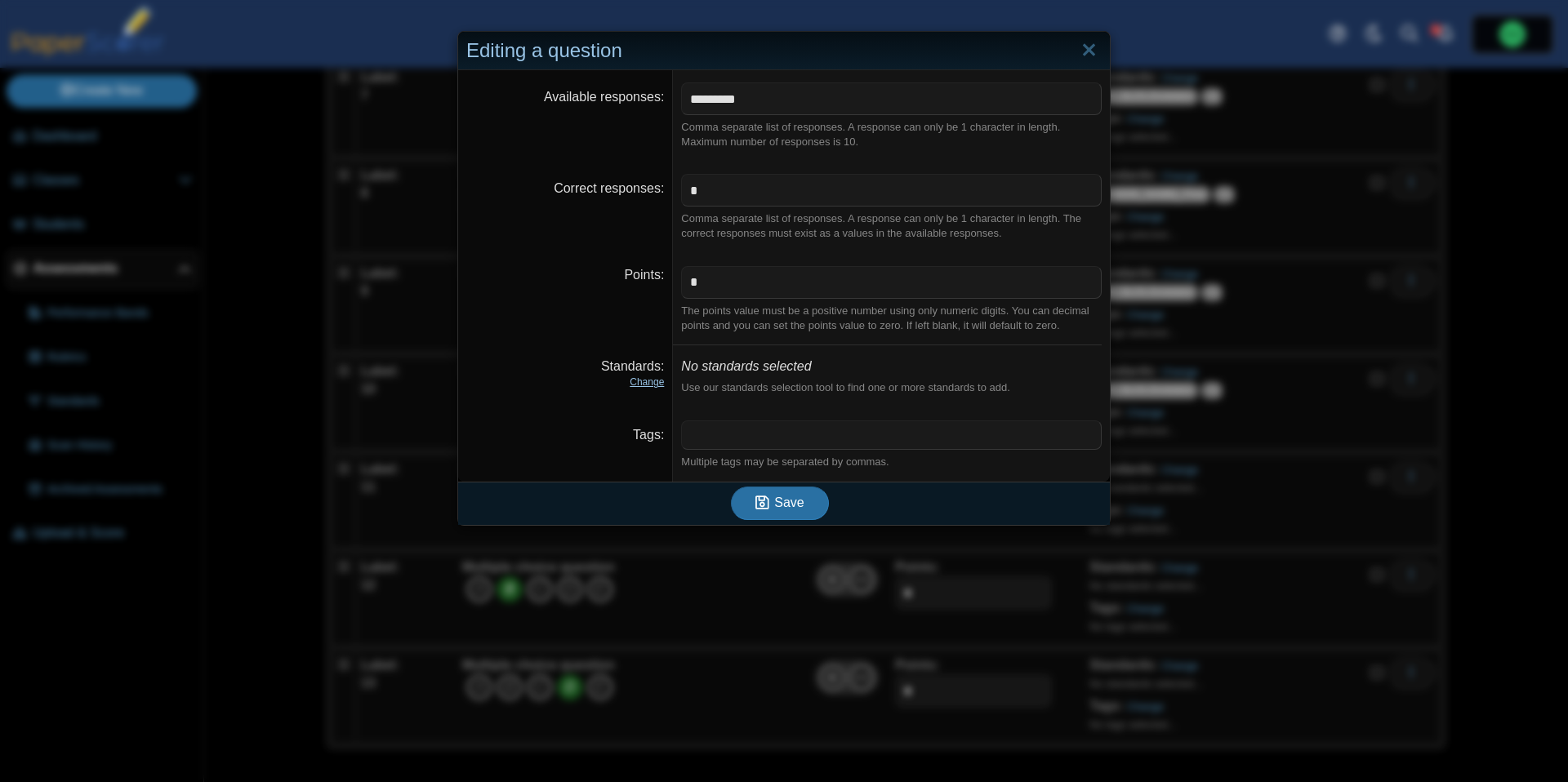
click at [649, 379] on link "Change" at bounding box center [647, 382] width 35 height 12
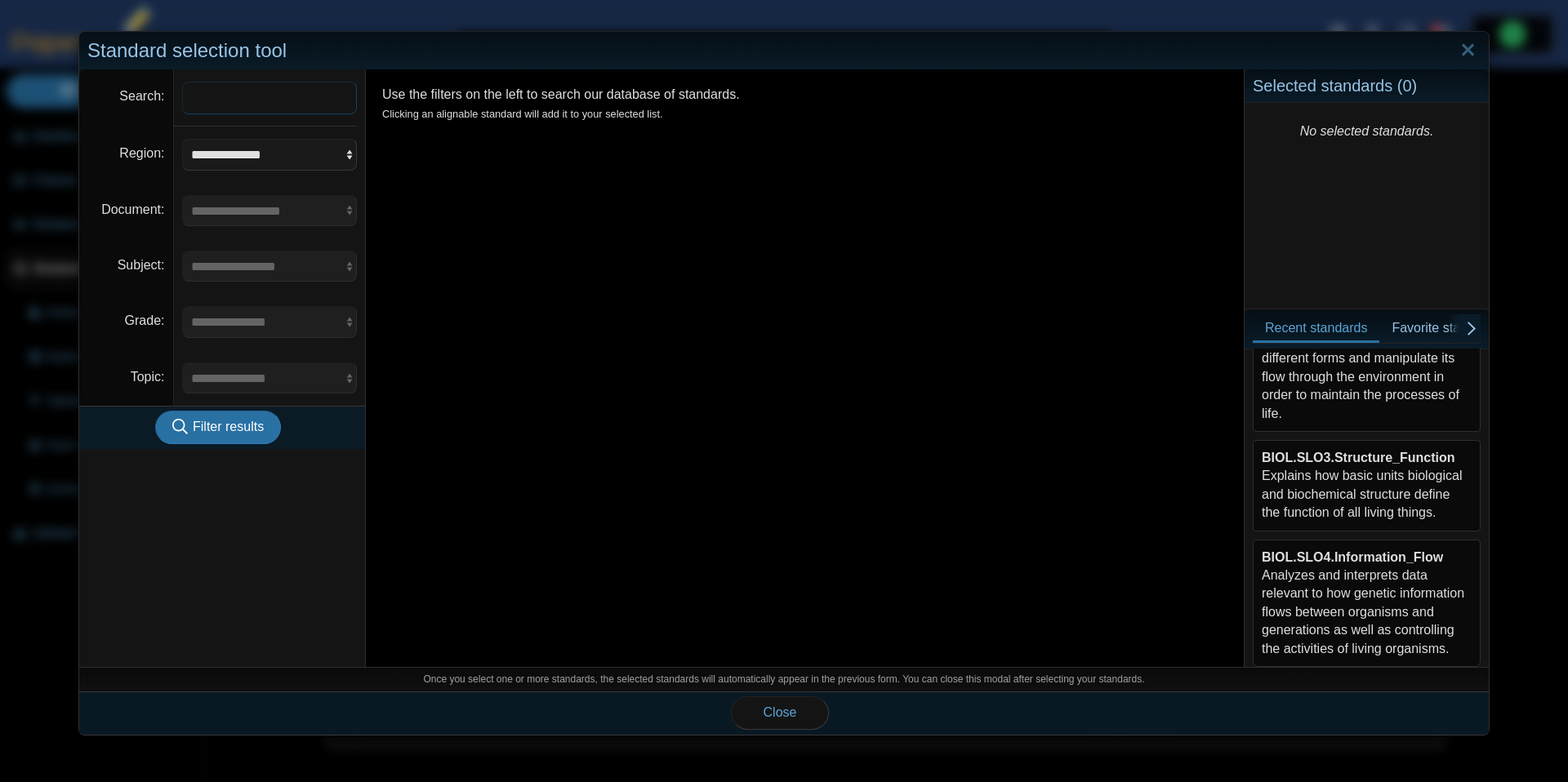
scroll to position [368, 0]
click at [1367, 486] on div "BIOL.SLO3.Structure_Function Explains how basic units biological and biochemica…" at bounding box center [1366, 478] width 210 height 74
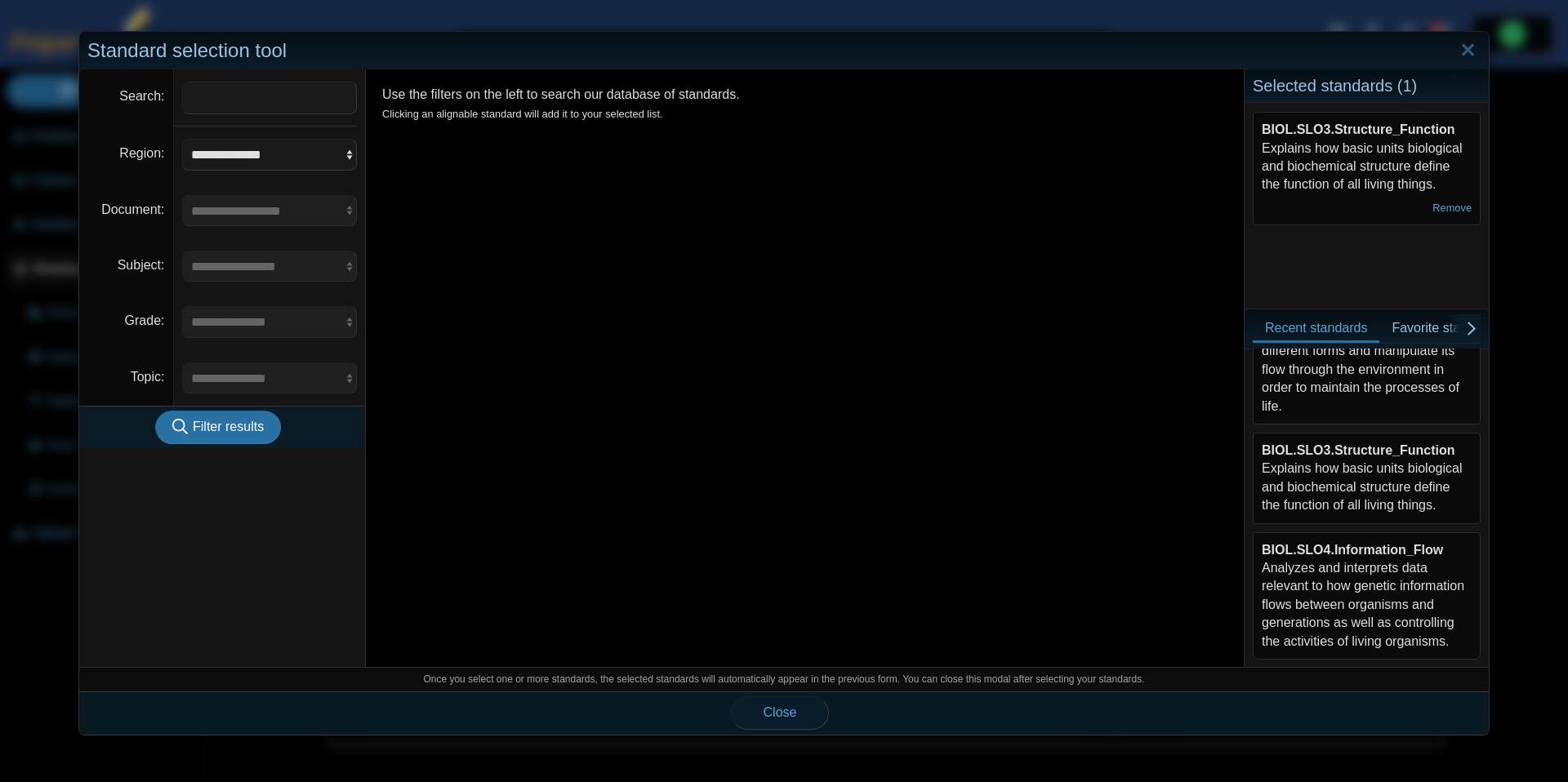
click at [771, 715] on span "Close" at bounding box center [780, 712] width 34 height 13
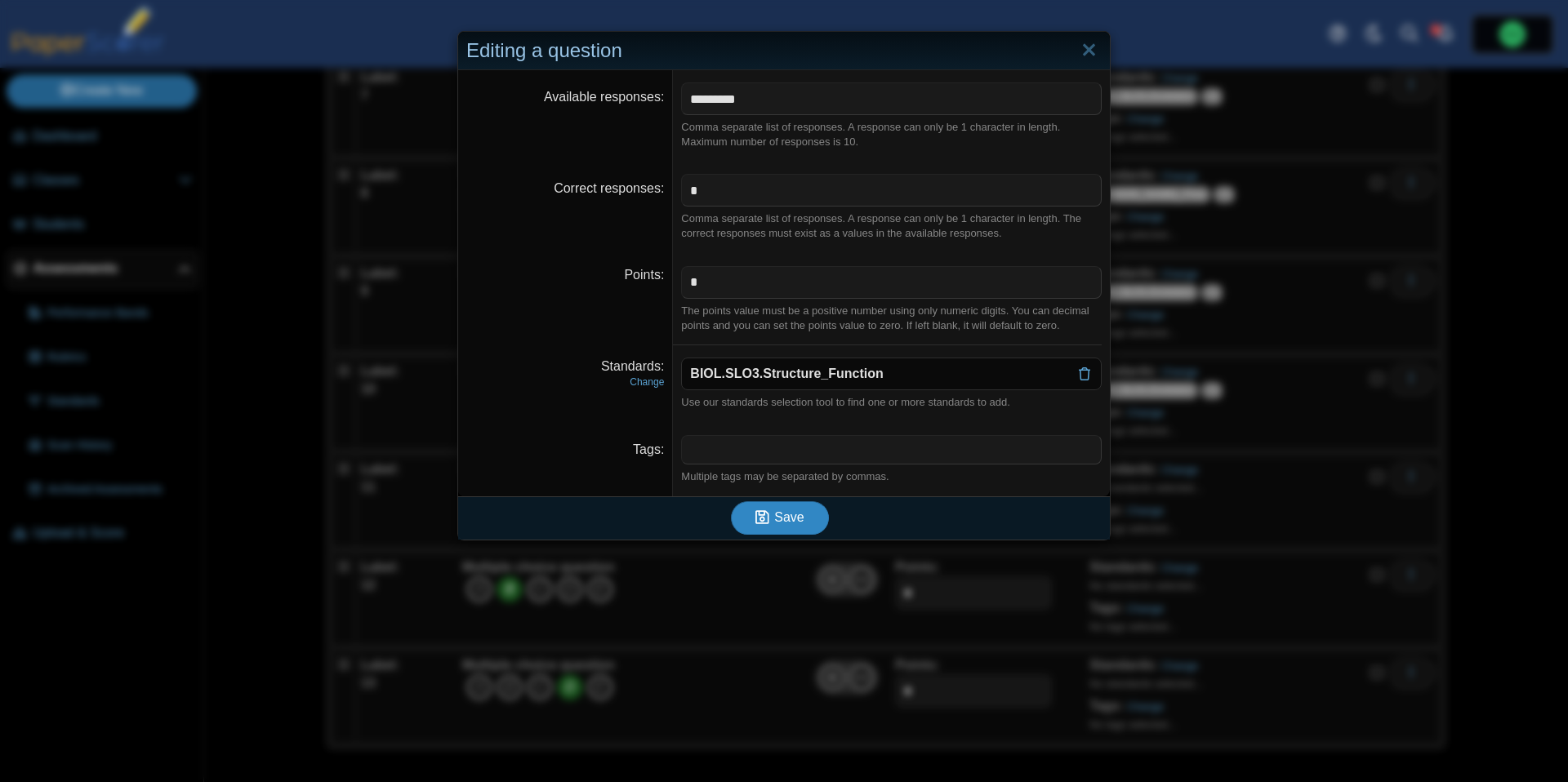
click at [804, 532] on button "Save" at bounding box center [780, 518] width 98 height 33
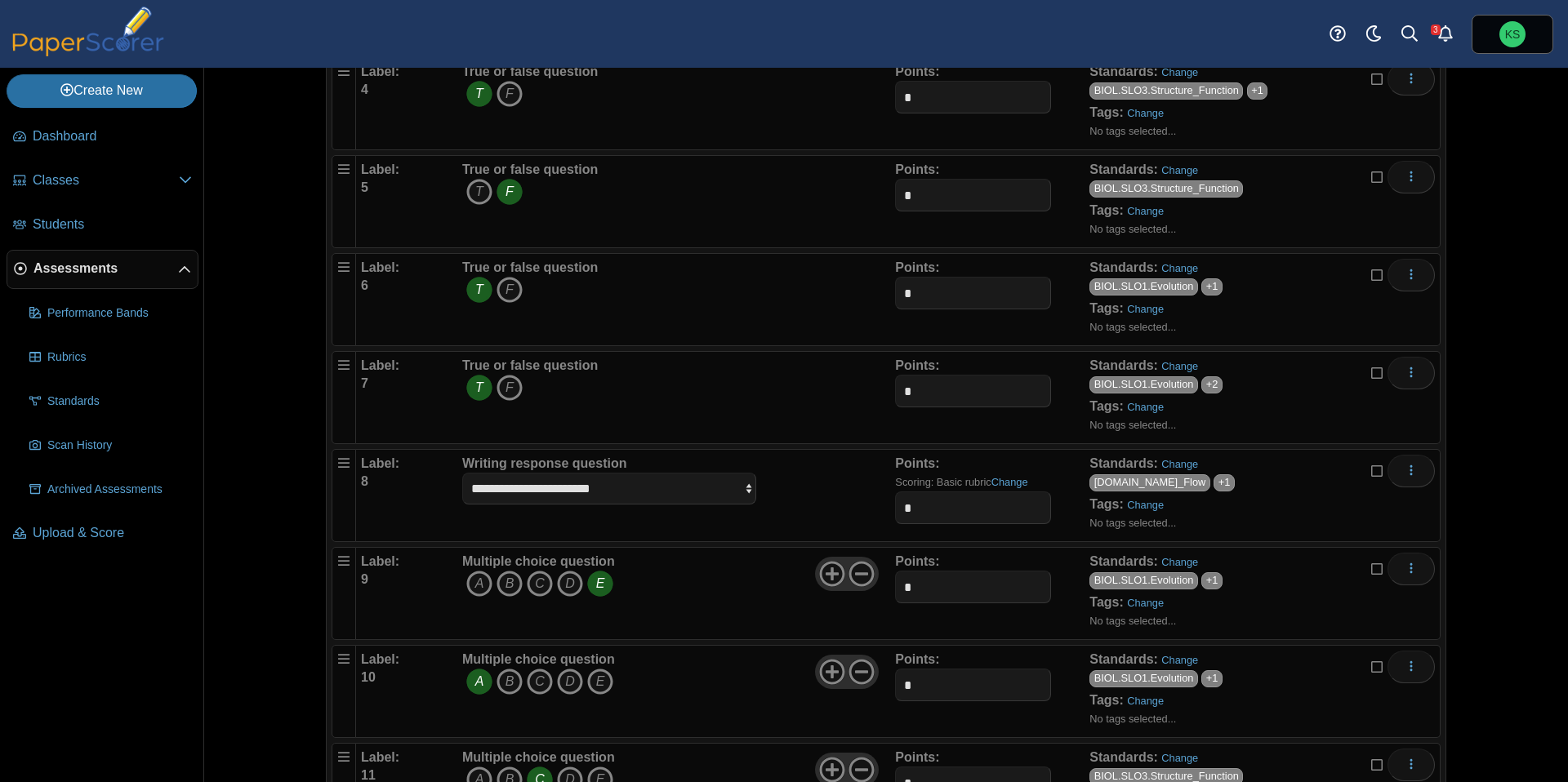
scroll to position [759, 0]
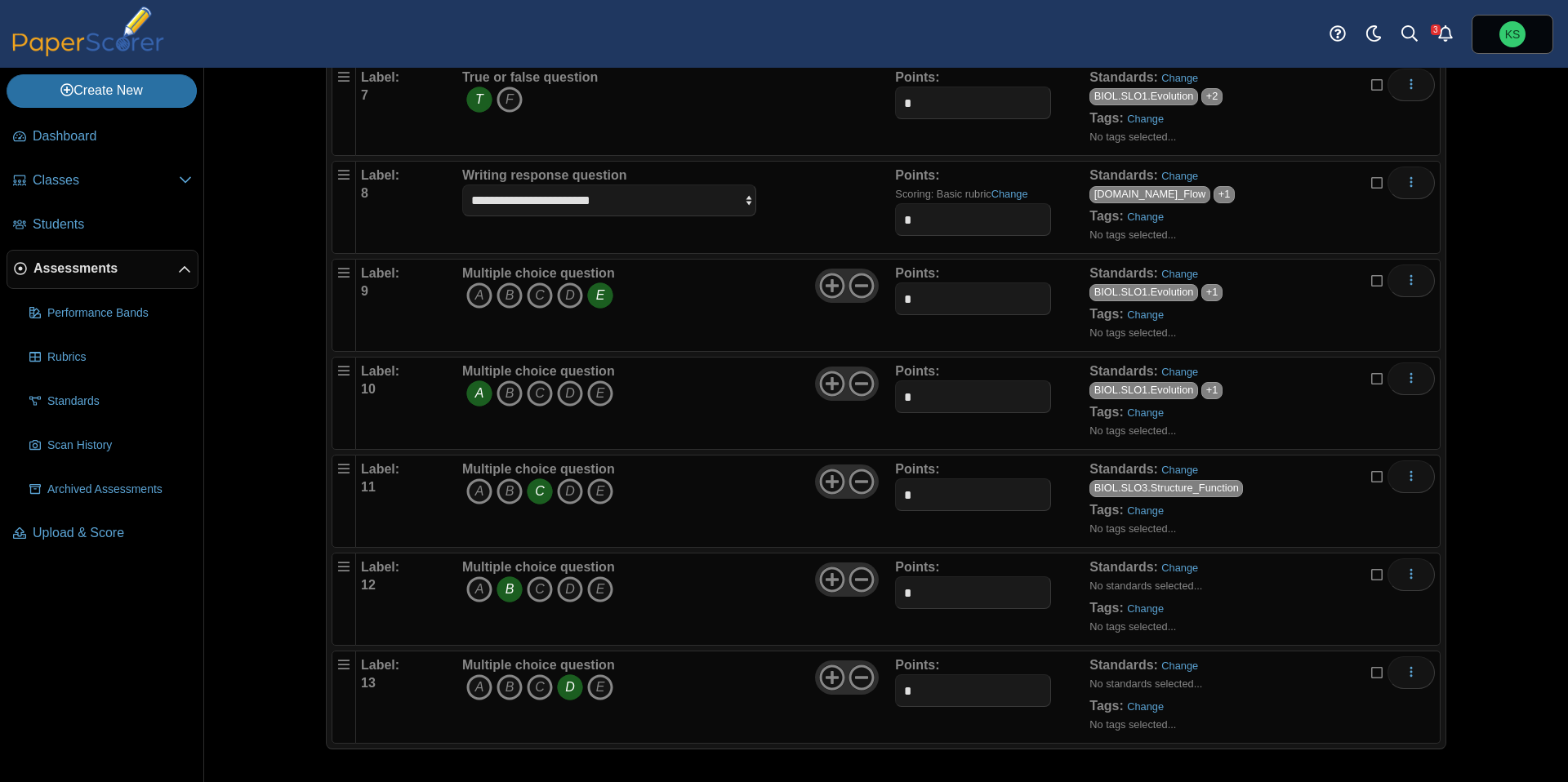
click at [1186, 577] on div "Standards: Change No standards selected... Tags: Change No tags selected..." at bounding box center [1235, 599] width 292 height 82
click at [1187, 571] on link "Change" at bounding box center [1179, 567] width 36 height 12
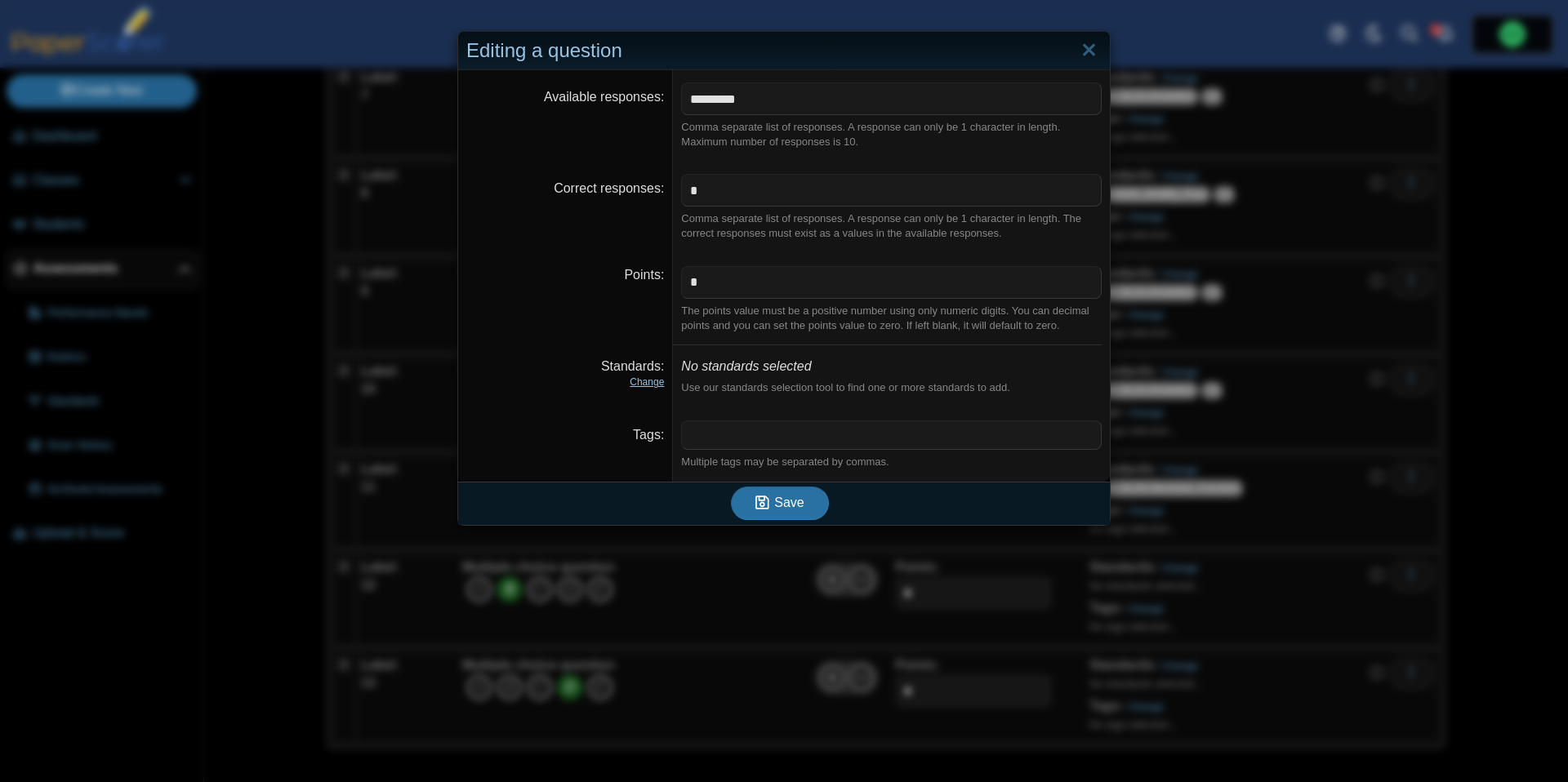
click at [639, 382] on link "Change" at bounding box center [647, 382] width 35 height 12
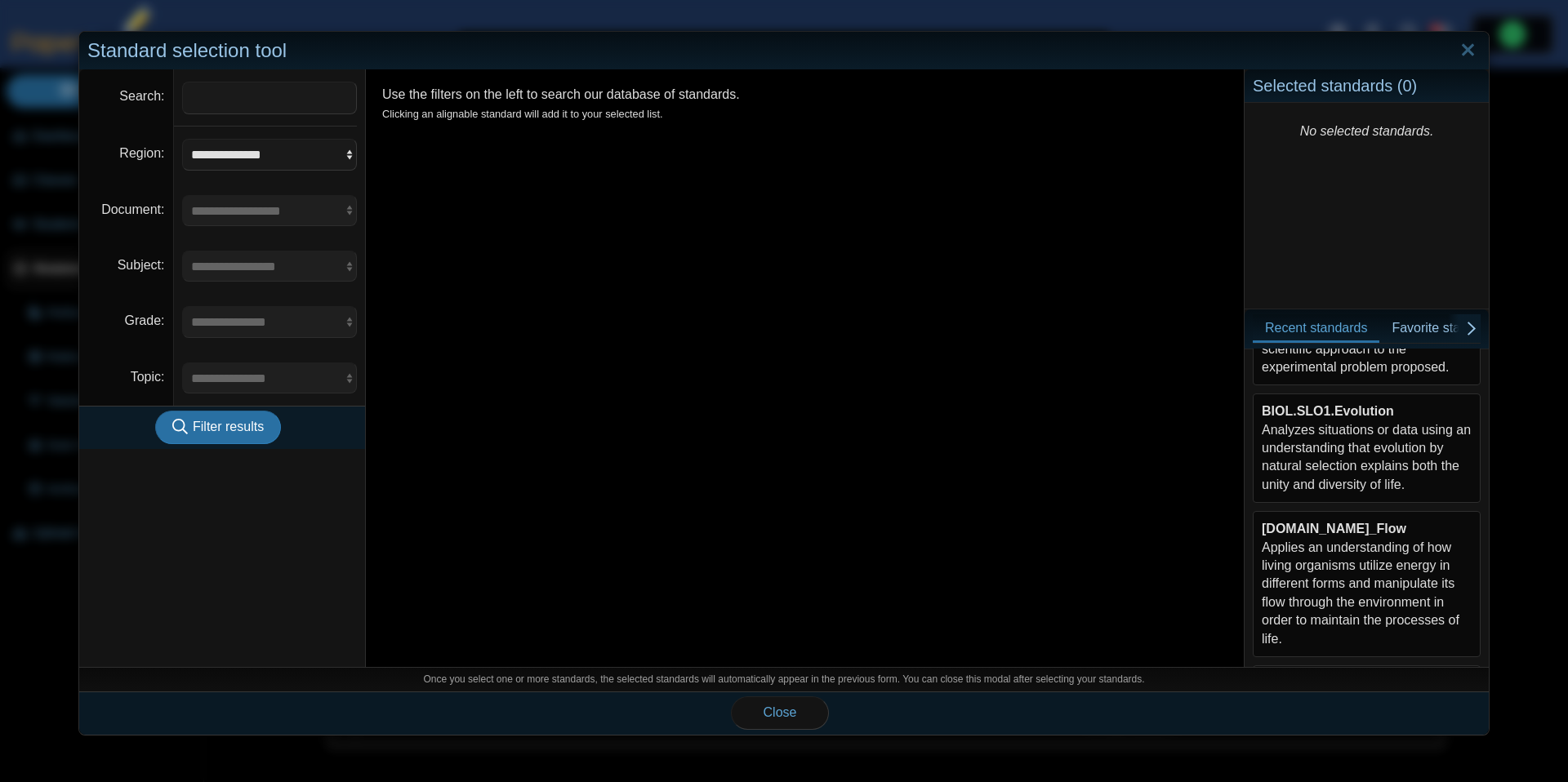
click at [1379, 563] on div "[DOMAIN_NAME]_Flow Applies an understanding of how living organisms utilize ene…" at bounding box center [1366, 584] width 210 height 129
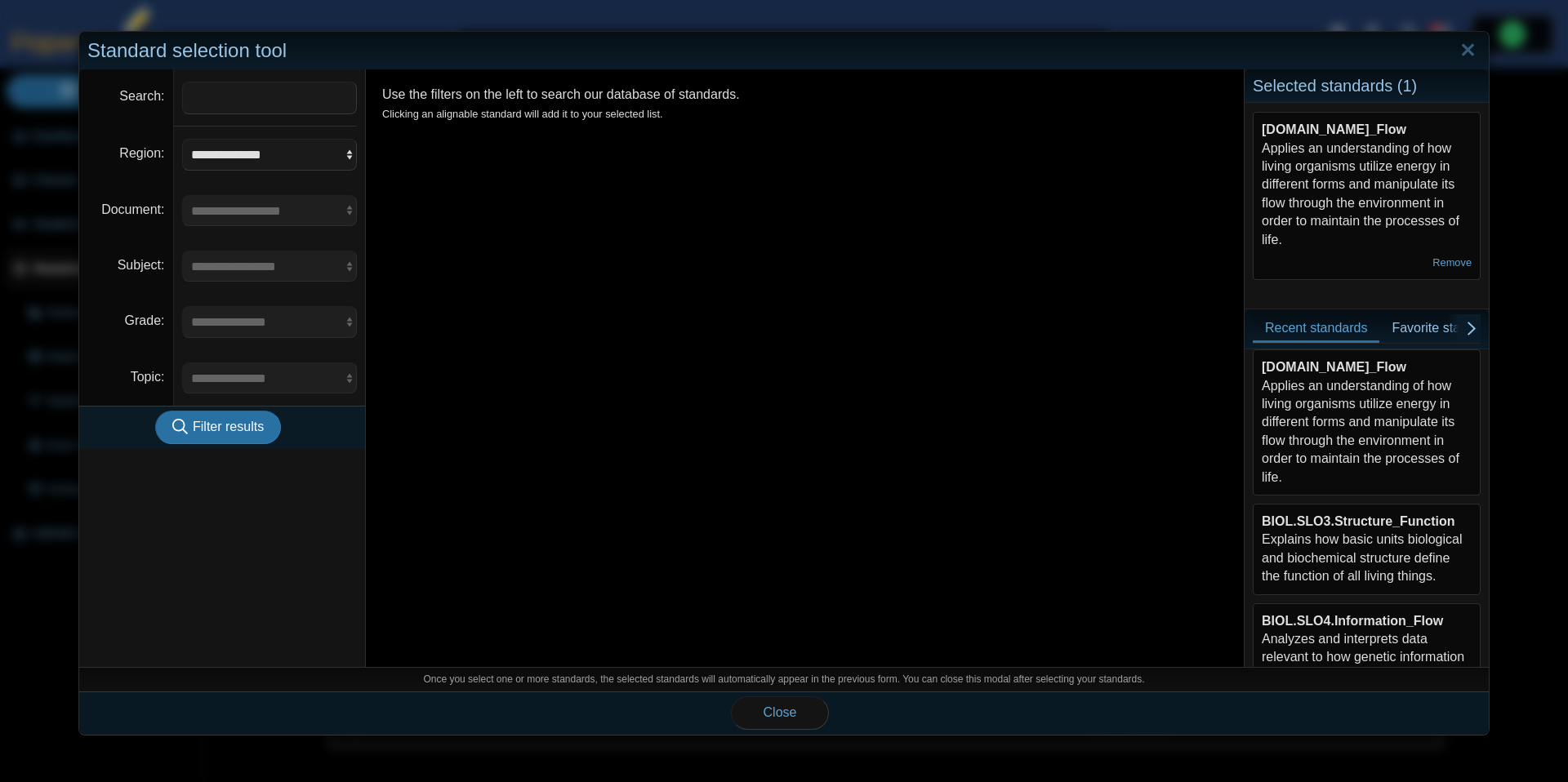
scroll to position [368, 0]
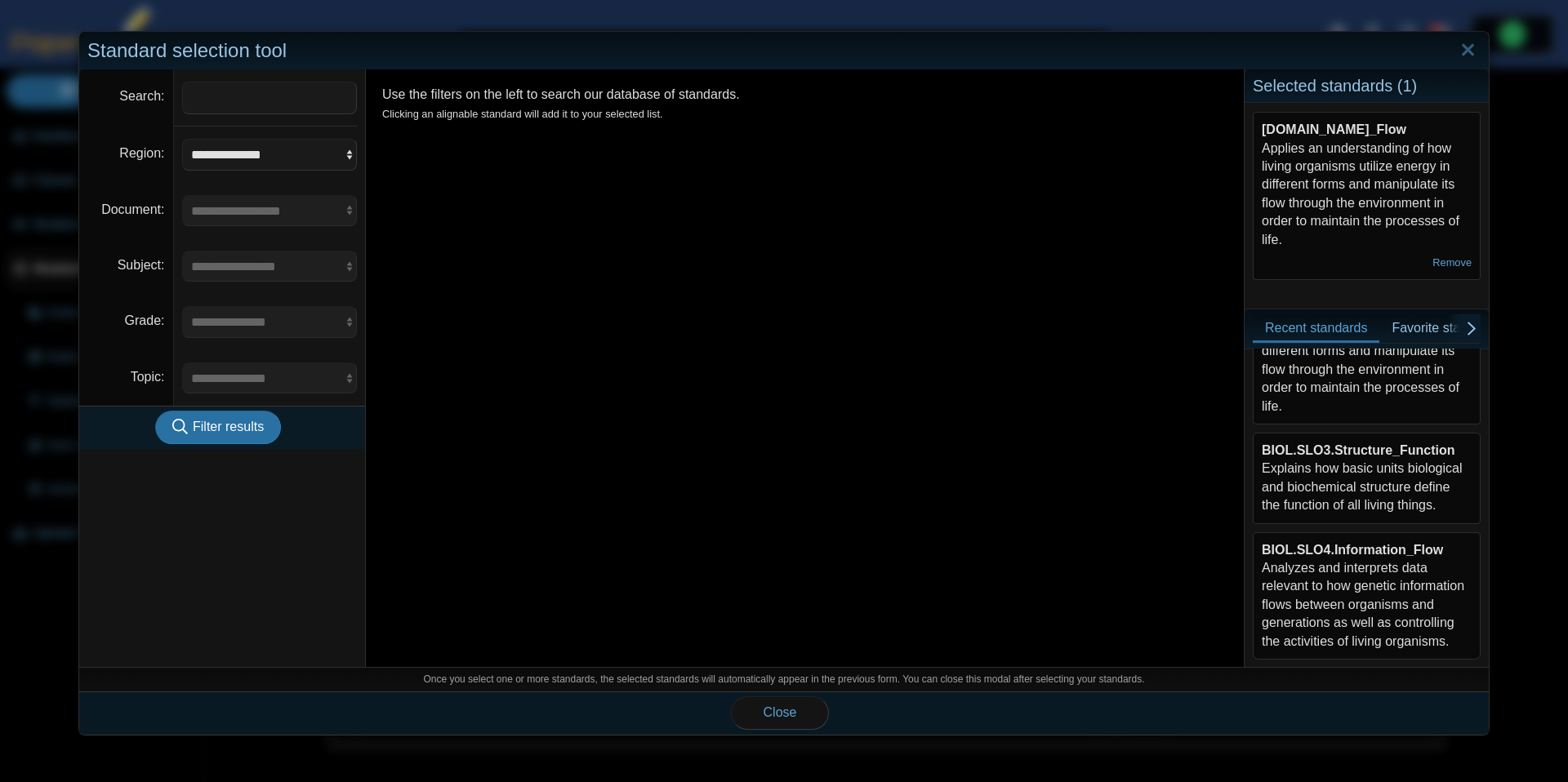
click at [1371, 490] on div "BIOL.SLO3.Structure_Function Explains how basic units biological and biochemica…" at bounding box center [1366, 478] width 210 height 74
click at [779, 715] on span "Close" at bounding box center [780, 712] width 34 height 13
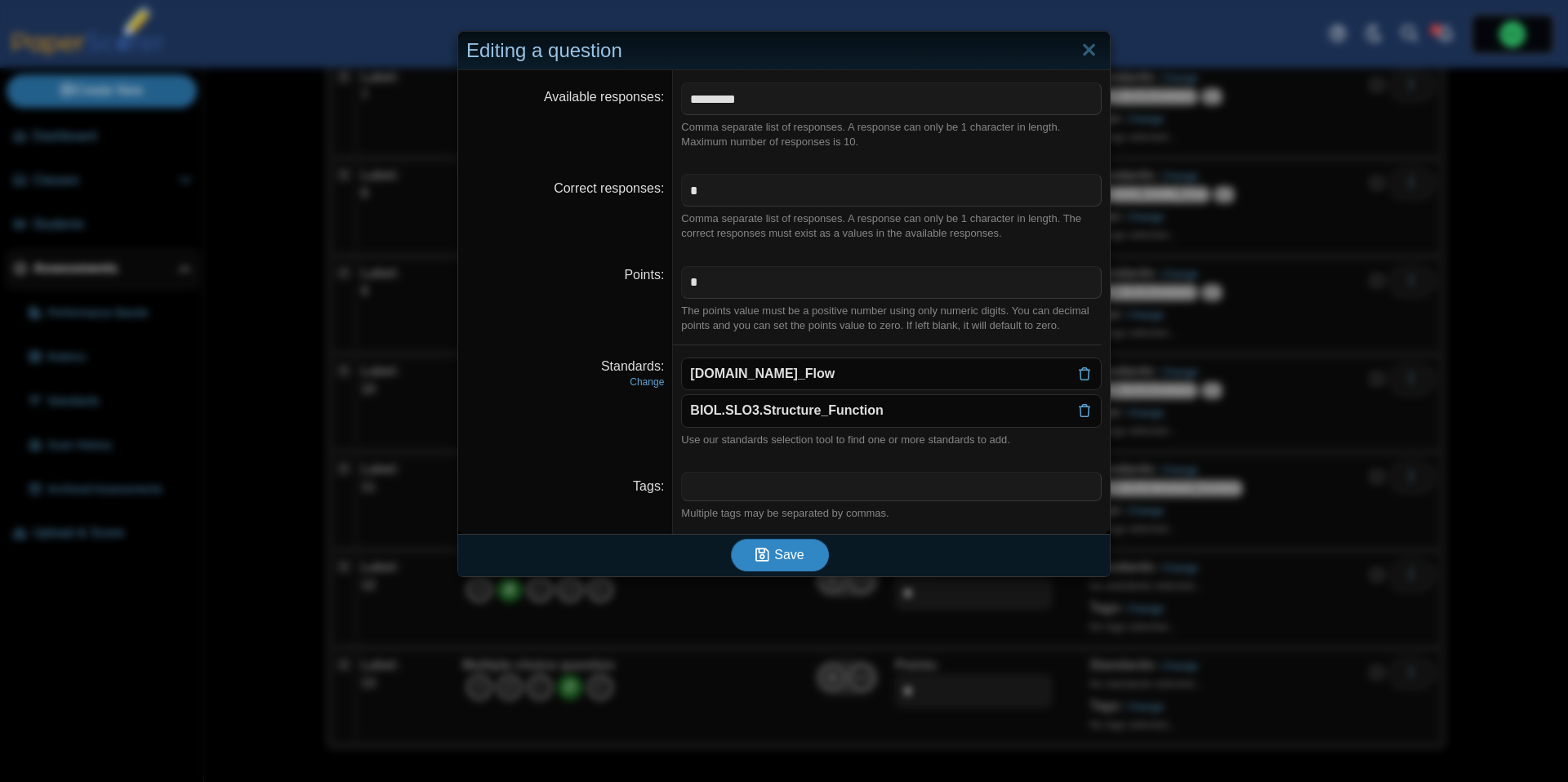
click at [796, 565] on button "Save" at bounding box center [780, 556] width 98 height 33
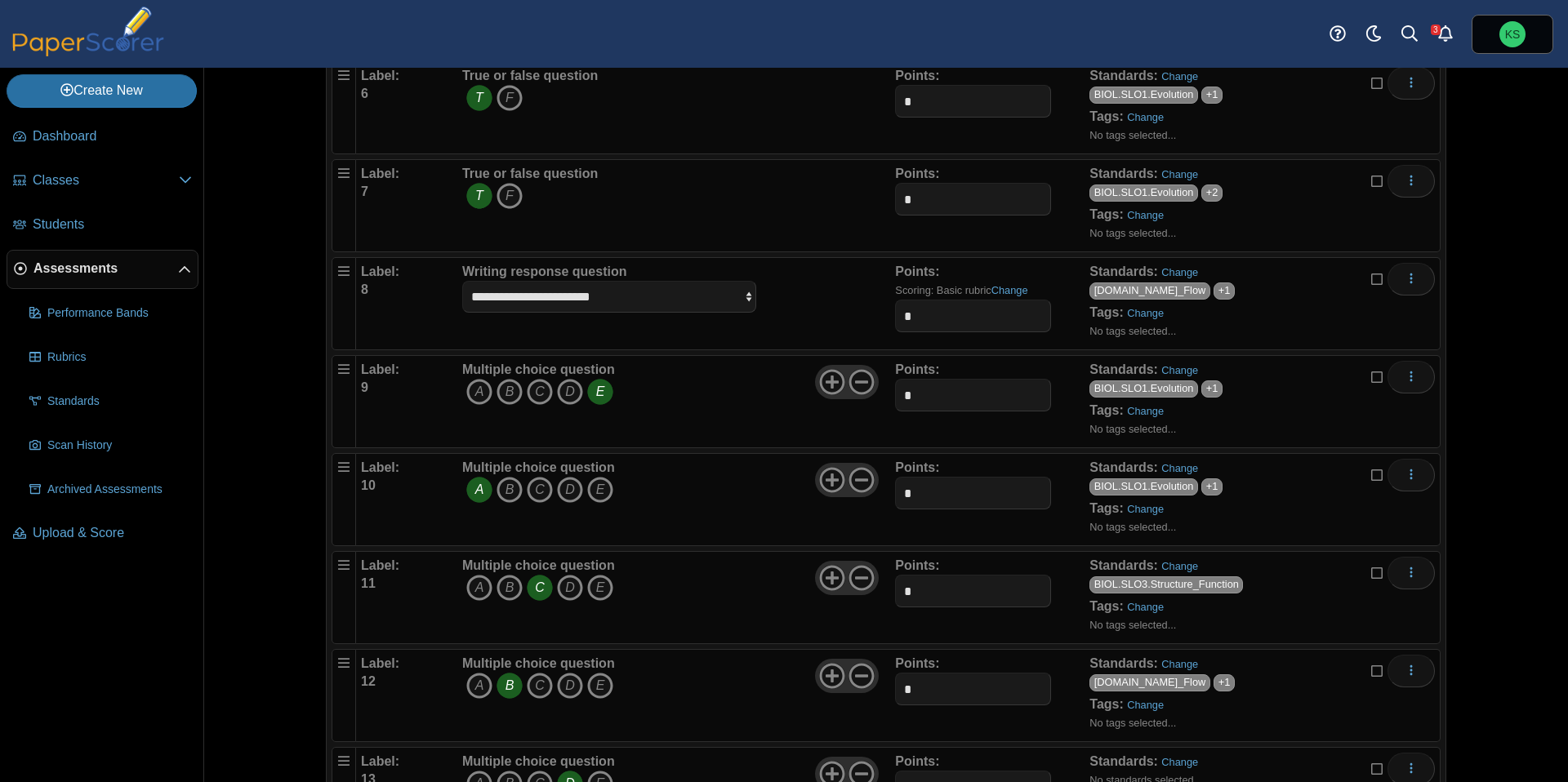
scroll to position [759, 0]
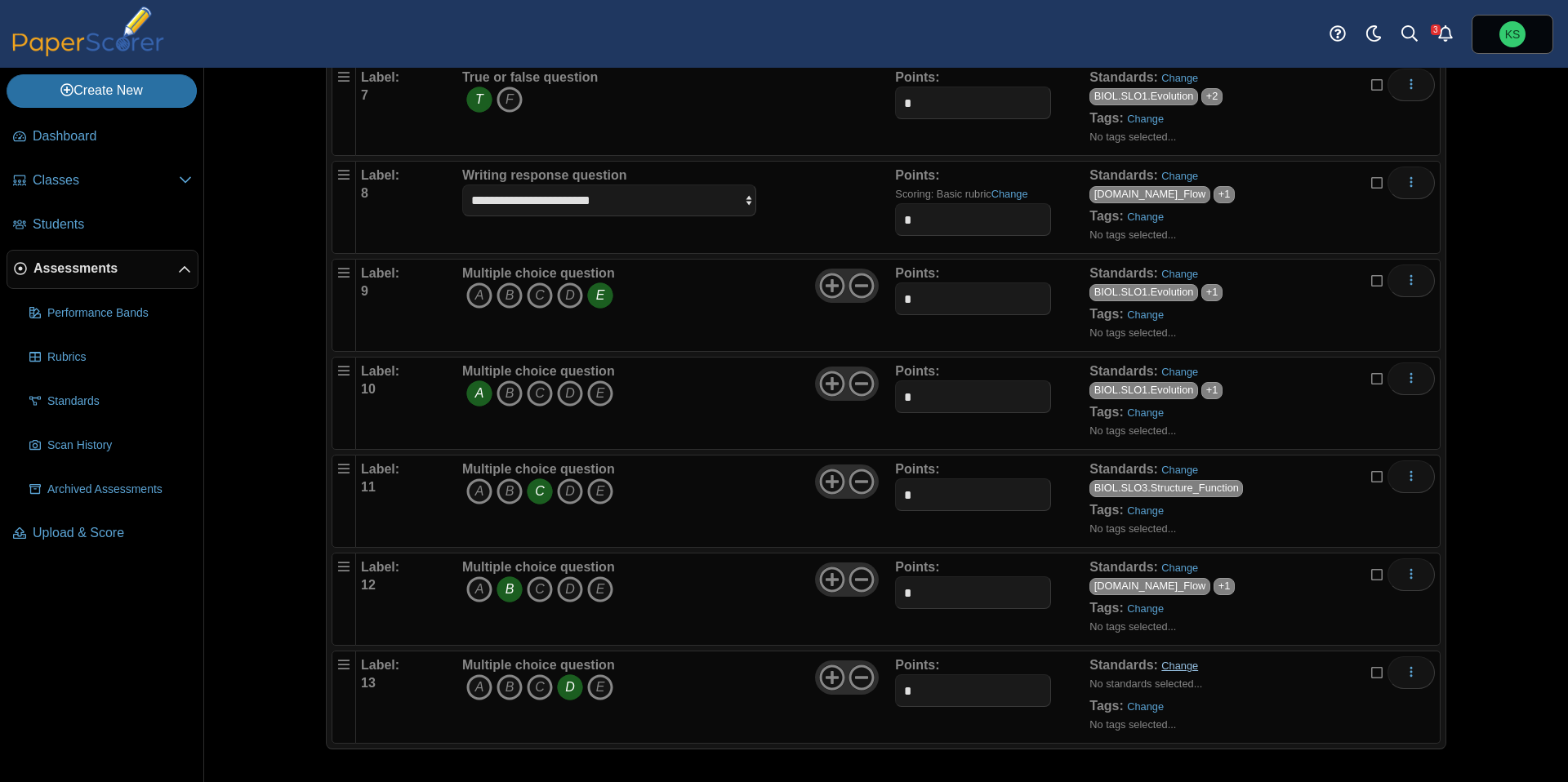
click at [1186, 663] on link "Change" at bounding box center [1179, 666] width 36 height 12
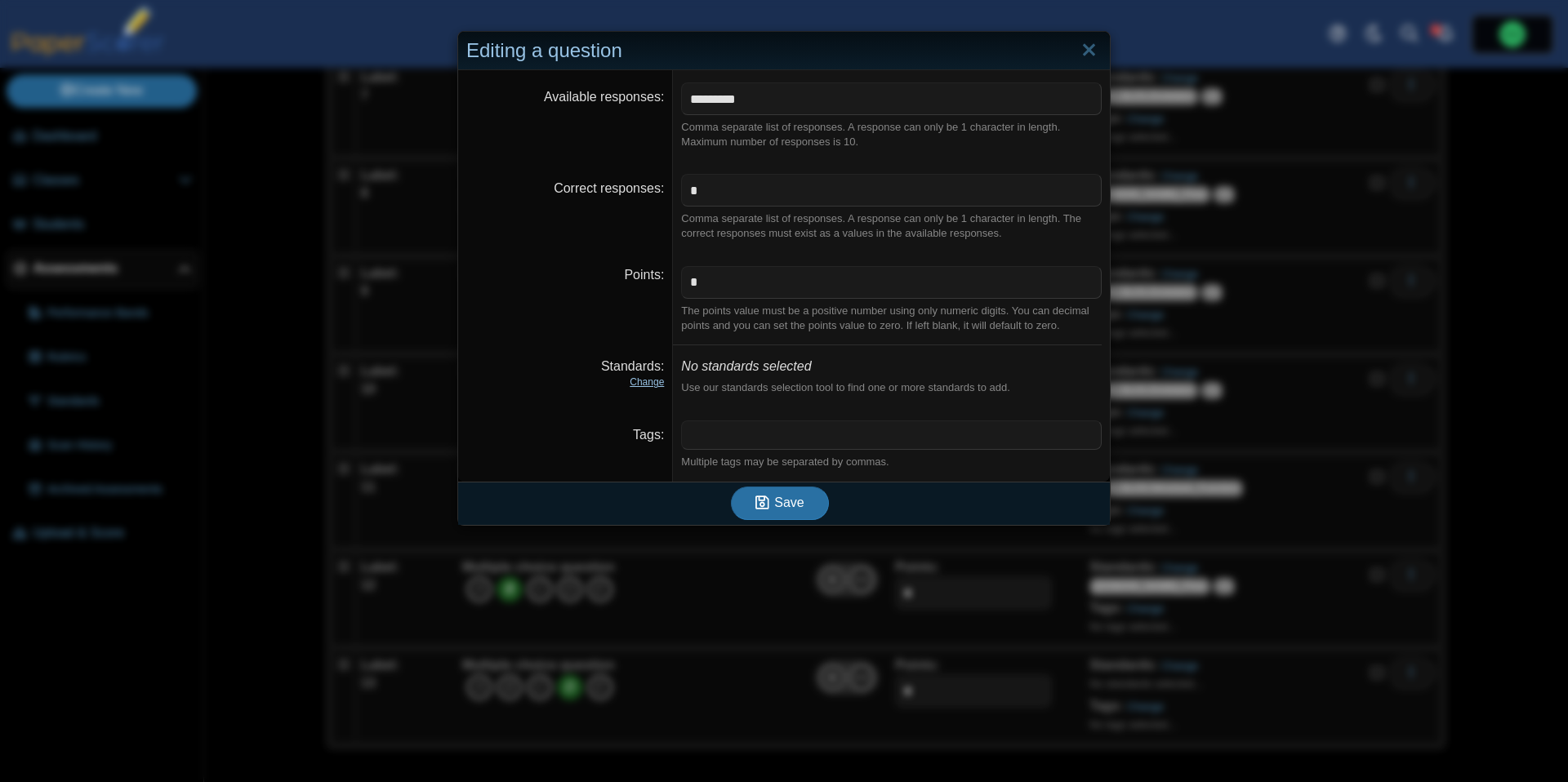
click at [640, 388] on link "Change" at bounding box center [647, 382] width 35 height 12
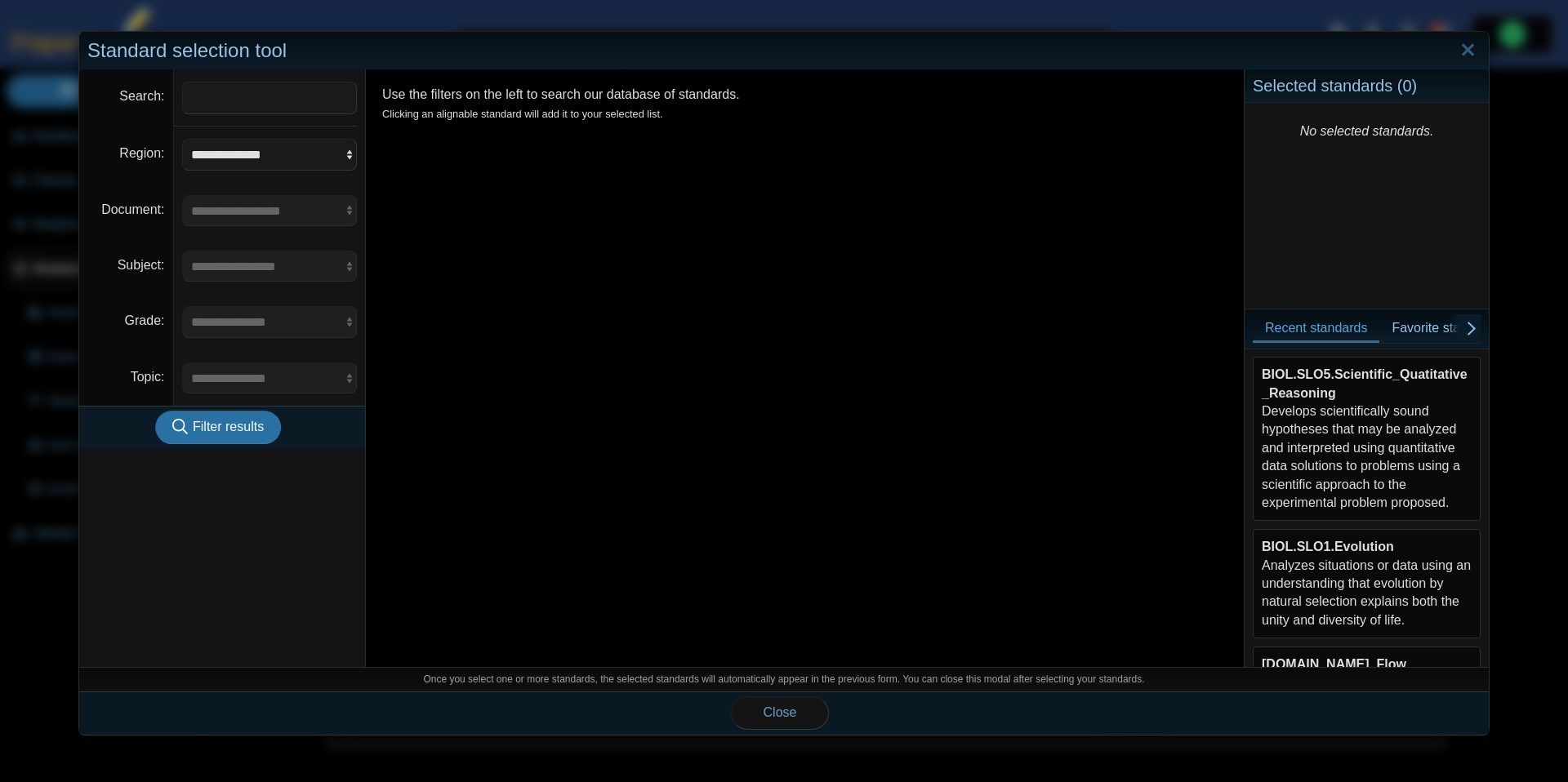
click at [1367, 444] on div "BIOL.SLO5.Scientific_Quatitative_Reasoning Develops scientifically sound hypoth…" at bounding box center [1366, 438] width 210 height 146
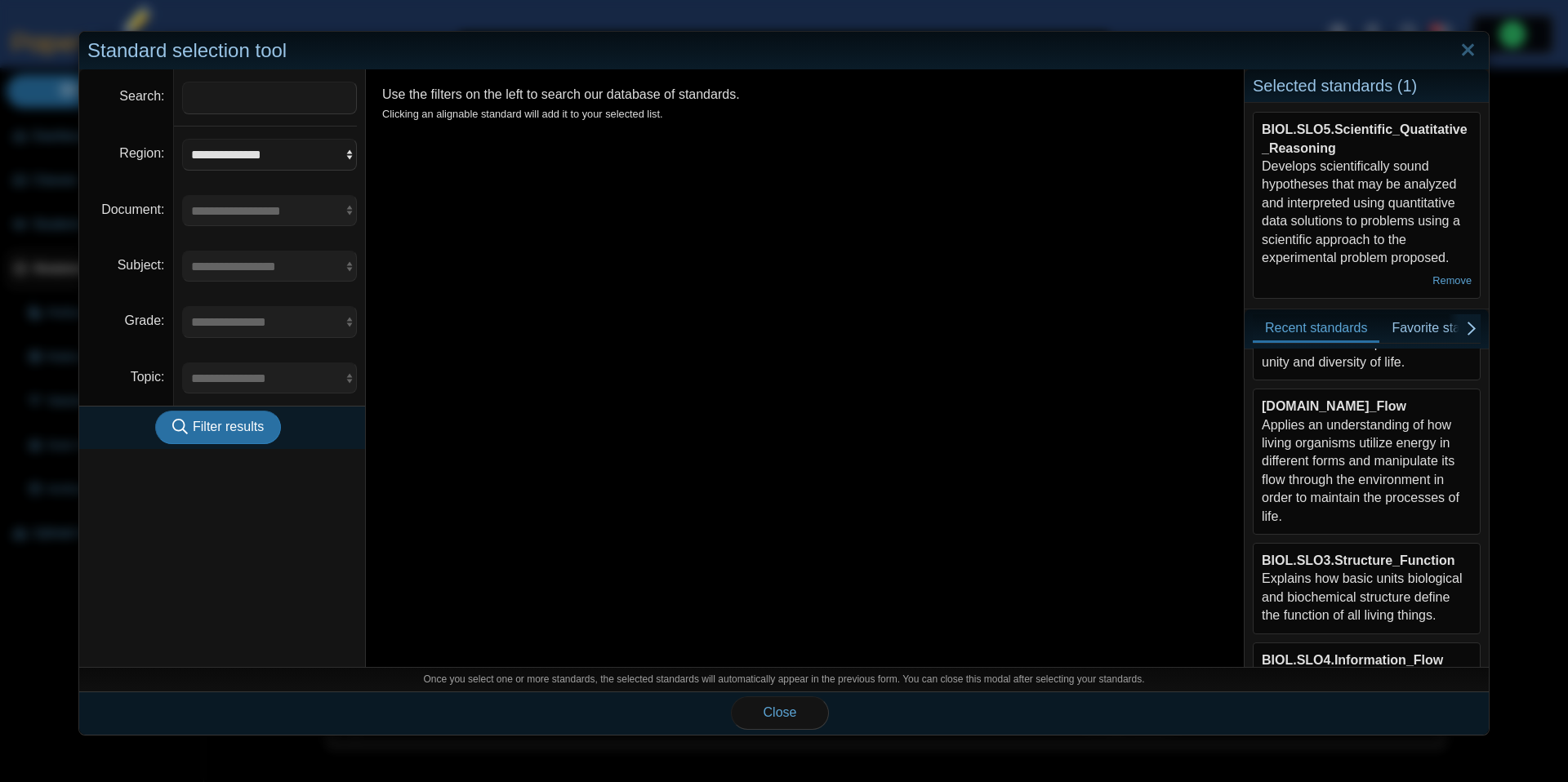
scroll to position [280, 0]
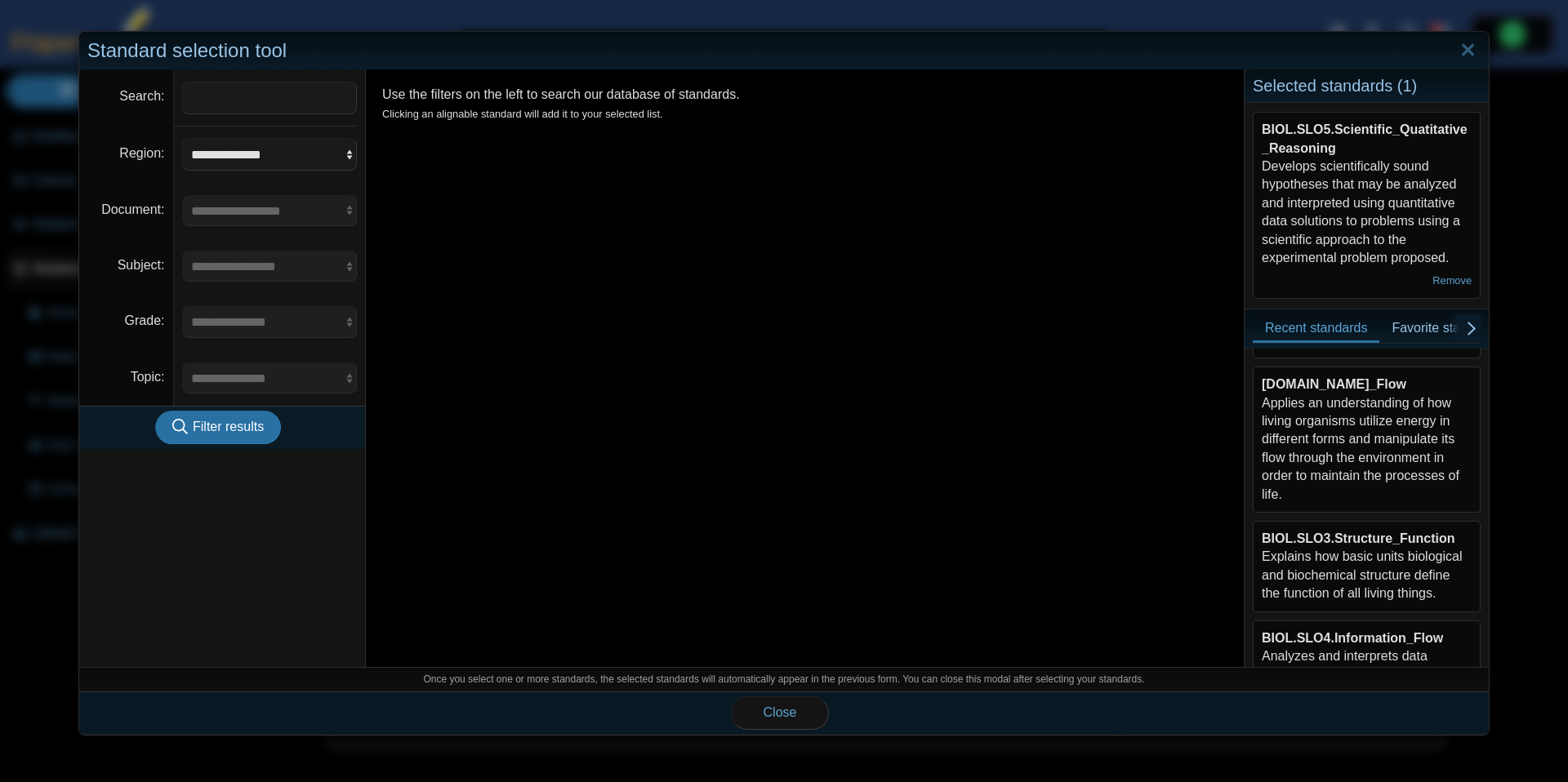
click at [1338, 547] on div "BIOL.SLO3.Structure_Function Explains how basic units biological and biochemica…" at bounding box center [1366, 566] width 210 height 74
click at [768, 700] on button "Close" at bounding box center [780, 713] width 98 height 33
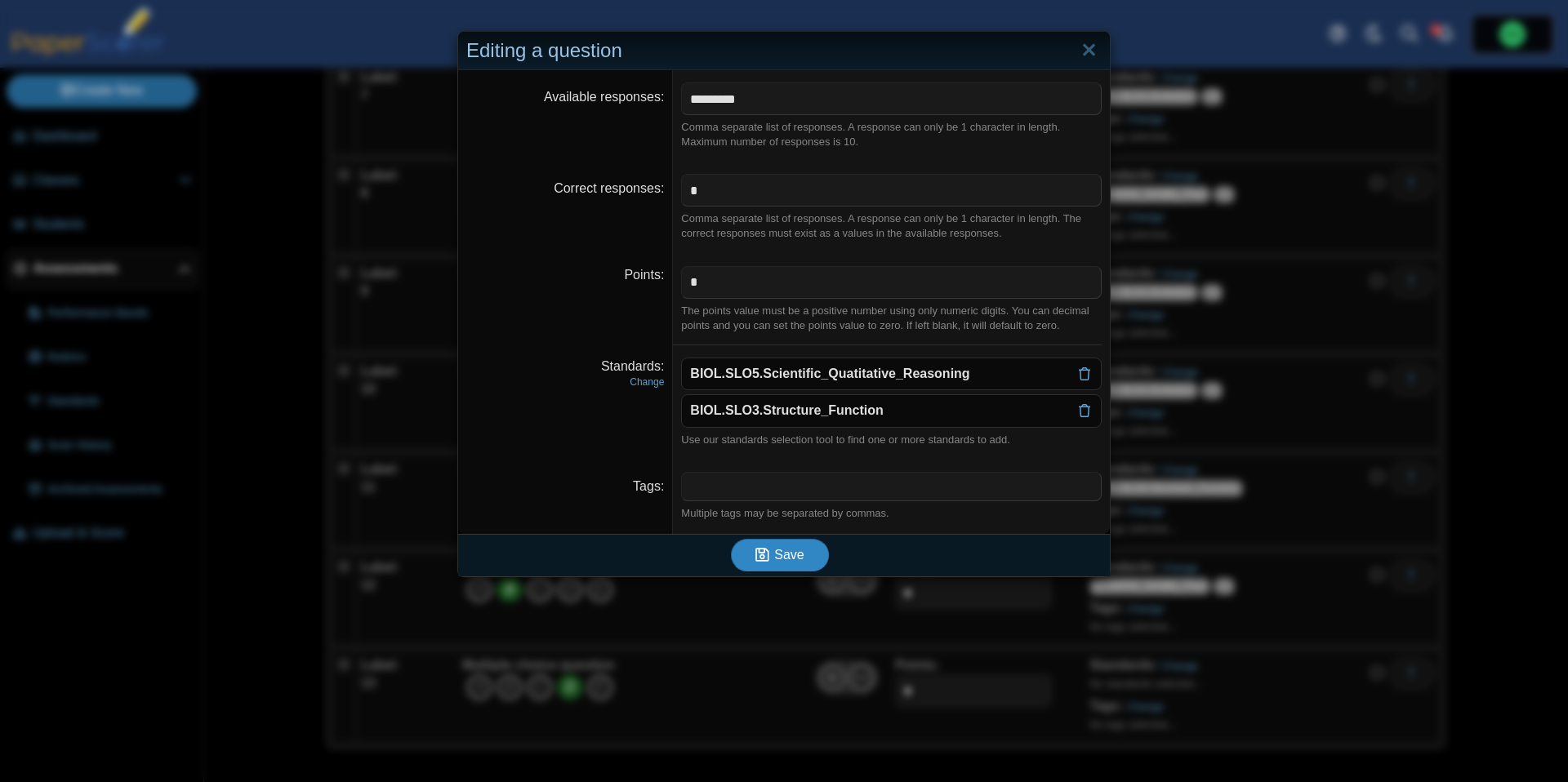
click at [799, 561] on span "Save" at bounding box center [789, 555] width 30 height 13
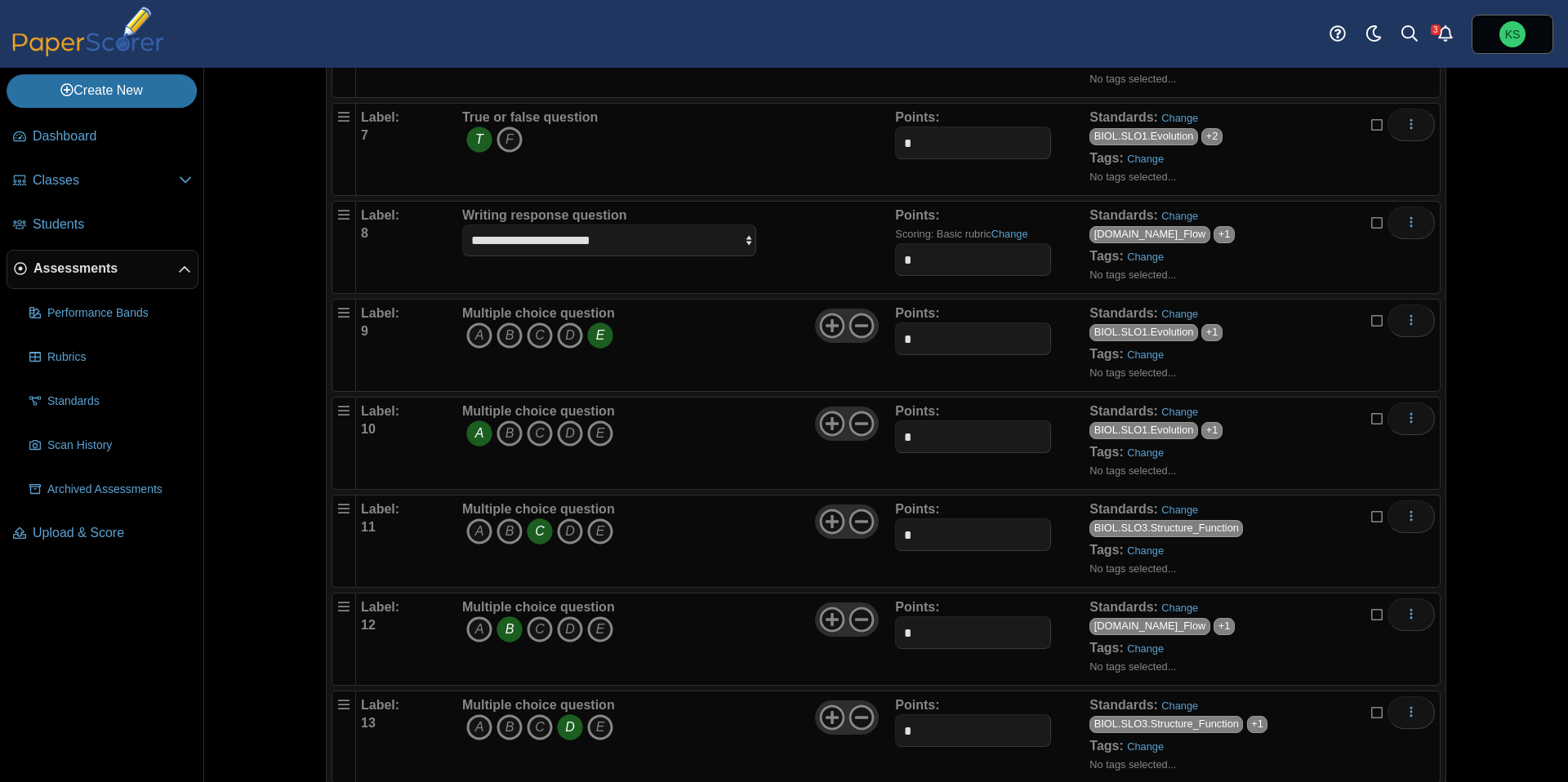
scroll to position [759, 0]
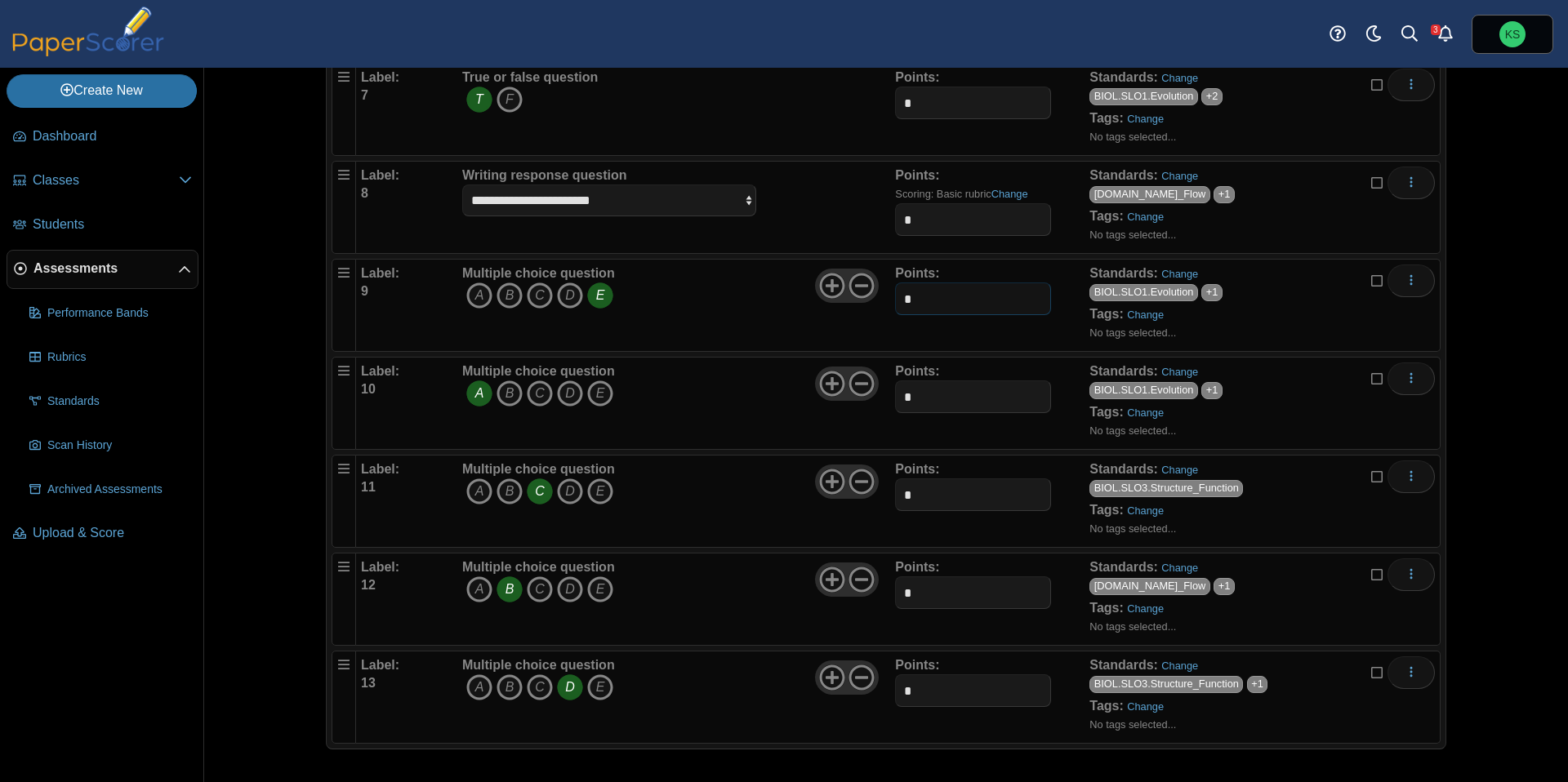
click at [931, 296] on input "*" at bounding box center [973, 298] width 155 height 33
type input "*"
click at [922, 407] on input "*" at bounding box center [973, 397] width 155 height 33
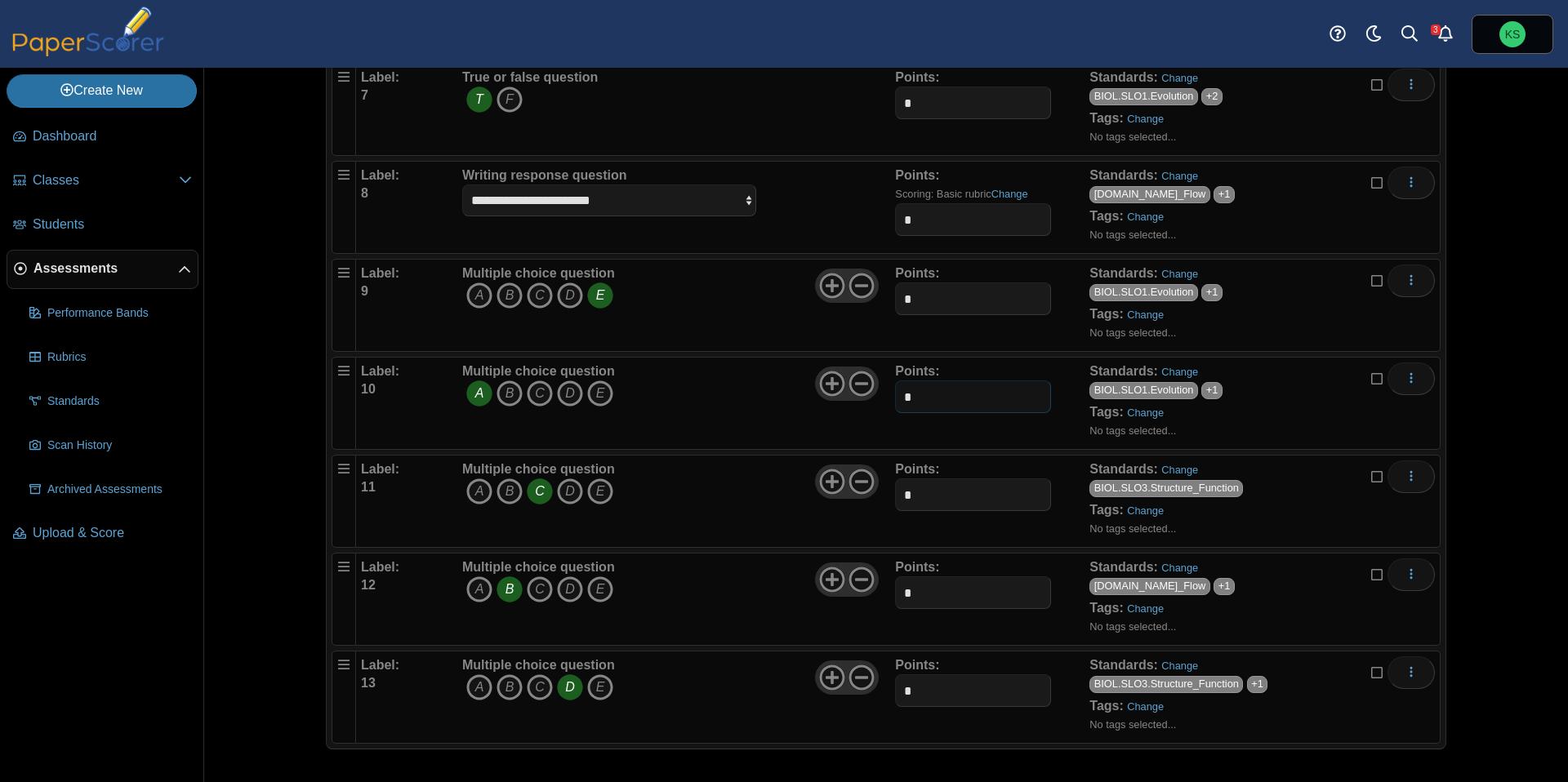
type input "*"
click at [951, 490] on input "*" at bounding box center [973, 495] width 155 height 33
type input "*"
click at [929, 598] on input "*" at bounding box center [973, 593] width 155 height 33
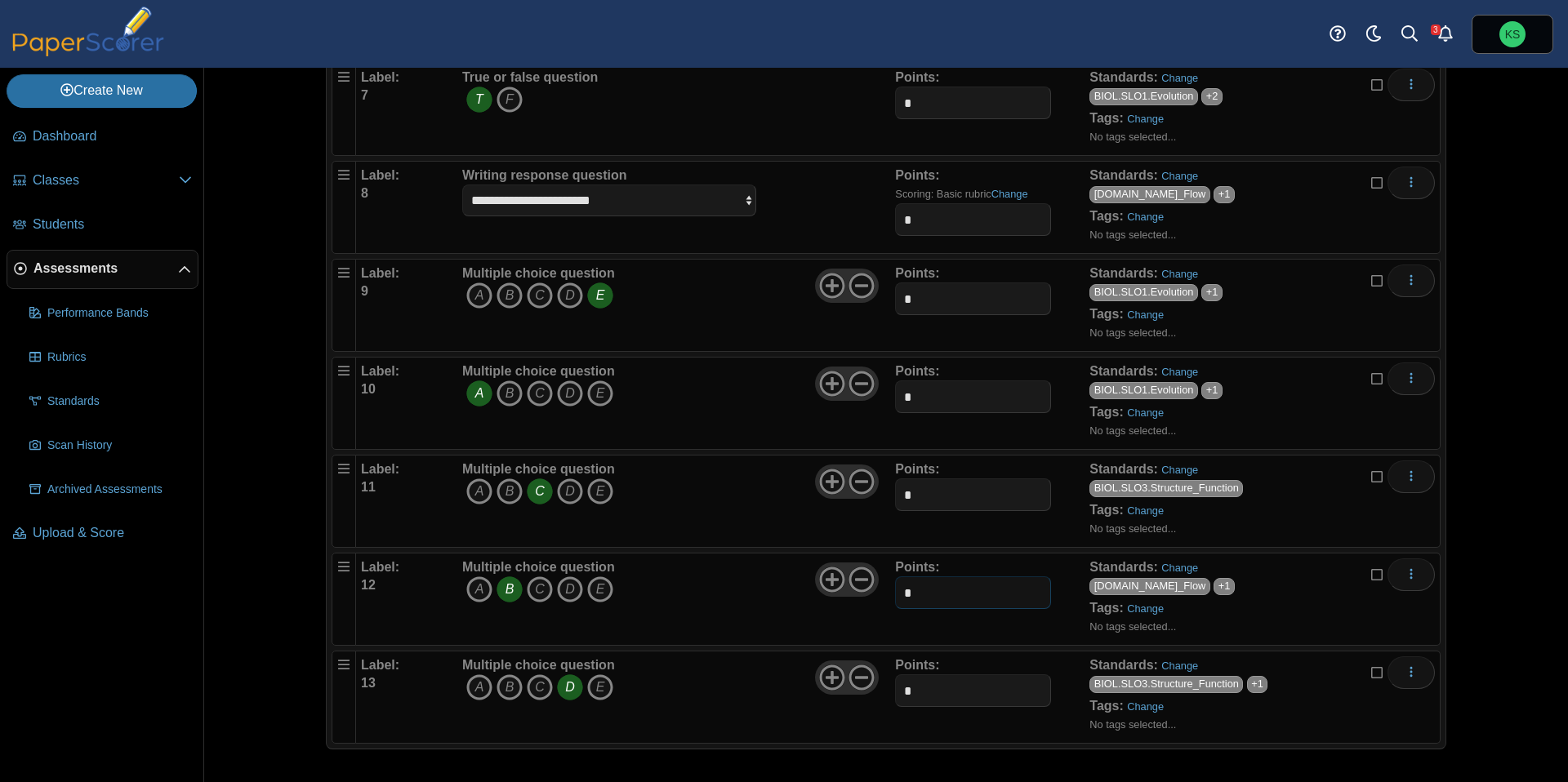
click at [929, 598] on input "*" at bounding box center [973, 593] width 155 height 33
type input "*"
click at [925, 692] on input "*" at bounding box center [973, 691] width 155 height 33
type input "*"
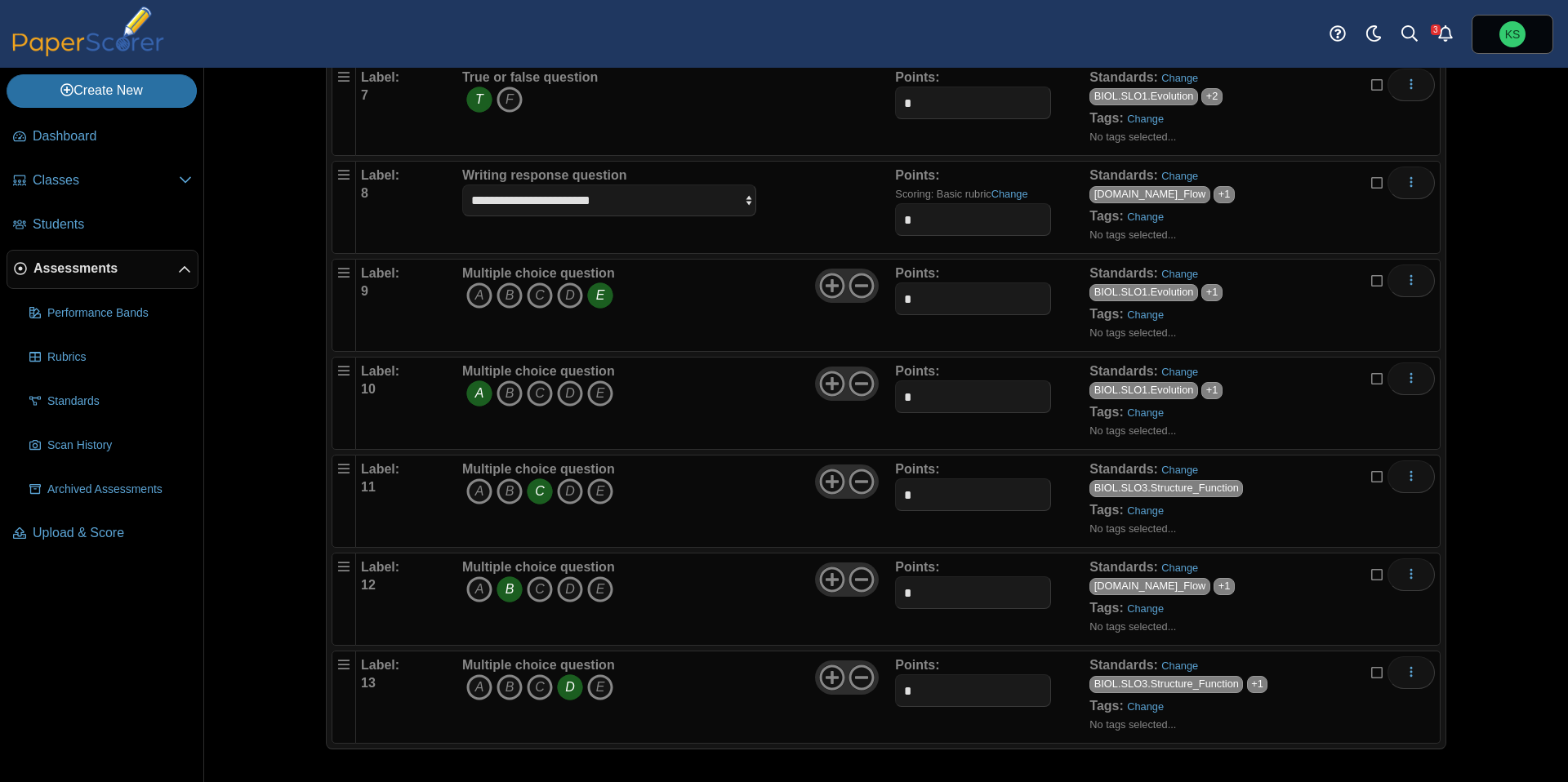
click at [754, 720] on div "Multiple choice question A B C D E" at bounding box center [676, 697] width 437 height 82
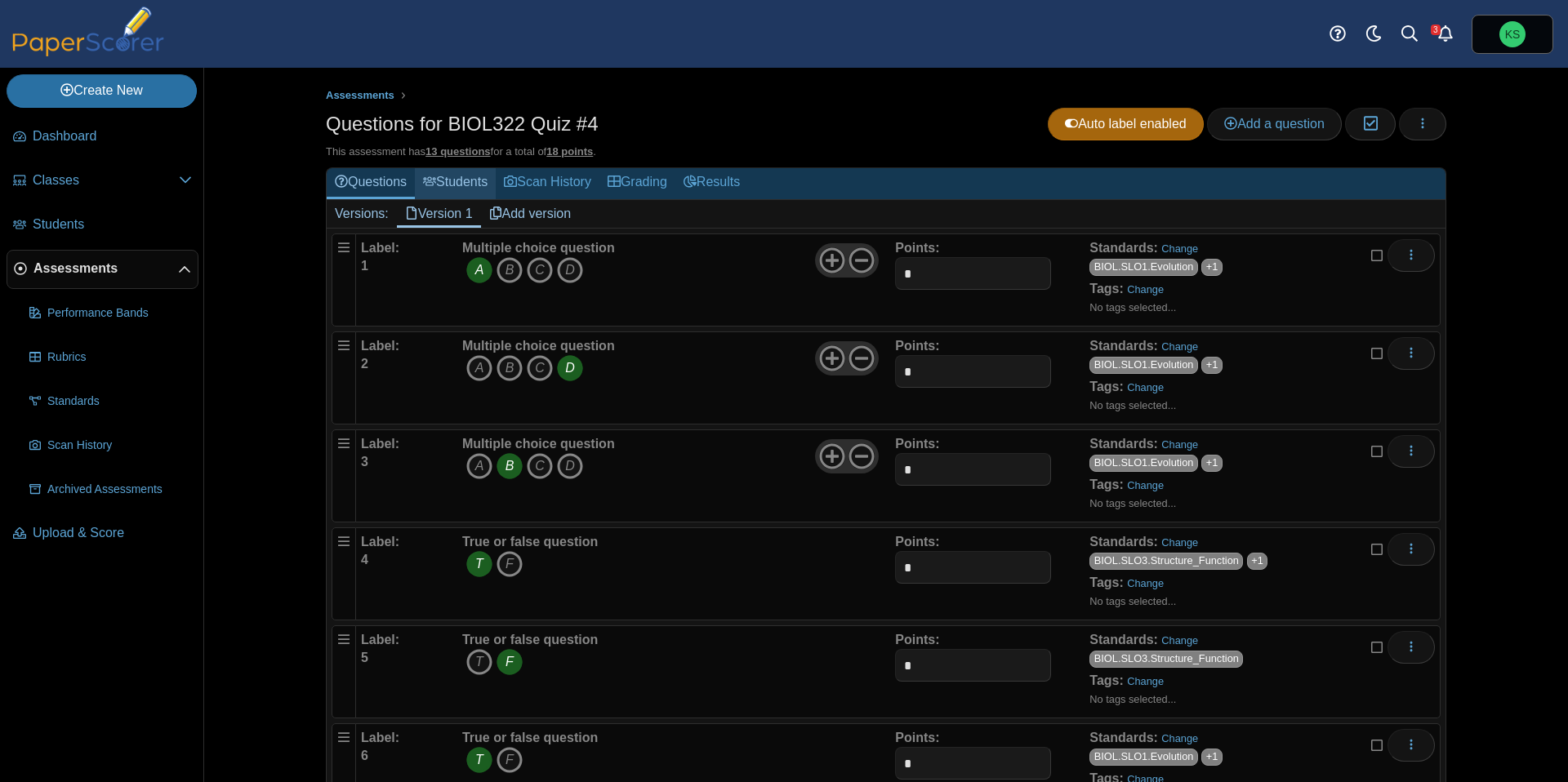
click at [436, 185] on icon at bounding box center [430, 181] width 13 height 13
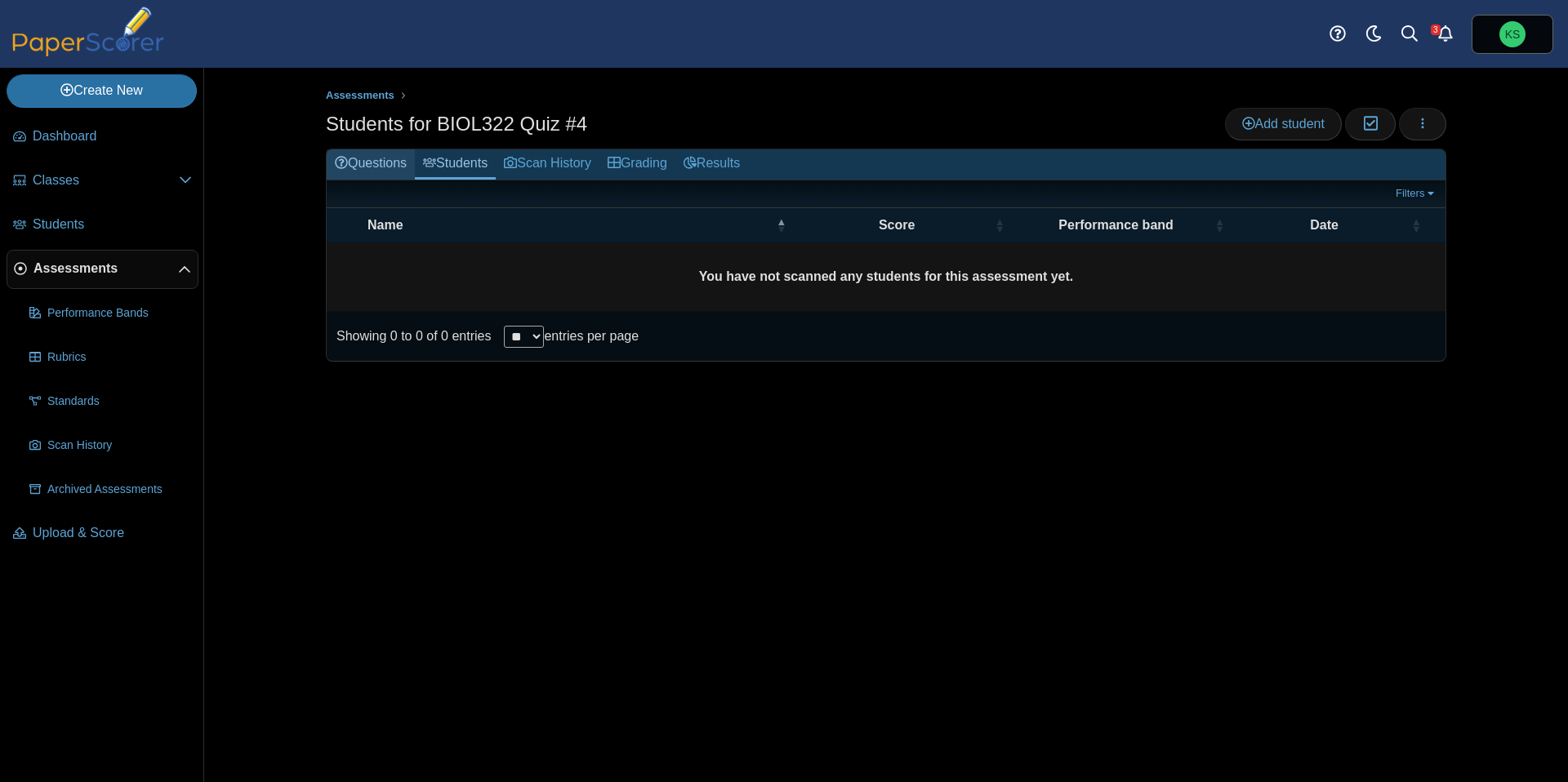
click at [382, 167] on link "Questions" at bounding box center [370, 164] width 88 height 30
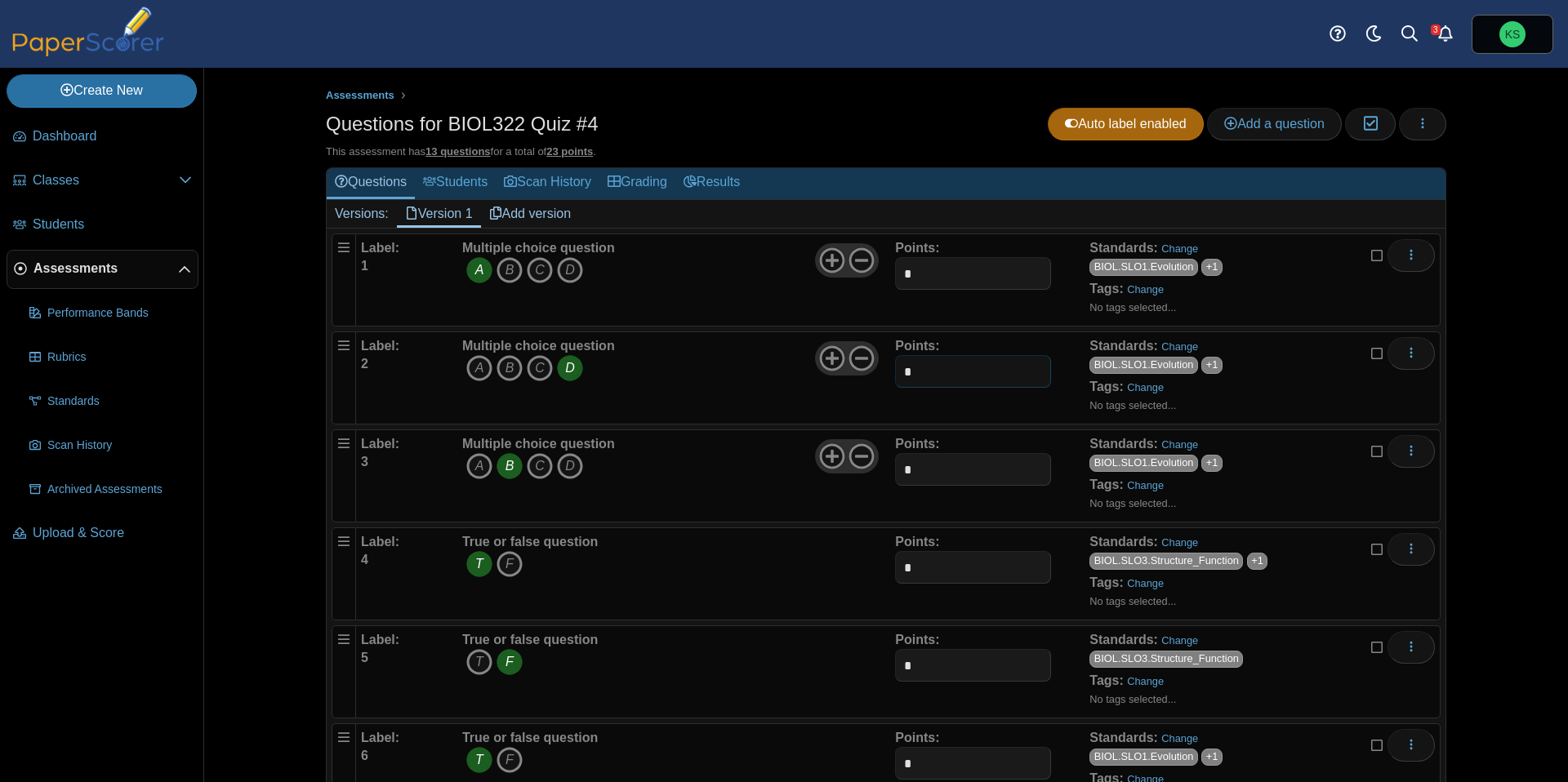
click at [971, 369] on input "*" at bounding box center [973, 371] width 155 height 33
type input "*"
click at [922, 570] on input "*" at bounding box center [973, 567] width 155 height 33
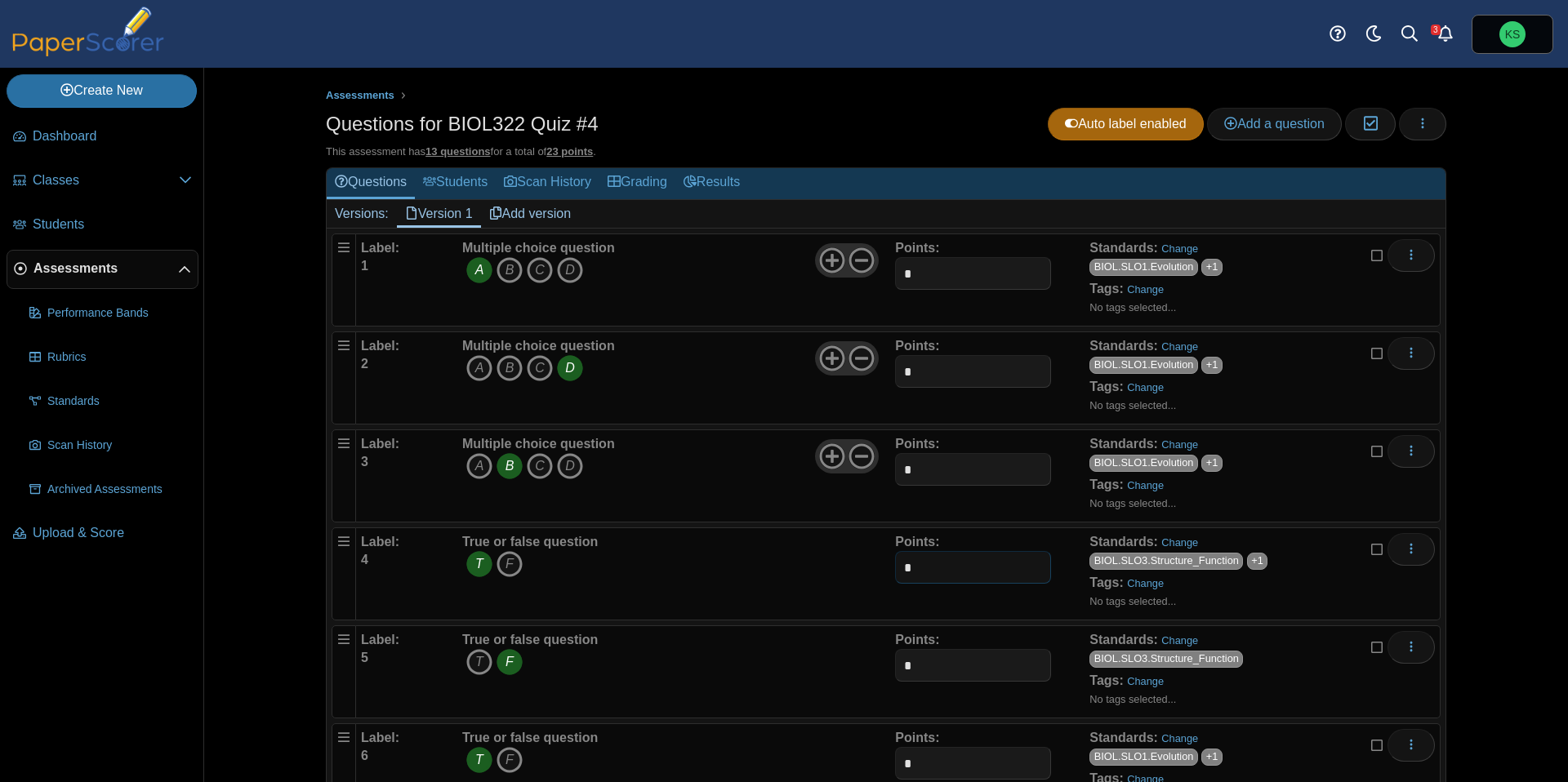
type input "*"
click at [836, 588] on div "True or false question T F" at bounding box center [676, 574] width 437 height 82
click at [467, 186] on link "Students" at bounding box center [455, 182] width 81 height 30
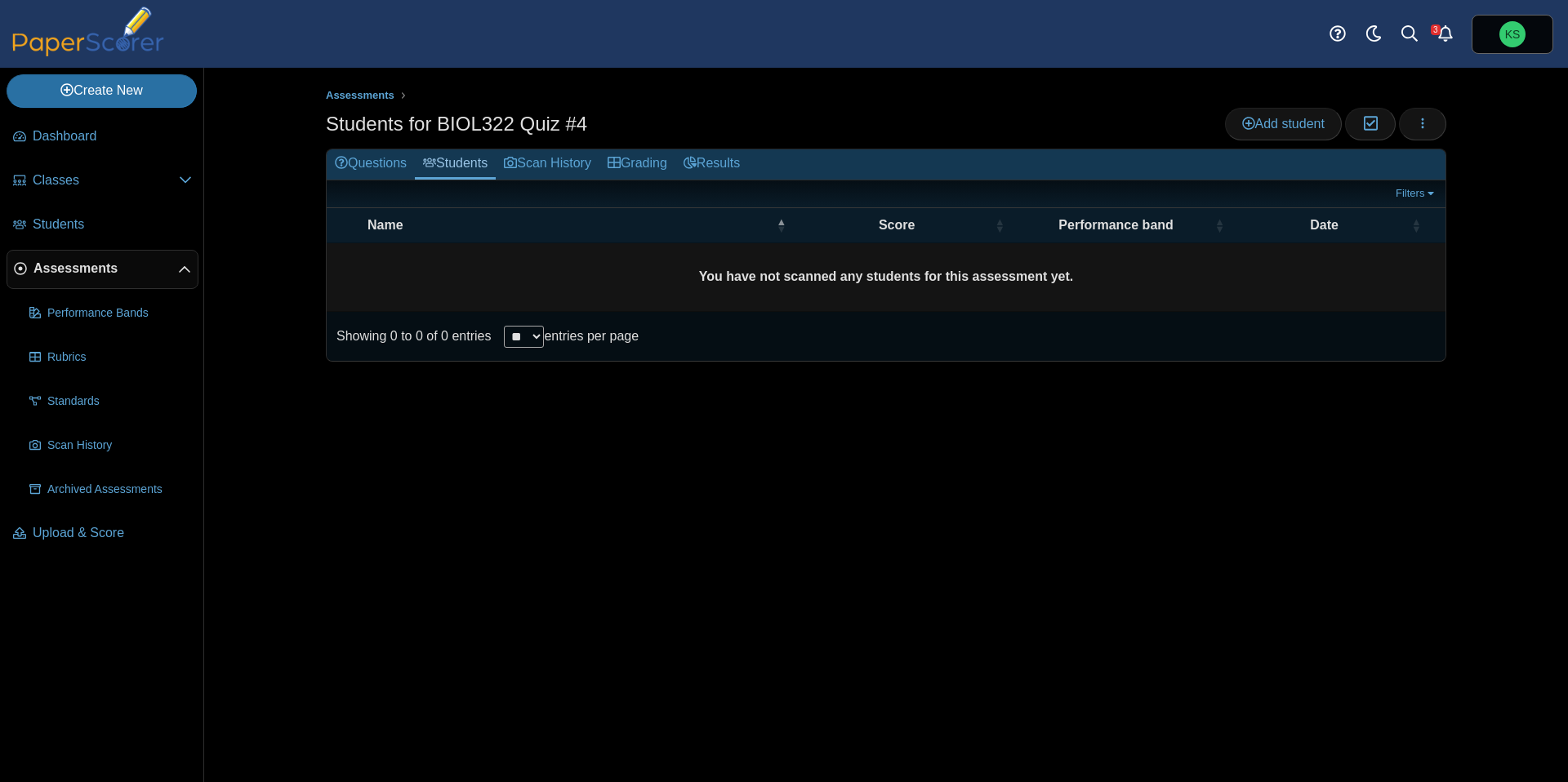
click at [392, 180] on div "Filters Show only: Loading…" at bounding box center [886, 194] width 1119 height 27
click at [392, 171] on link "Questions" at bounding box center [370, 164] width 88 height 30
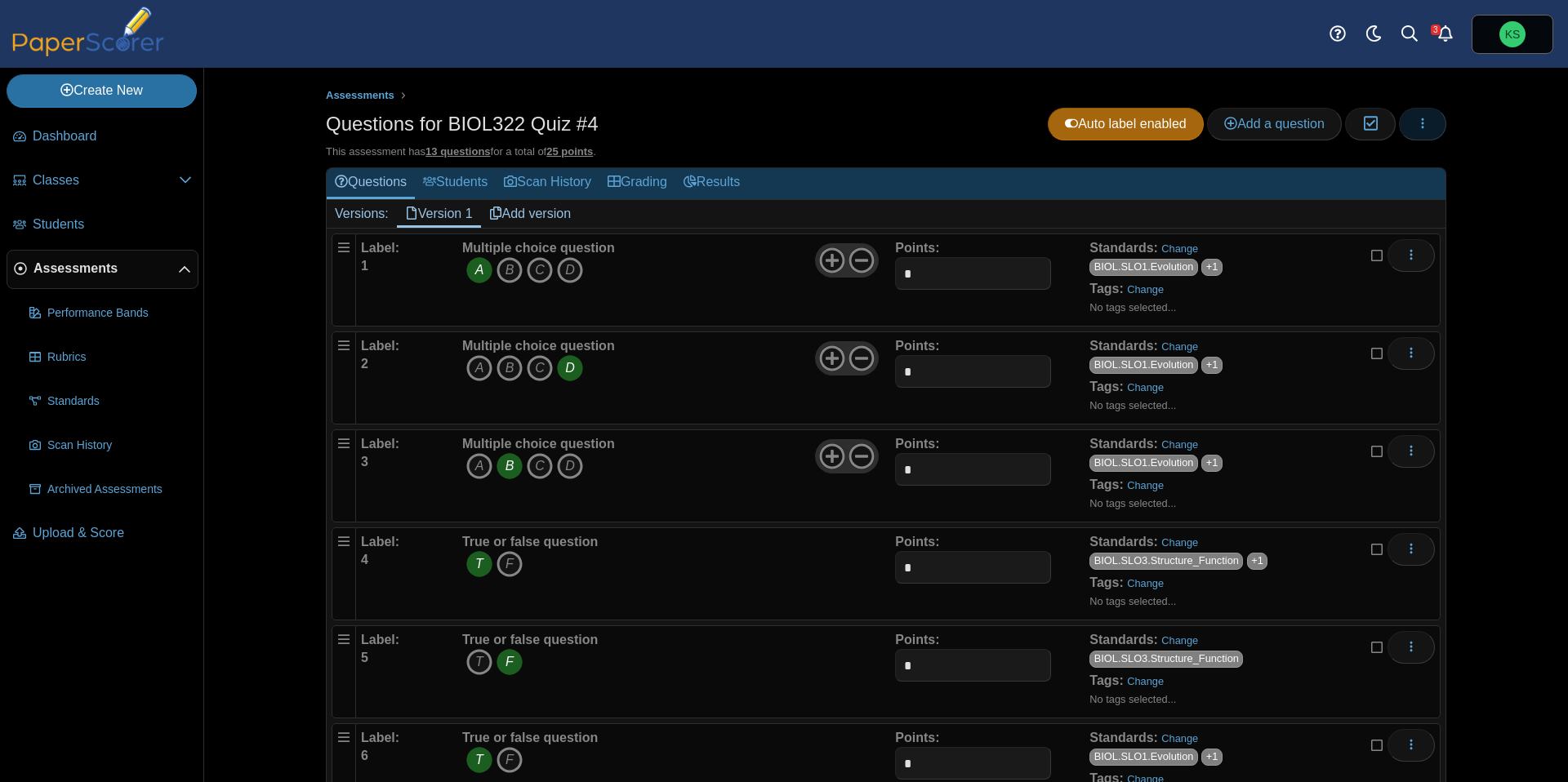
click at [1422, 125] on icon "button" at bounding box center [1423, 124] width 13 height 13
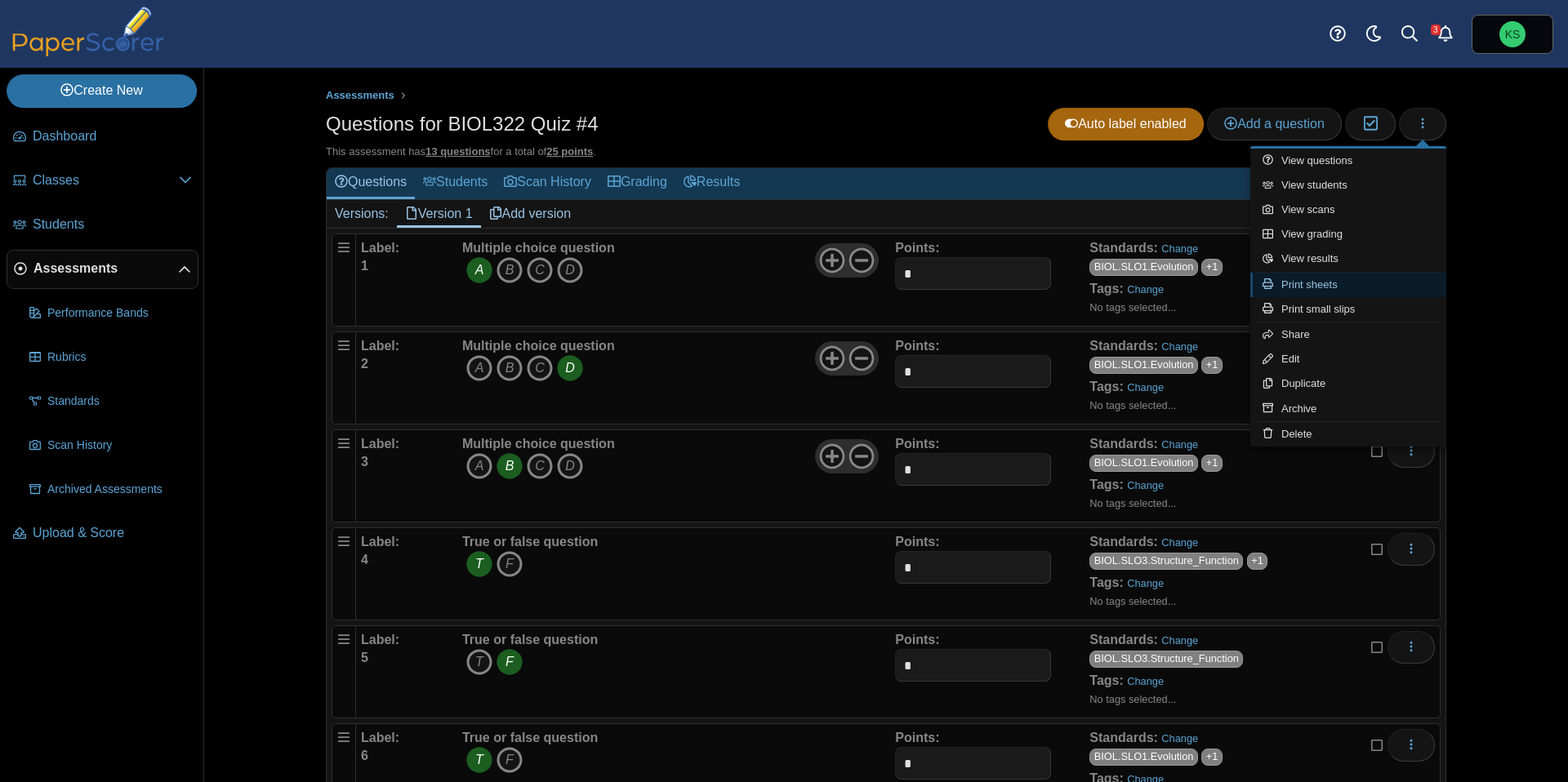
click at [1344, 281] on link "Print sheets" at bounding box center [1348, 285] width 196 height 25
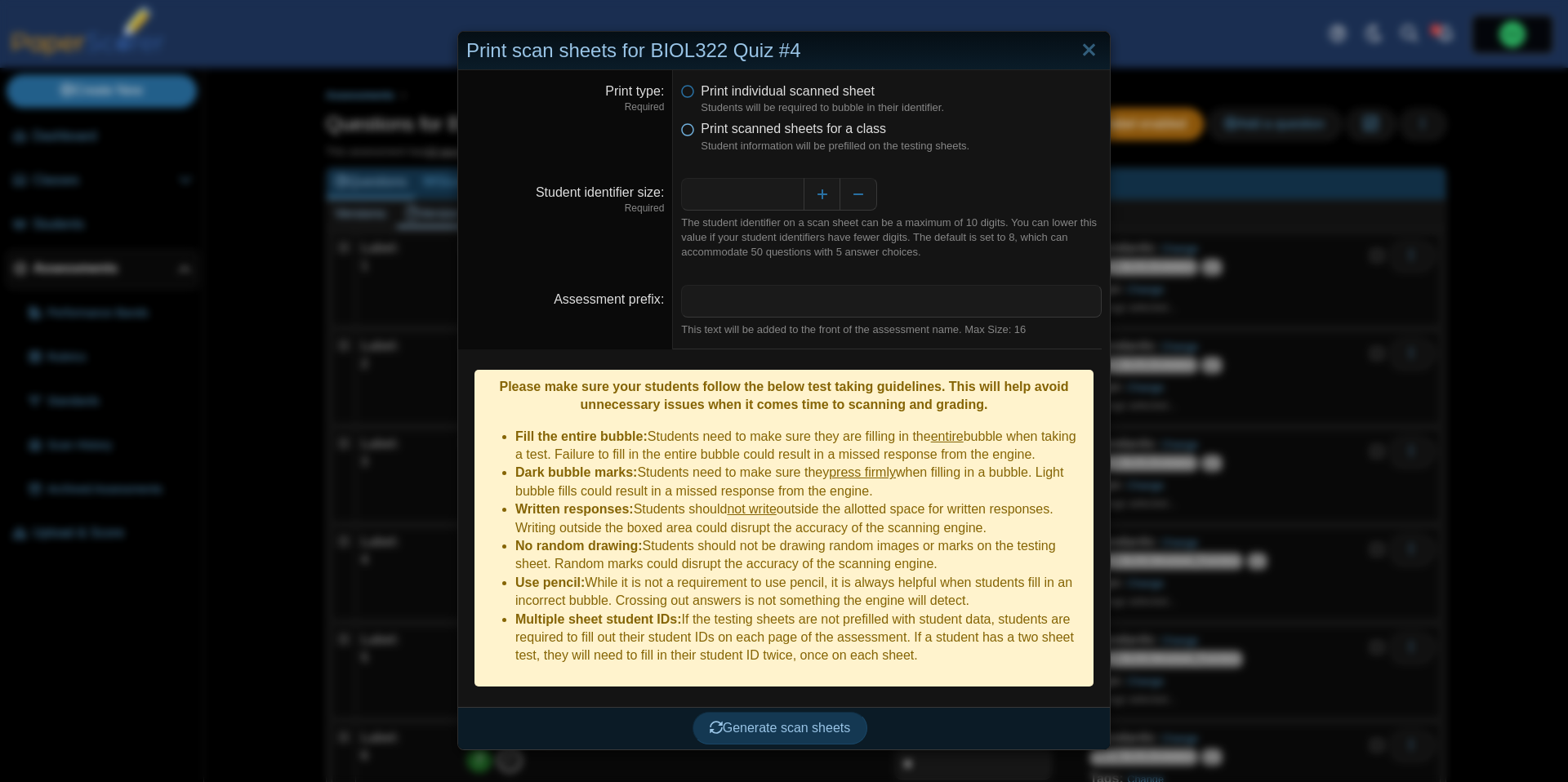
click at [689, 131] on icon at bounding box center [688, 126] width 13 height 12
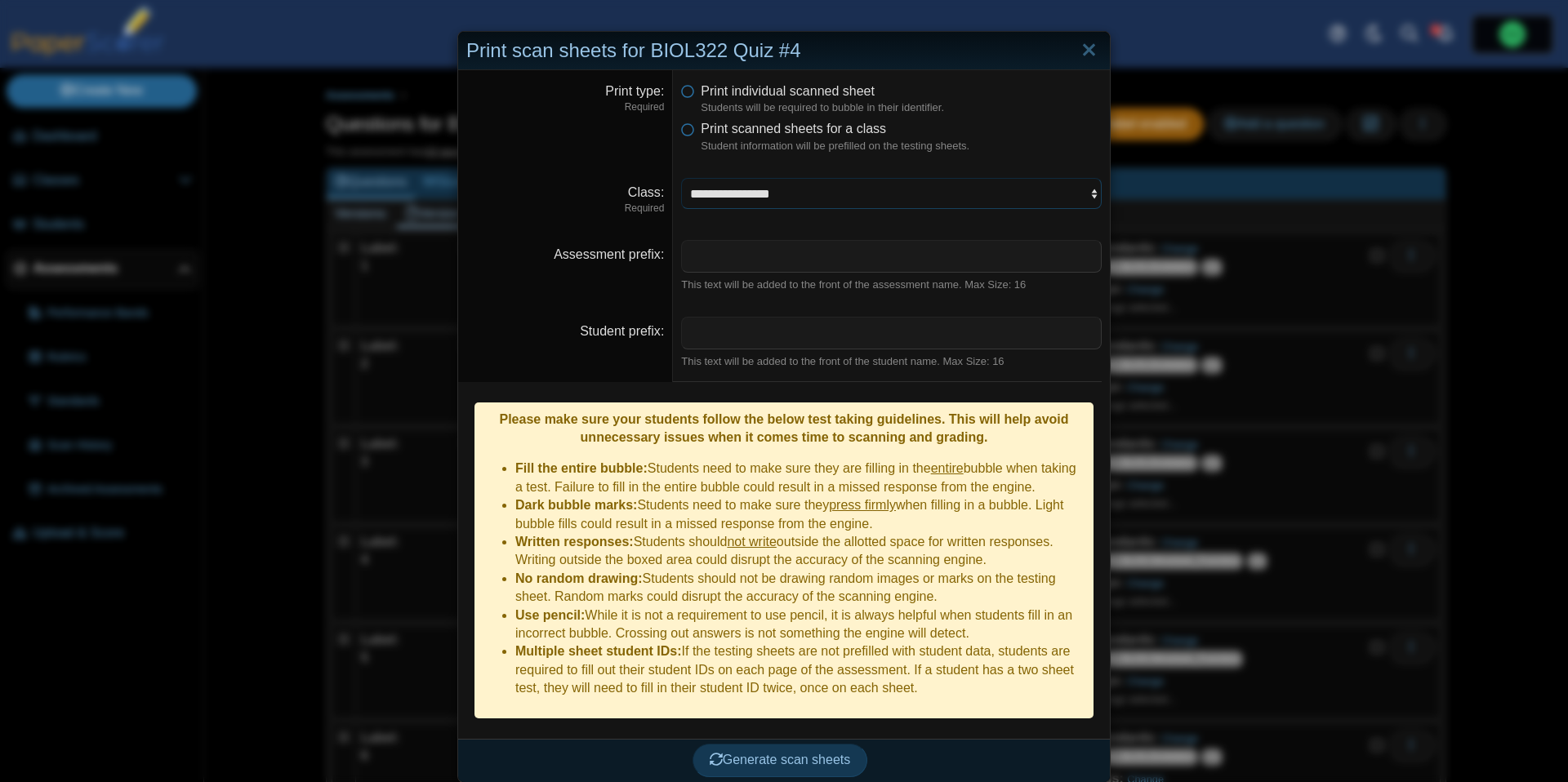
click at [750, 193] on select "**********" at bounding box center [891, 194] width 420 height 31
select select "**********"
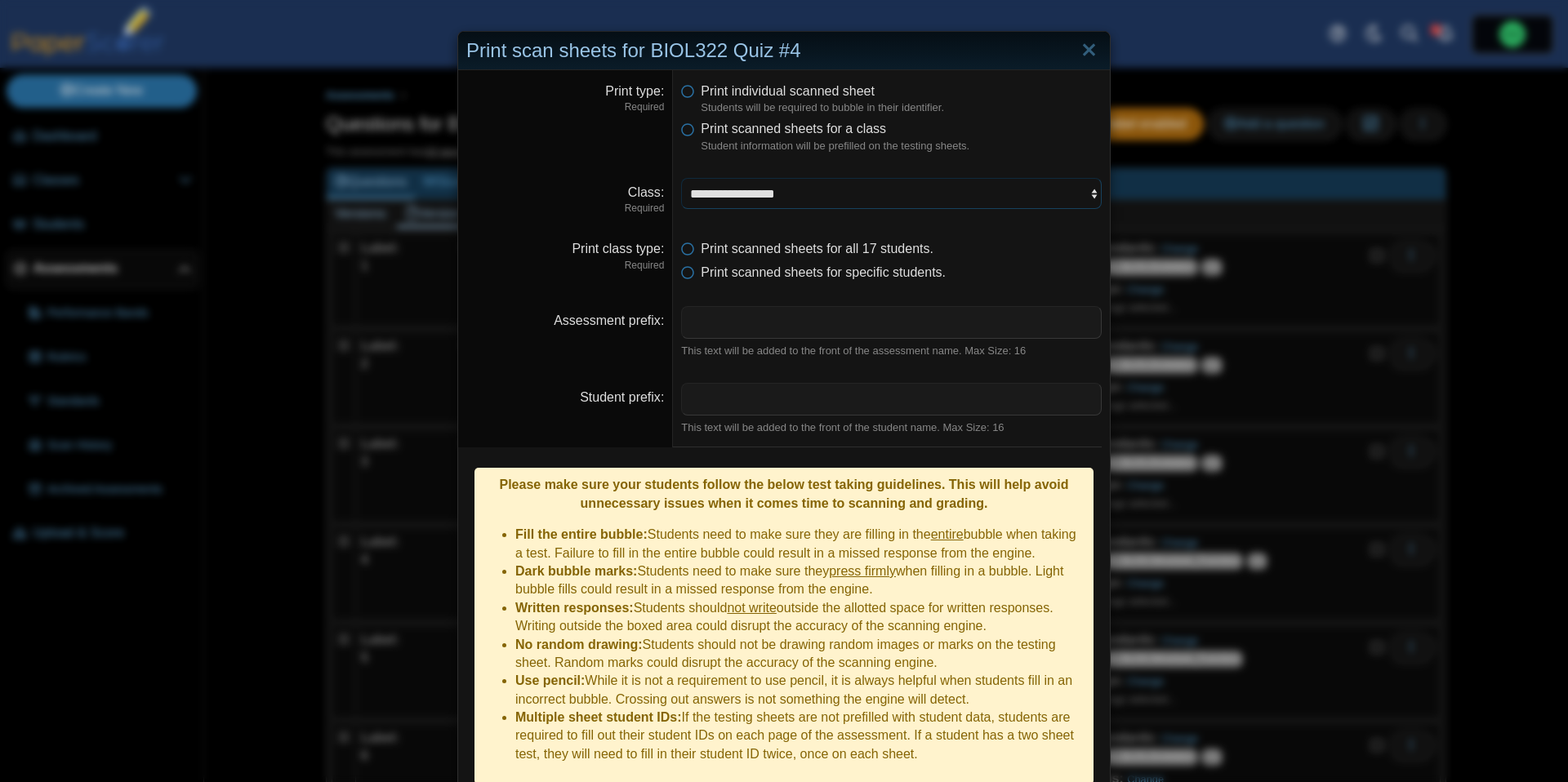
scroll to position [49, 0]
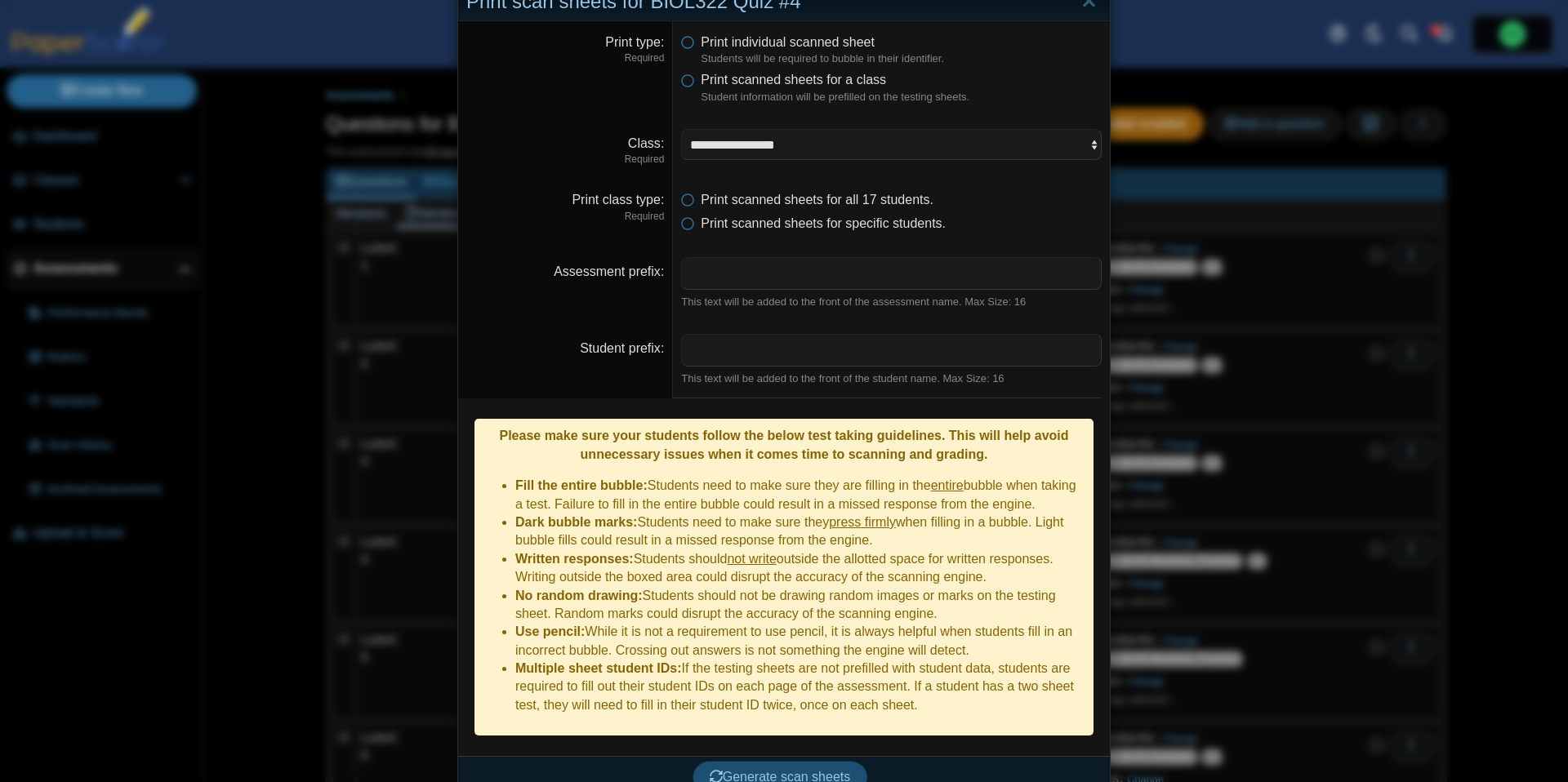
click at [757, 770] on span "Generate scan sheets" at bounding box center [780, 777] width 141 height 13
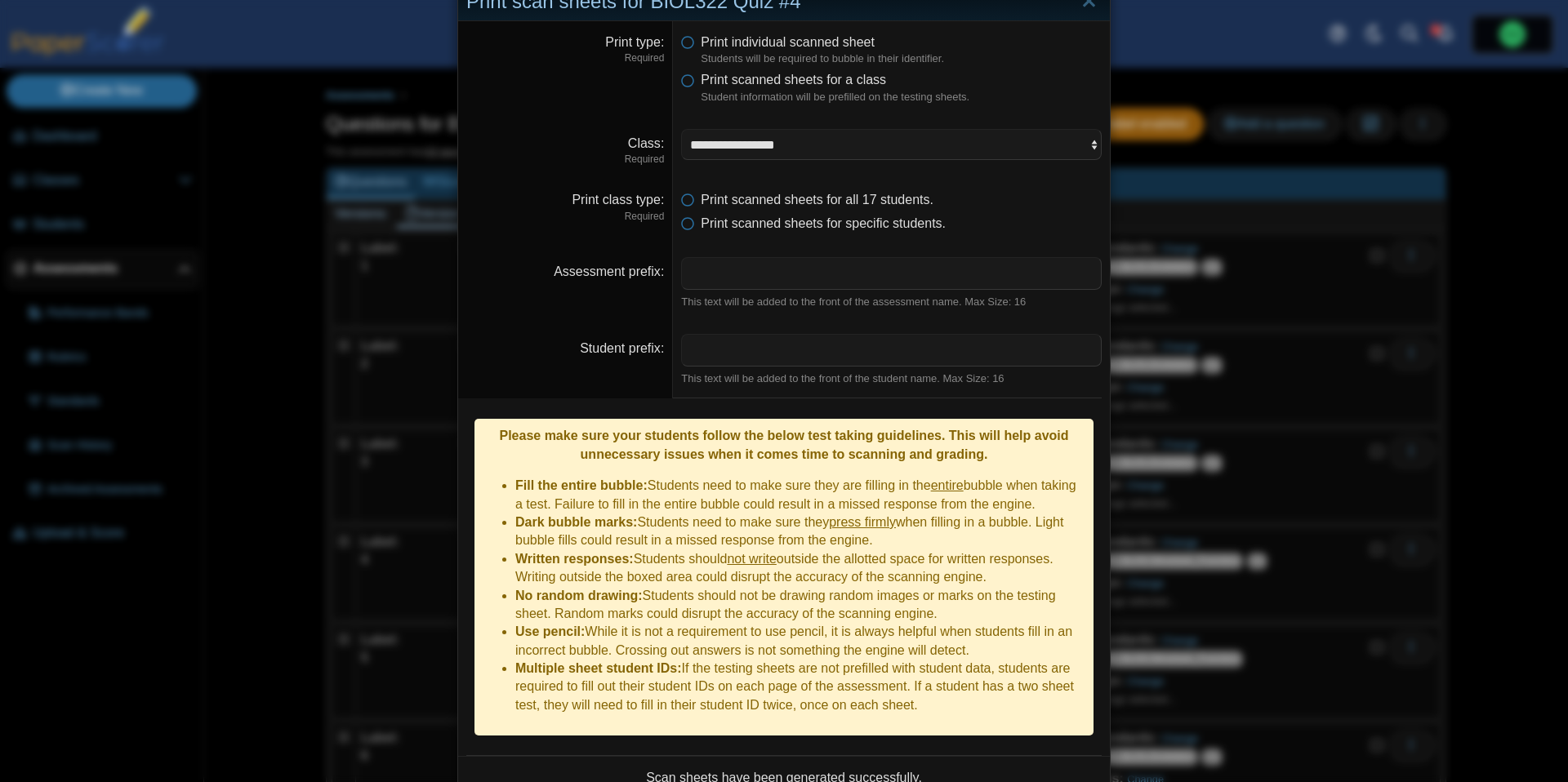
scroll to position [180, 0]
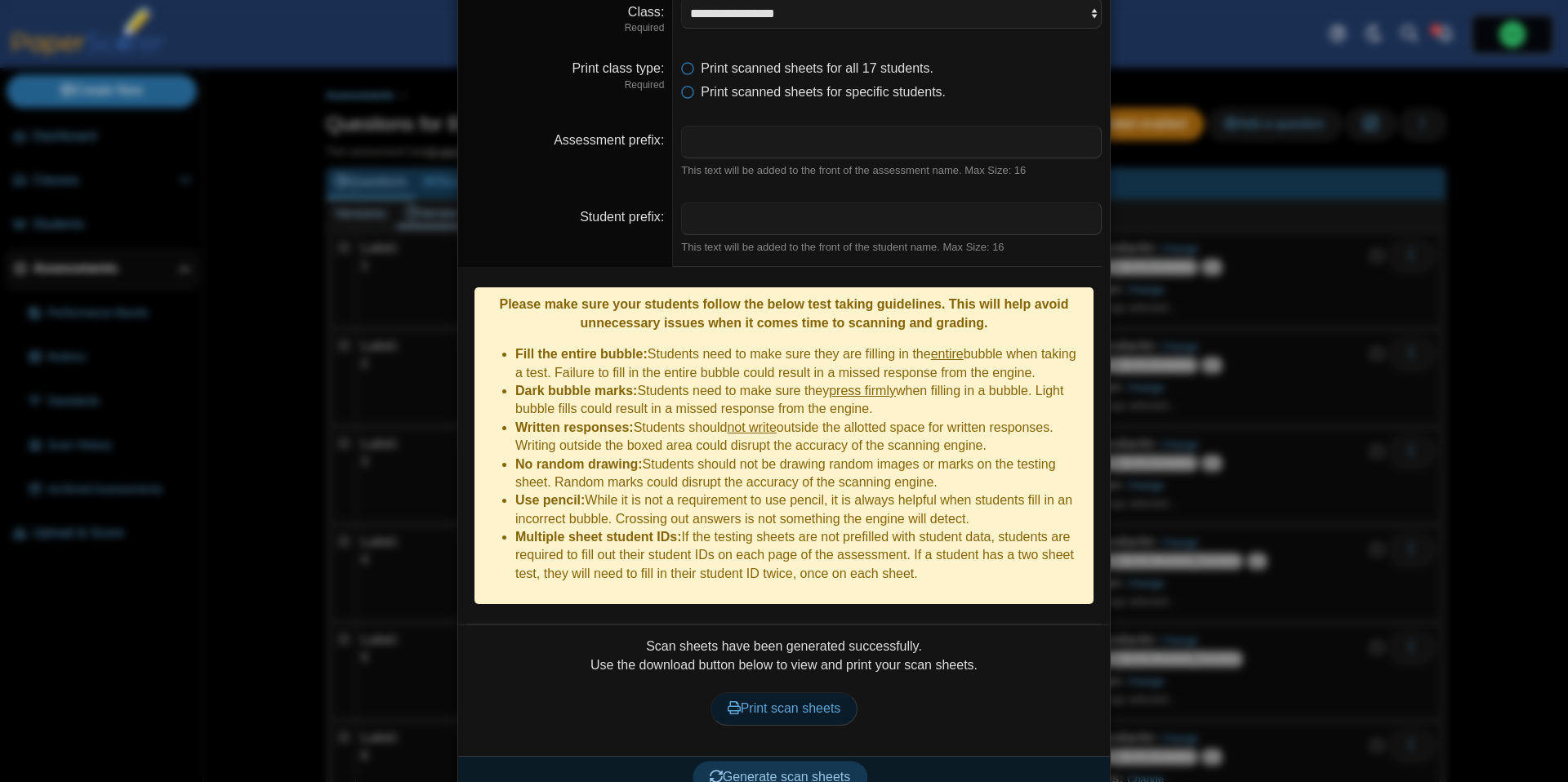
click at [803, 701] on span "Print scan sheets" at bounding box center [784, 708] width 113 height 13
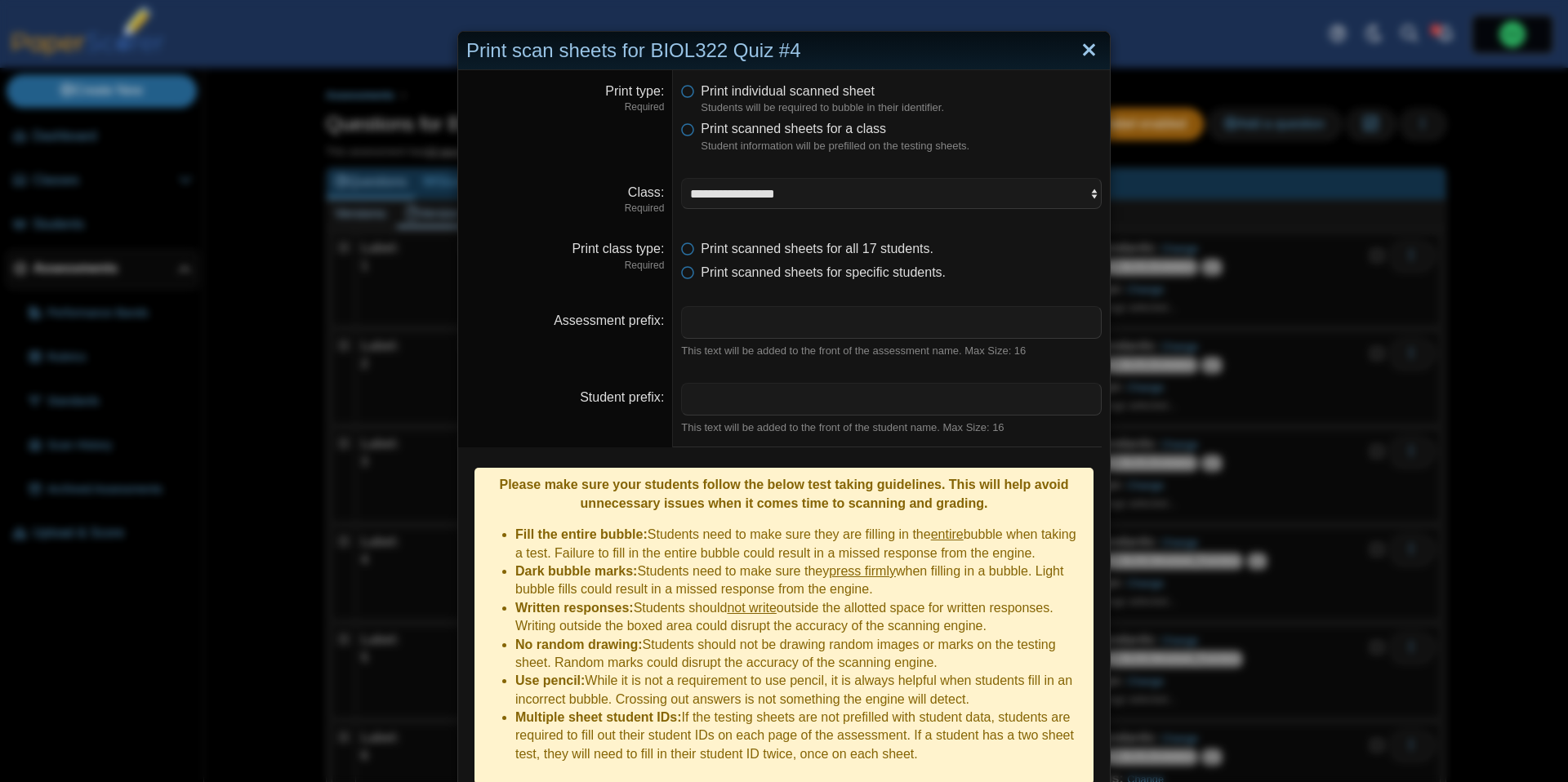
click at [1098, 47] on link "Close" at bounding box center [1089, 50] width 25 height 28
